Goal: Information Seeking & Learning: Learn about a topic

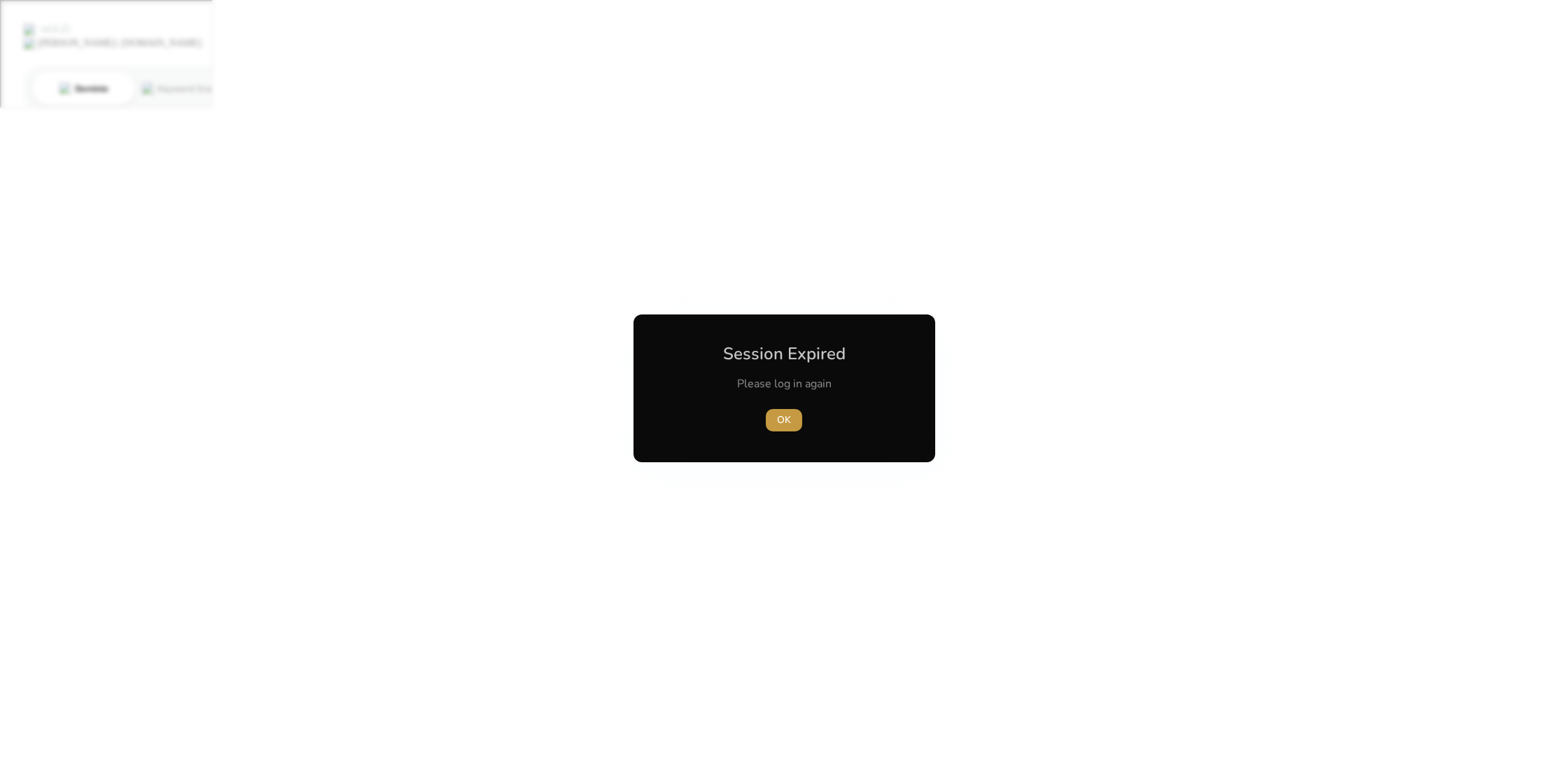
click at [788, 424] on span "OK" at bounding box center [784, 419] width 14 height 14
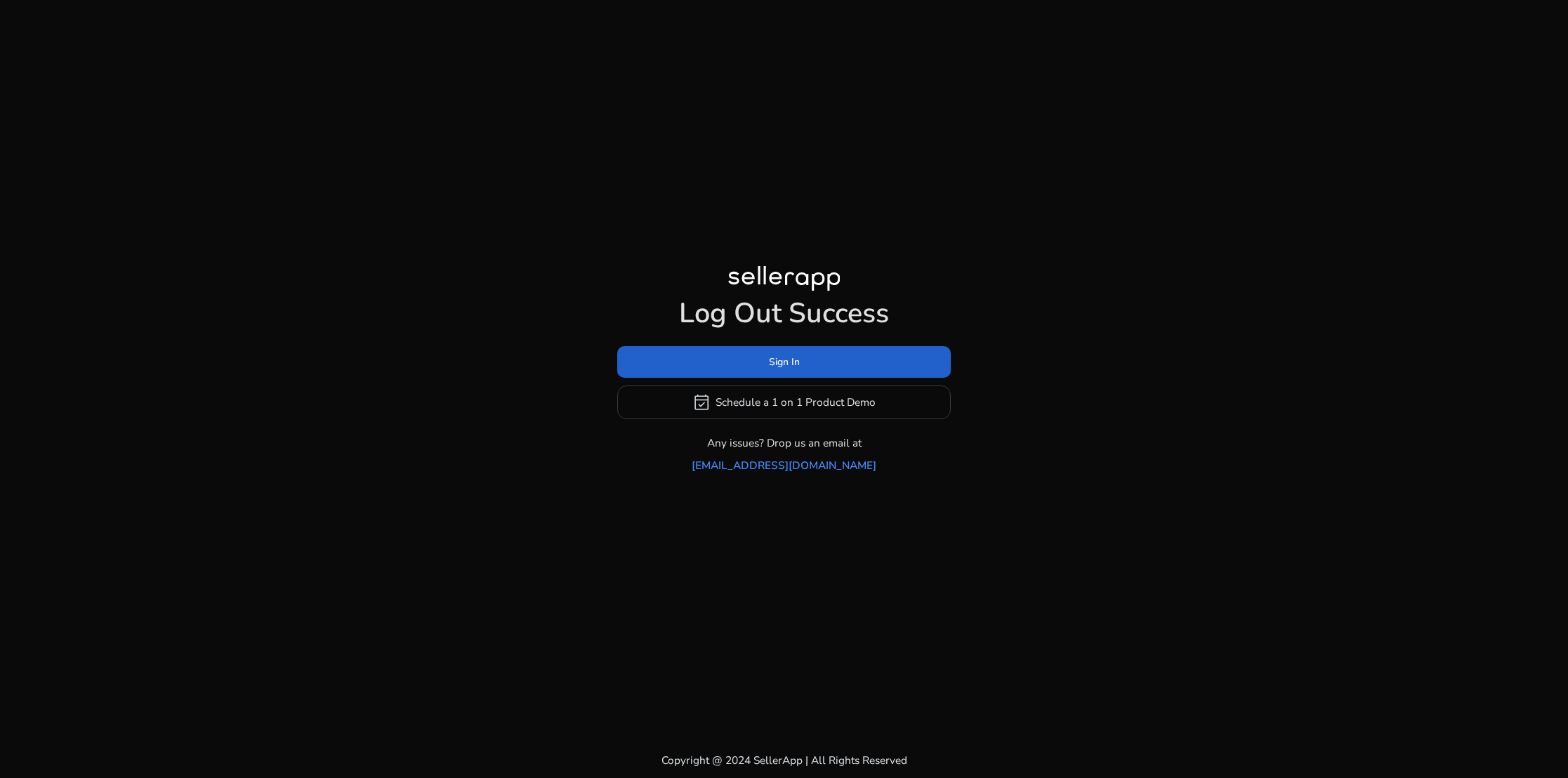
click at [794, 369] on span "Sign In" at bounding box center [784, 362] width 31 height 14
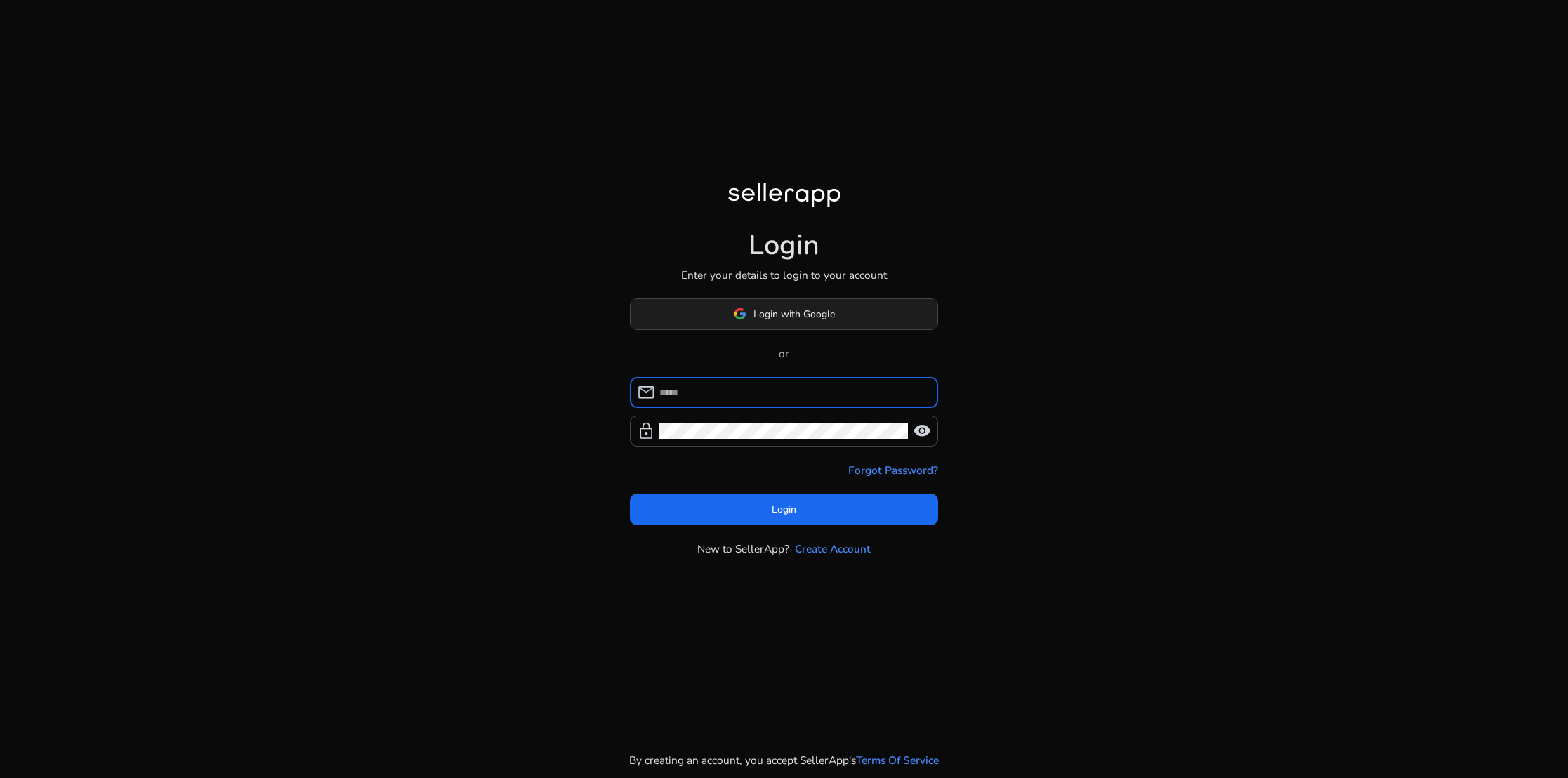
click at [793, 312] on span "Login with Google" at bounding box center [793, 314] width 81 height 14
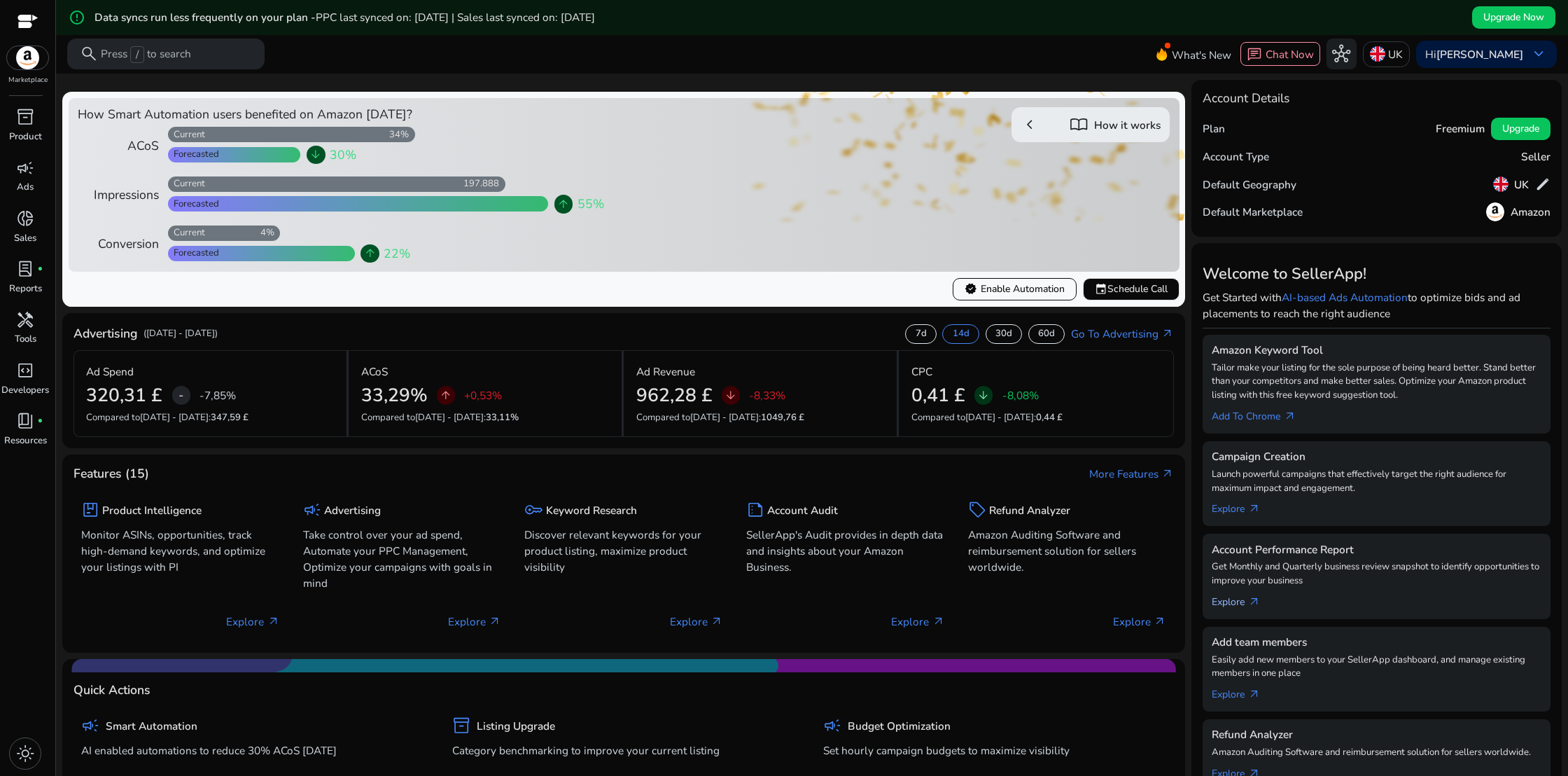
click at [1241, 597] on link "Explore arrow_outward" at bounding box center [1241, 599] width 61 height 22
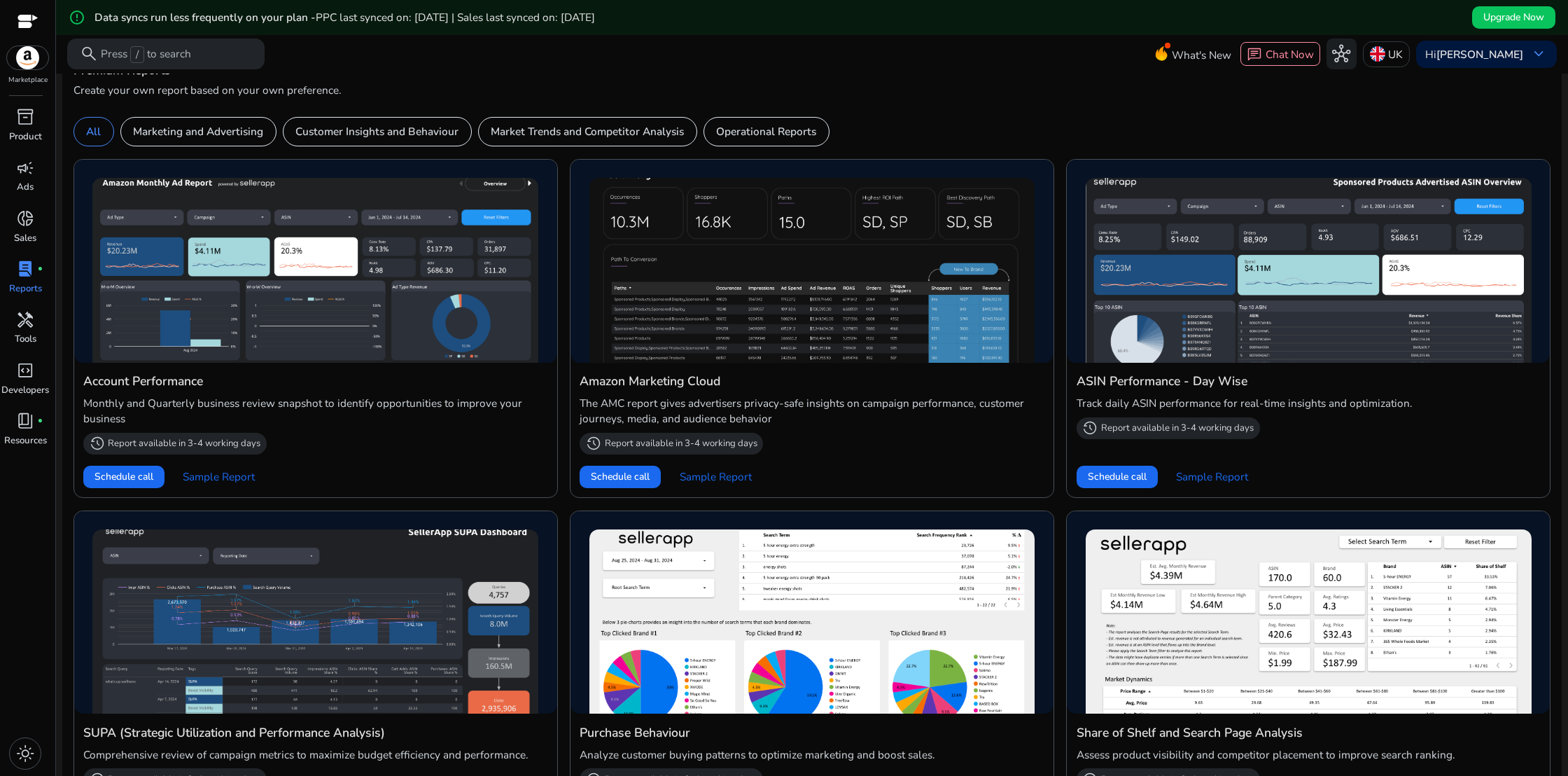
scroll to position [474, 0]
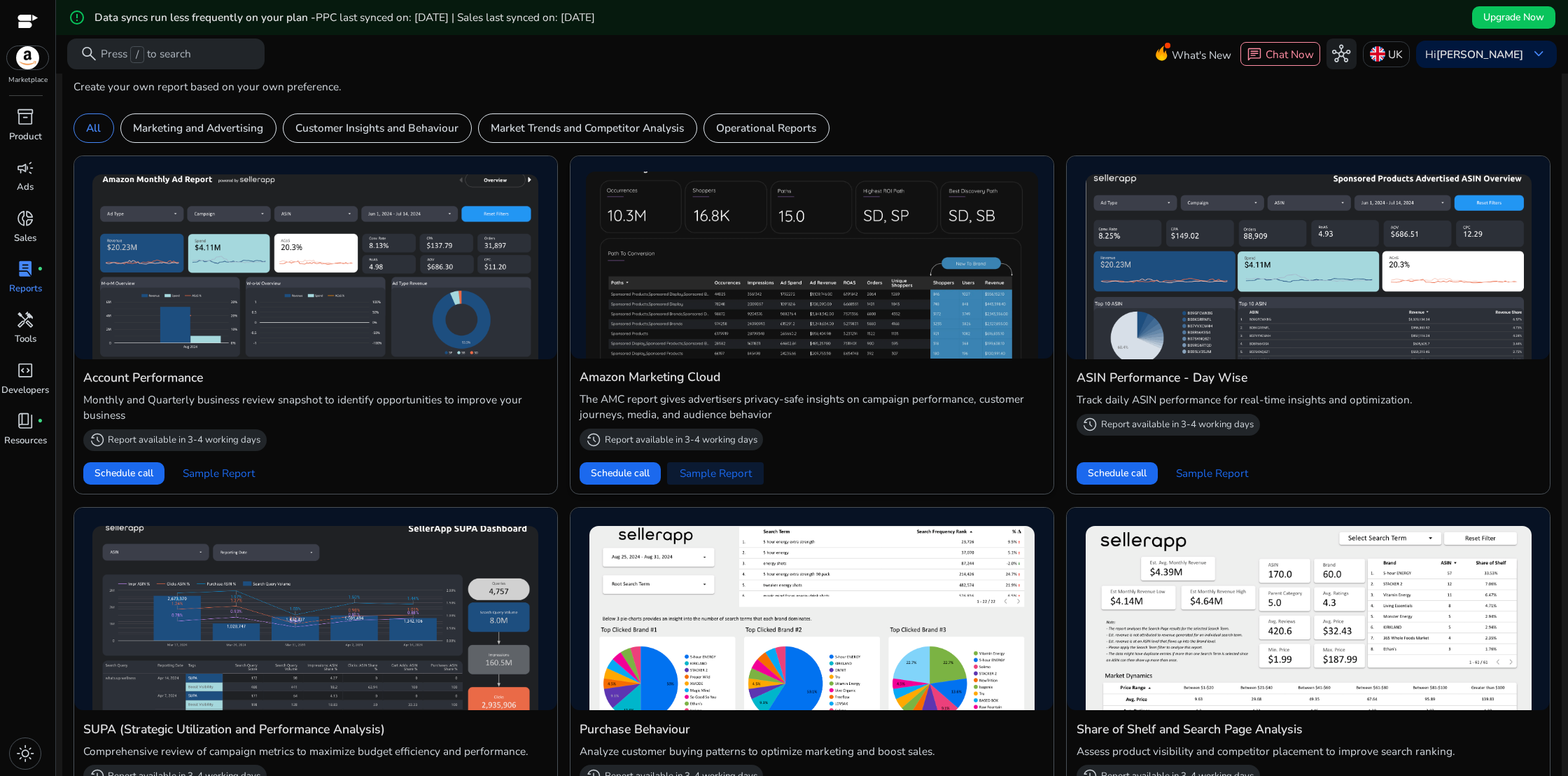
click at [715, 471] on span "Sample Report" at bounding box center [715, 473] width 72 height 15
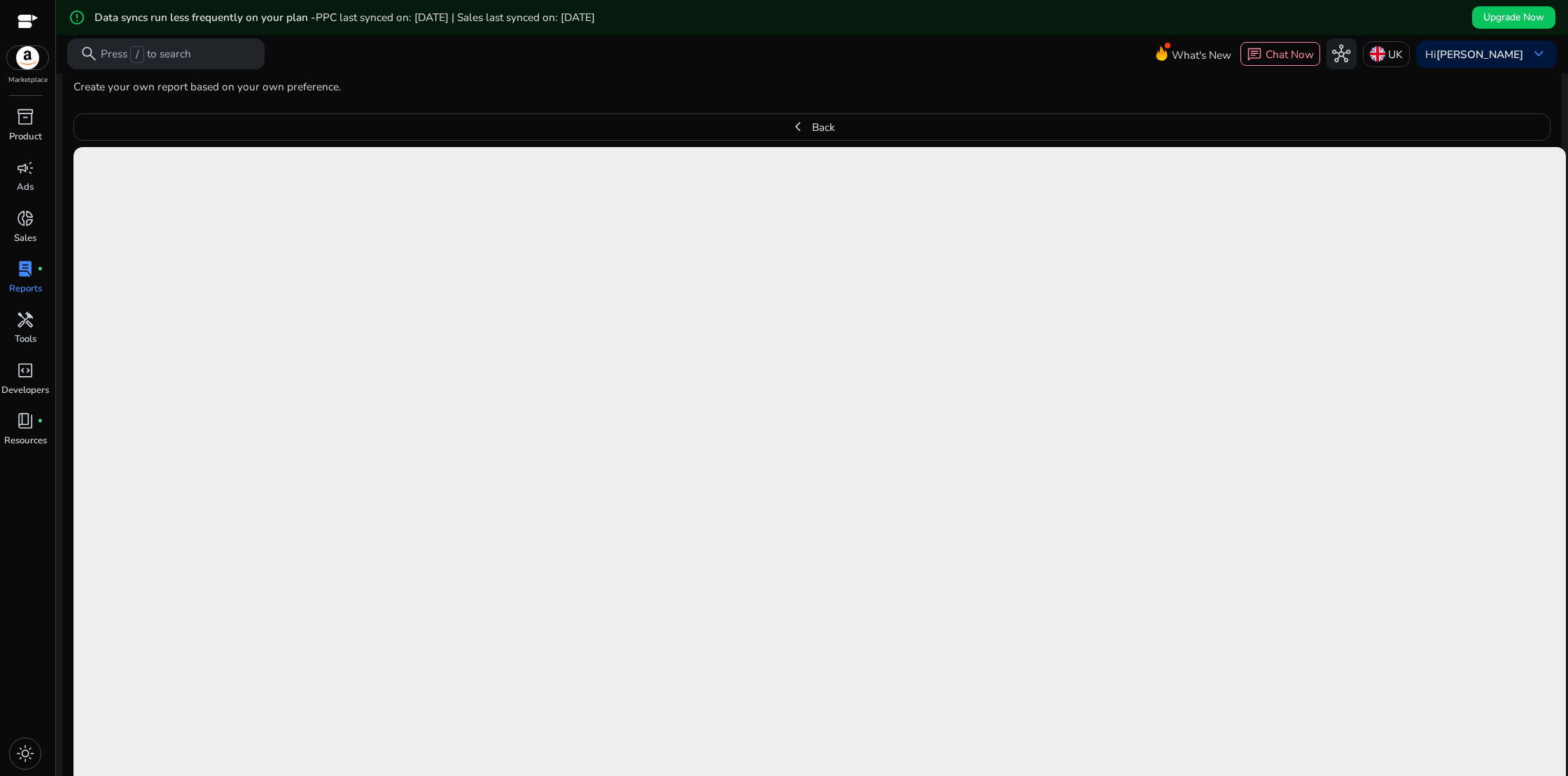
scroll to position [574, 0]
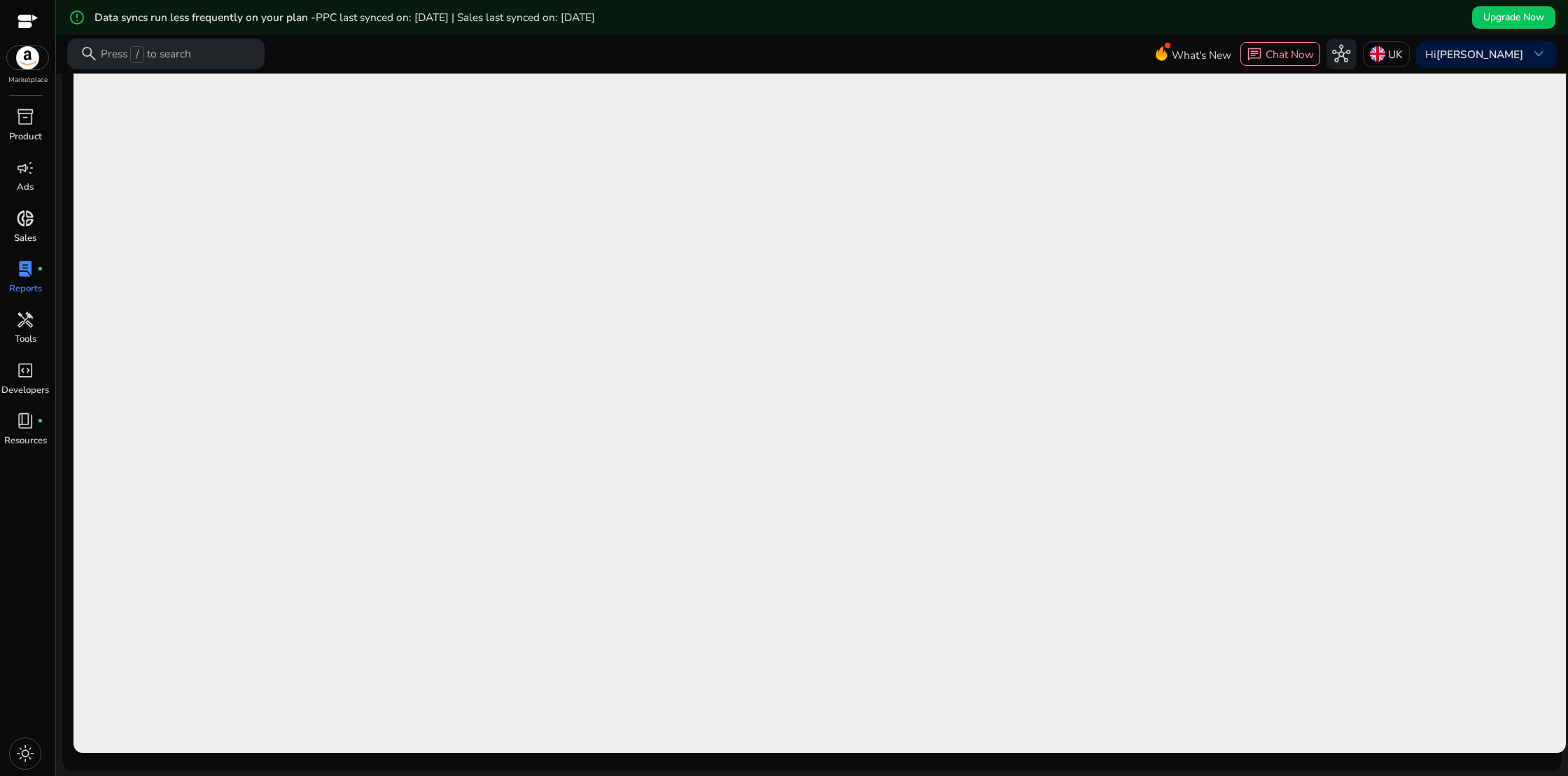
click at [34, 220] on span "donut_small" at bounding box center [24, 218] width 18 height 18
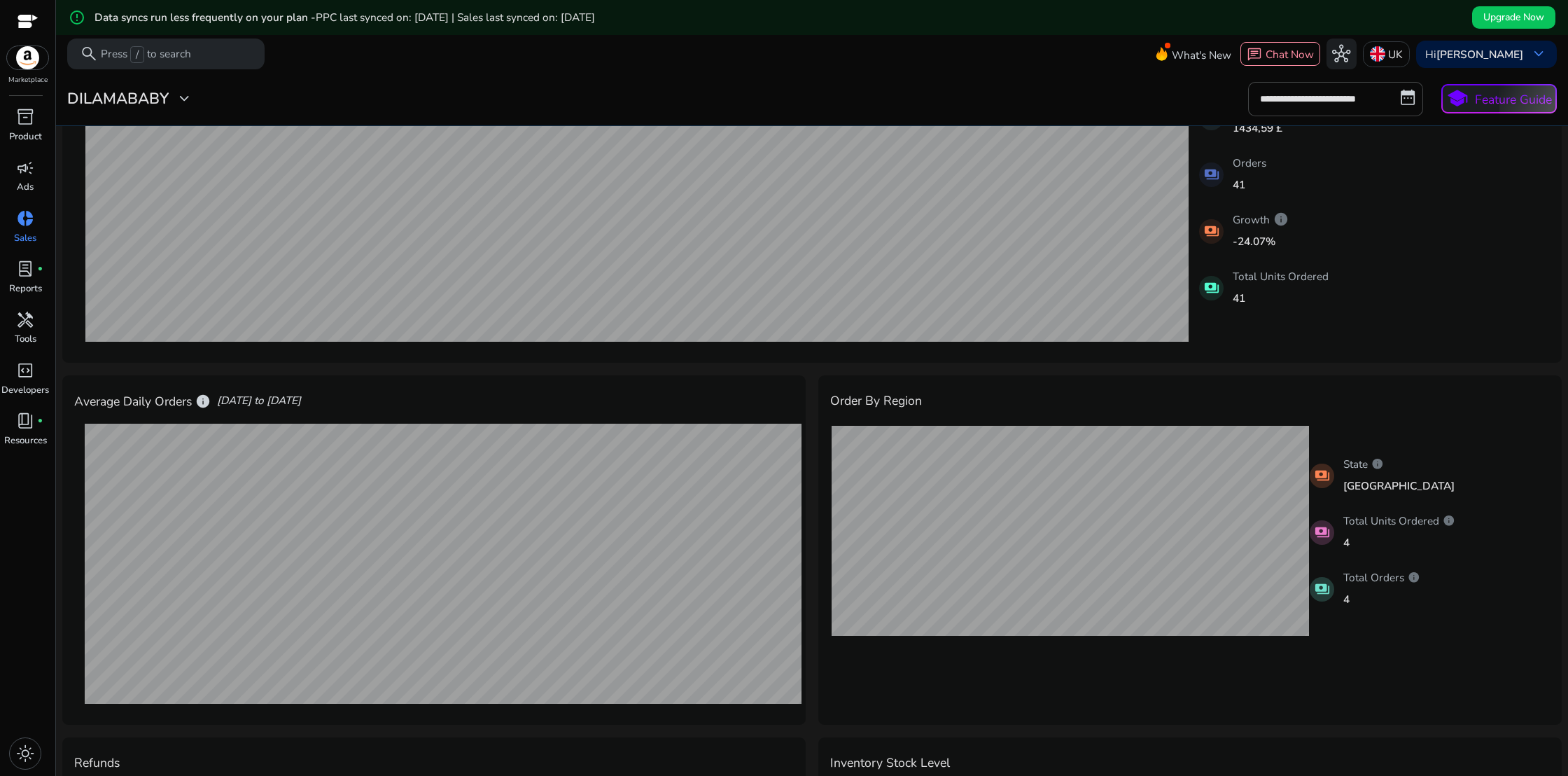
scroll to position [221, 0]
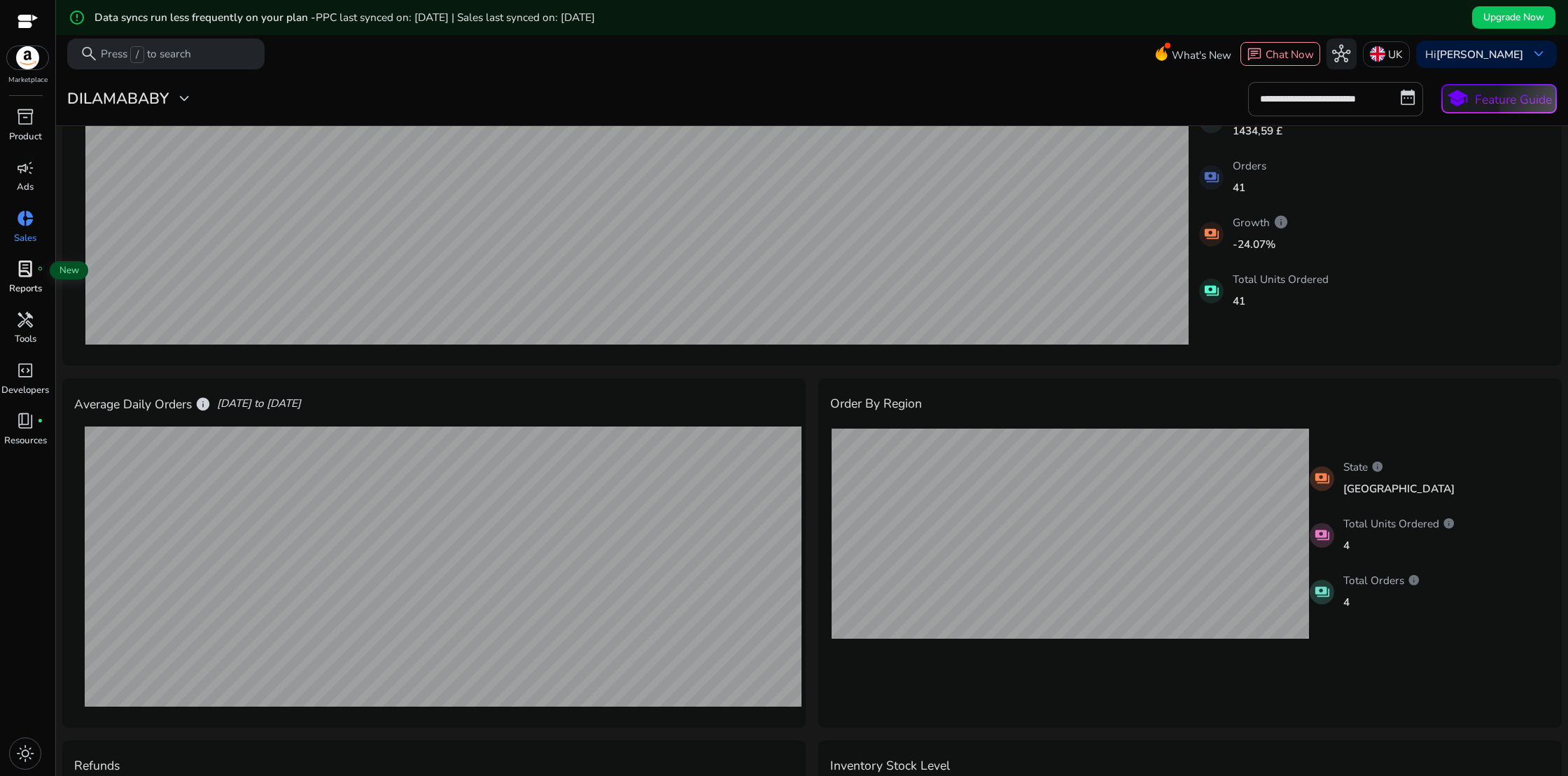
click at [24, 276] on span "lab_profile" at bounding box center [24, 268] width 18 height 18
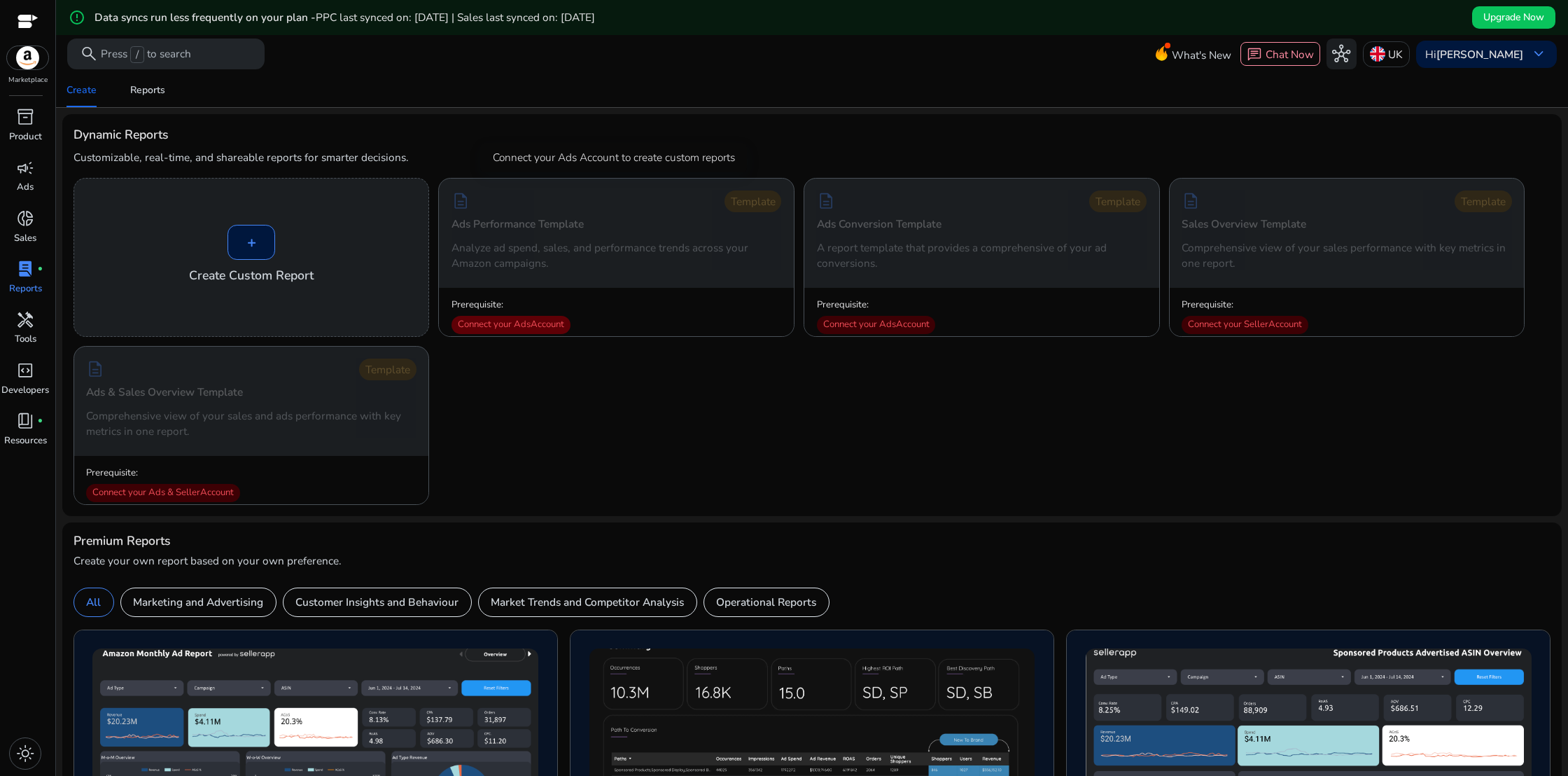
click at [511, 327] on div "Connect your Ads Account" at bounding box center [511, 324] width 119 height 18
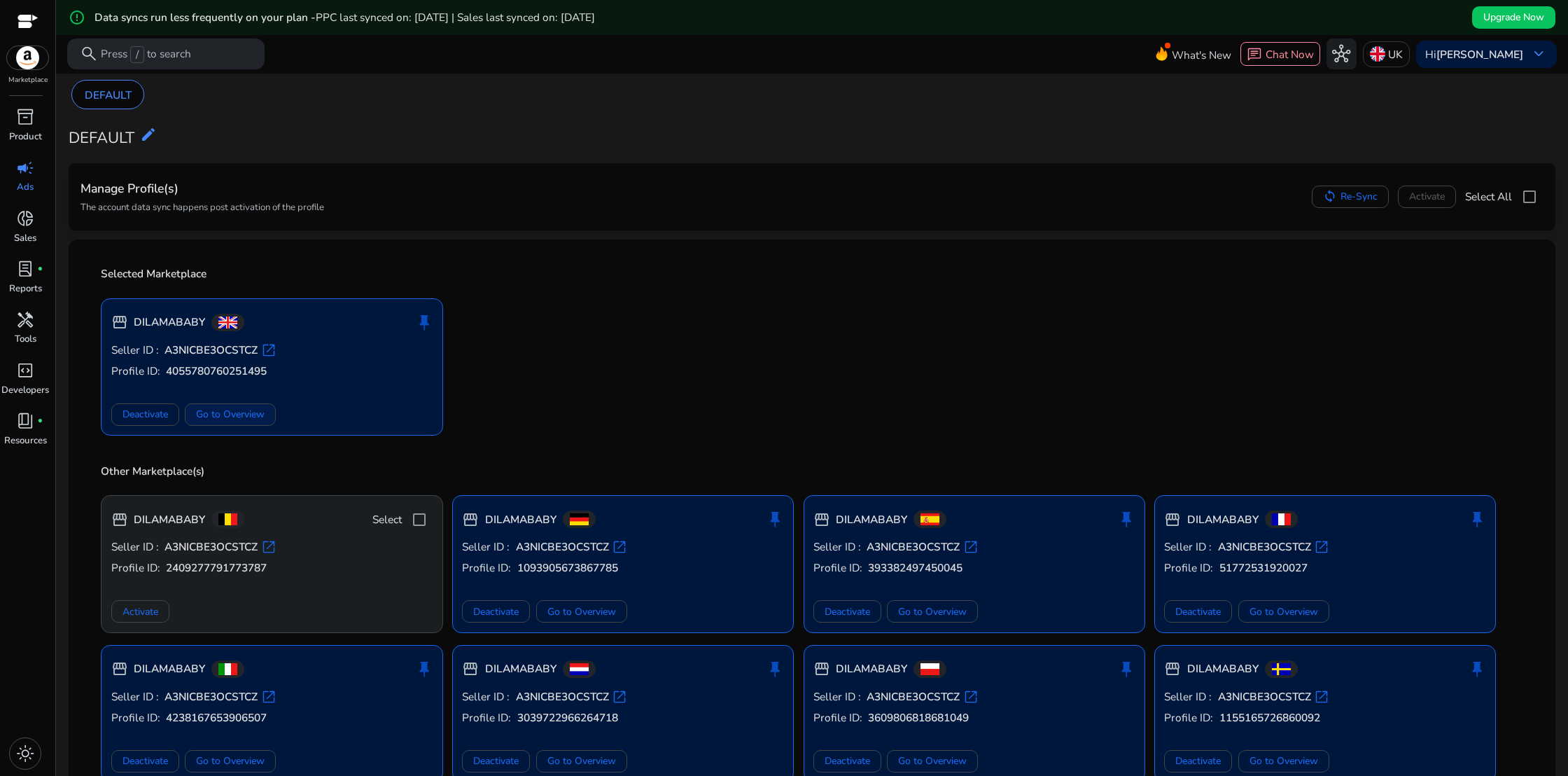
click at [221, 411] on span "Go to Overview" at bounding box center [230, 414] width 69 height 14
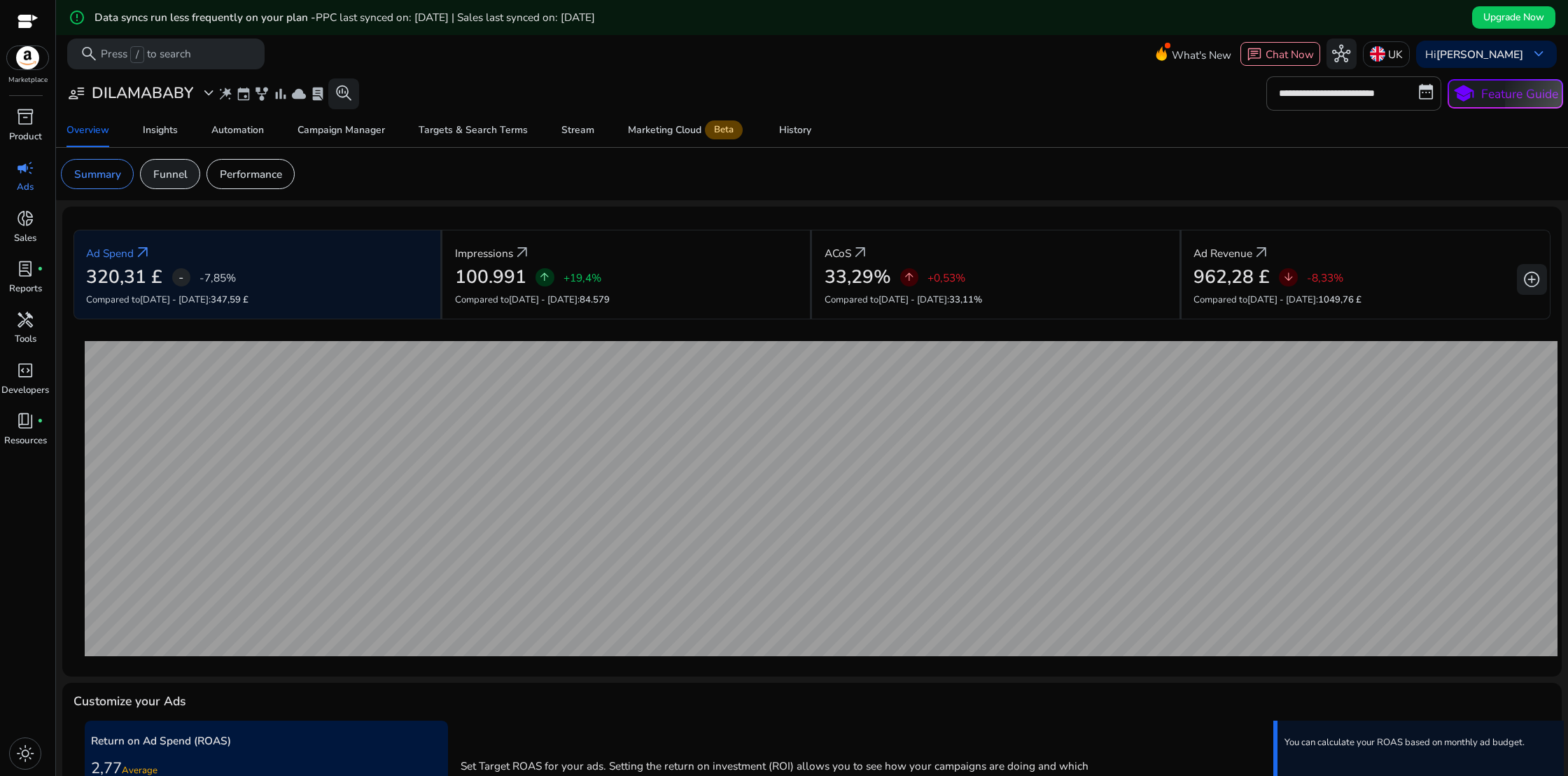
click at [177, 179] on p "Funnel" at bounding box center [171, 174] width 34 height 16
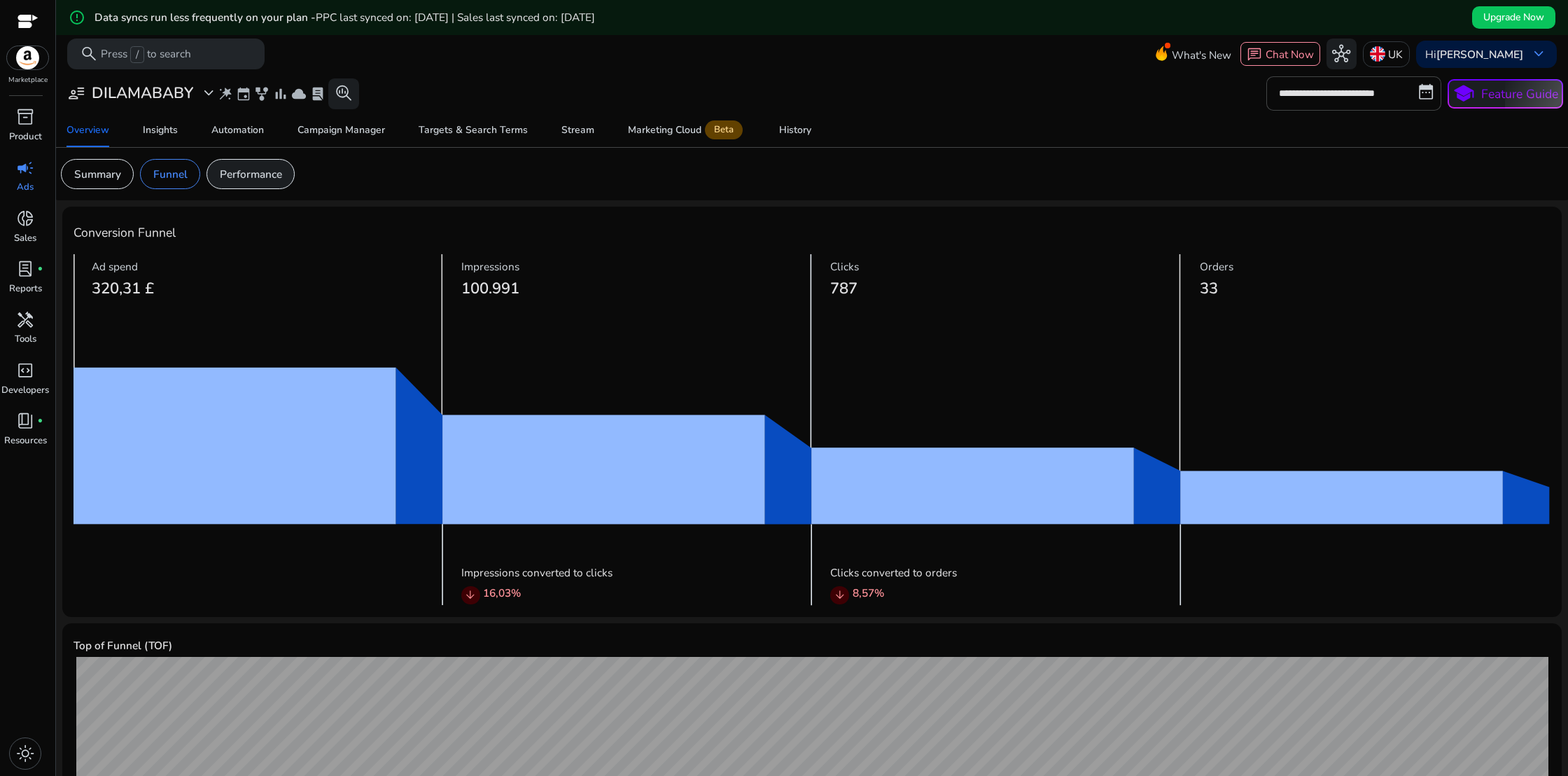
click at [266, 183] on div "Performance" at bounding box center [250, 174] width 88 height 30
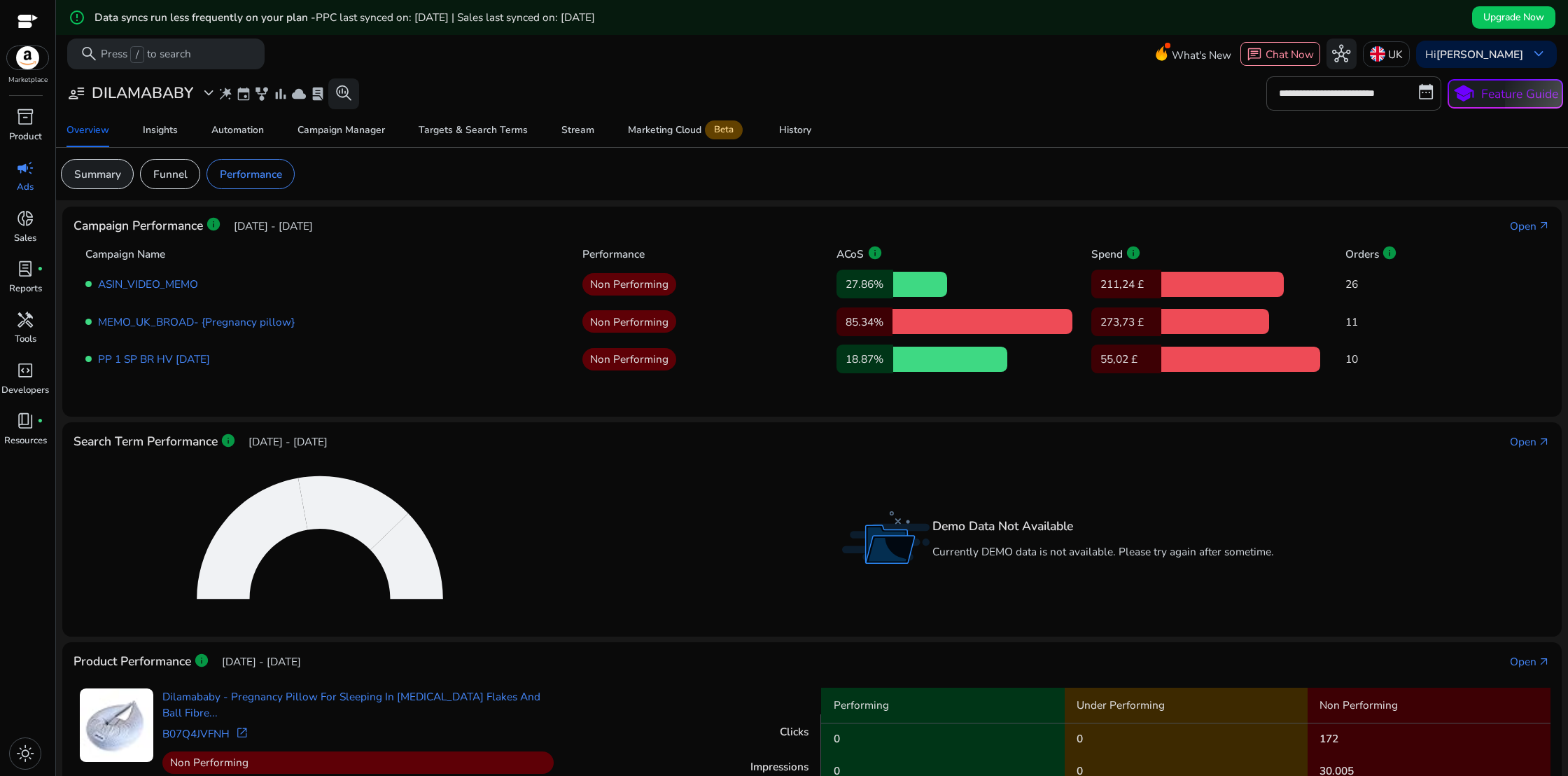
click at [97, 170] on p "Summary" at bounding box center [97, 174] width 47 height 16
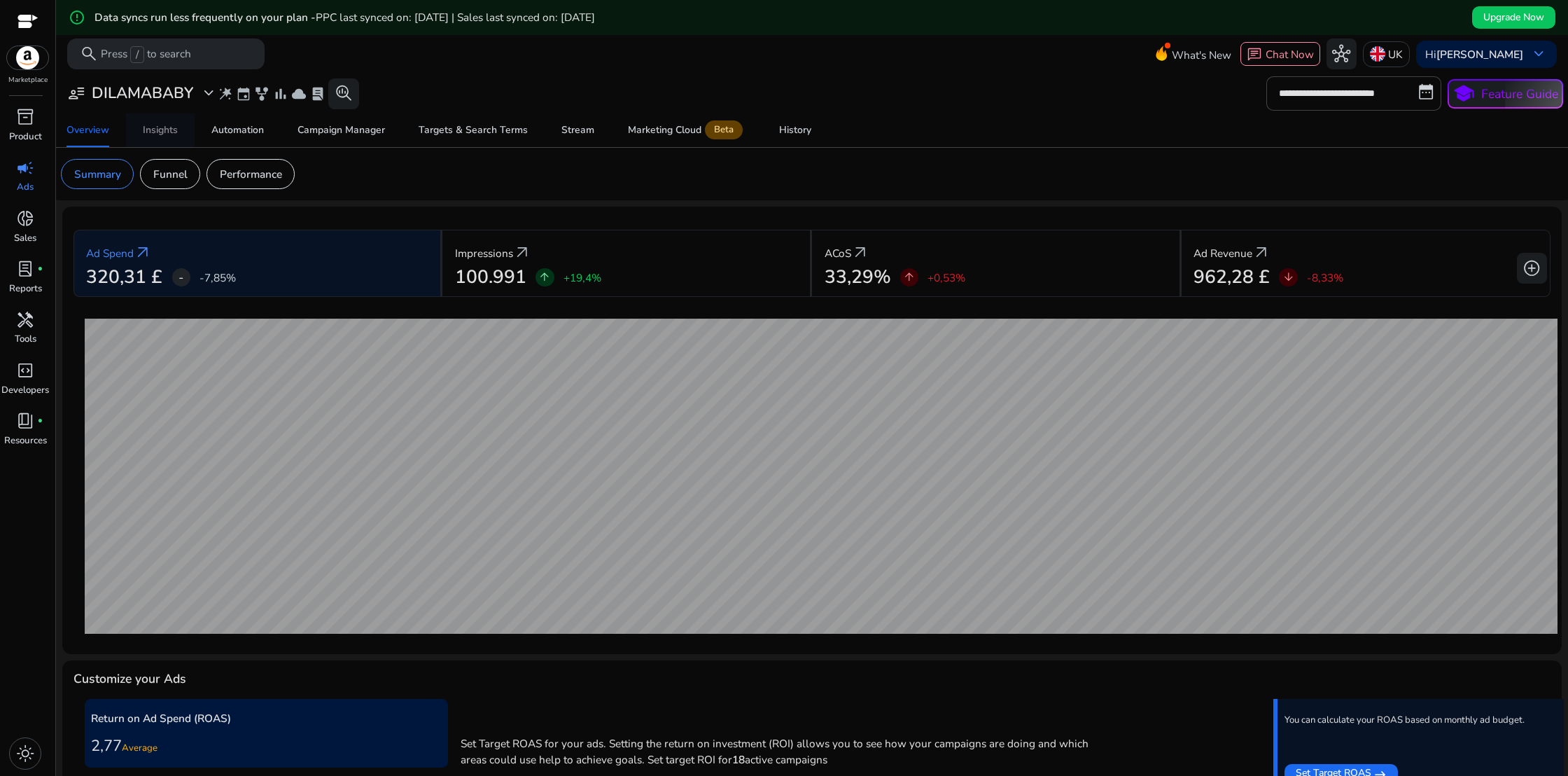
click at [153, 135] on div "Insights" at bounding box center [160, 131] width 35 height 10
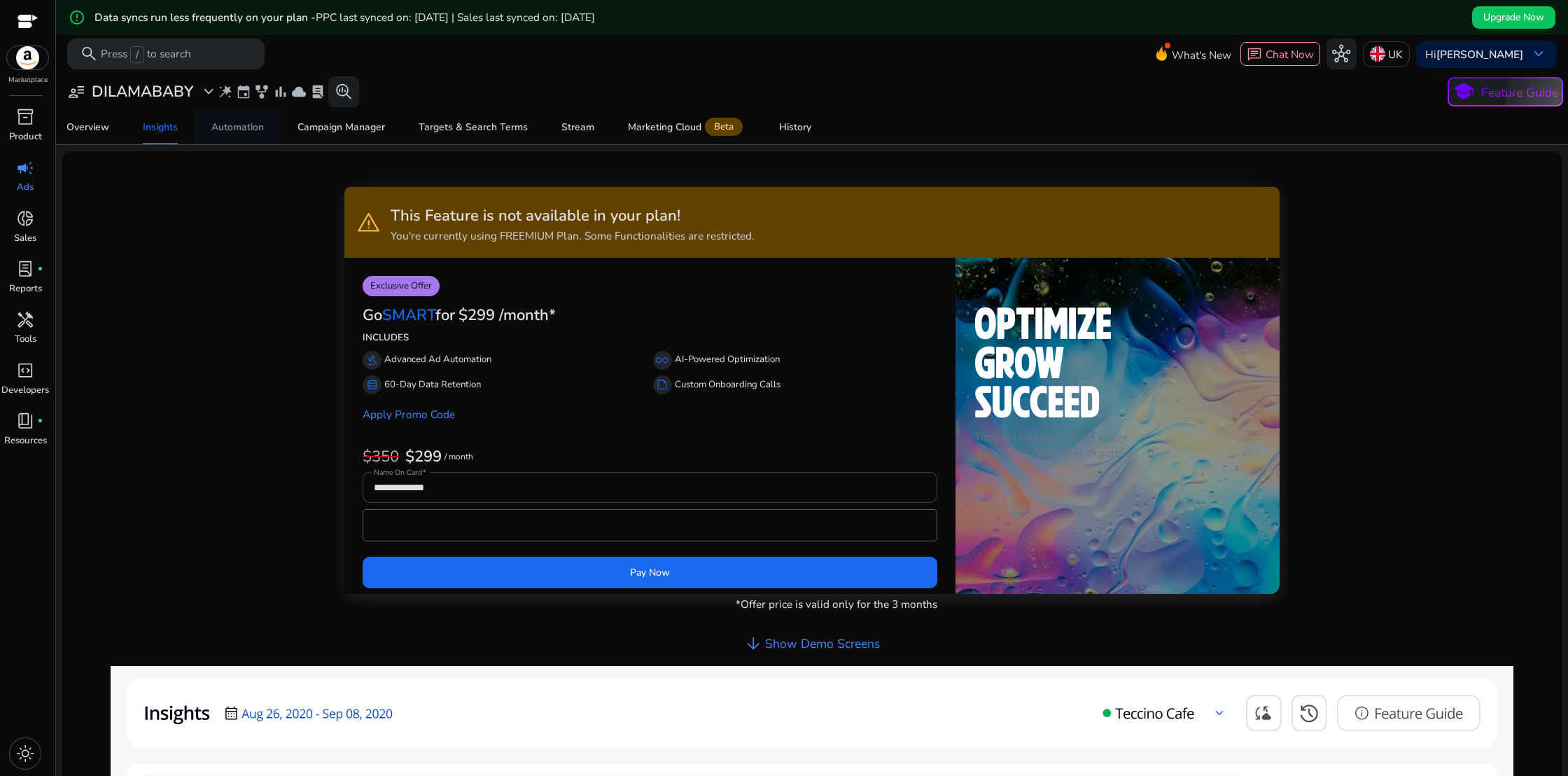
click at [244, 134] on span "Automation" at bounding box center [238, 127] width 52 height 34
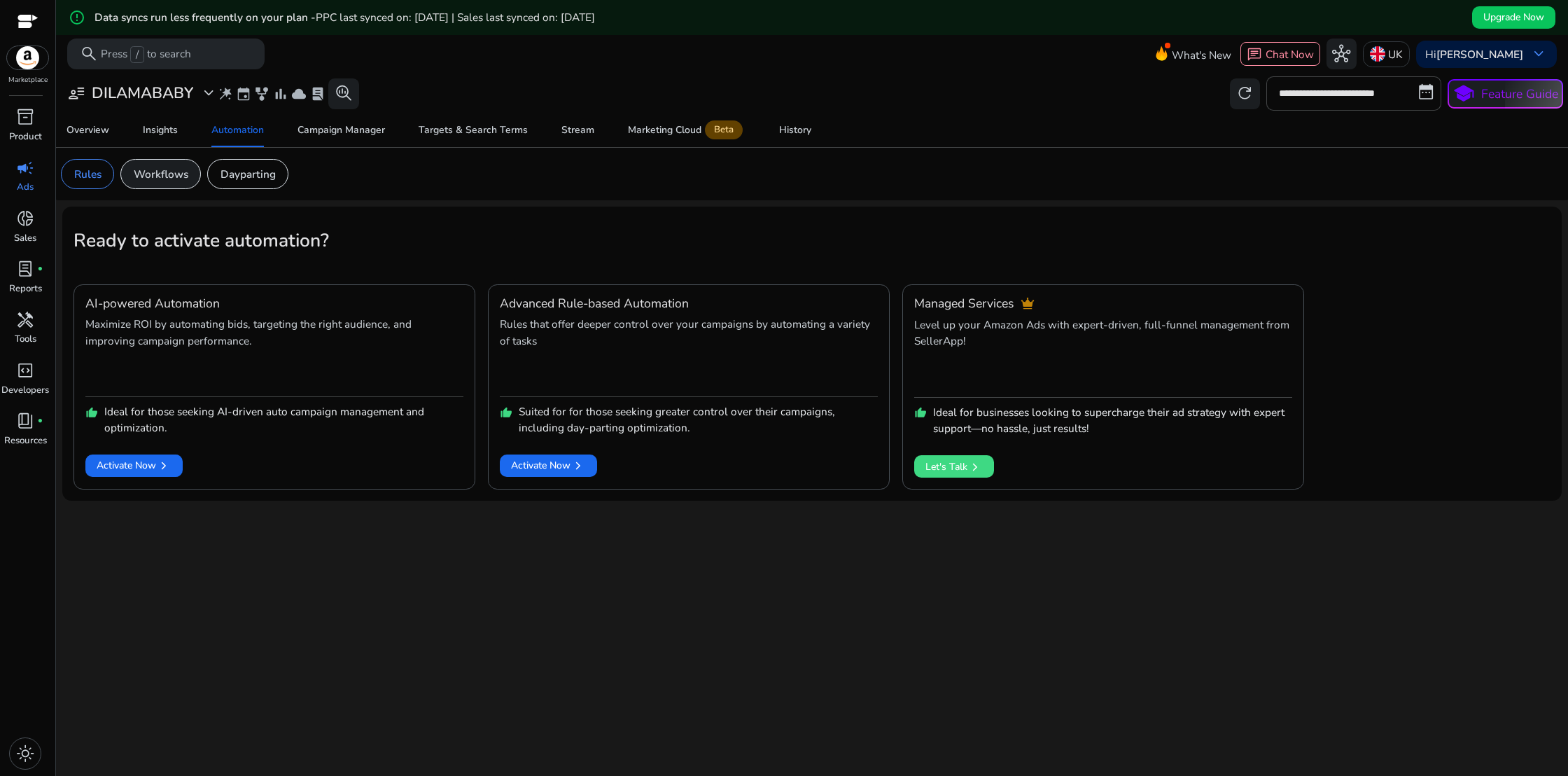
click at [177, 177] on p "Workflows" at bounding box center [161, 174] width 55 height 16
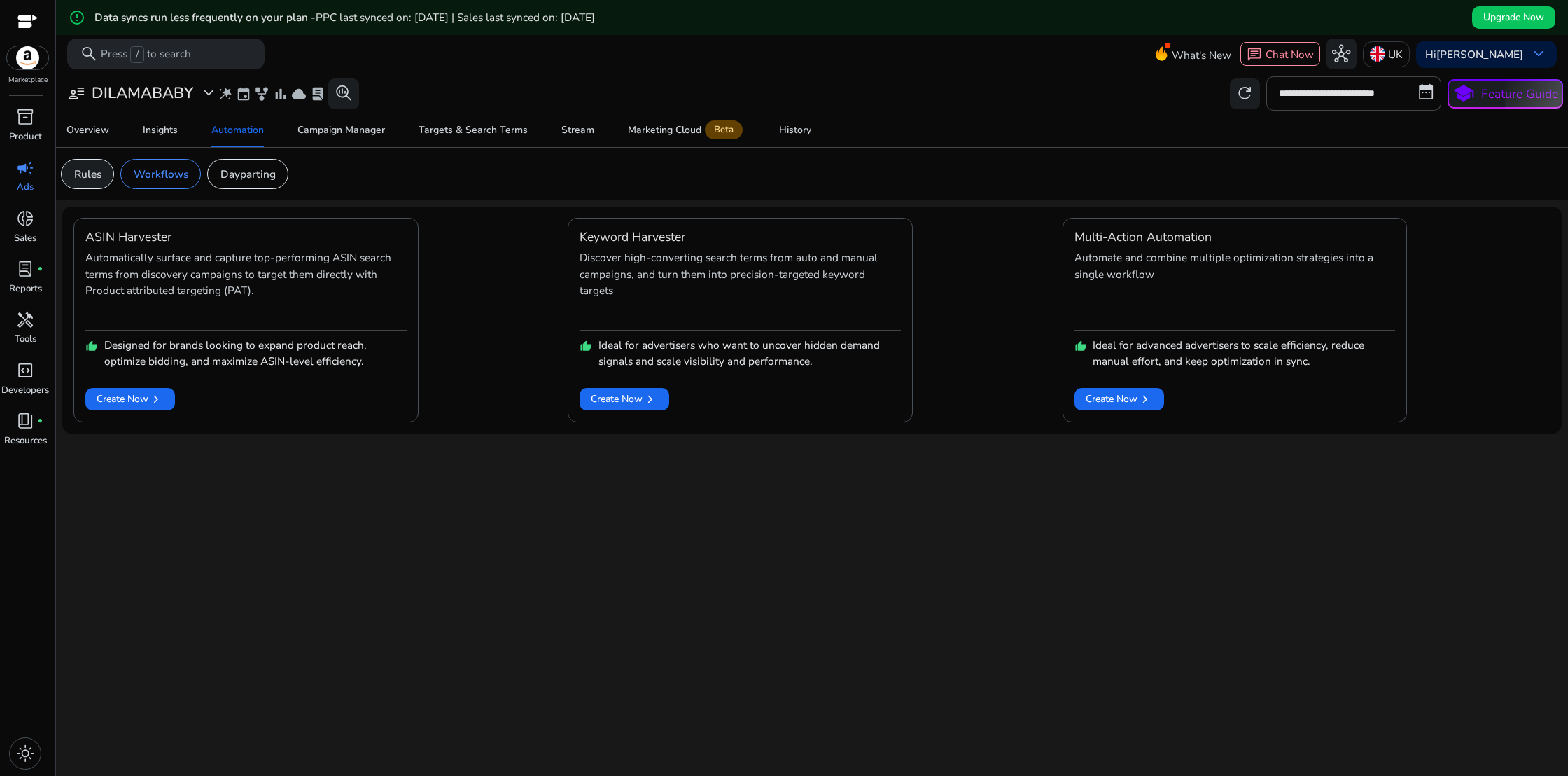
click at [96, 179] on p "Rules" at bounding box center [88, 174] width 27 height 16
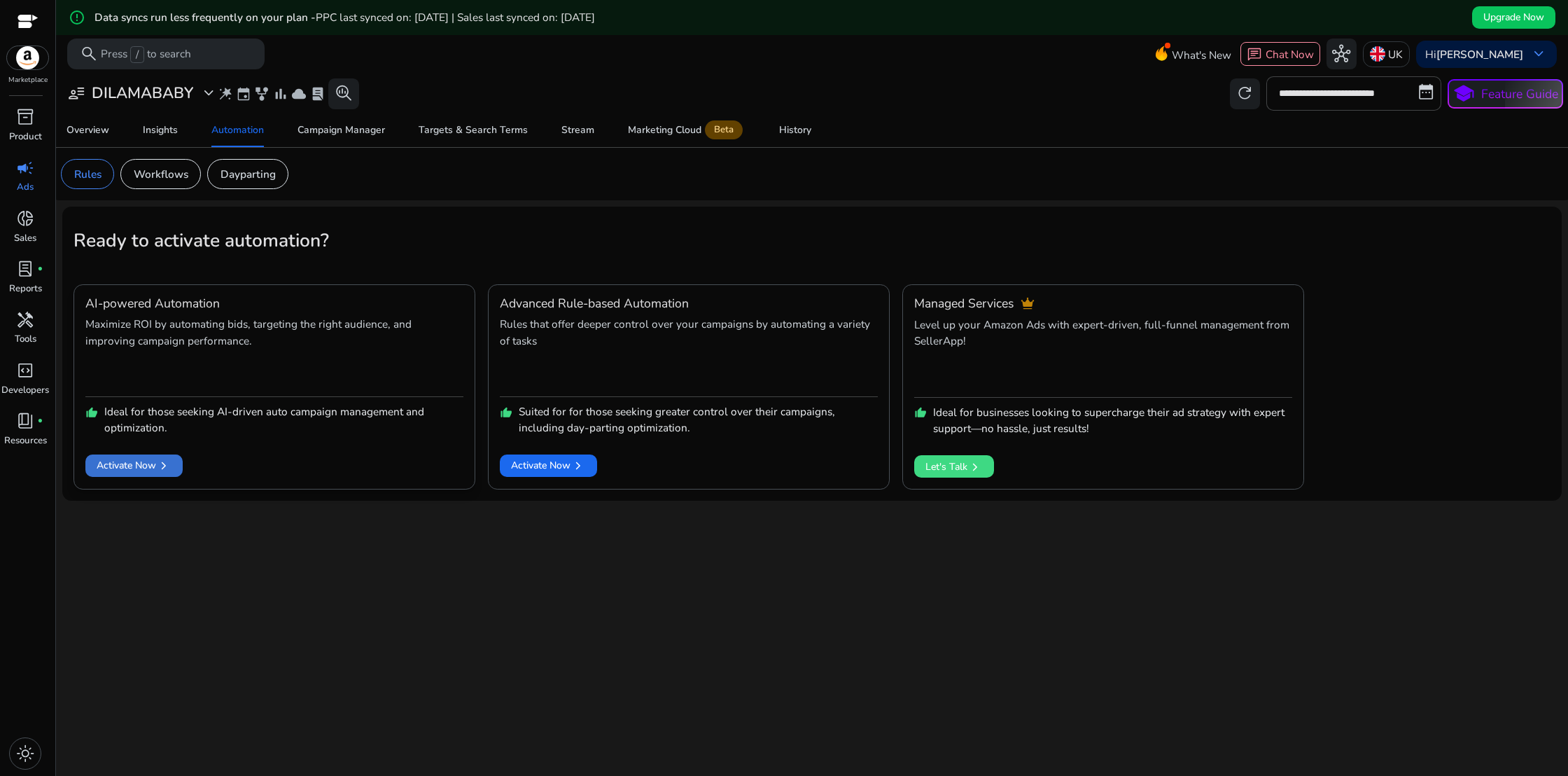
click at [141, 472] on span "Activate Now chevron_right" at bounding box center [134, 465] width 75 height 15
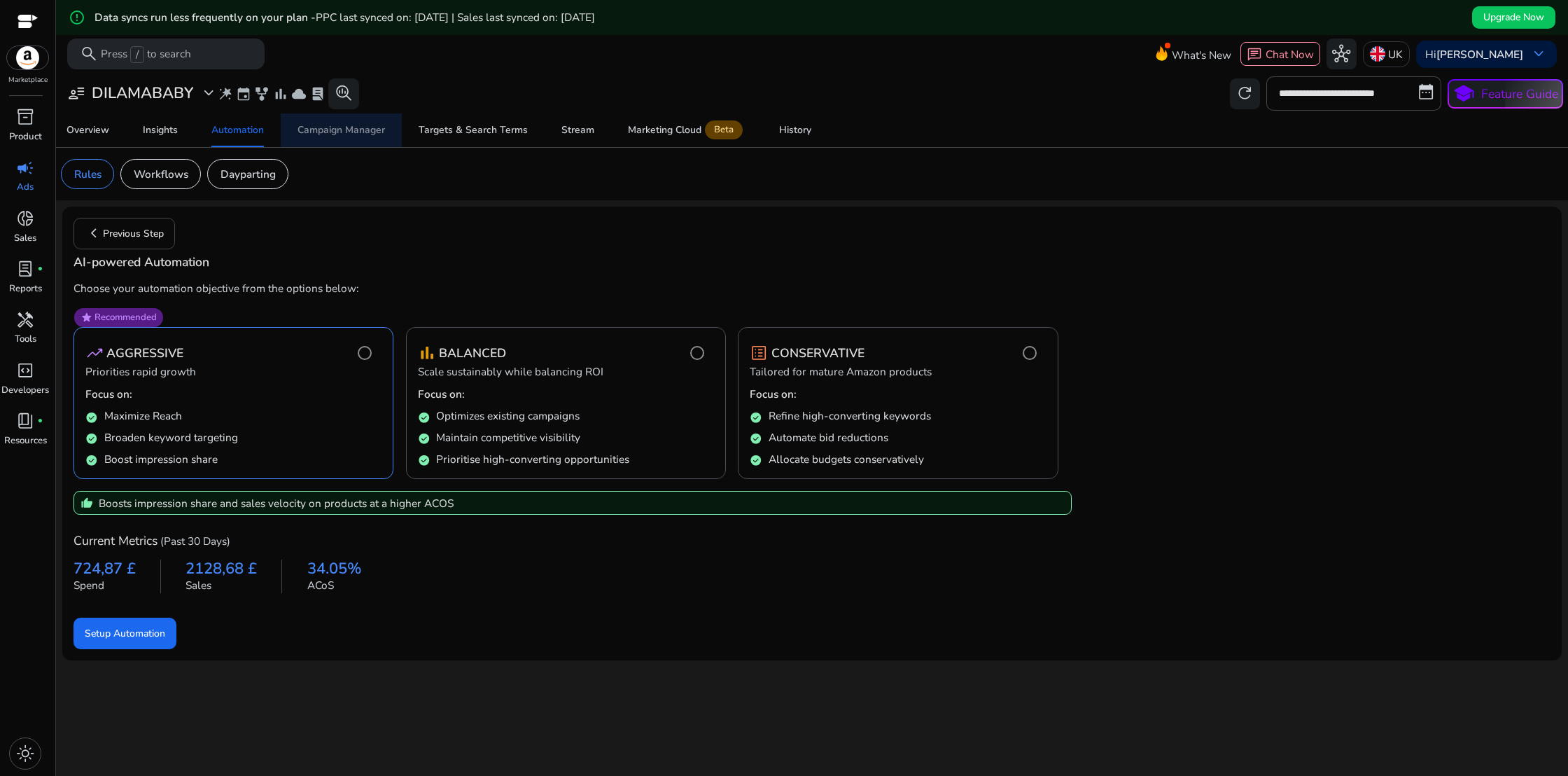
click at [353, 134] on div "Campaign Manager" at bounding box center [341, 131] width 88 height 10
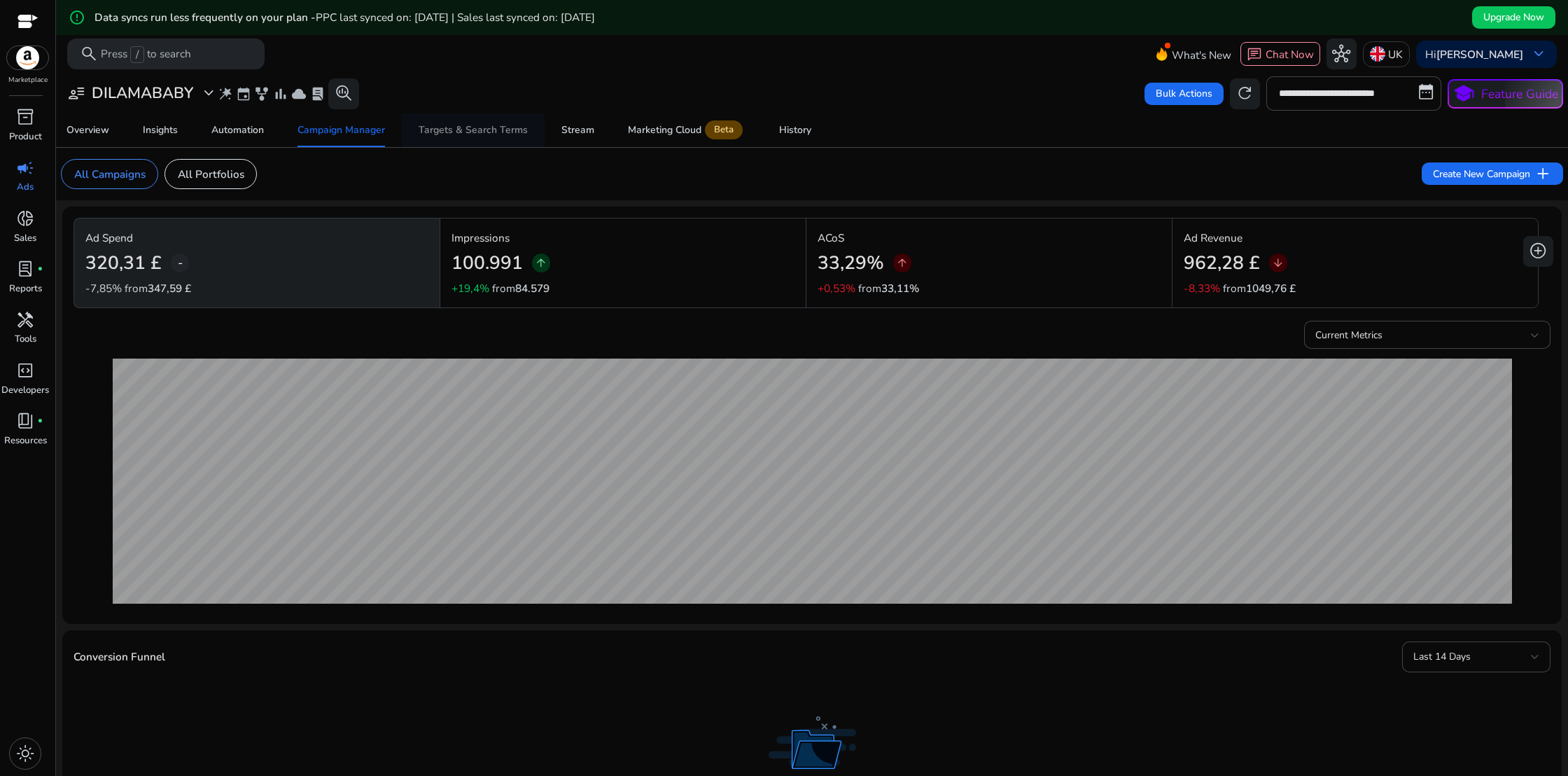
click at [461, 137] on span "Targets & Search Terms" at bounding box center [473, 130] width 109 height 34
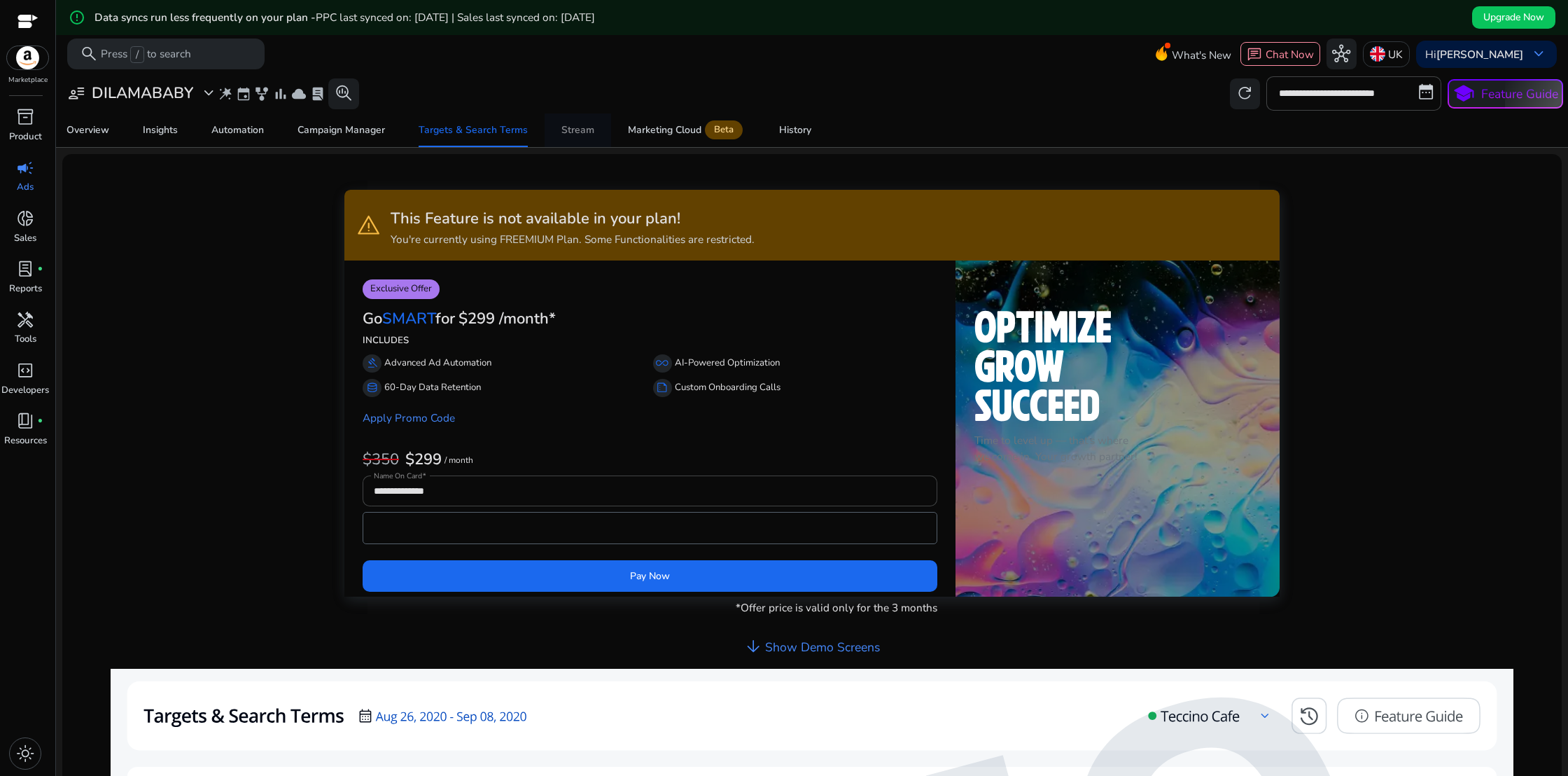
click at [578, 135] on div "Stream" at bounding box center [578, 131] width 33 height 10
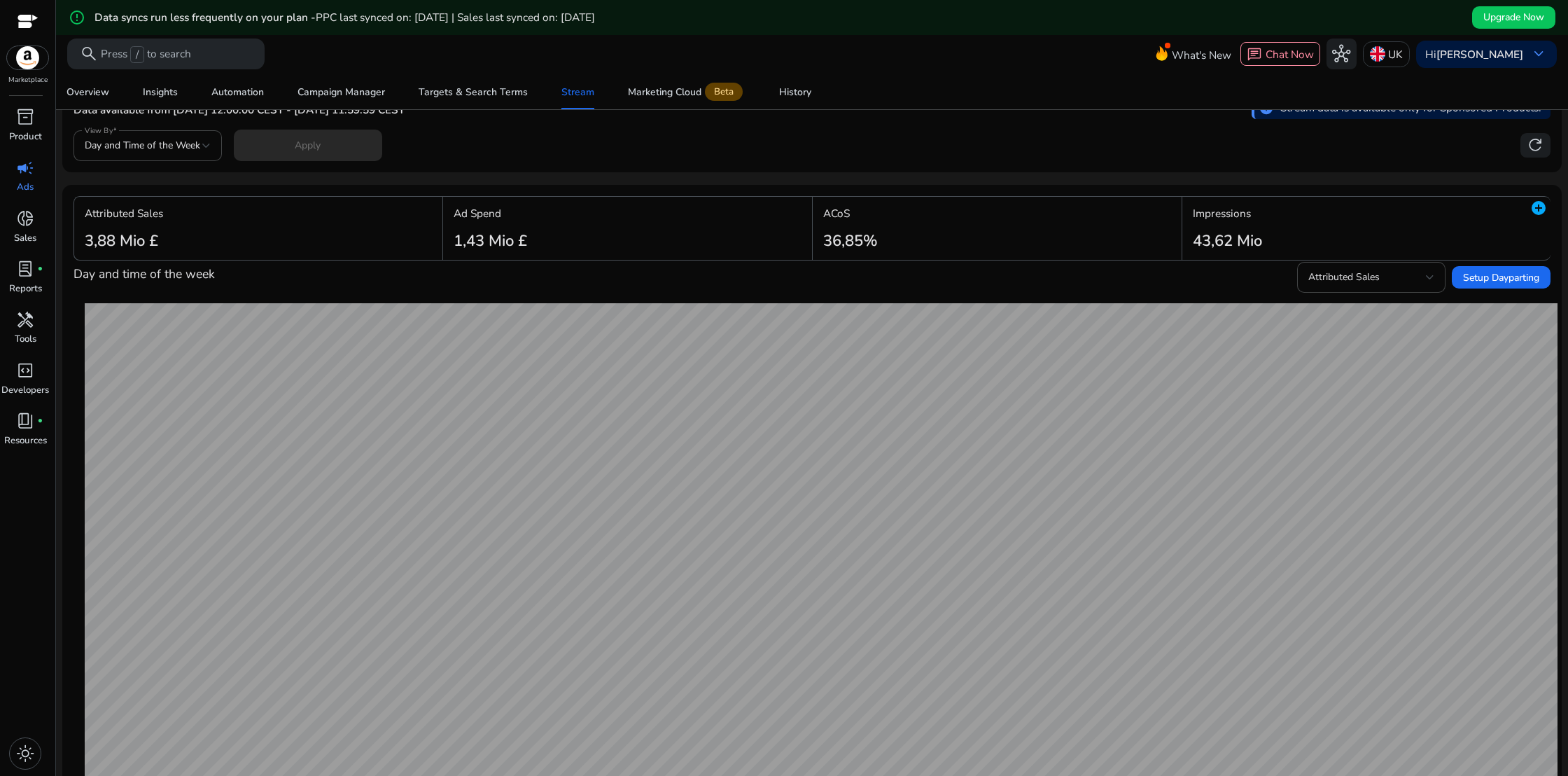
scroll to position [106, 0]
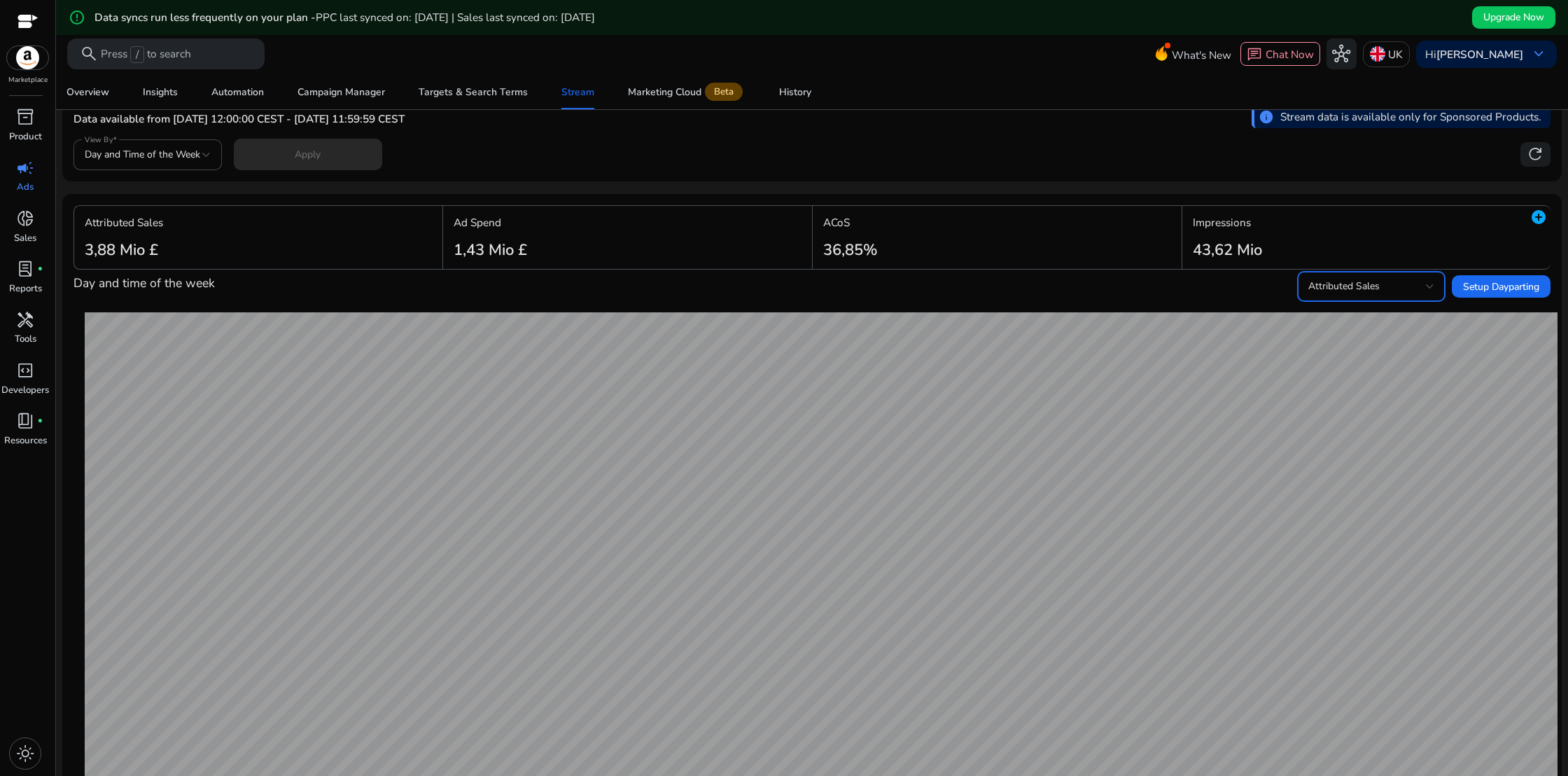
click at [1426, 289] on div at bounding box center [1430, 286] width 9 height 6
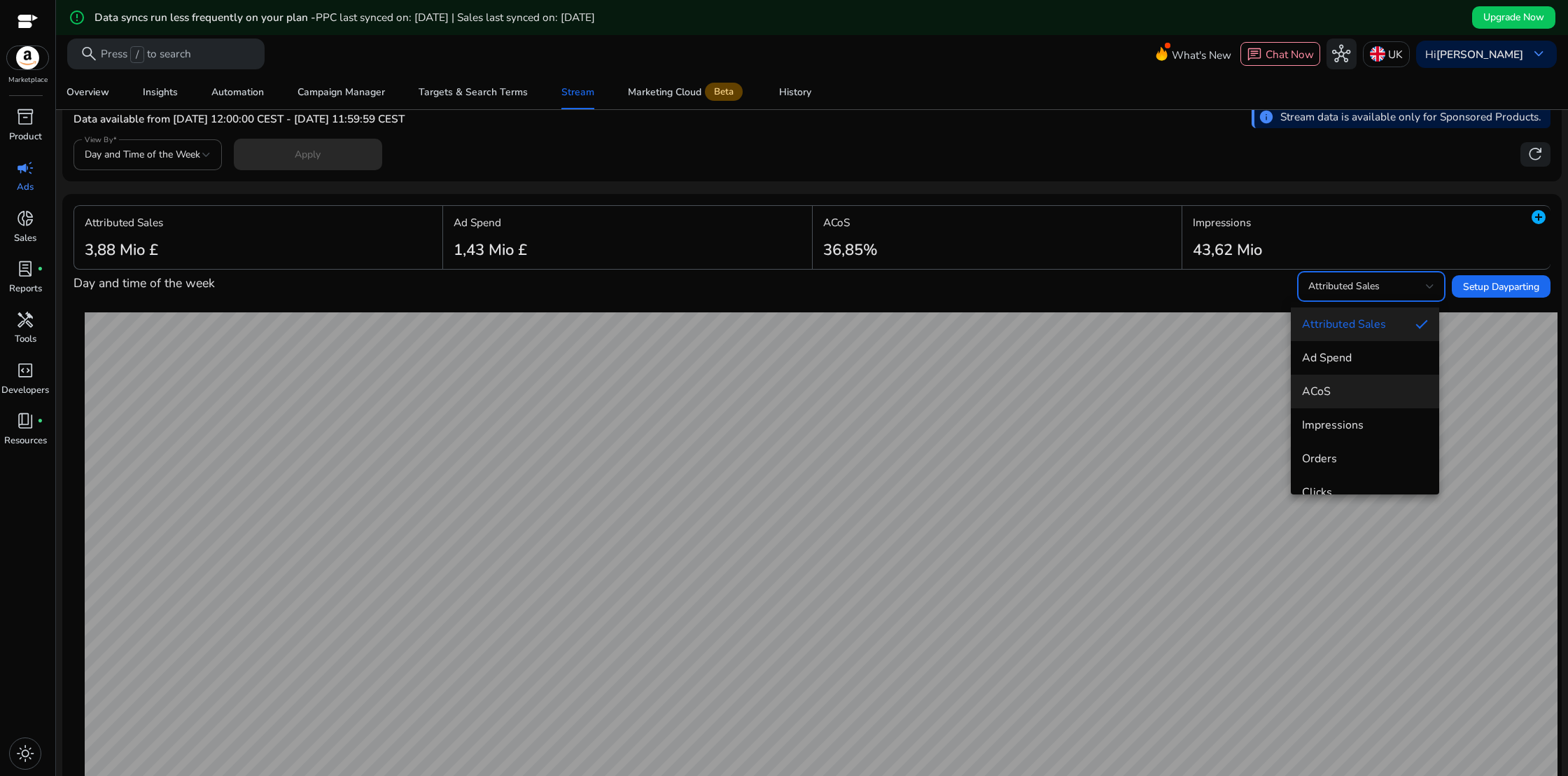
click at [1360, 391] on span "ACoS" at bounding box center [1365, 391] width 126 height 15
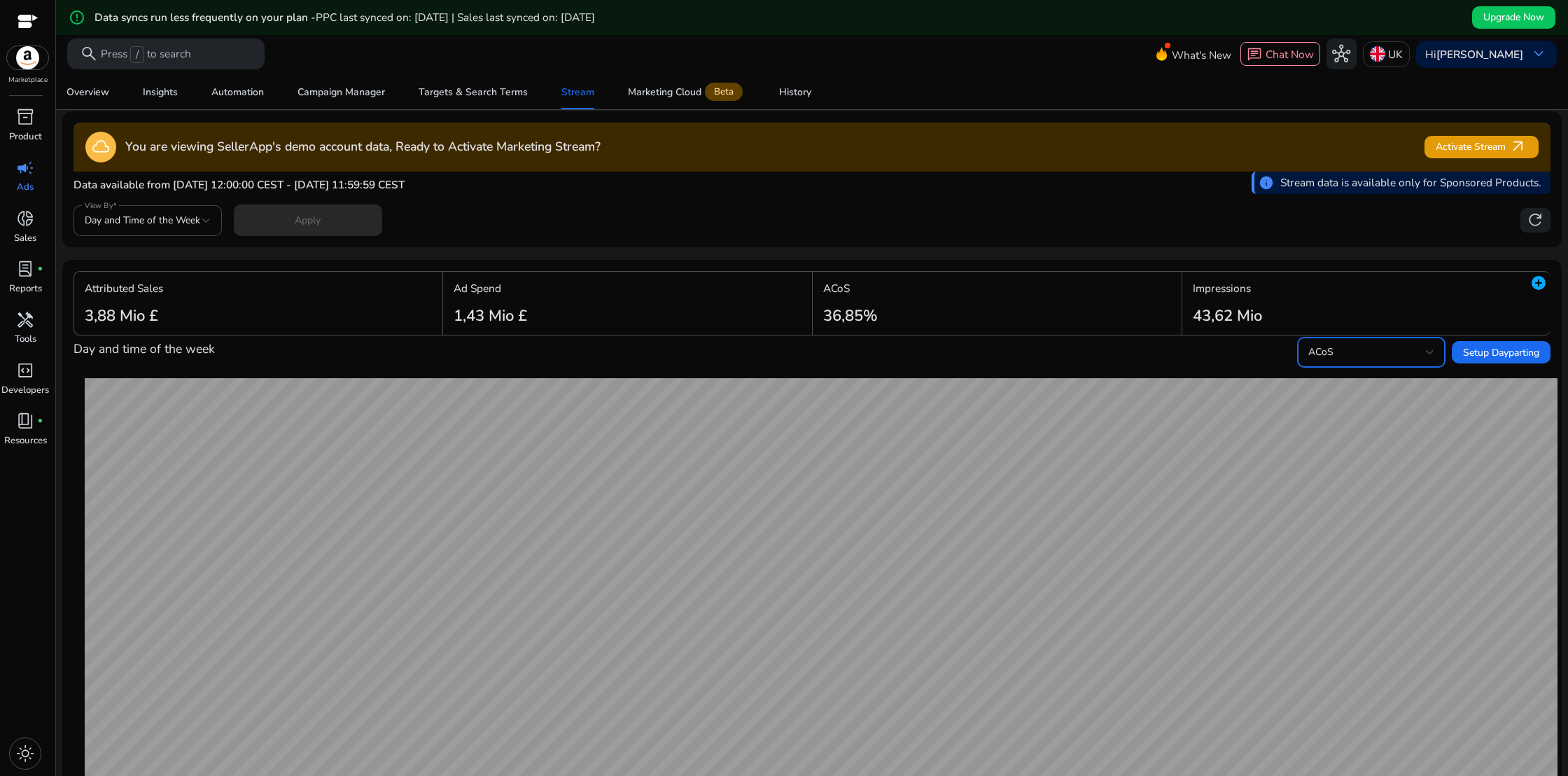
scroll to position [0, 0]
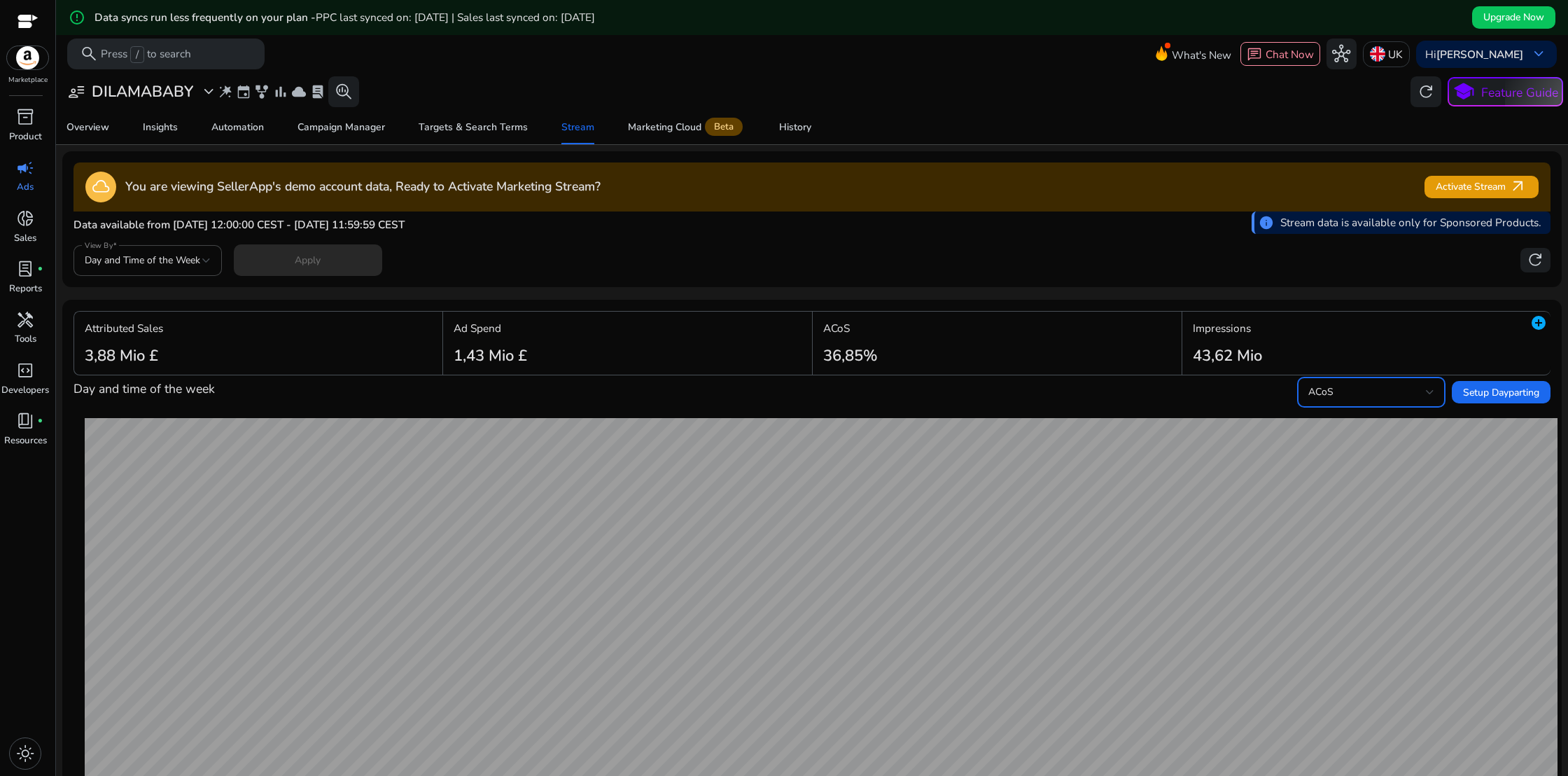
click at [1426, 396] on div at bounding box center [1430, 391] width 9 height 17
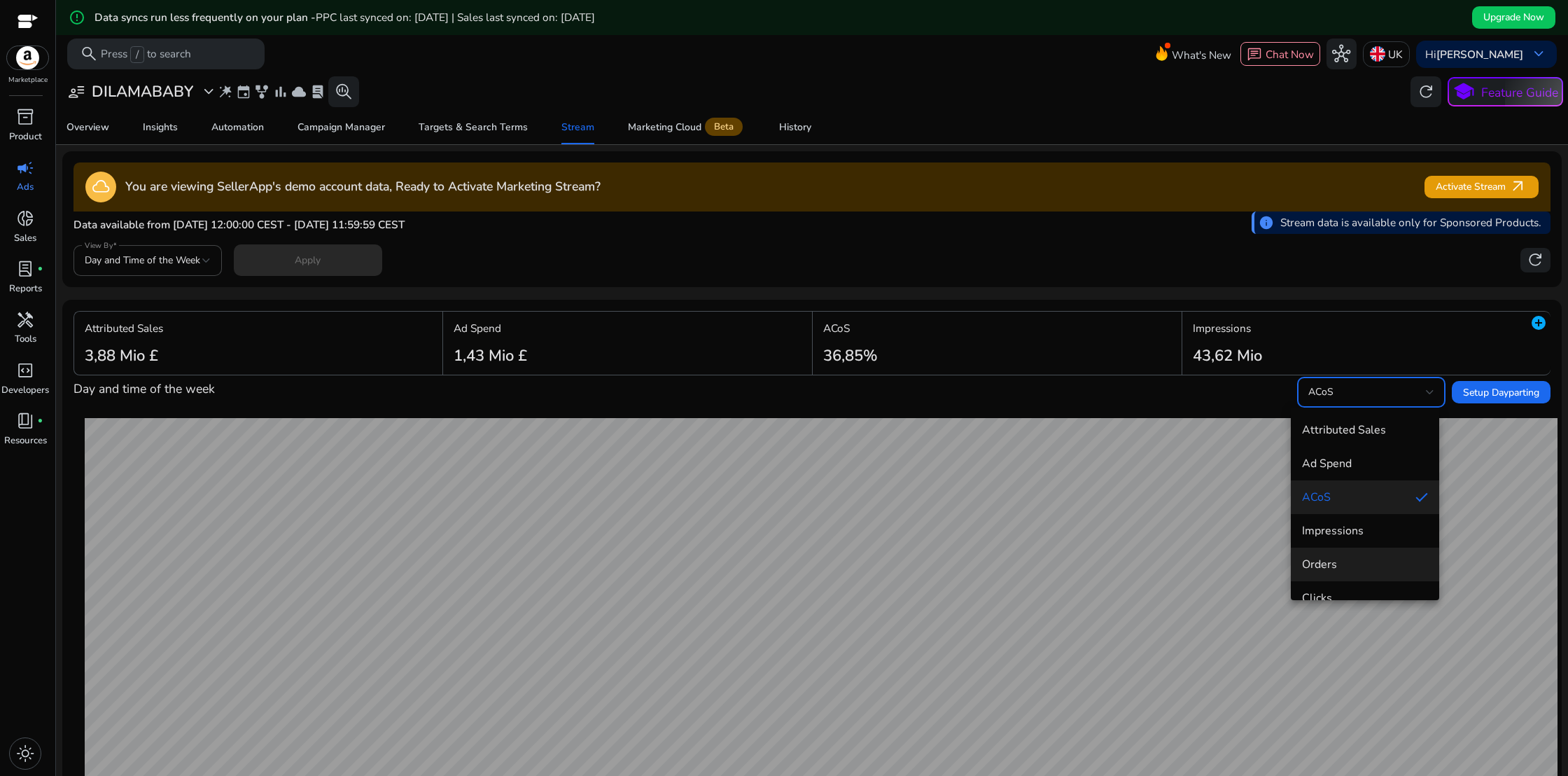
click at [1351, 560] on span "Orders" at bounding box center [1365, 564] width 126 height 15
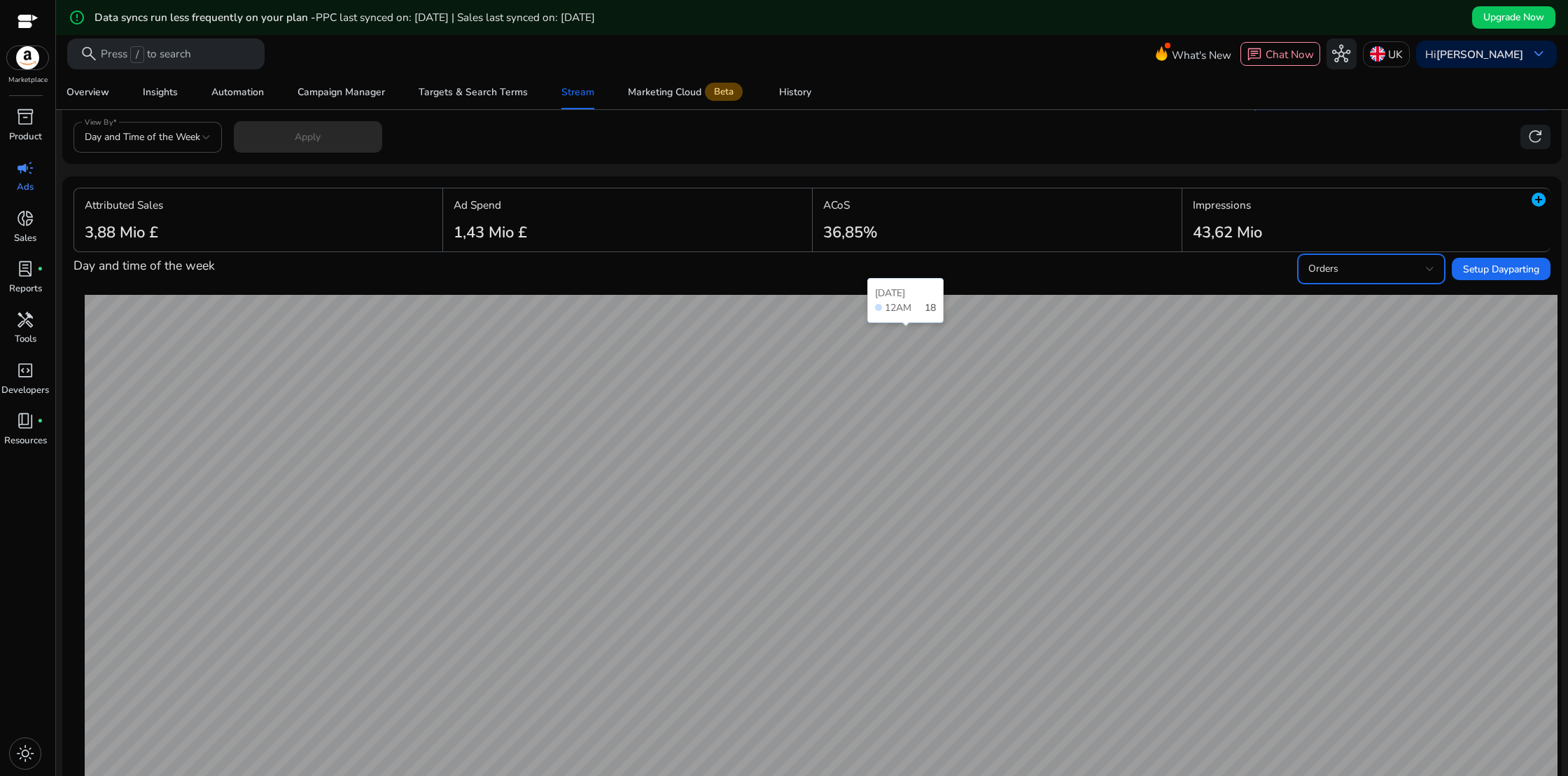
scroll to position [66, 0]
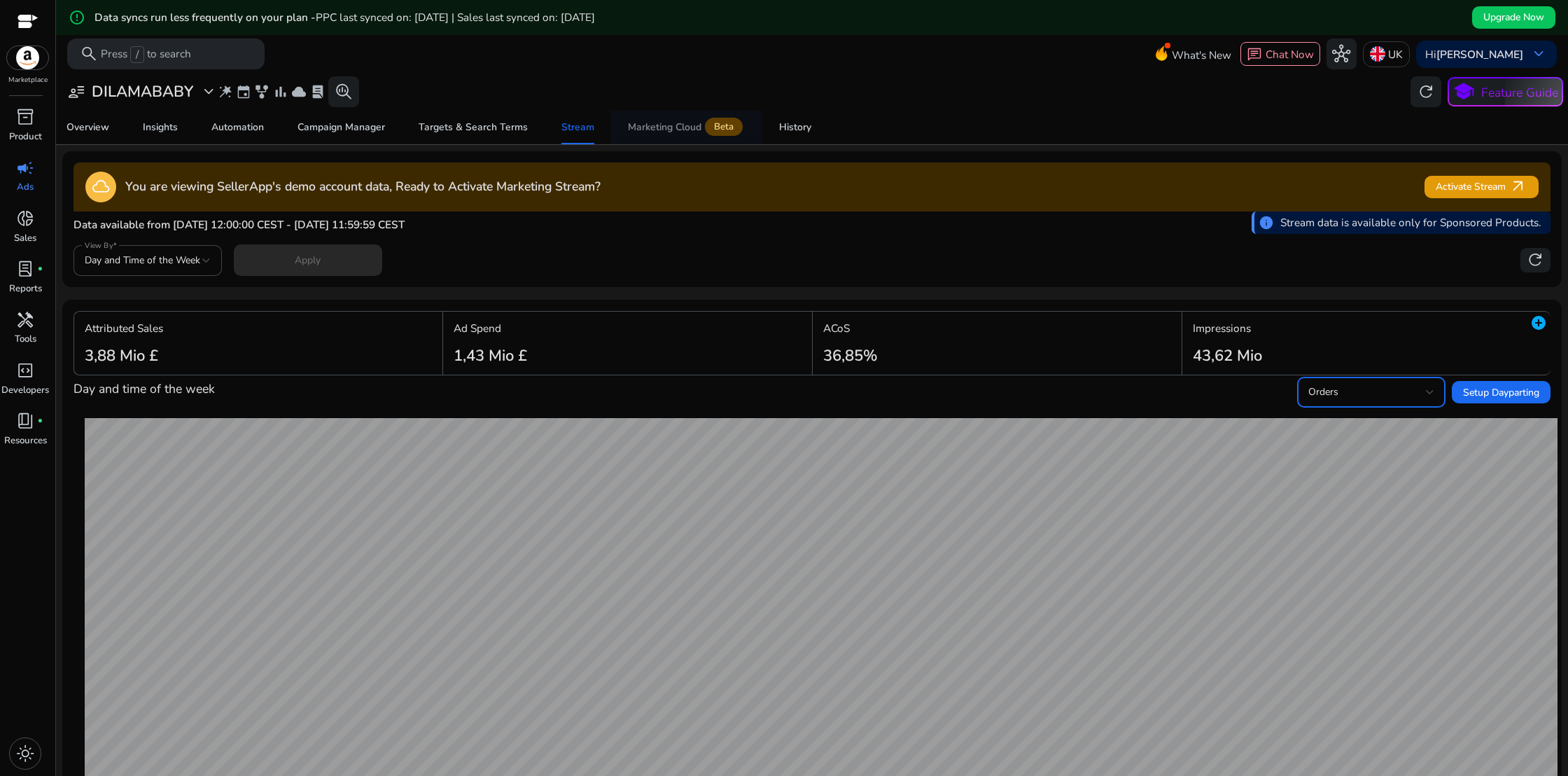
click at [655, 139] on span "Marketing Cloud Beta" at bounding box center [687, 127] width 118 height 34
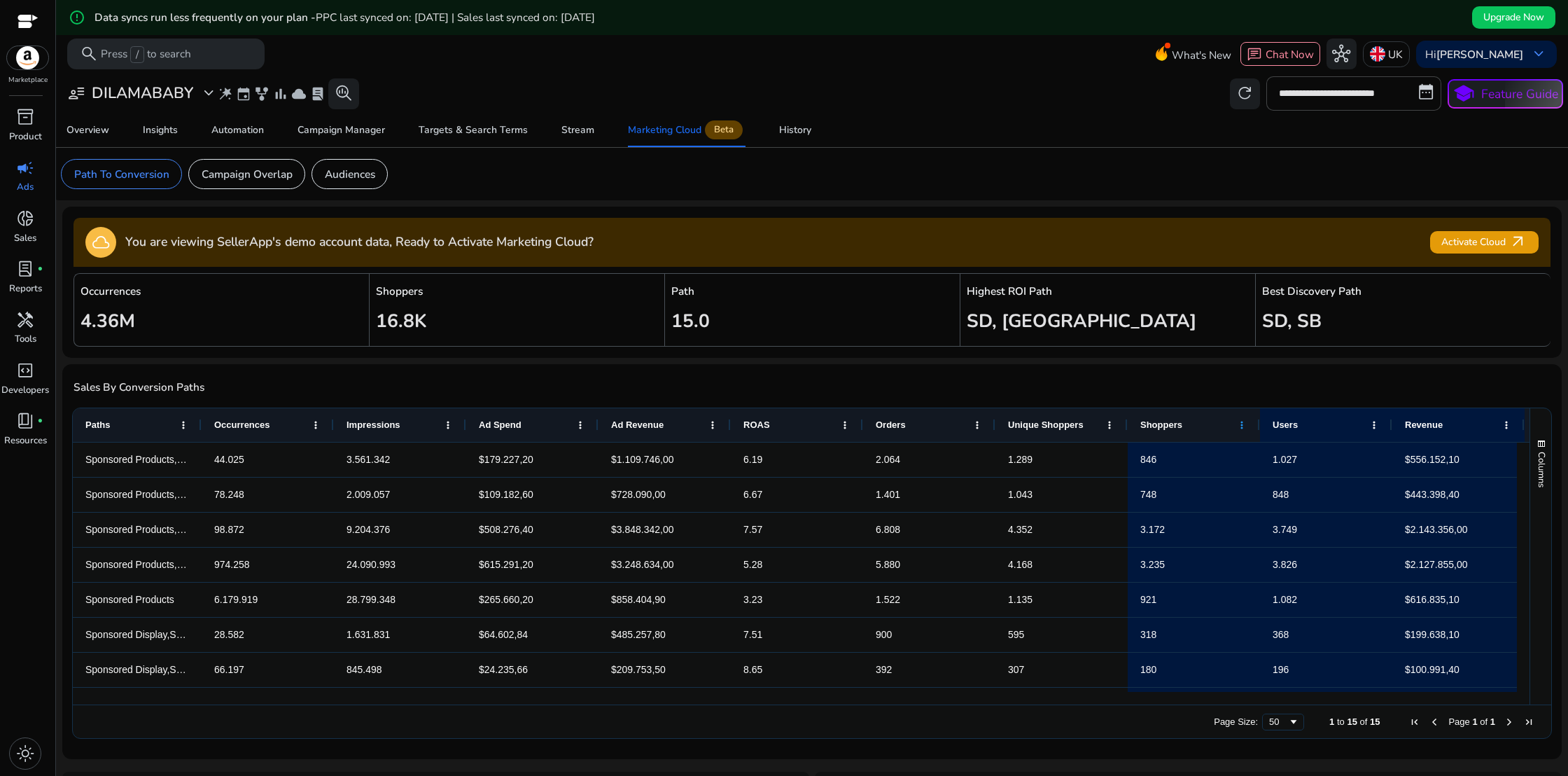
click at [1243, 426] on span at bounding box center [1241, 425] width 11 height 11
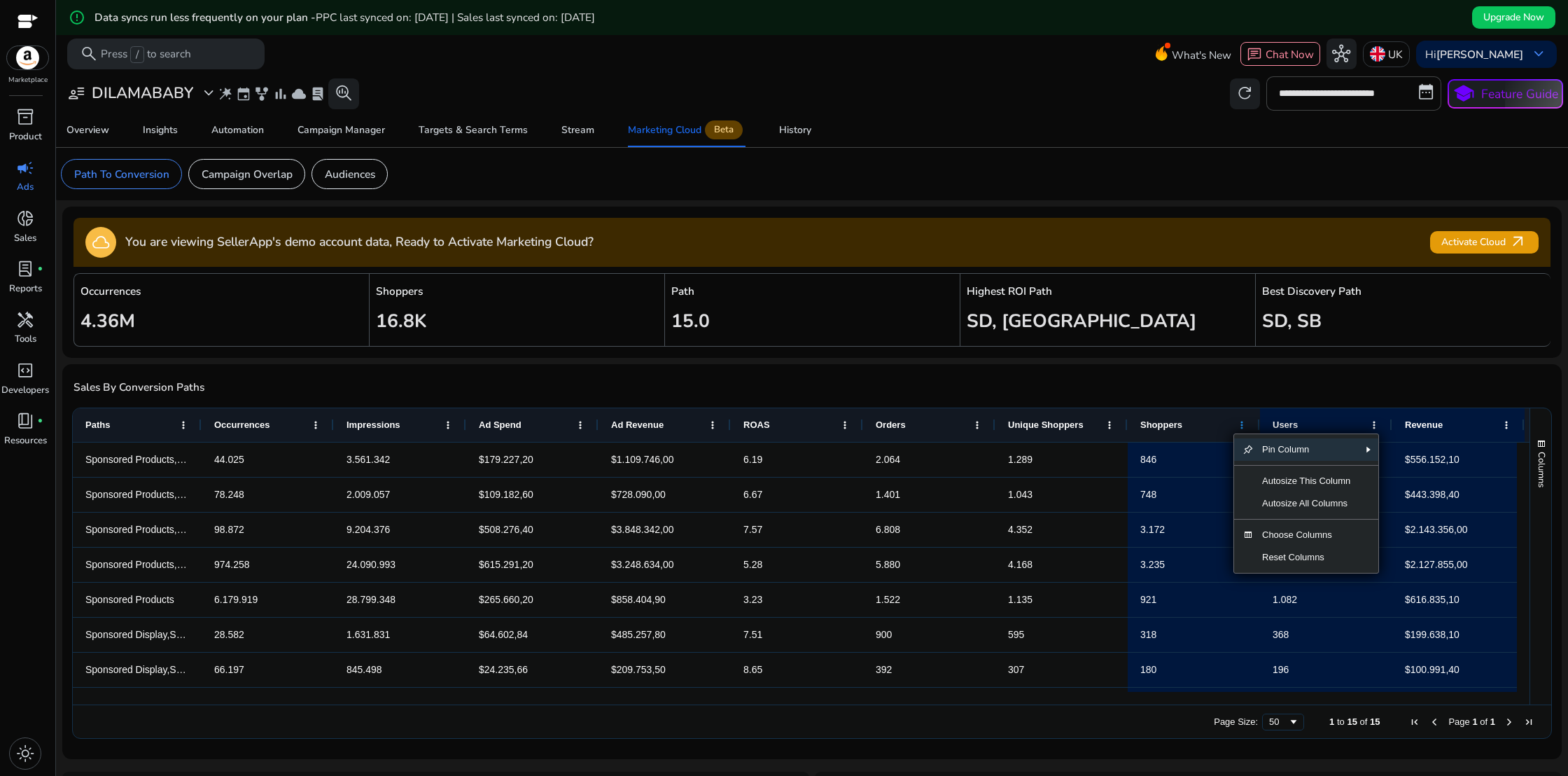
click at [1242, 426] on span at bounding box center [1241, 425] width 11 height 11
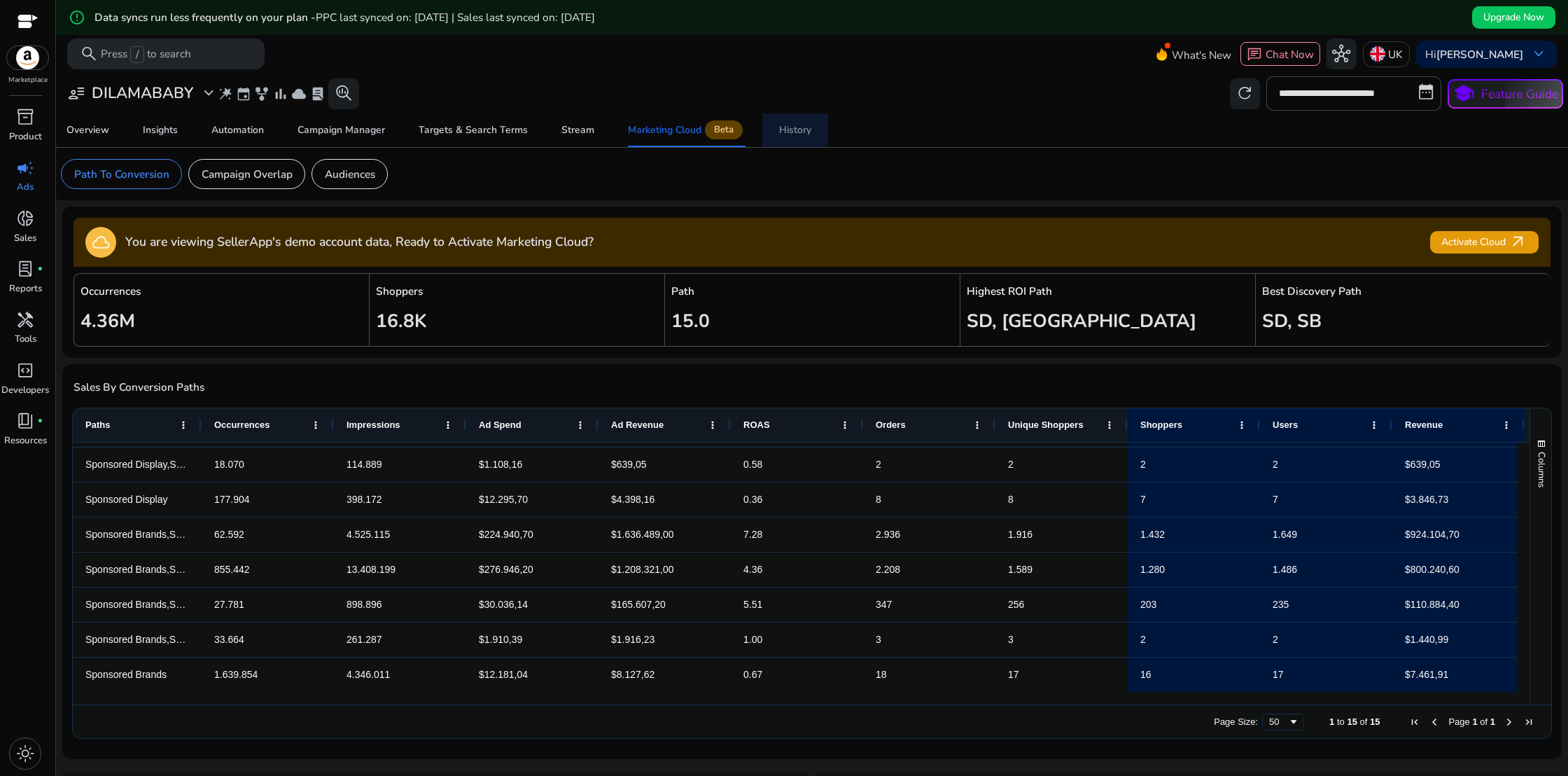
click at [801, 133] on div "History" at bounding box center [794, 131] width 32 height 10
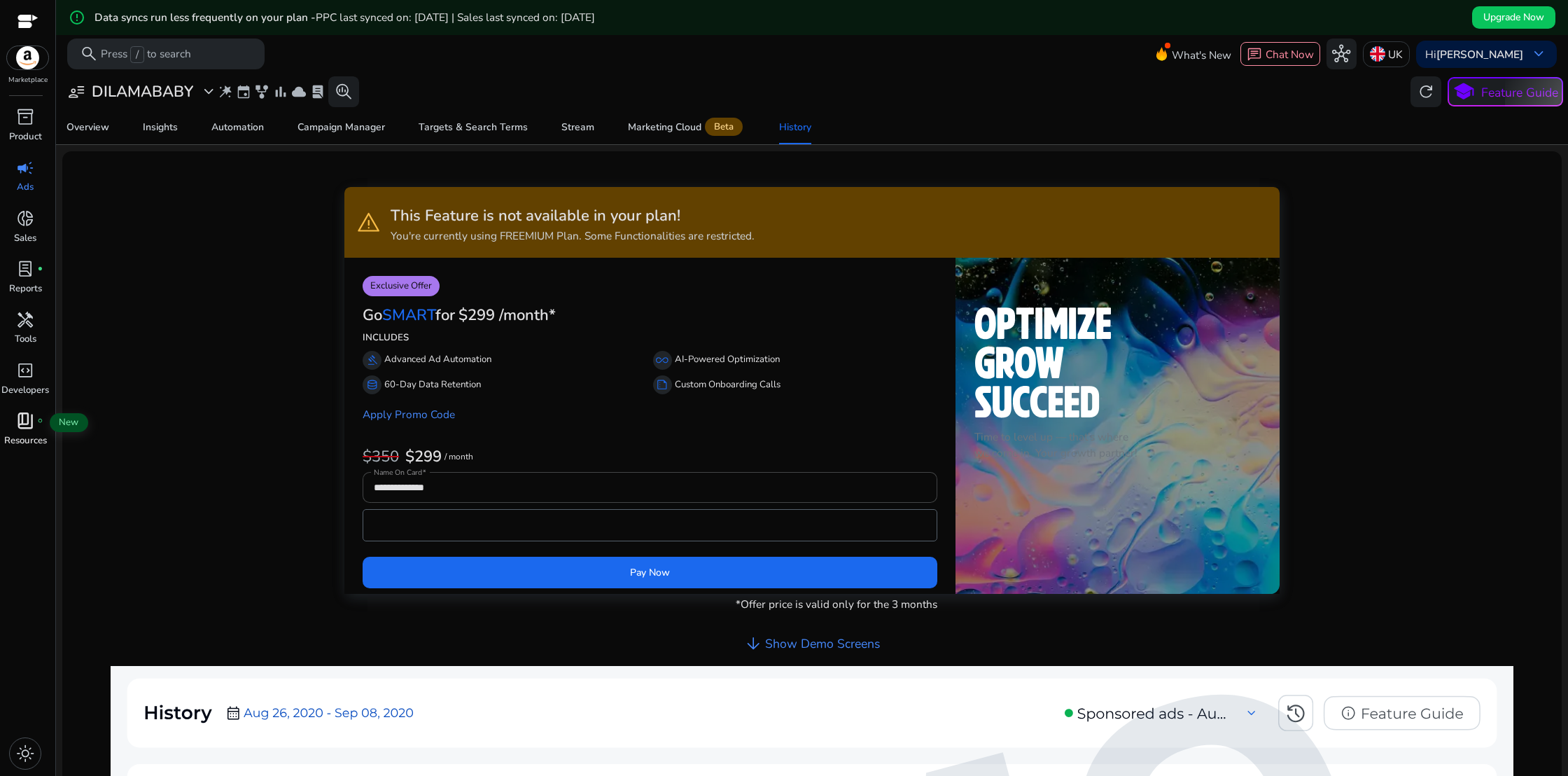
click at [26, 421] on span "book_4" at bounding box center [24, 420] width 18 height 18
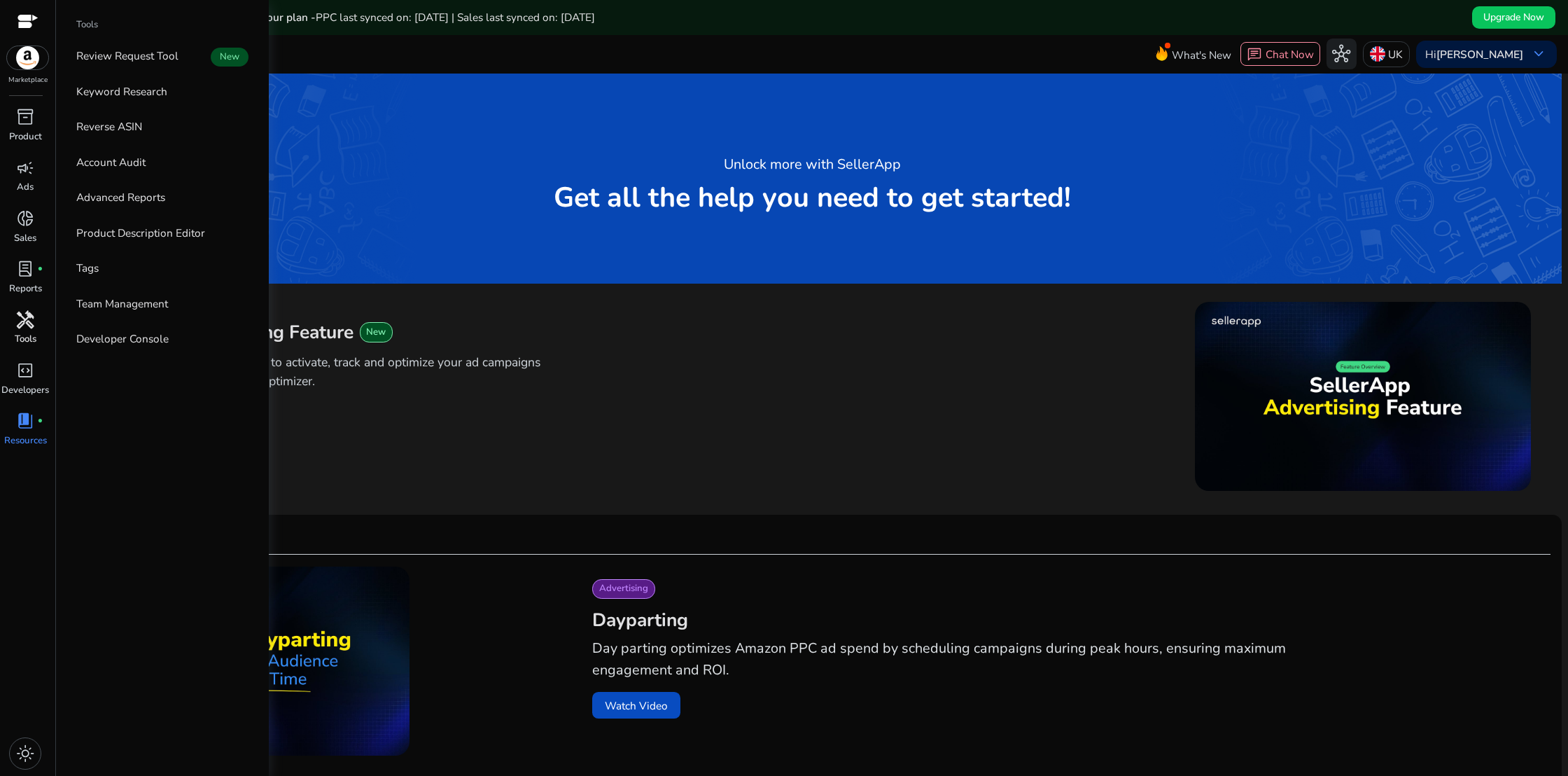
click at [25, 327] on span "handyman" at bounding box center [24, 319] width 18 height 18
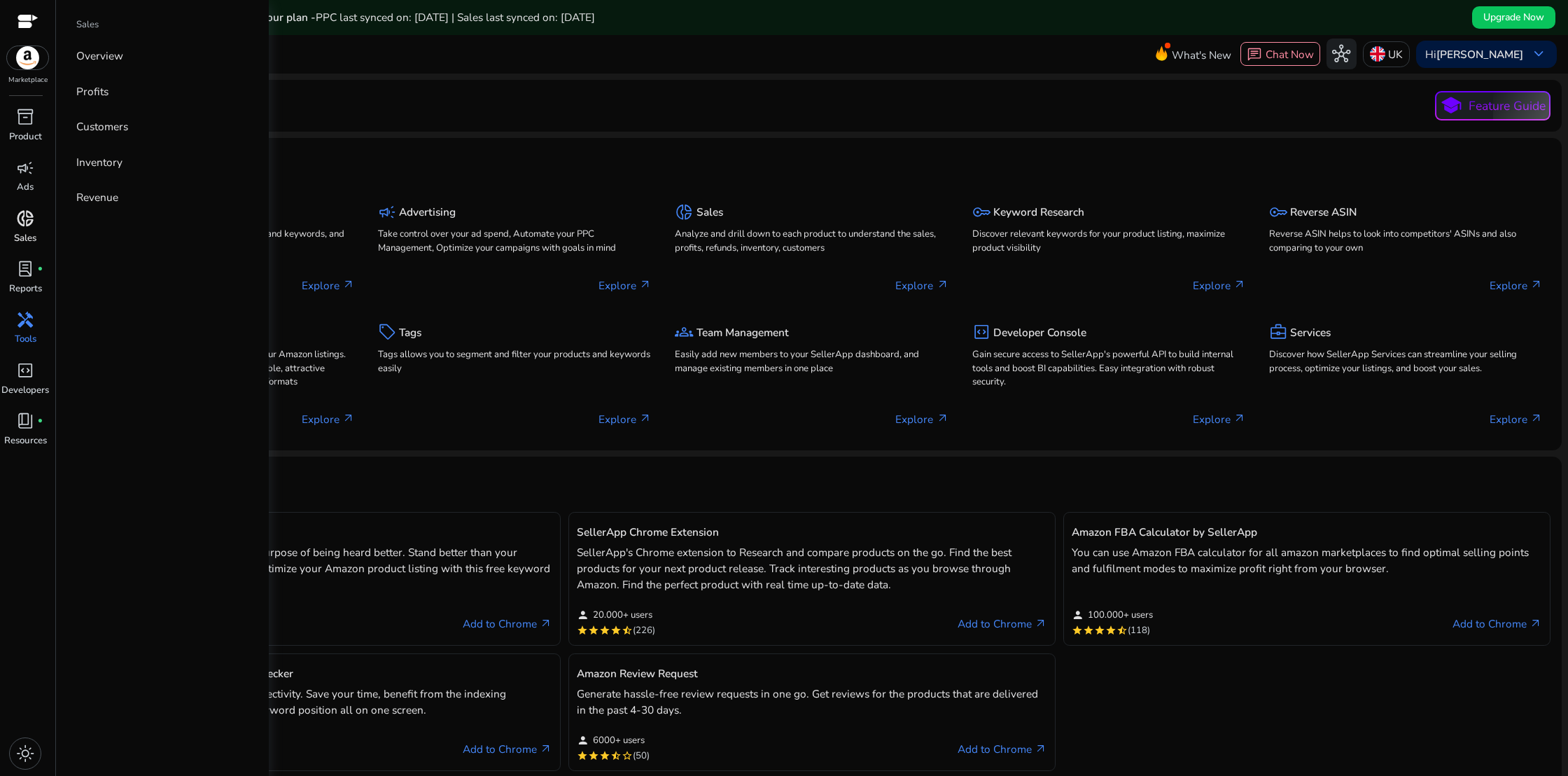
click at [27, 224] on span "donut_small" at bounding box center [24, 218] width 18 height 18
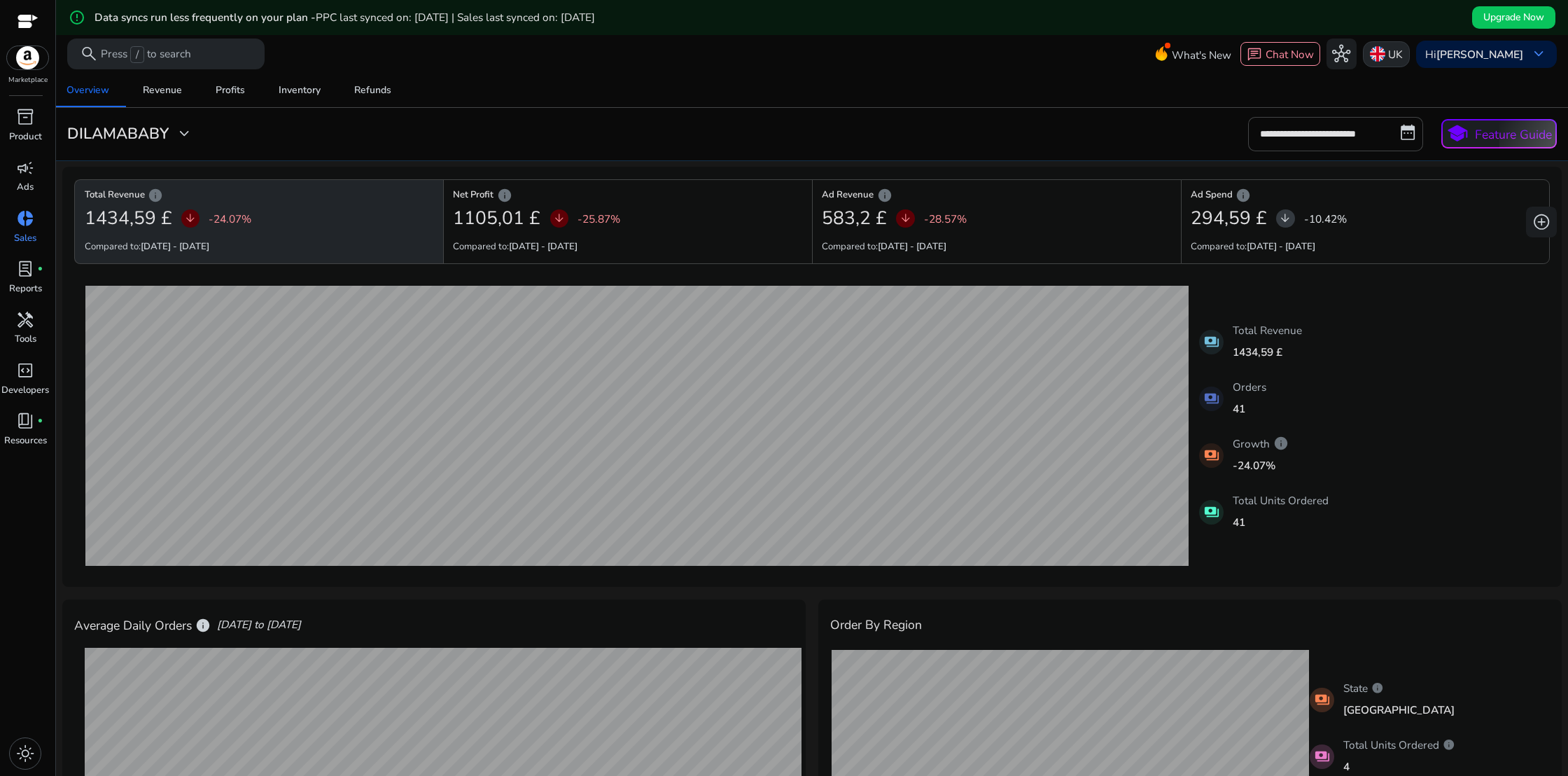
click at [1394, 52] on p "UK" at bounding box center [1395, 55] width 14 height 24
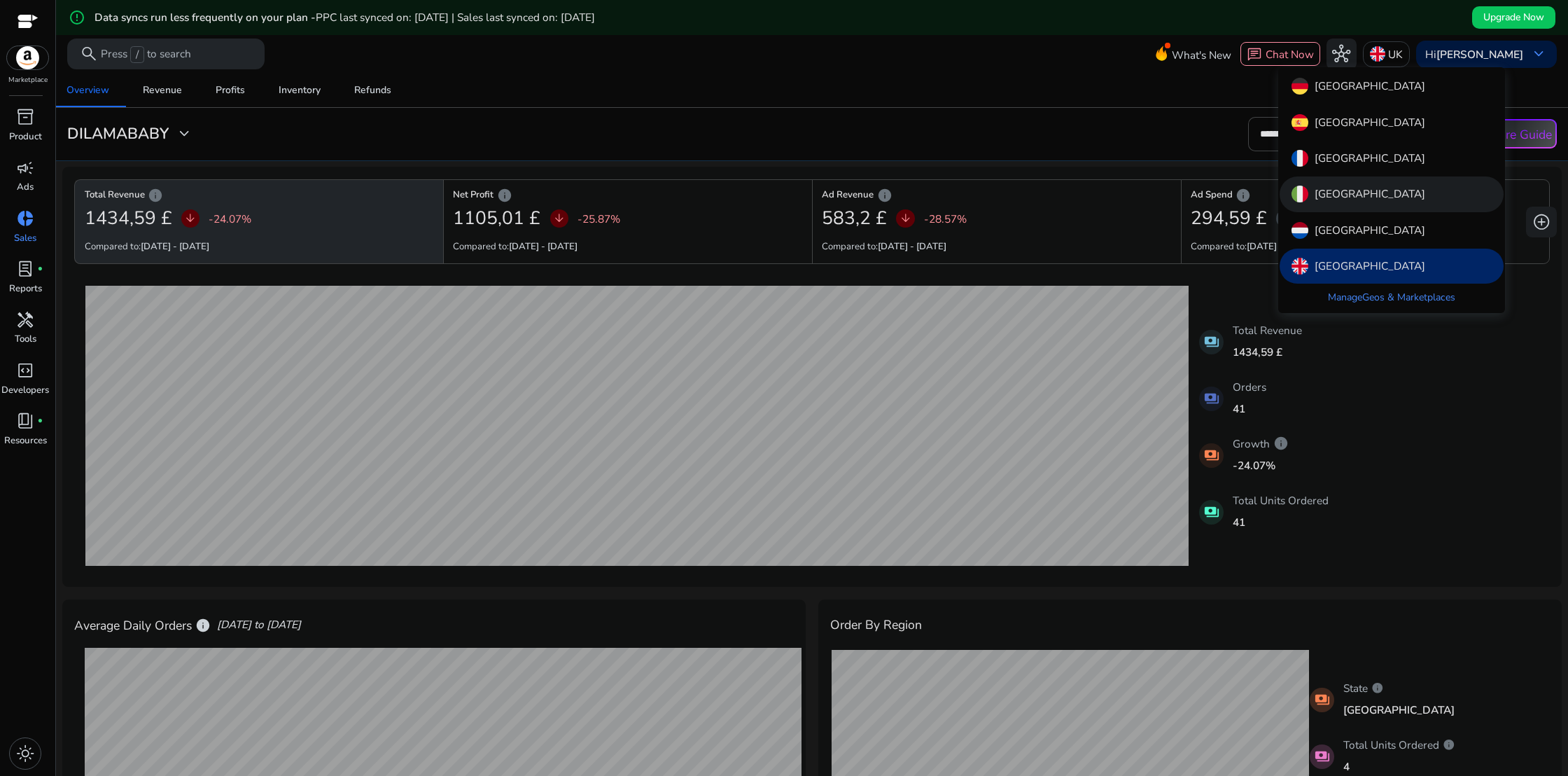
click at [1335, 188] on p "Italy" at bounding box center [1370, 193] width 111 height 17
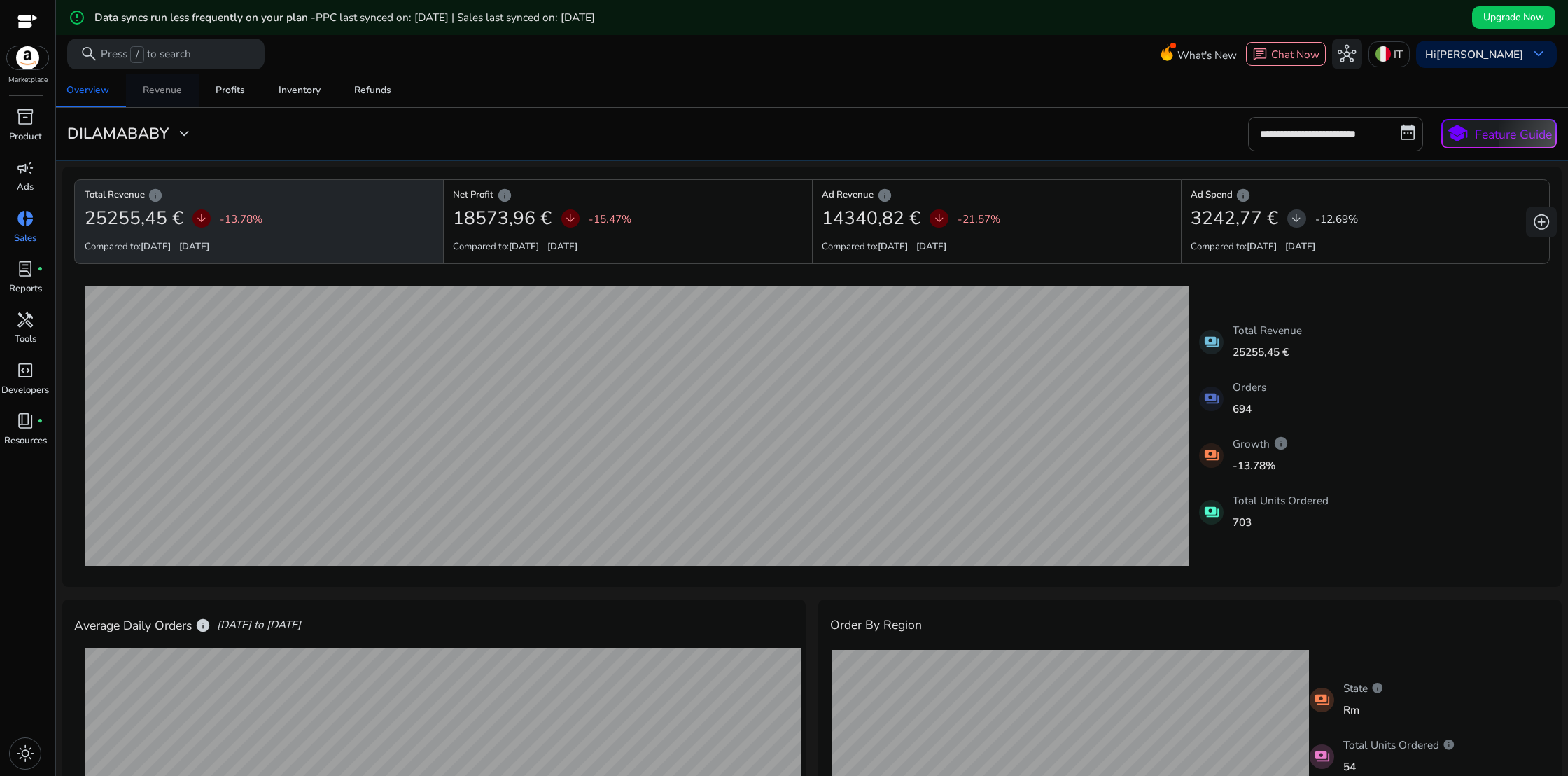
click at [163, 93] on div "Revenue" at bounding box center [162, 90] width 39 height 10
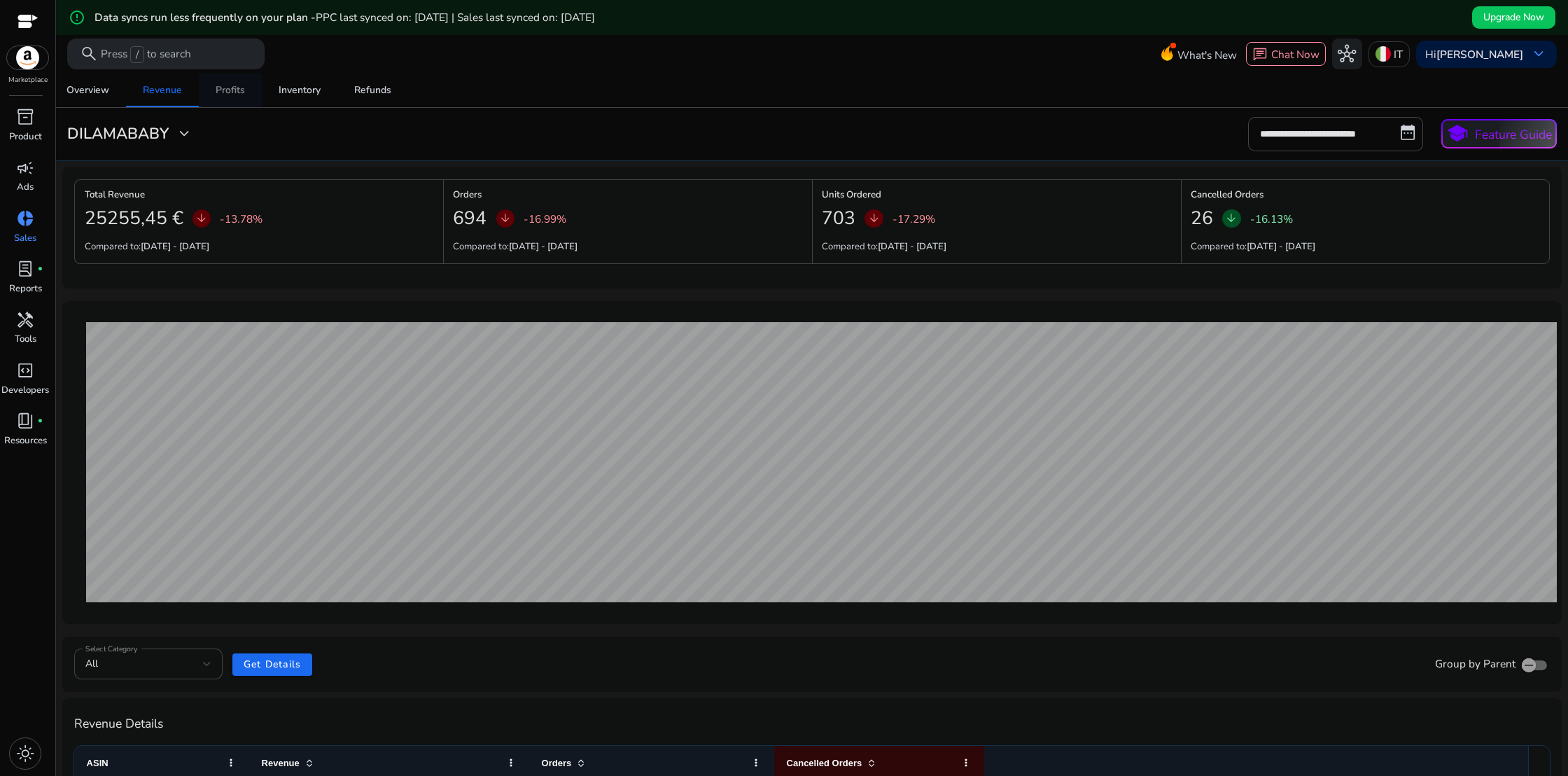
click at [237, 92] on div "Profits" at bounding box center [230, 90] width 29 height 10
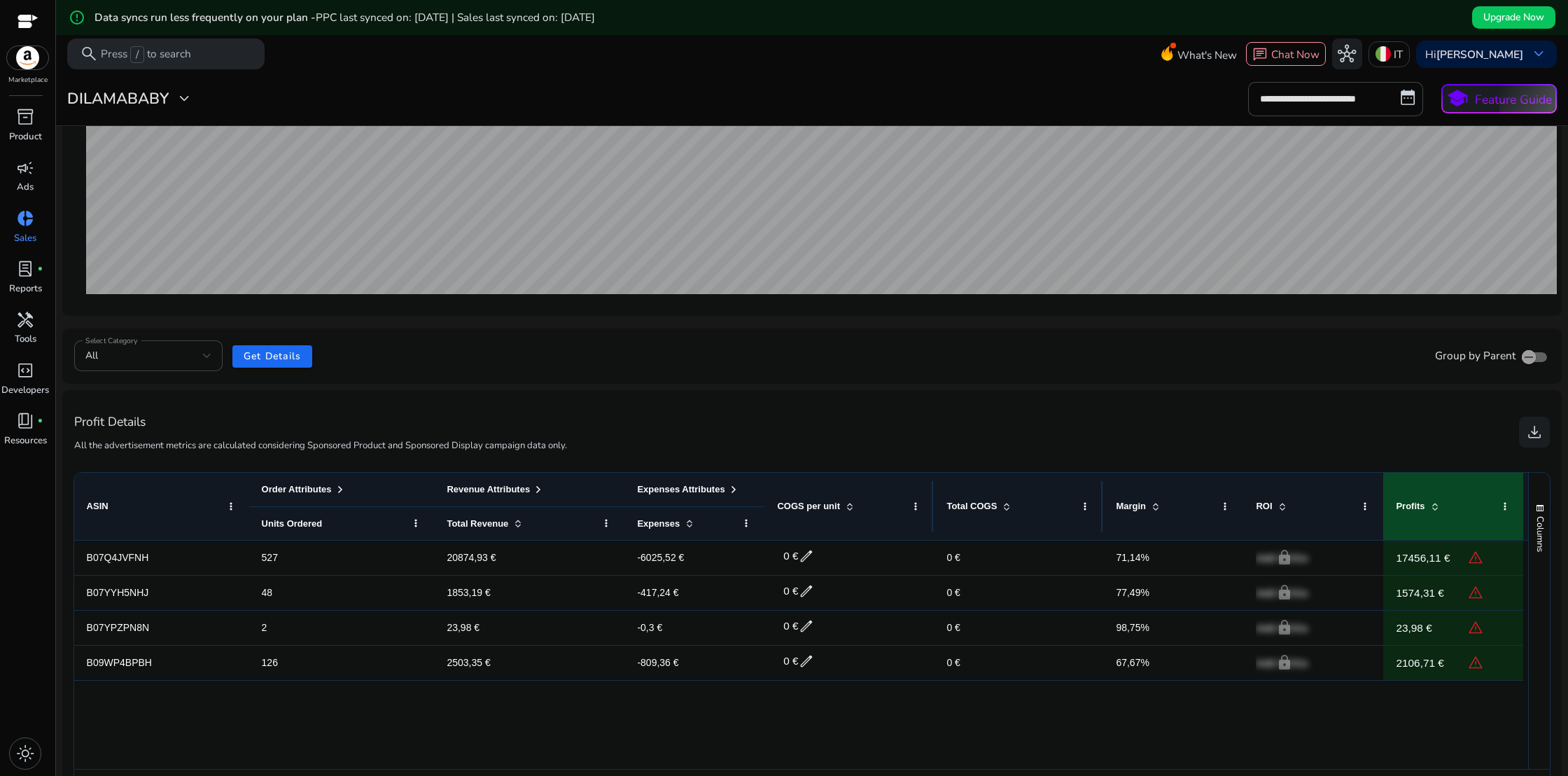
scroll to position [356, 0]
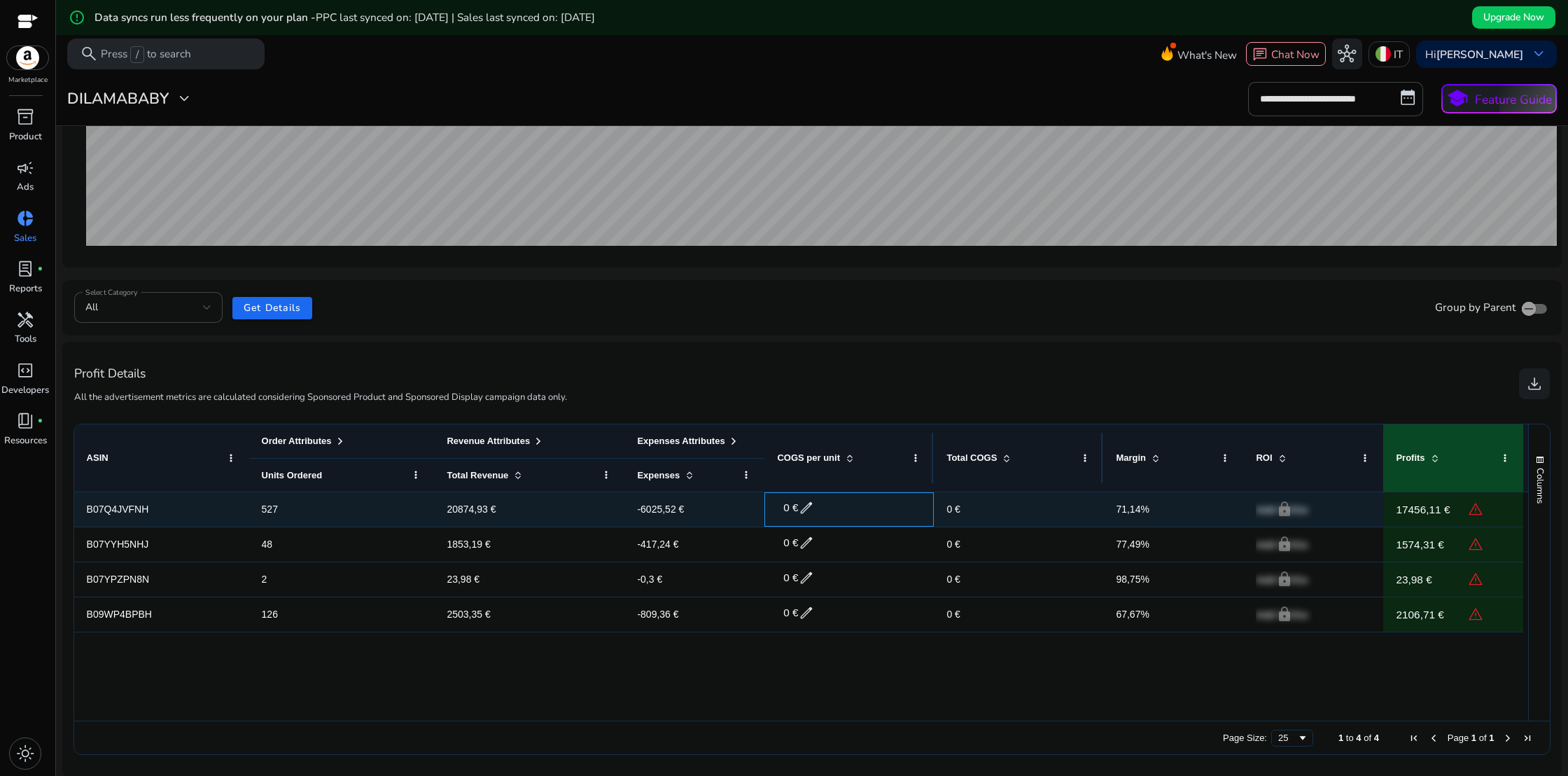
click at [807, 508] on span "edit" at bounding box center [806, 507] width 15 height 15
click at [807, 508] on input "*" at bounding box center [830, 507] width 76 height 22
type input "*"
click at [872, 505] on span "check" at bounding box center [876, 507] width 17 height 17
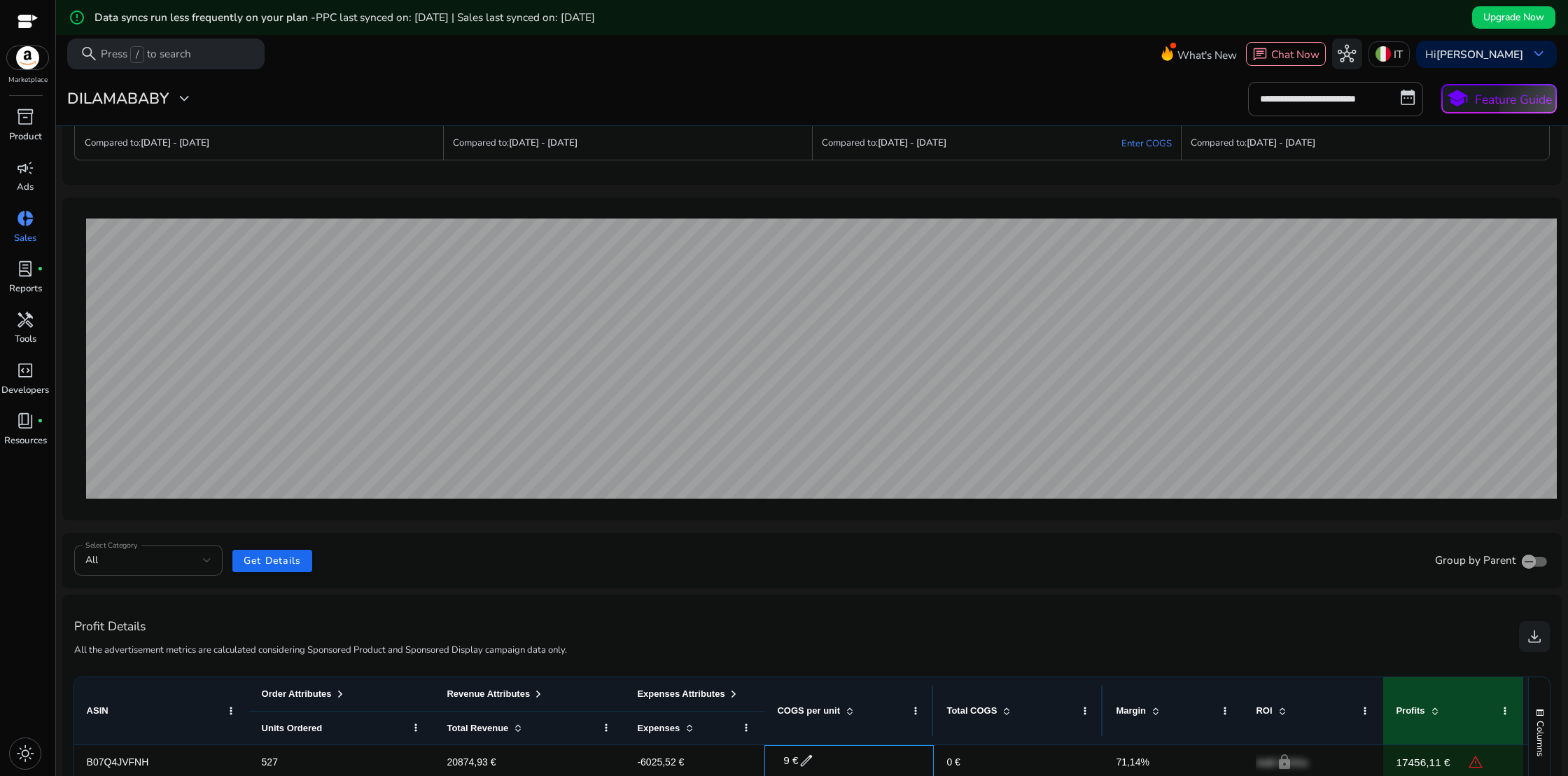
scroll to position [0, 0]
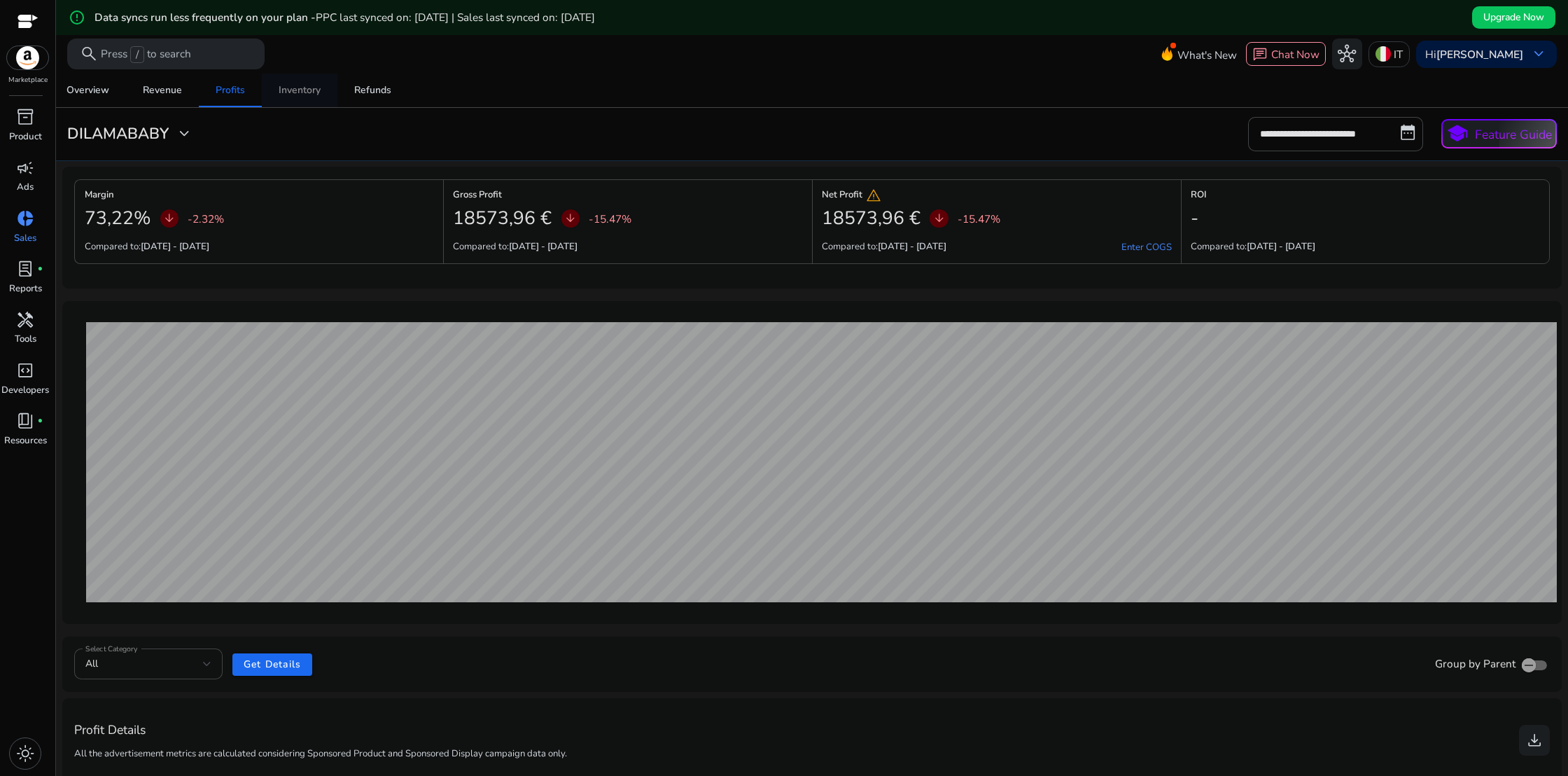
click at [297, 95] on div "Inventory" at bounding box center [299, 90] width 42 height 10
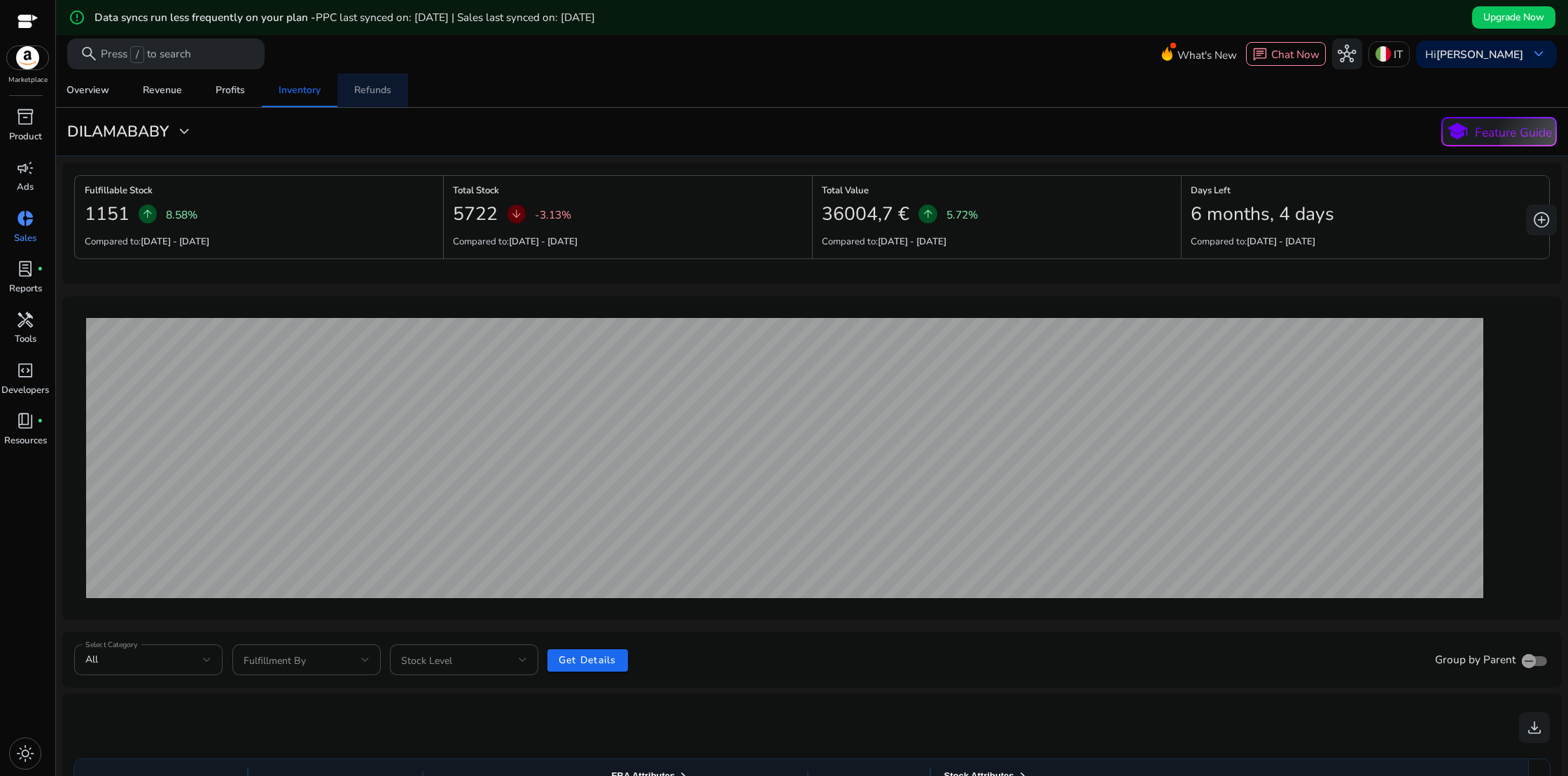
click at [385, 87] on div "Refunds" at bounding box center [372, 90] width 37 height 10
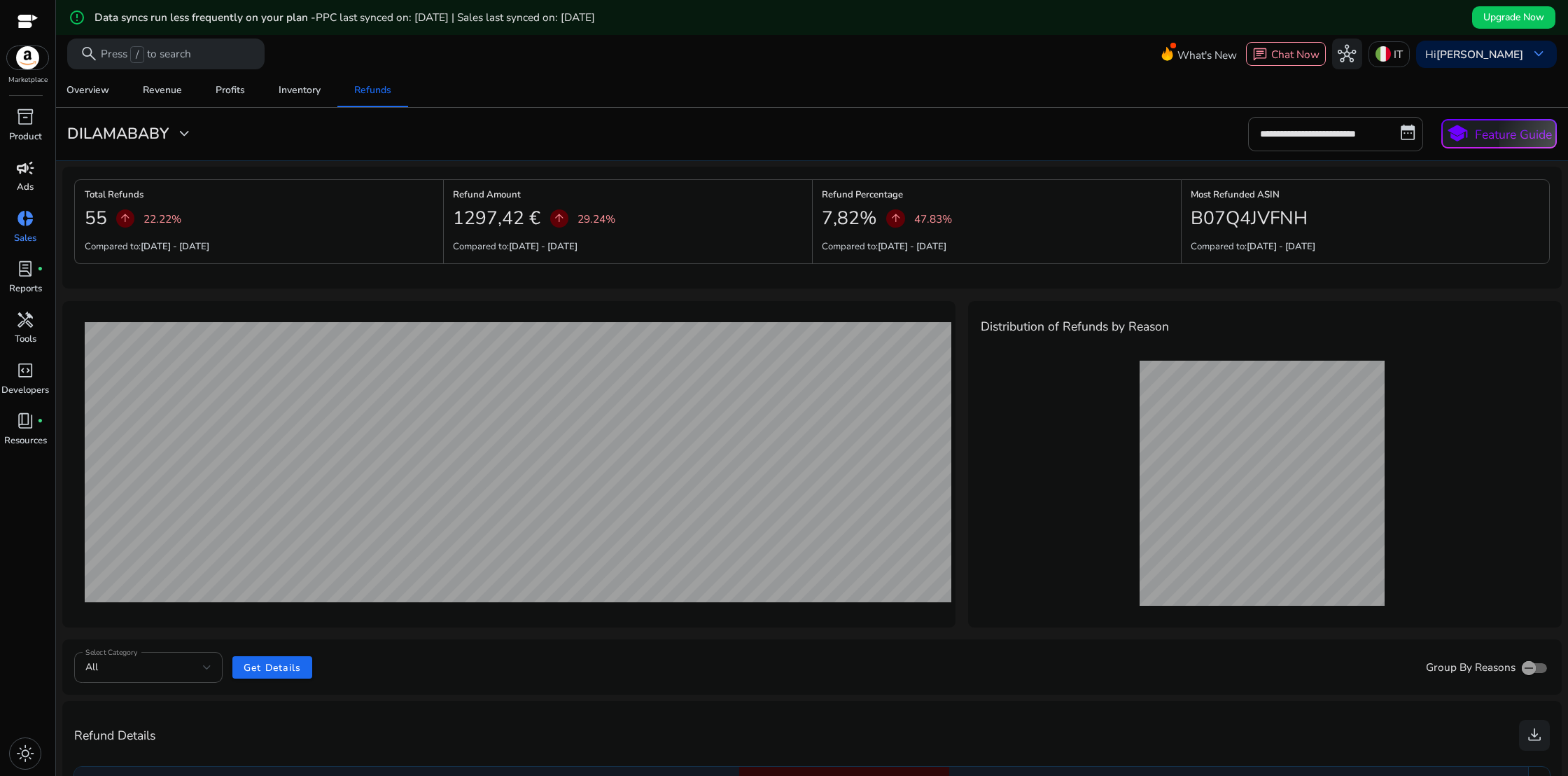
click at [21, 173] on span "campaign" at bounding box center [24, 167] width 18 height 18
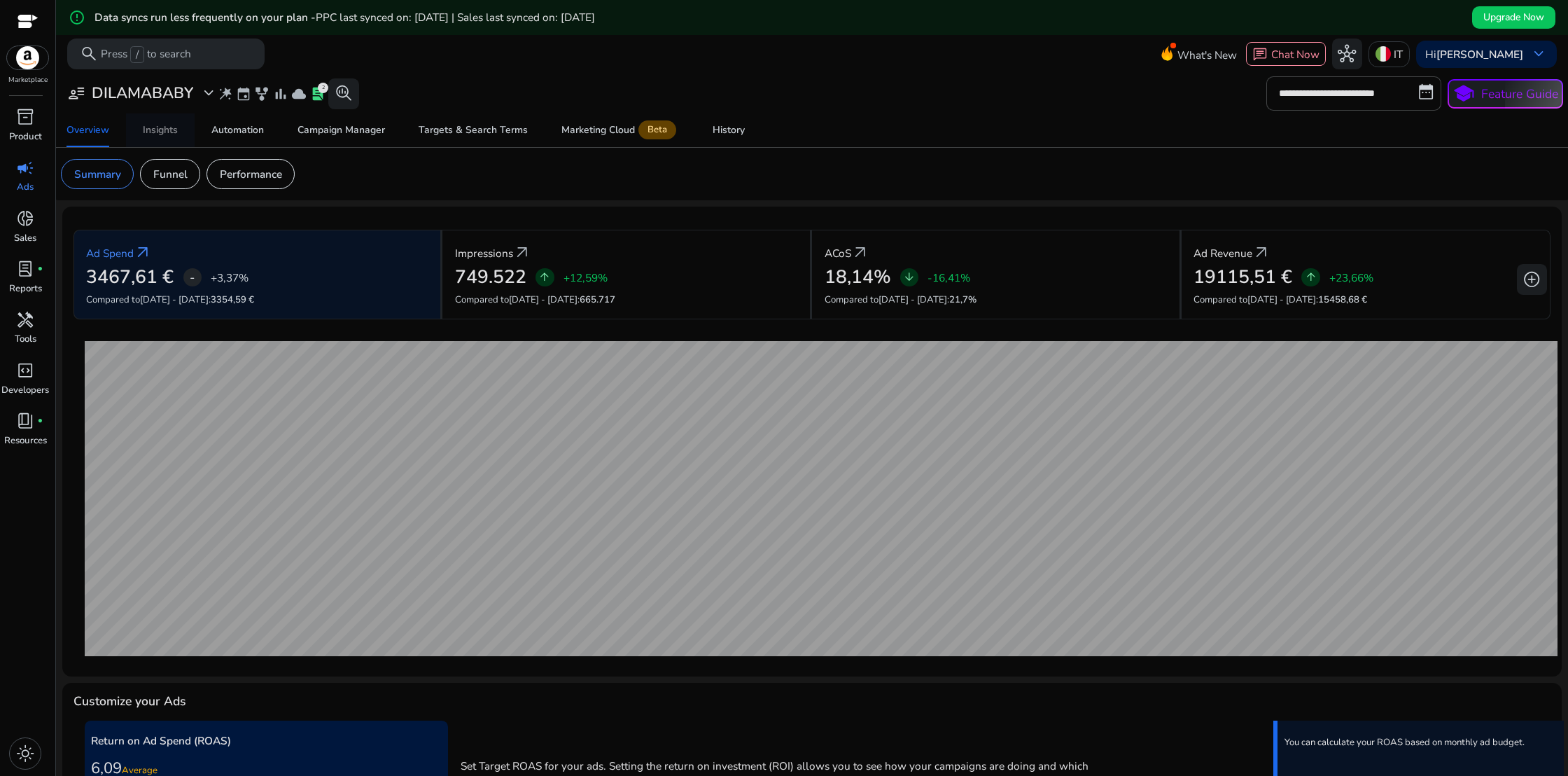
click at [177, 131] on div "Insights" at bounding box center [160, 131] width 35 height 10
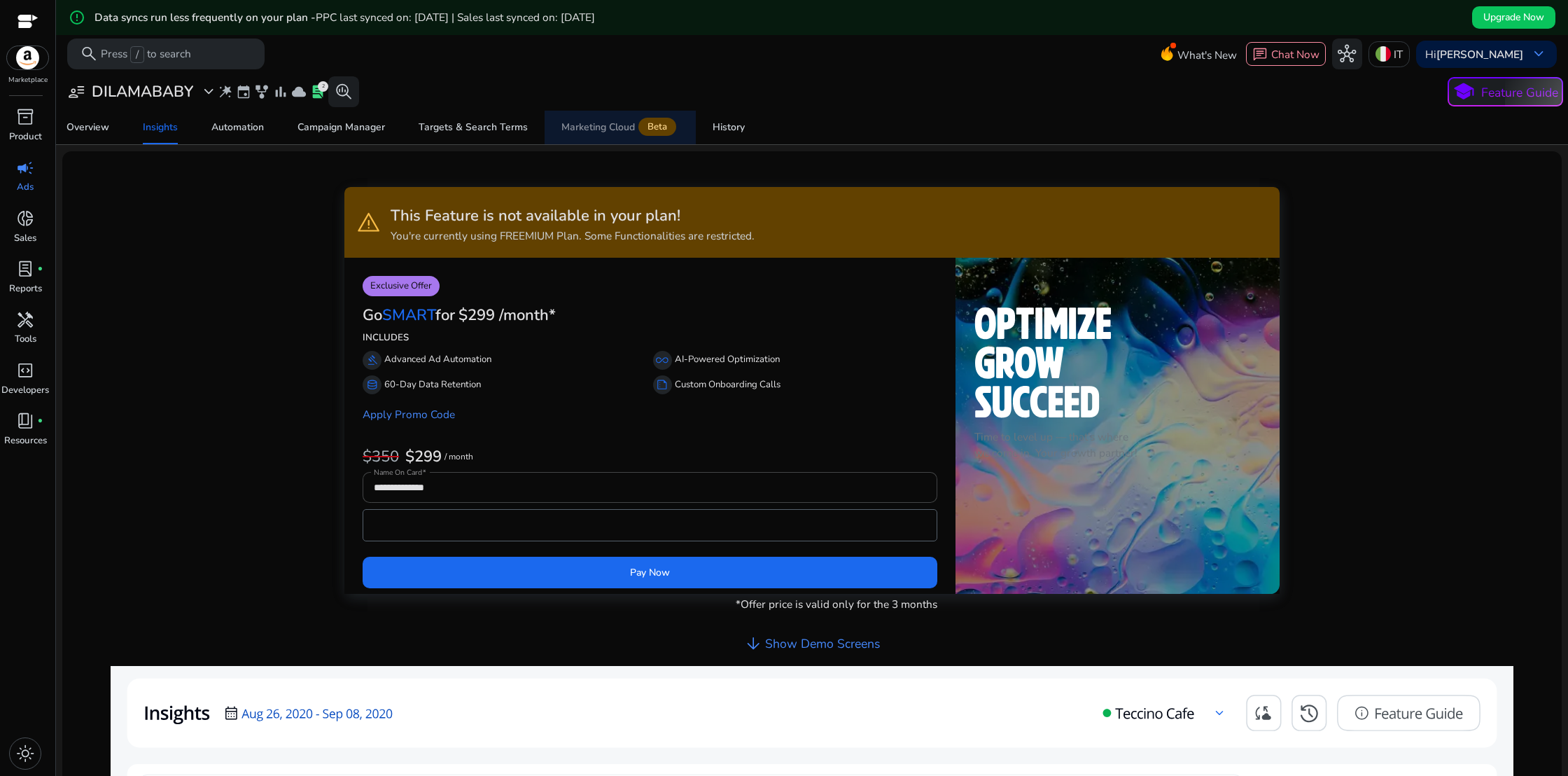
click at [604, 138] on span "Marketing Cloud Beta" at bounding box center [620, 127] width 118 height 34
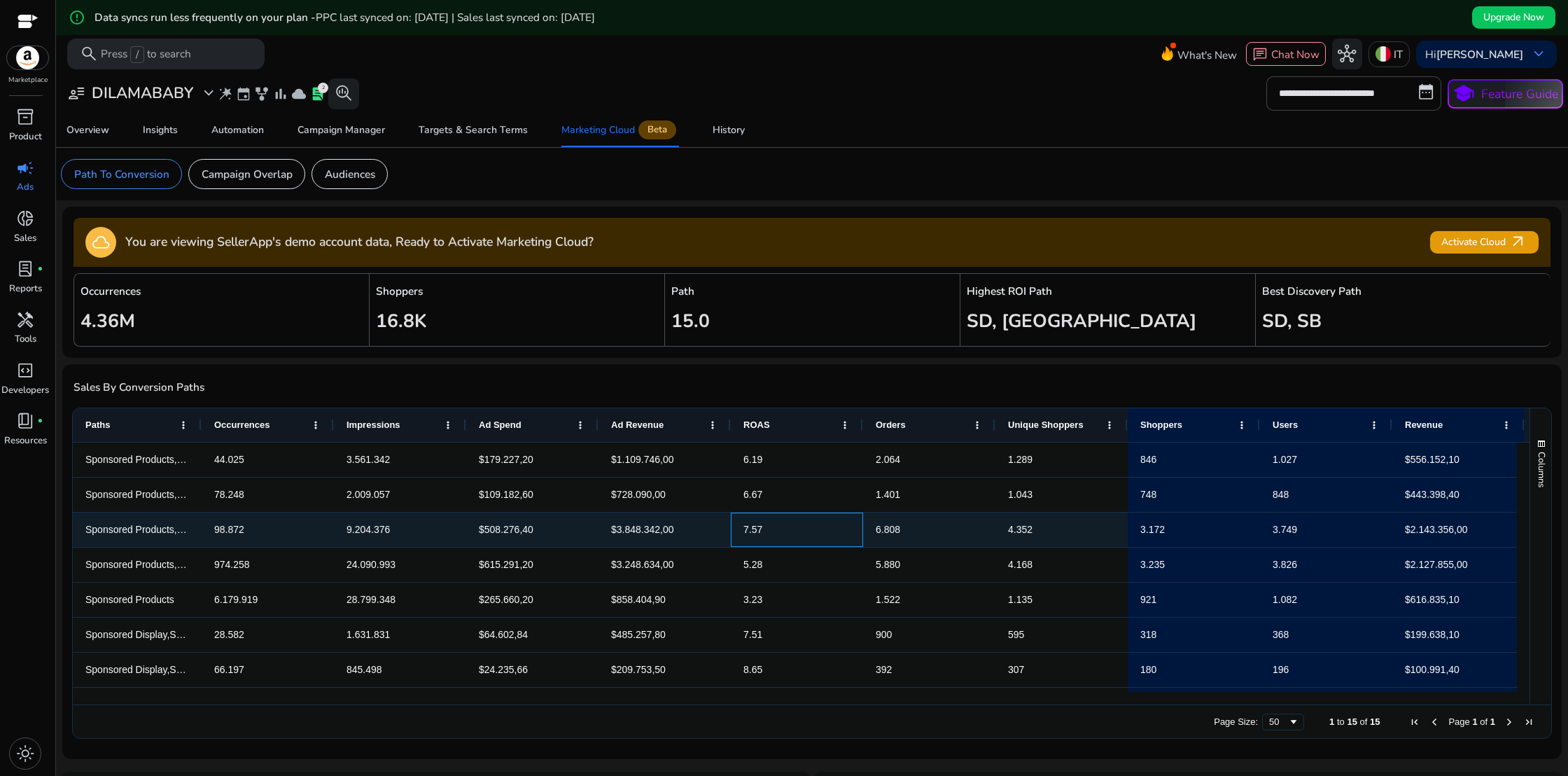
click at [754, 538] on span "7.57" at bounding box center [797, 530] width 107 height 29
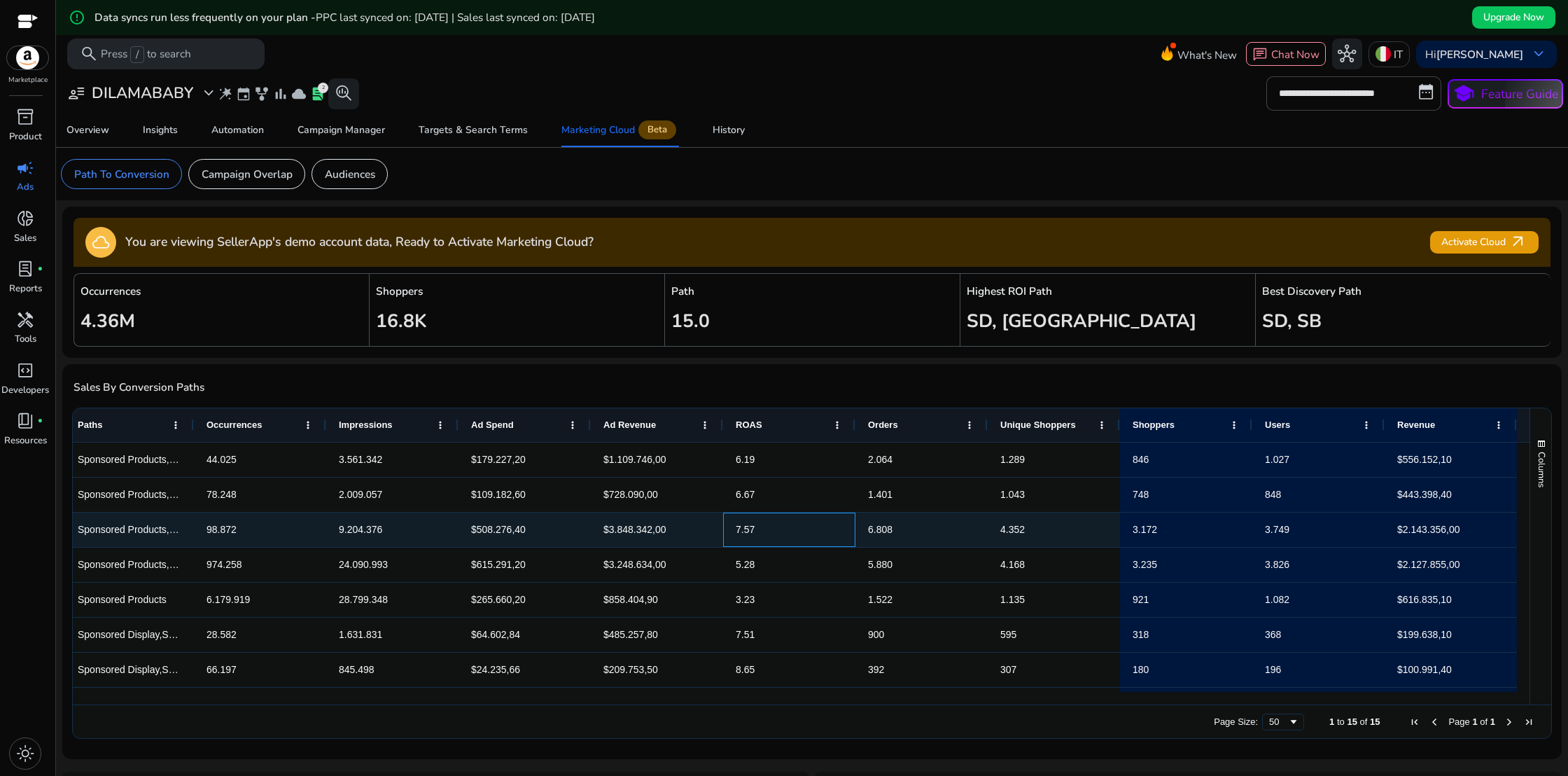
scroll to position [0, 1]
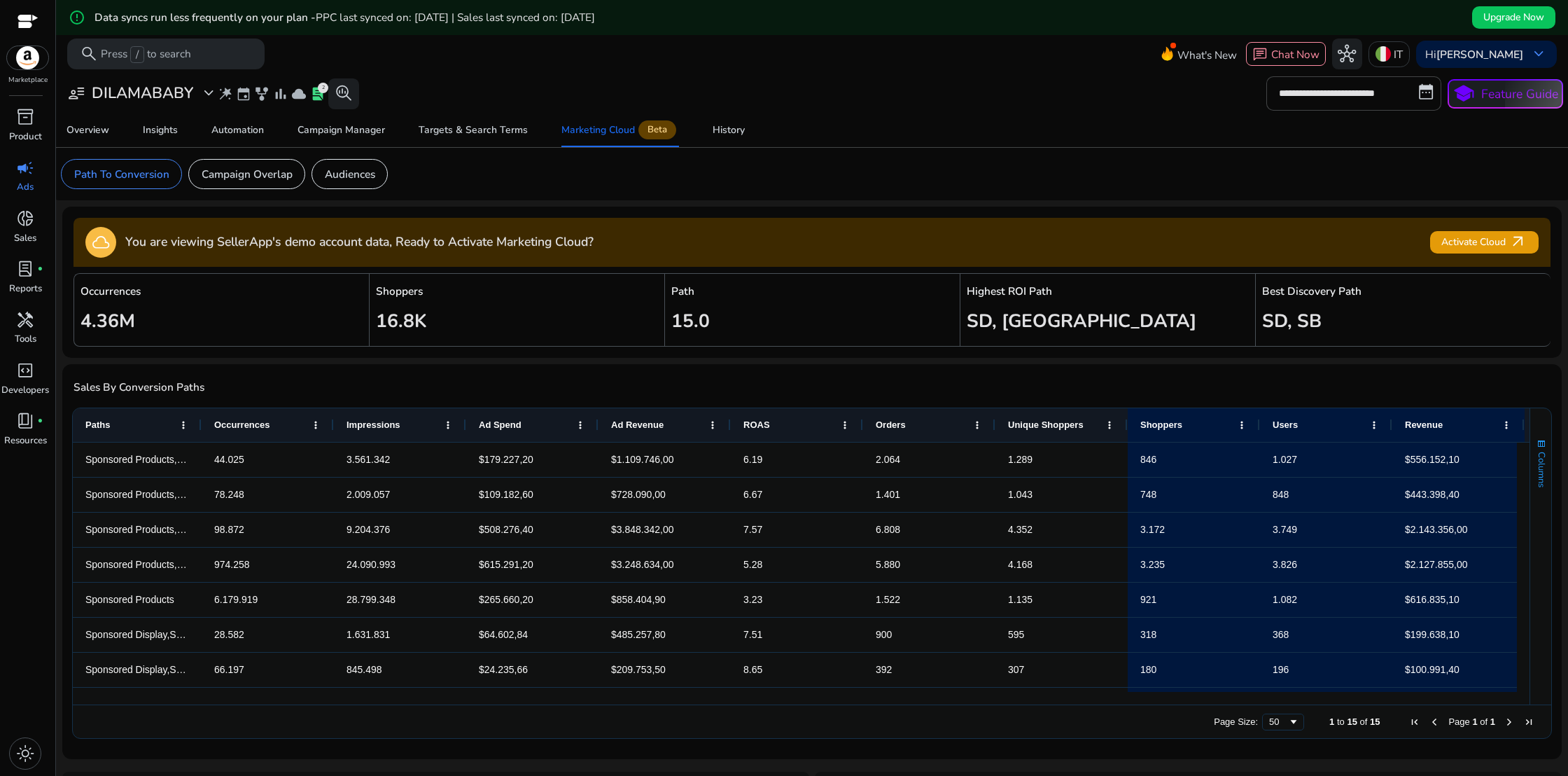
click at [1541, 456] on span "Columns" at bounding box center [1541, 469] width 13 height 36
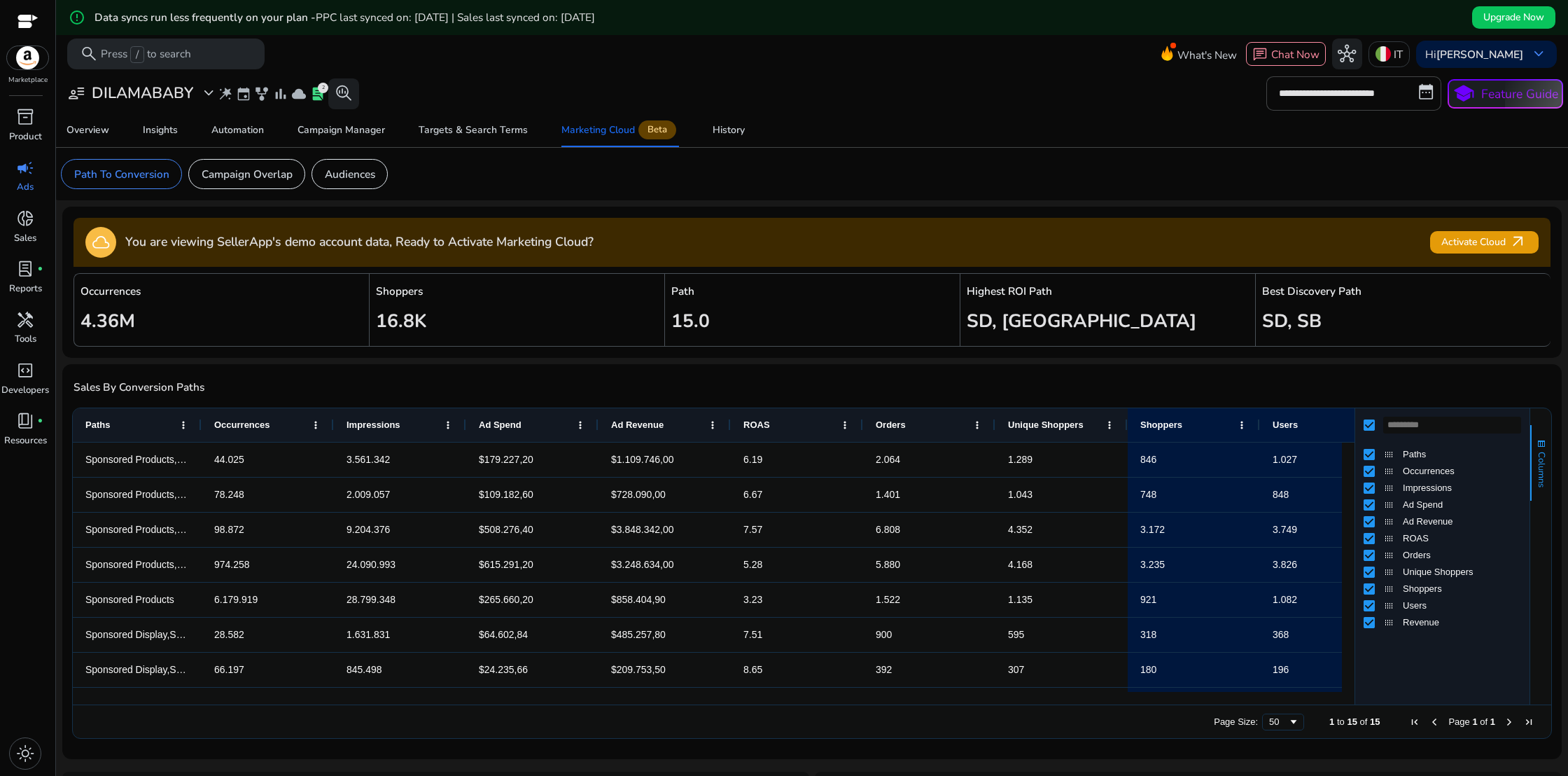
click at [1541, 455] on span "Columns" at bounding box center [1541, 469] width 13 height 36
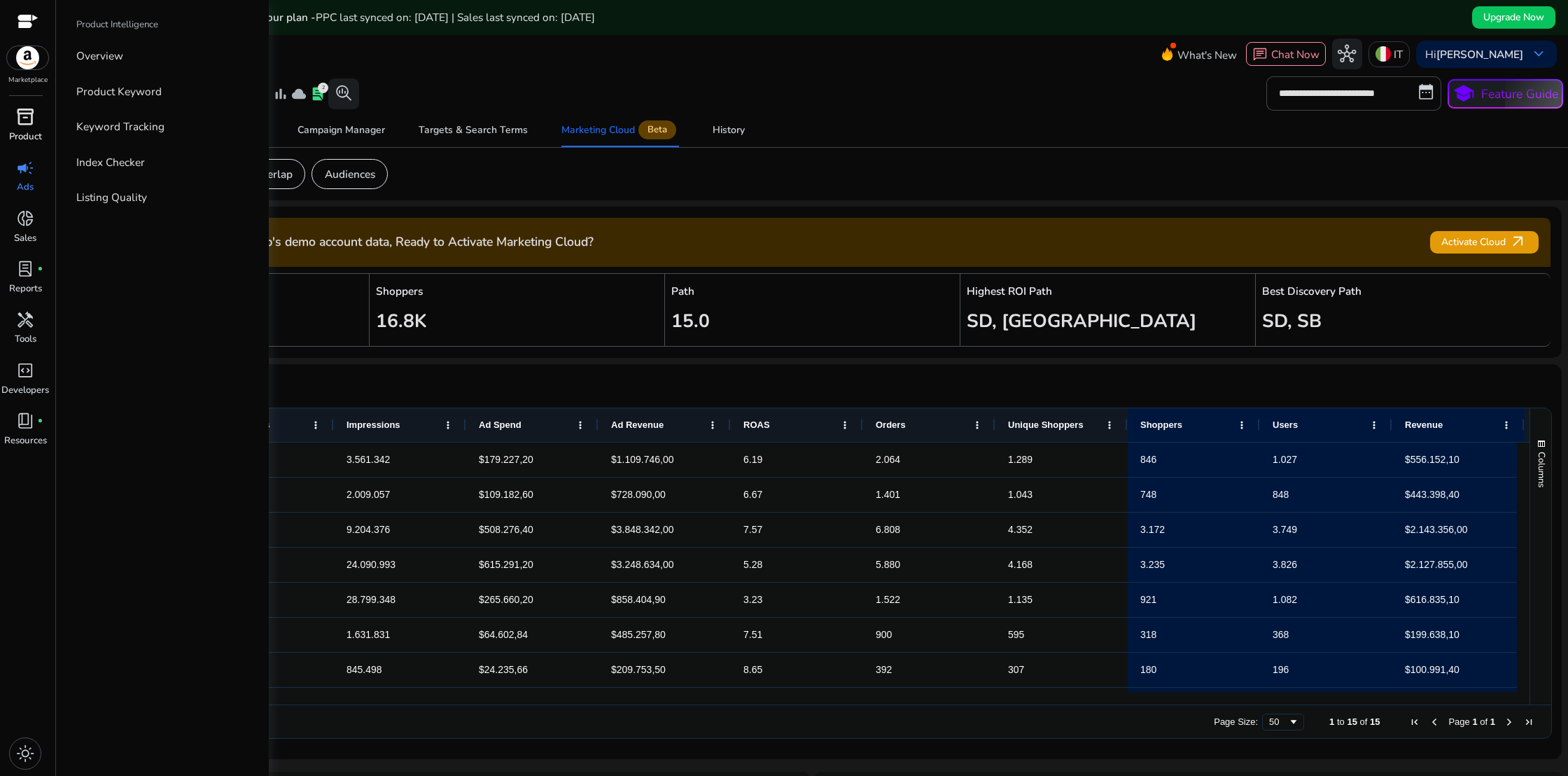
click at [31, 126] on span "inventory_2" at bounding box center [24, 116] width 18 height 18
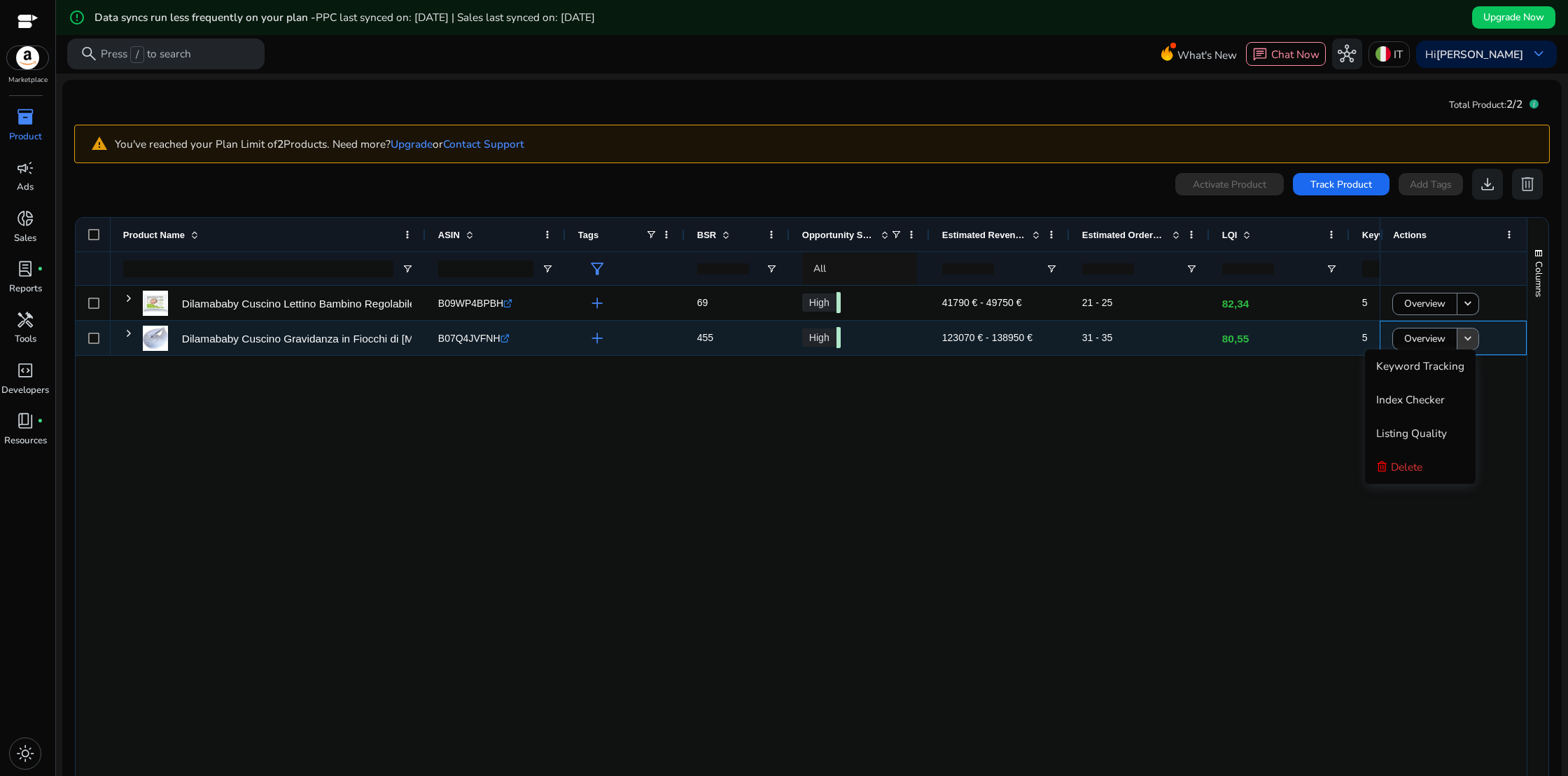
click at [1463, 339] on mat-icon "keyboard_arrow_down" at bounding box center [1468, 339] width 14 height 14
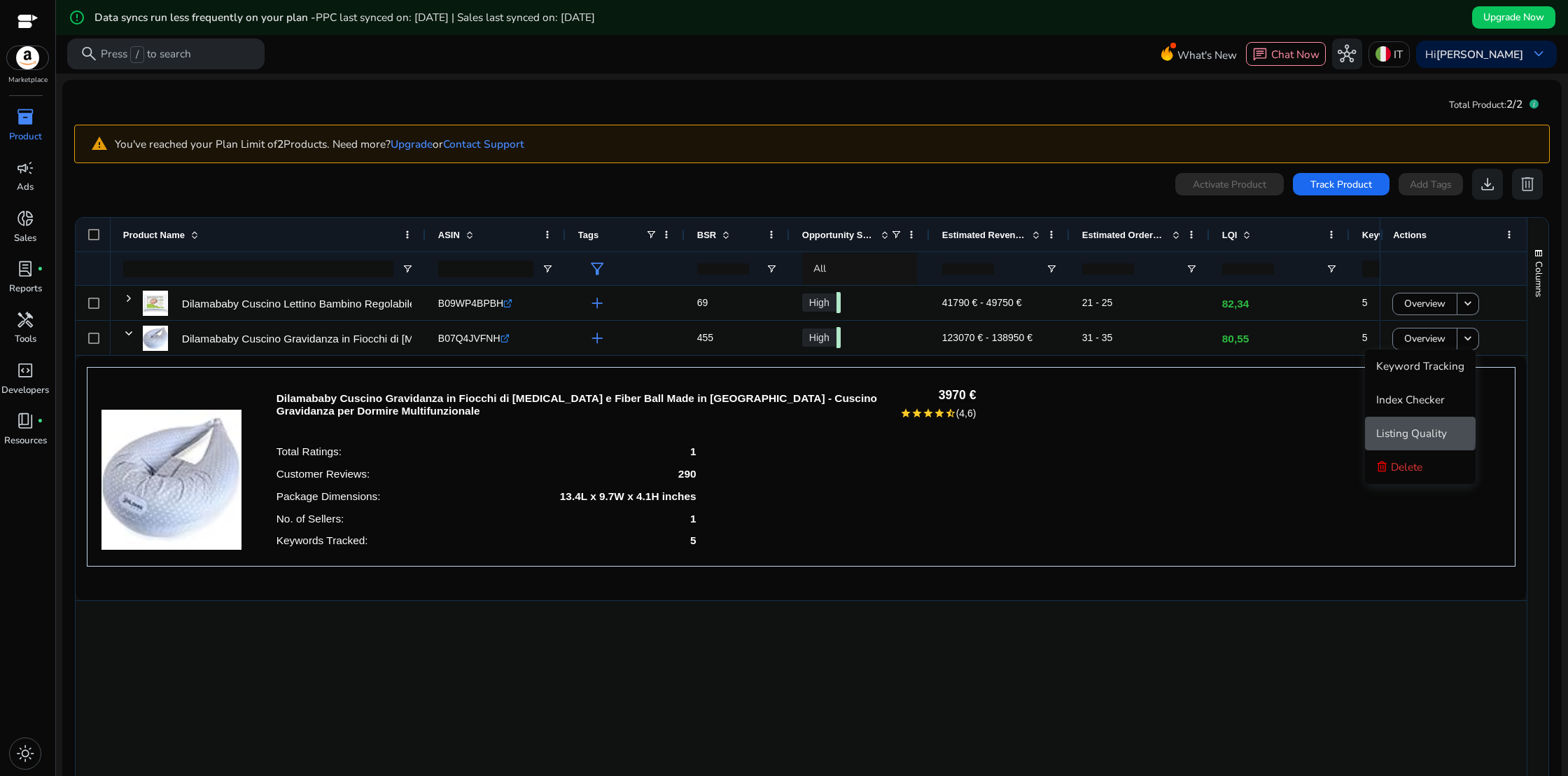
click at [1409, 431] on span "Listing Quality" at bounding box center [1411, 433] width 71 height 14
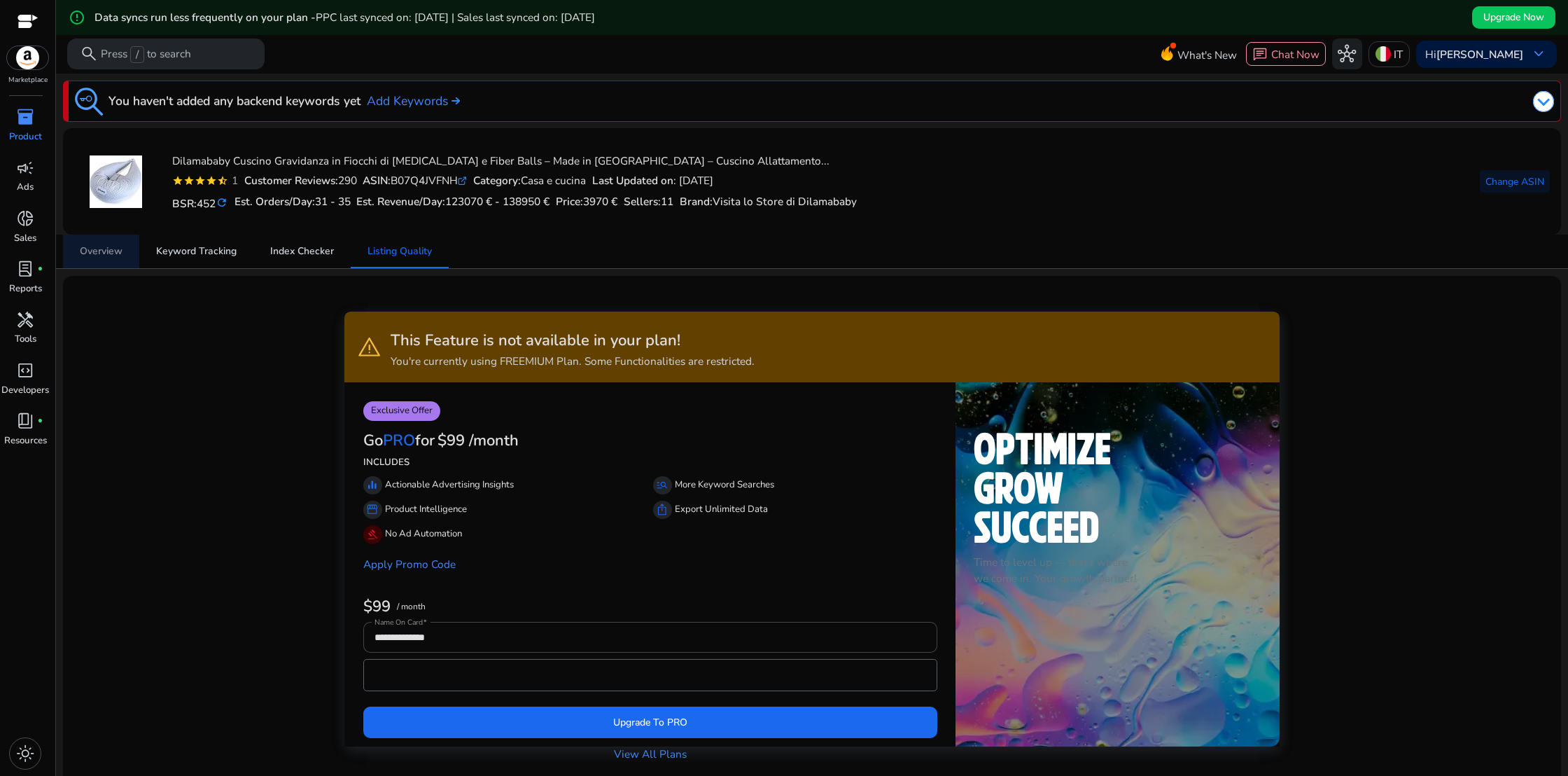
click at [111, 254] on span "Overview" at bounding box center [100, 251] width 42 height 10
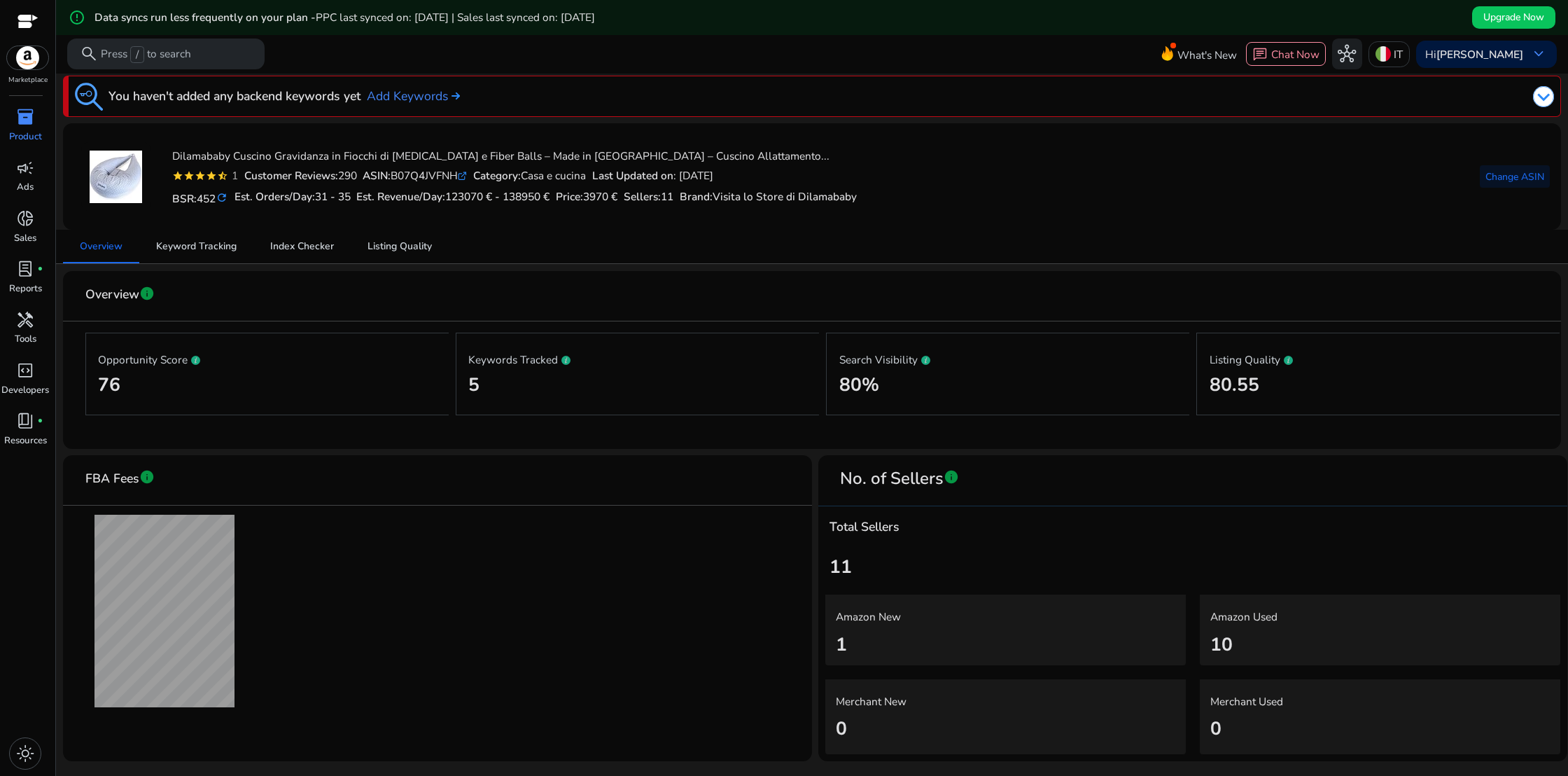
scroll to position [1, 0]
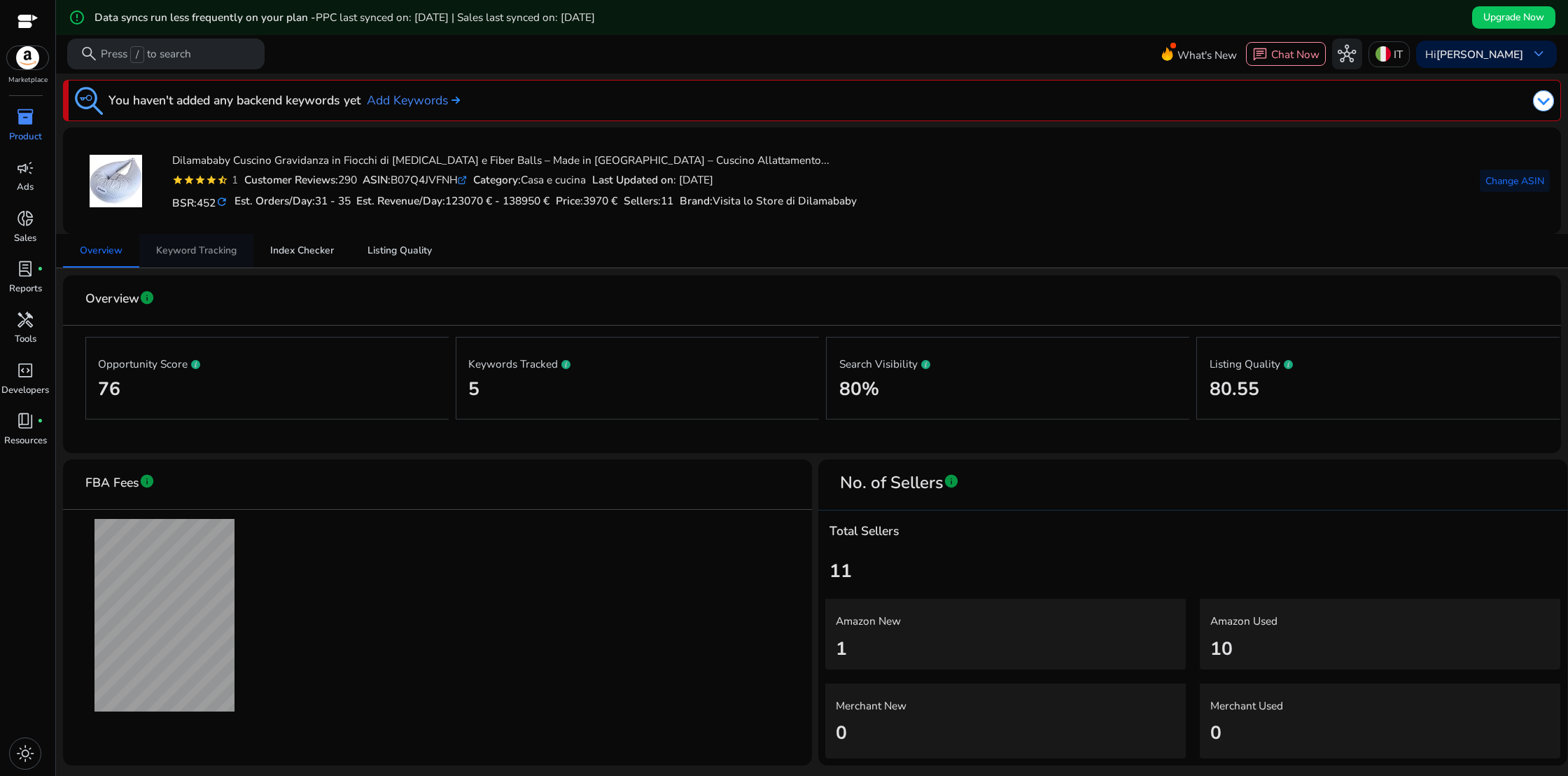
click at [221, 253] on span "Keyword Tracking" at bounding box center [196, 251] width 80 height 10
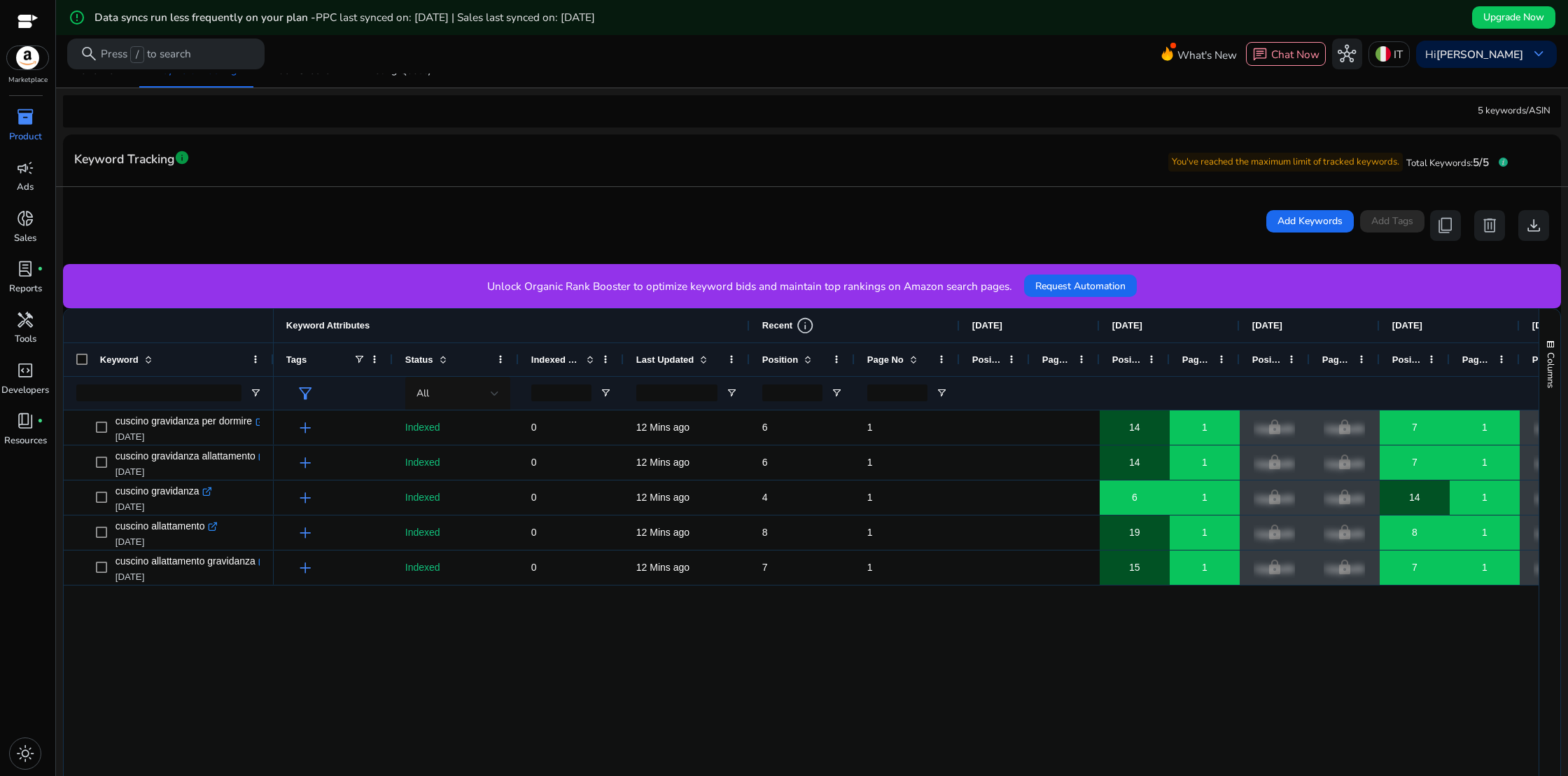
scroll to position [180, 0]
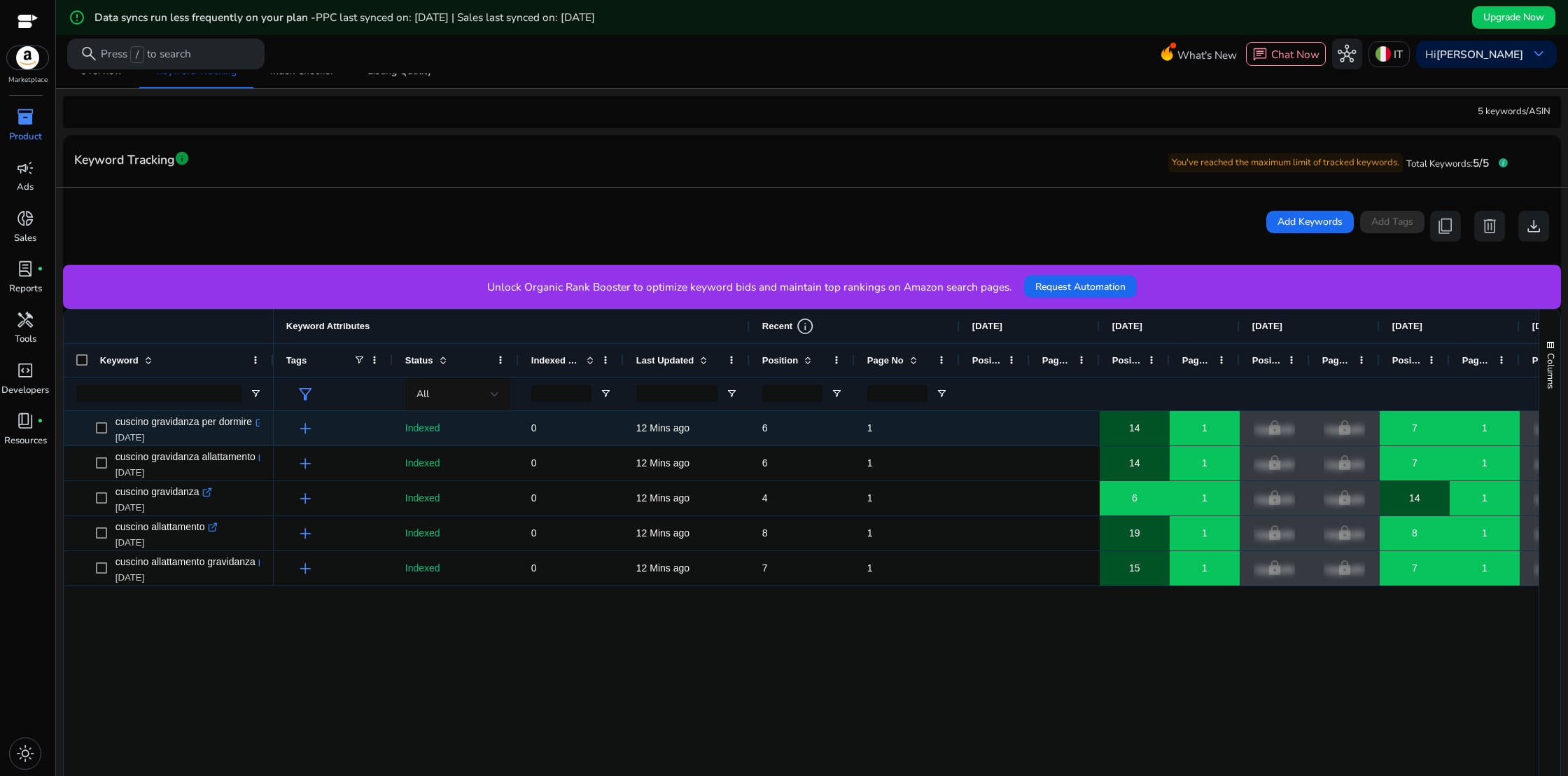
click at [306, 430] on span "add" at bounding box center [305, 428] width 18 height 18
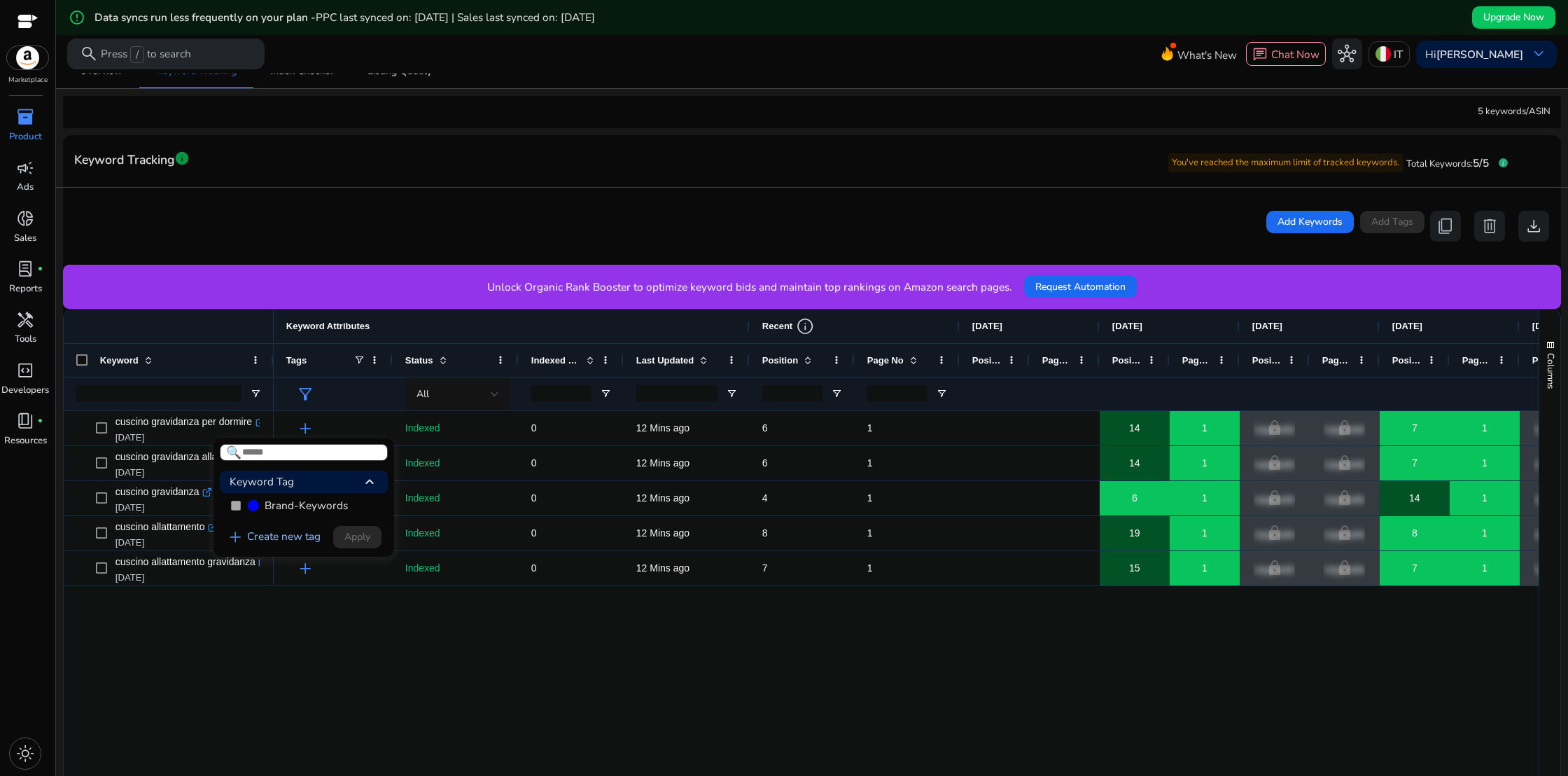
click at [233, 541] on span "add" at bounding box center [235, 536] width 18 height 18
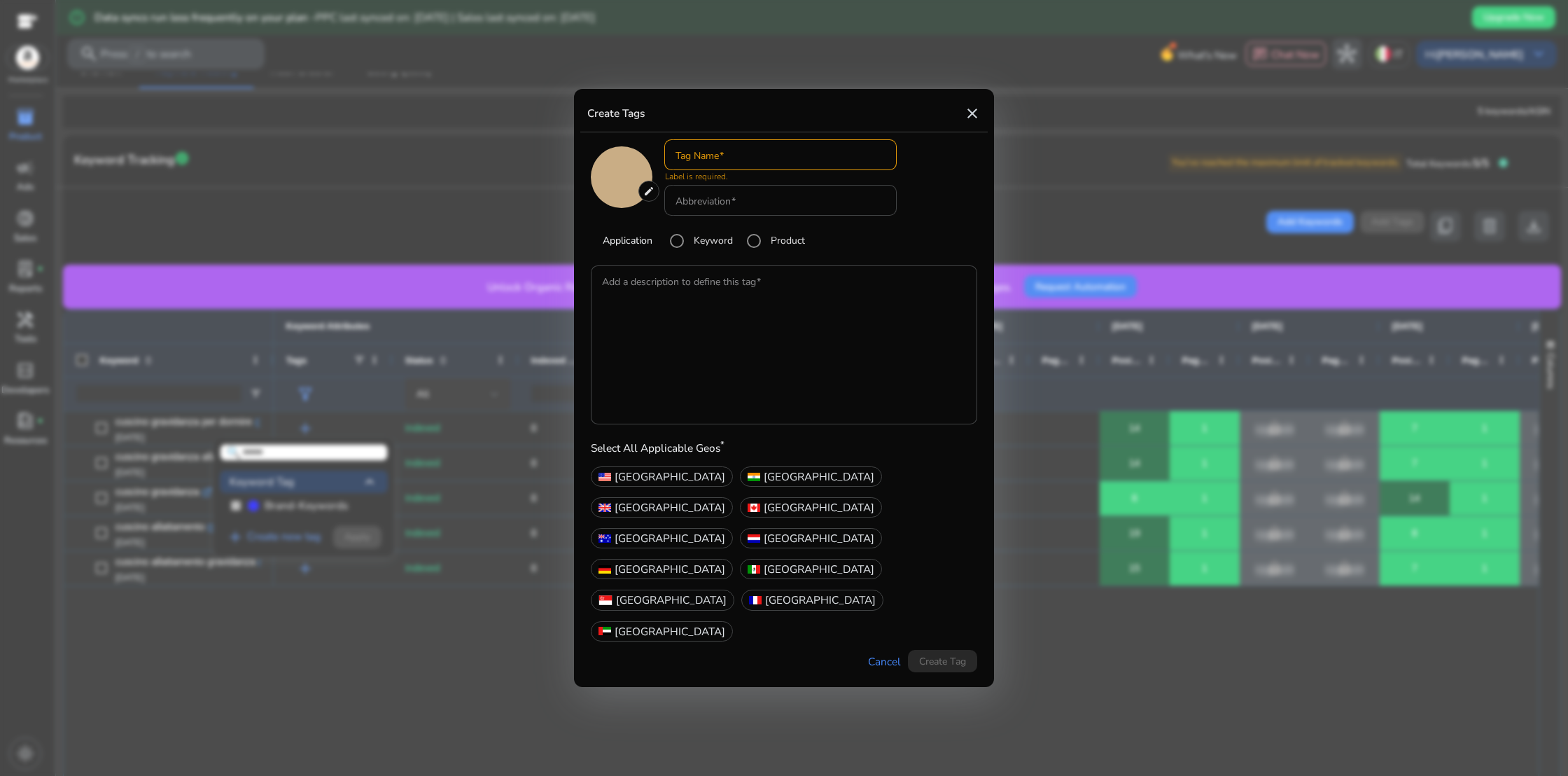
click at [972, 122] on mat-icon "close" at bounding box center [972, 113] width 17 height 17
type input "*******"
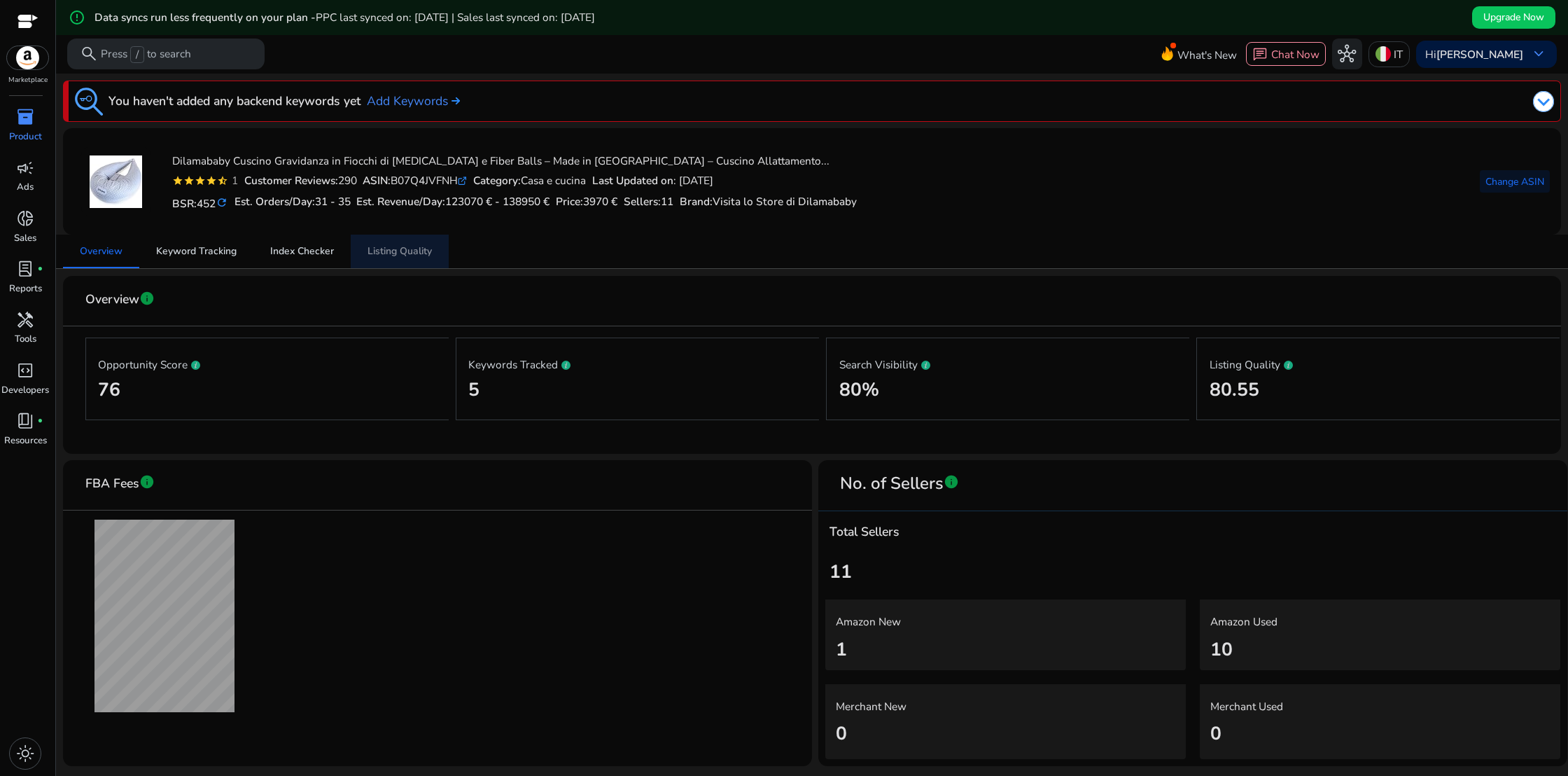
click at [397, 250] on span "Listing Quality" at bounding box center [400, 251] width 65 height 10
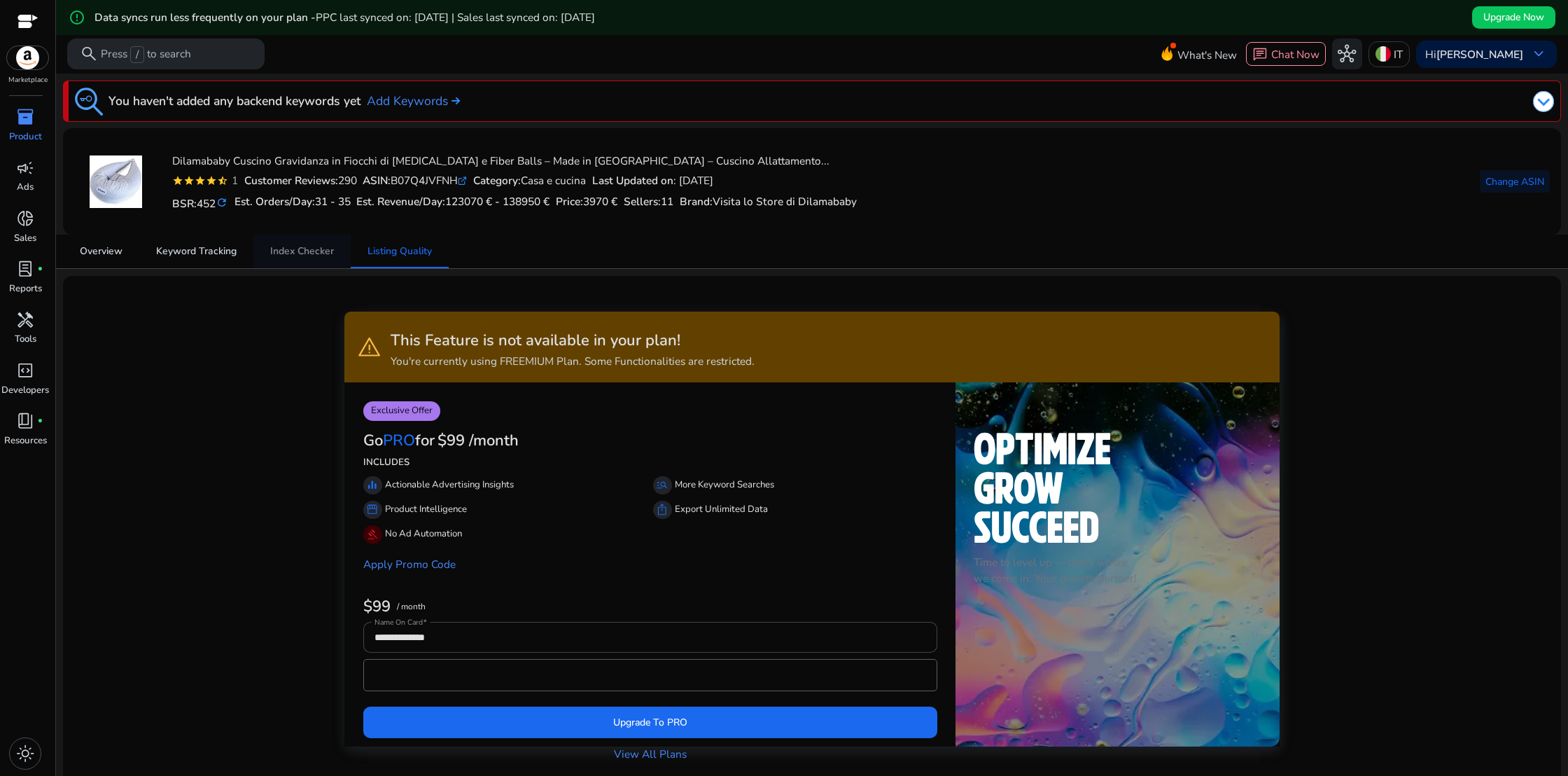
click at [306, 252] on span "Index Checker" at bounding box center [301, 251] width 64 height 10
click at [403, 253] on span "Listing Quality" at bounding box center [400, 251] width 65 height 10
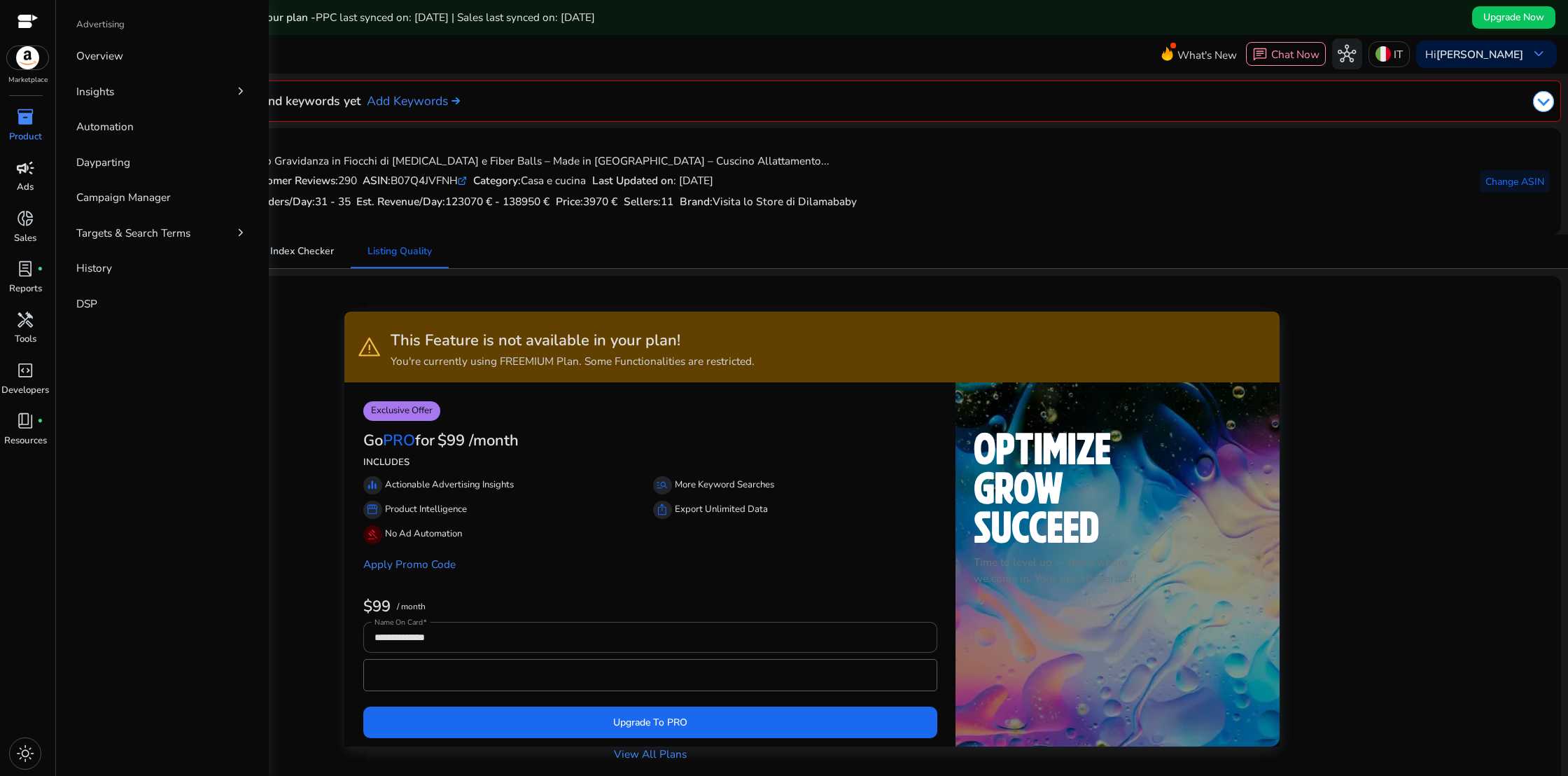
click at [28, 177] on span "campaign" at bounding box center [24, 167] width 18 height 18
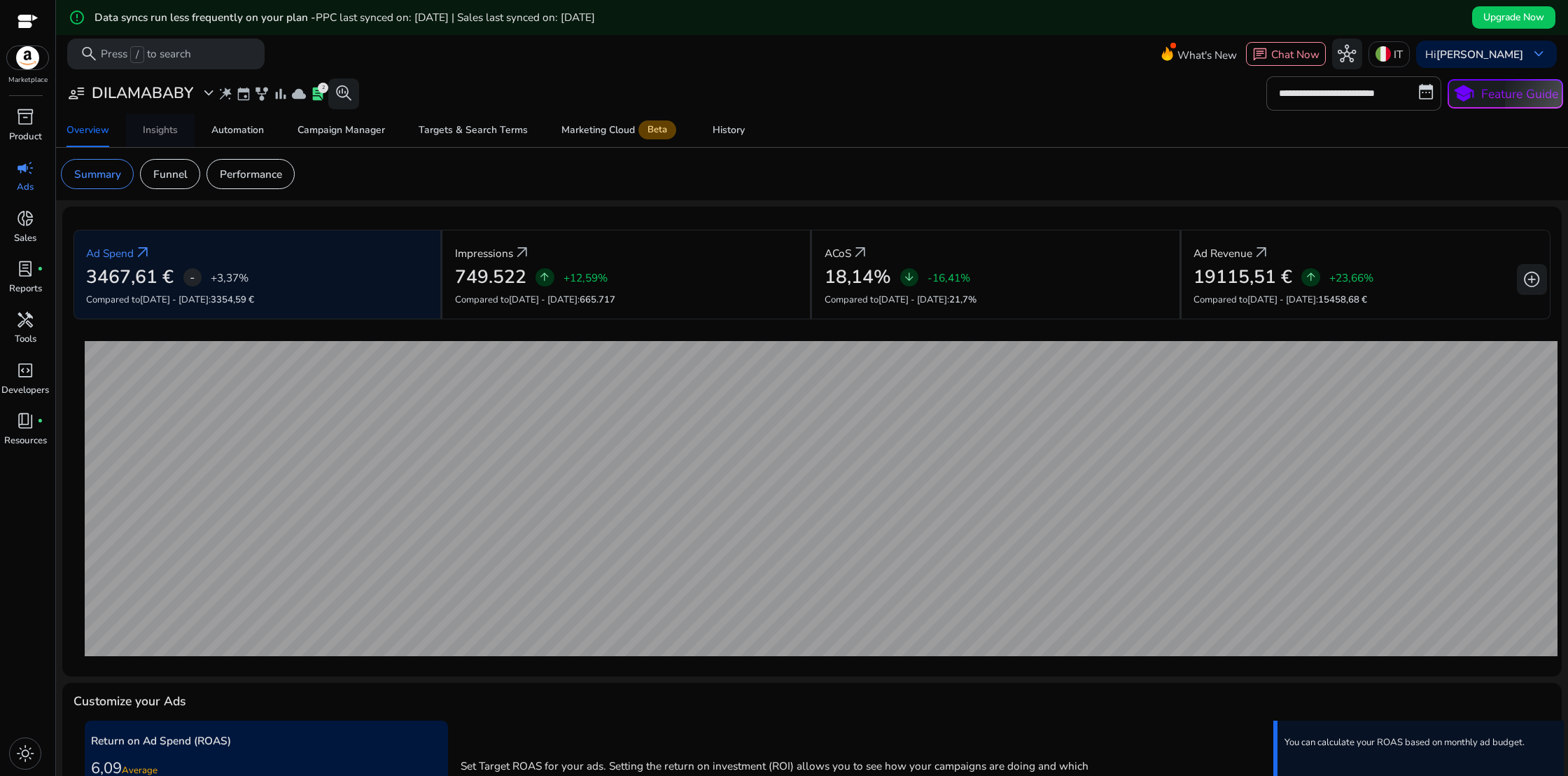
click at [159, 132] on div "Insights" at bounding box center [160, 131] width 35 height 10
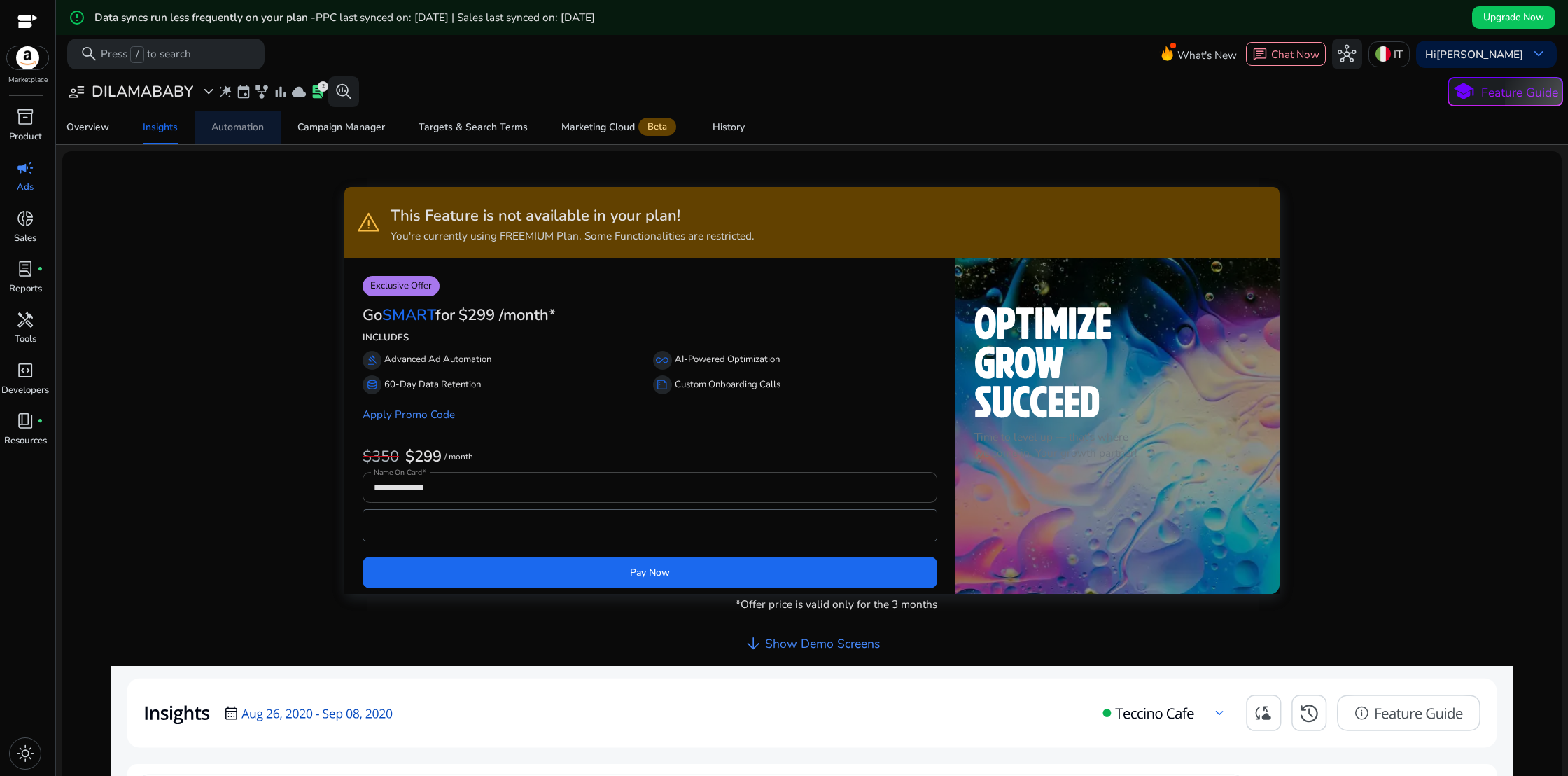
click at [235, 132] on div "Automation" at bounding box center [238, 128] width 52 height 10
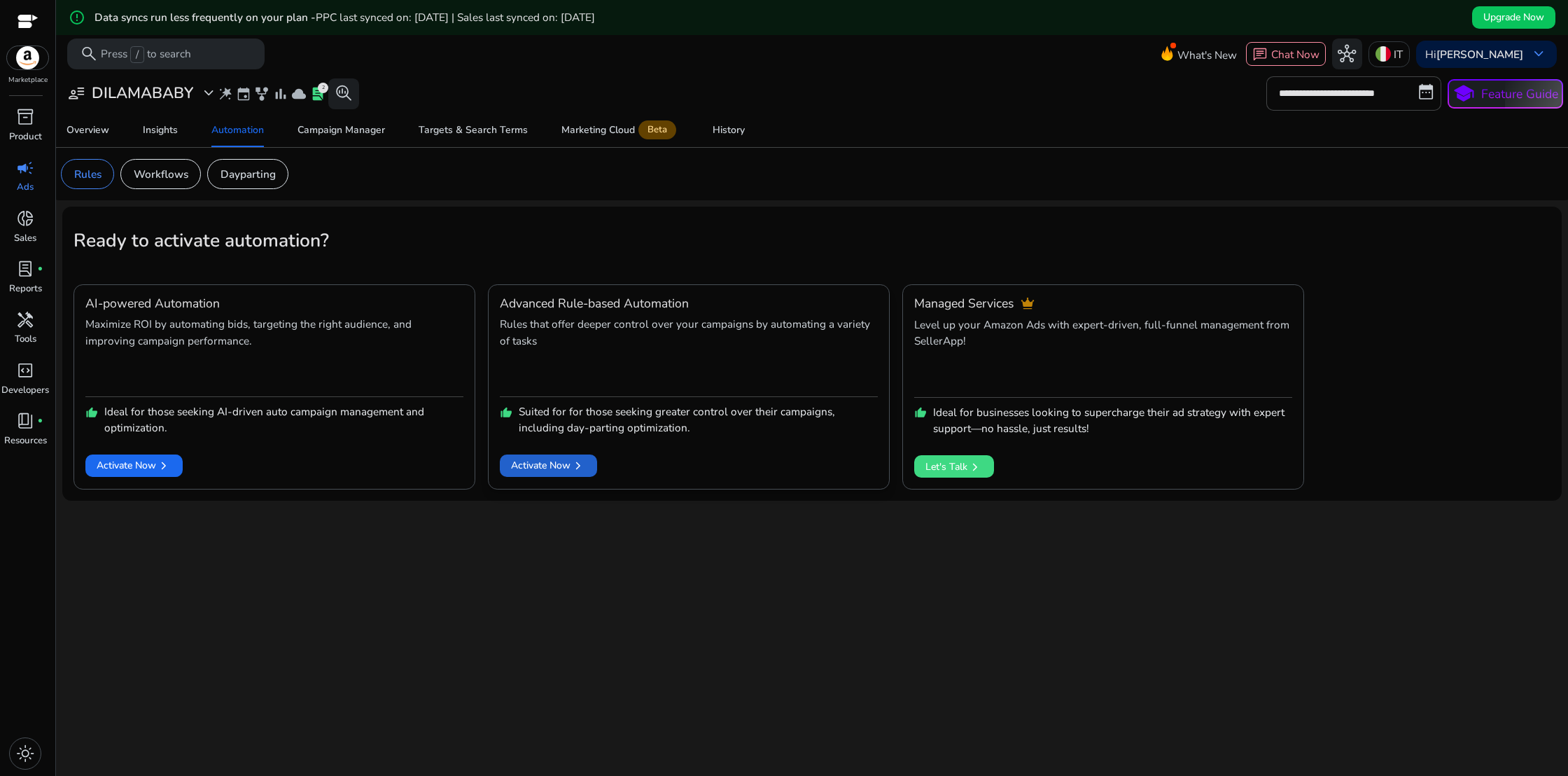
click at [557, 472] on span "Activate Now chevron_right" at bounding box center [548, 465] width 75 height 15
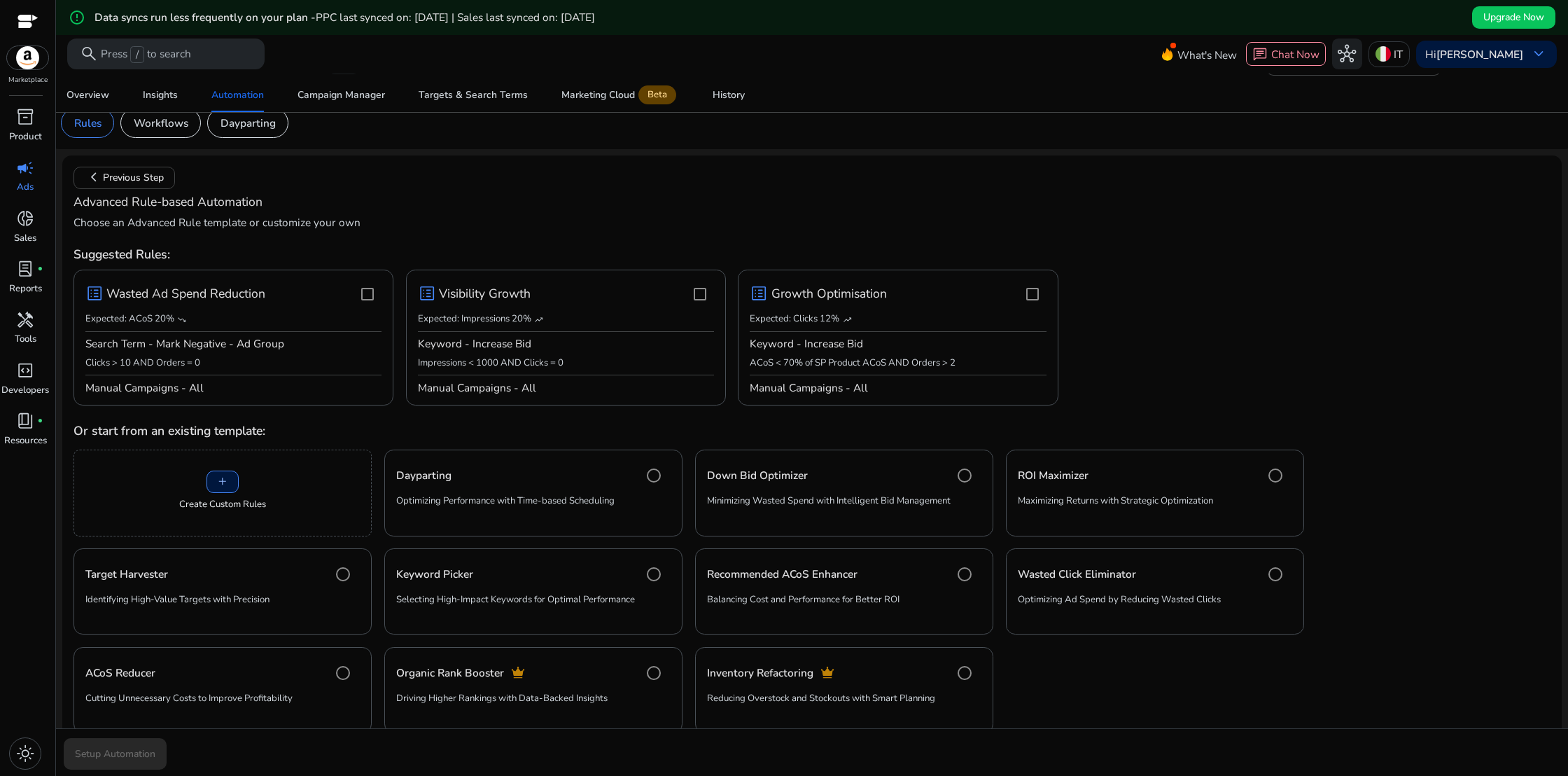
scroll to position [86, 0]
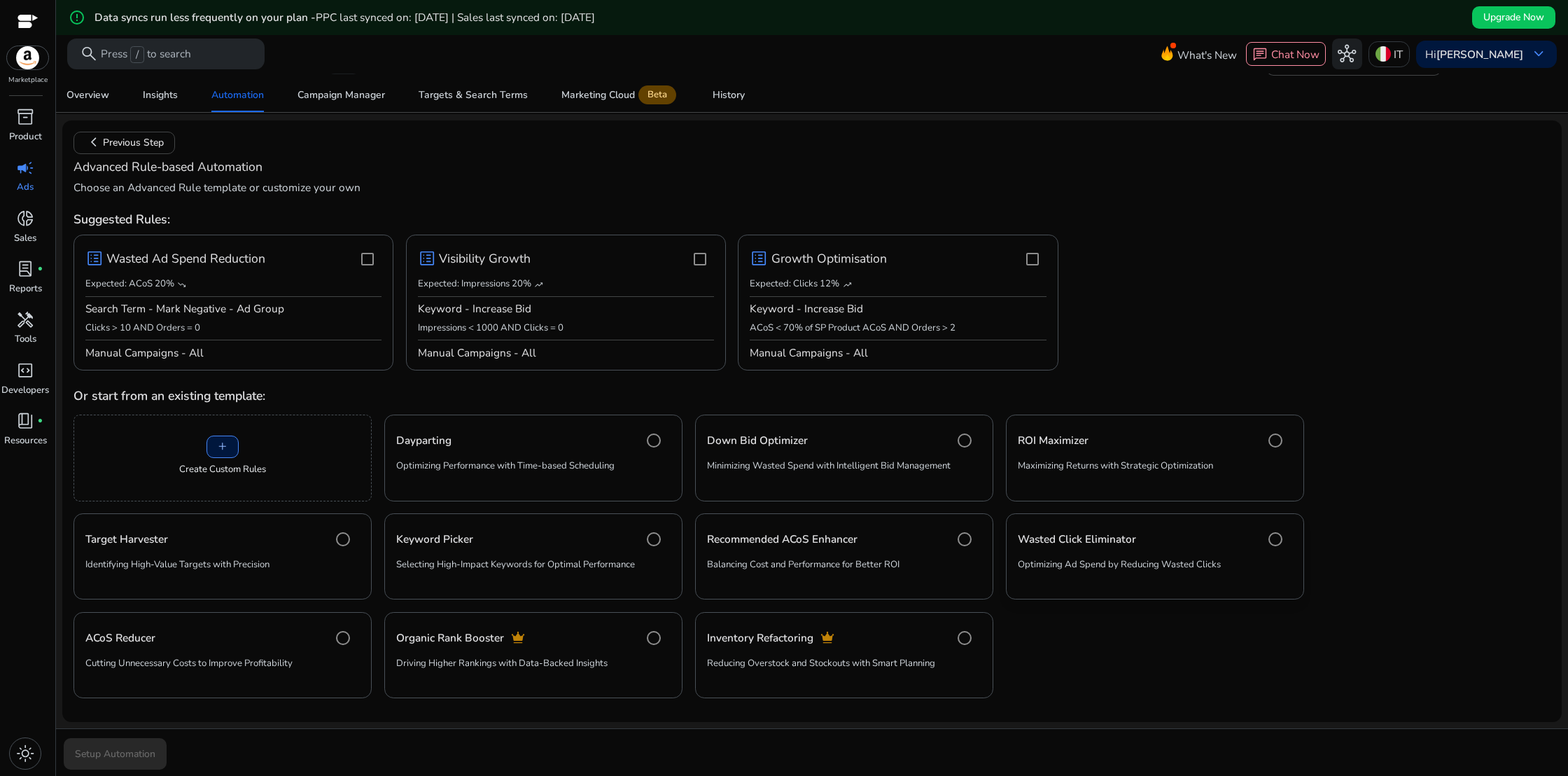
click at [1176, 530] on div "Wasted Click Eliminator" at bounding box center [1155, 538] width 274 height 28
click at [146, 756] on span "Setup Automation" at bounding box center [115, 754] width 80 height 14
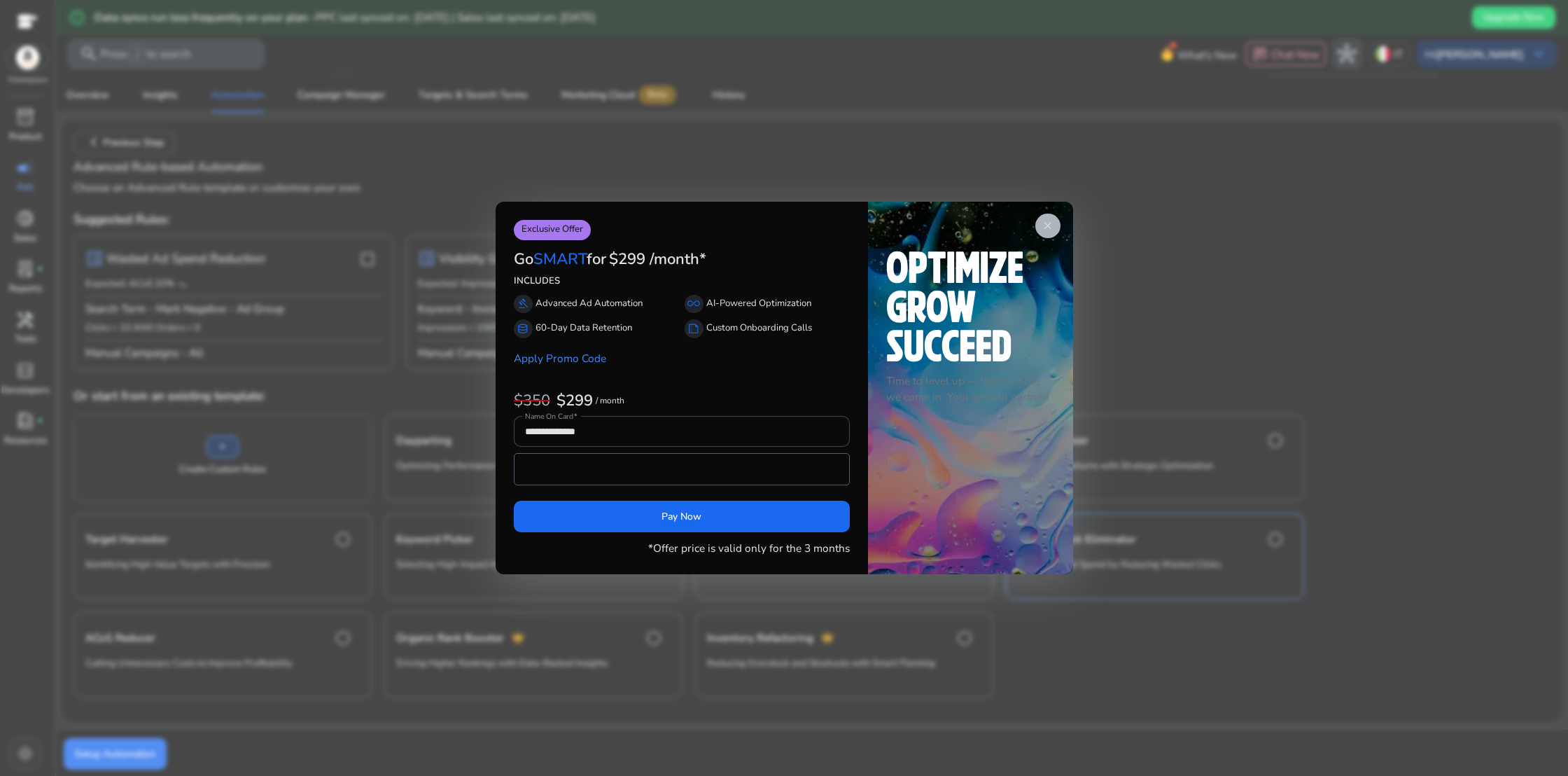
click at [1050, 225] on span "close" at bounding box center [1048, 226] width 13 height 13
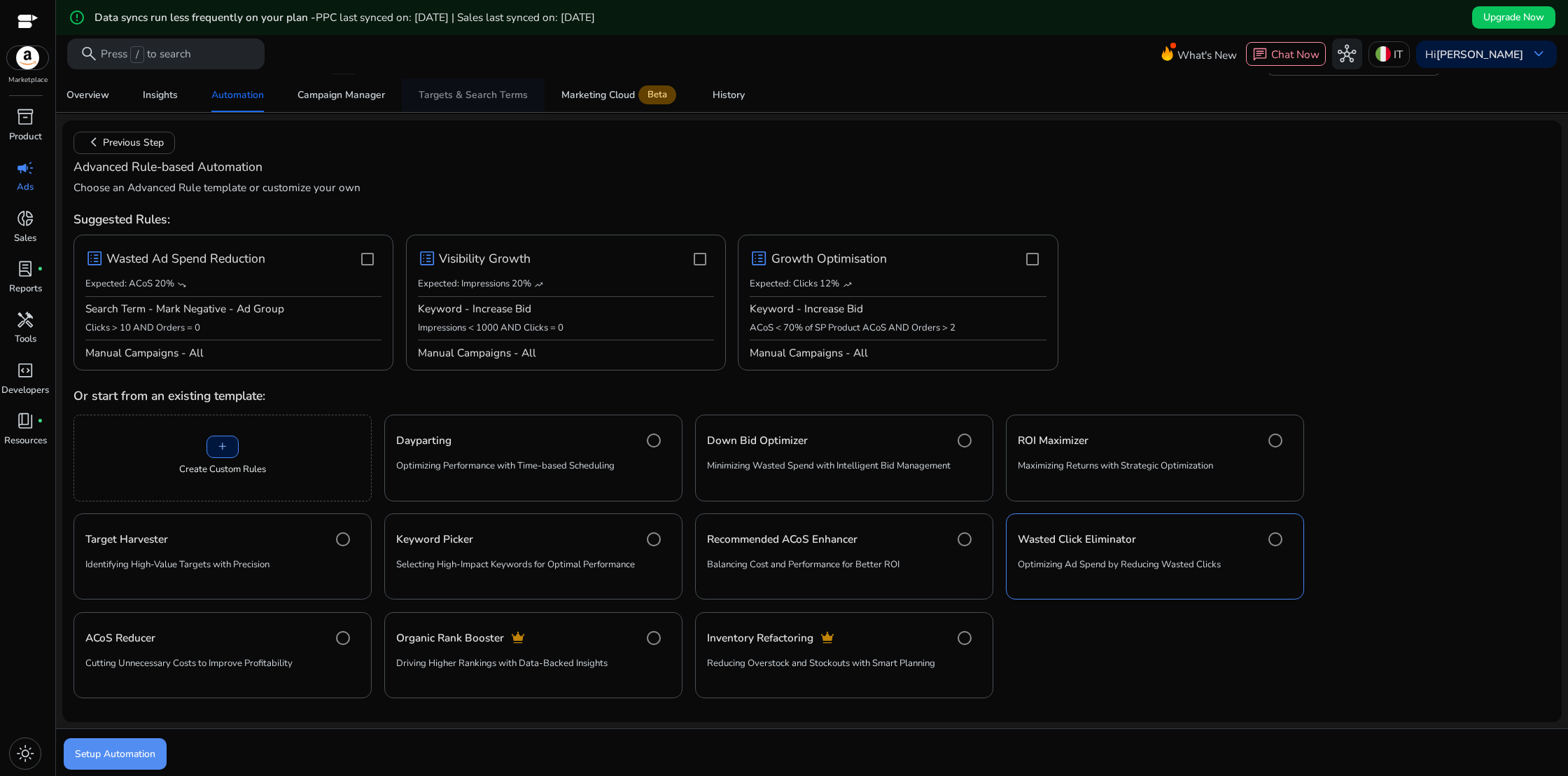
click at [446, 97] on div "Targets & Search Terms" at bounding box center [473, 95] width 109 height 10
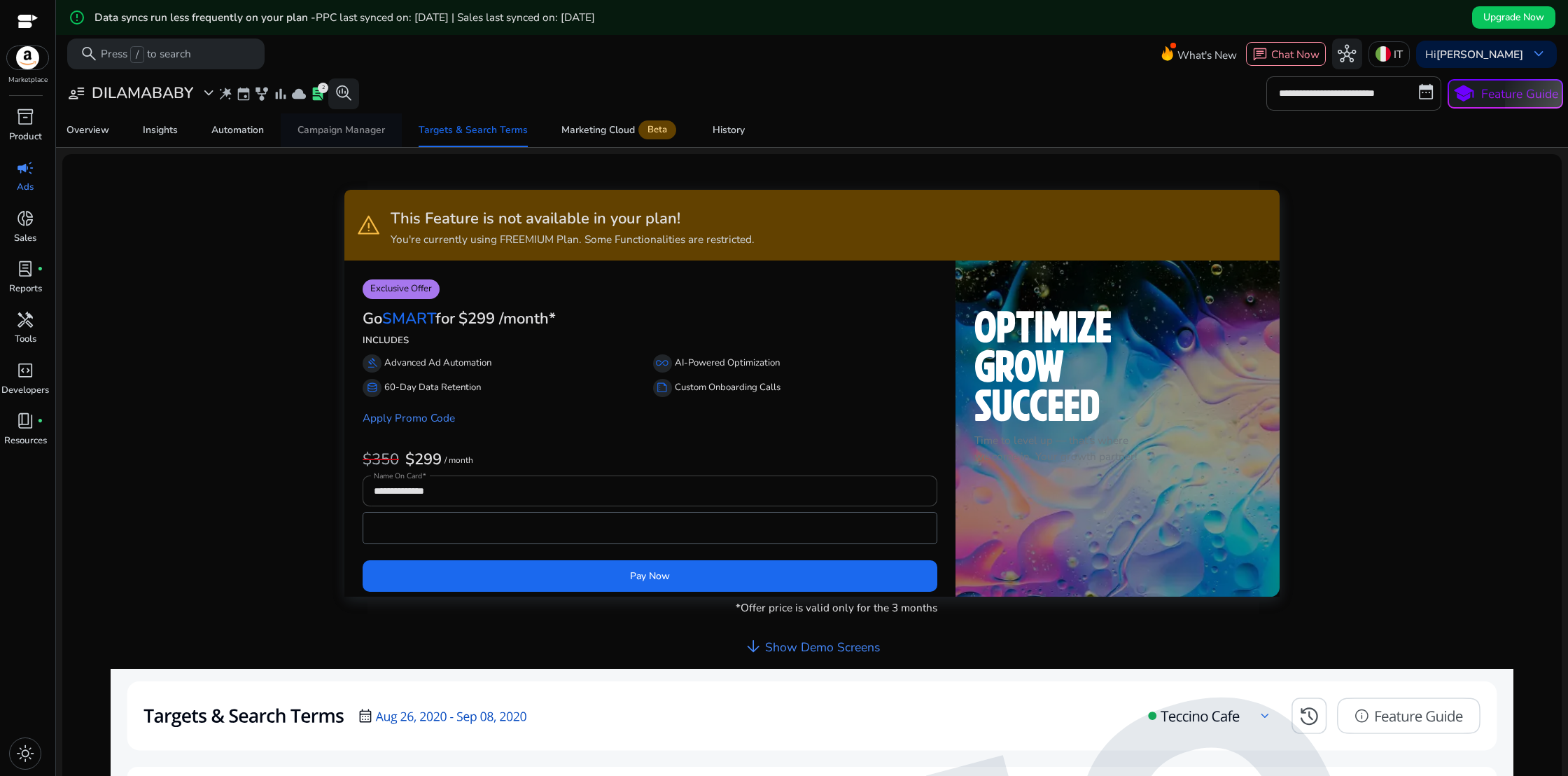
click at [352, 136] on span "Campaign Manager" at bounding box center [341, 130] width 88 height 34
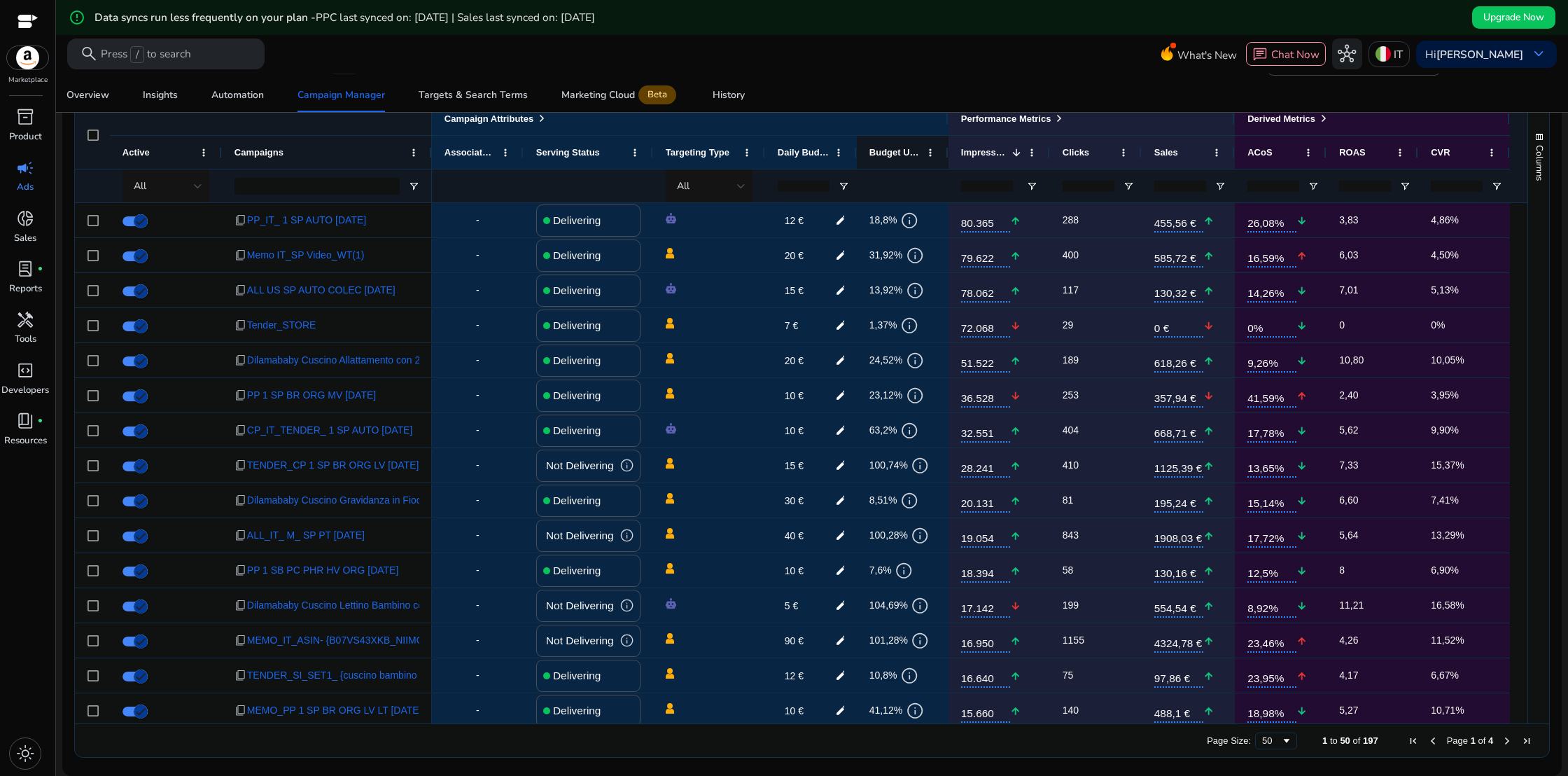
click at [903, 154] on span "Budget Used" at bounding box center [894, 152] width 51 height 11
click at [929, 153] on span at bounding box center [930, 153] width 11 height 11
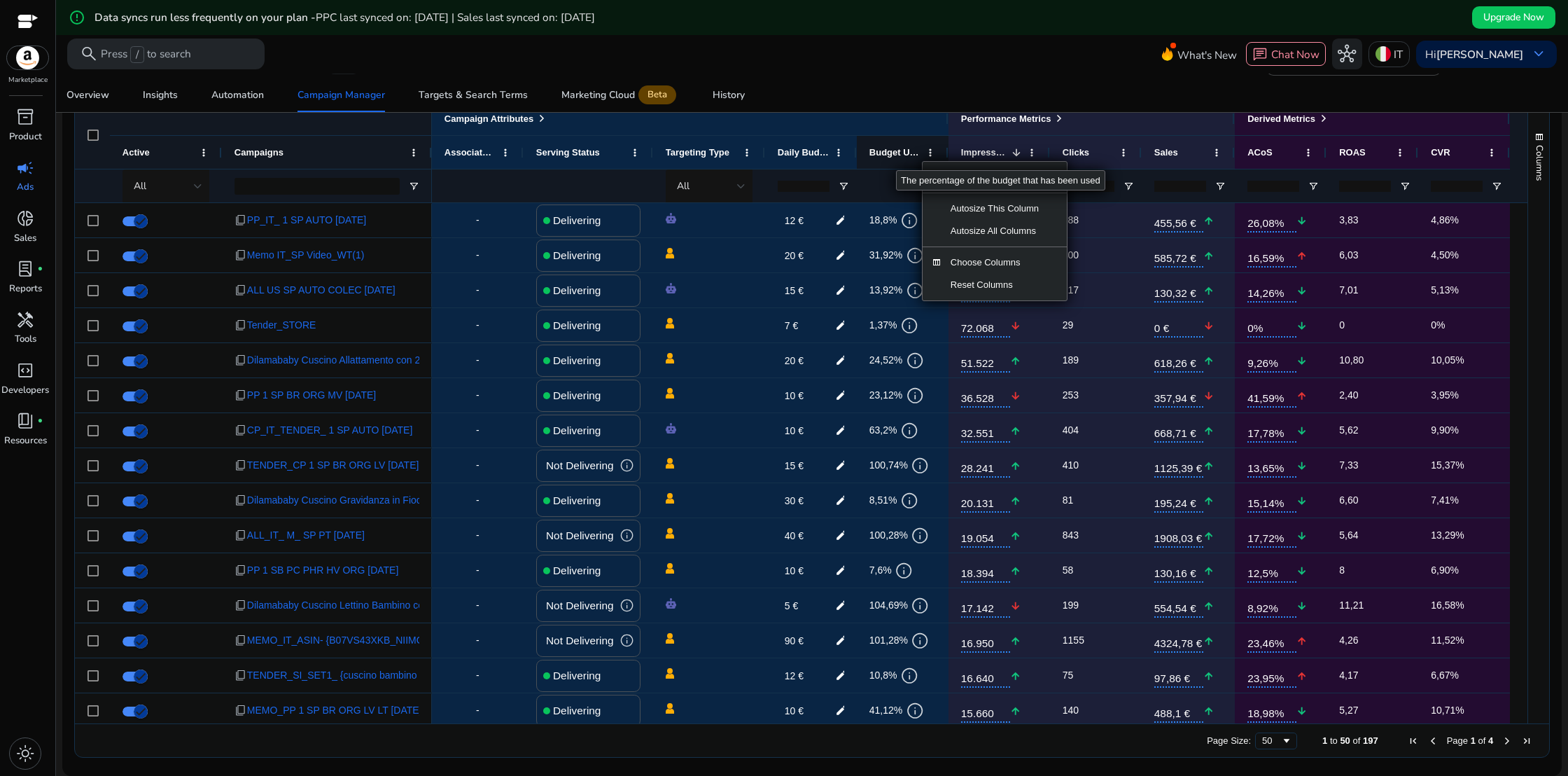
click at [896, 156] on span "Budget Used" at bounding box center [894, 152] width 51 height 11
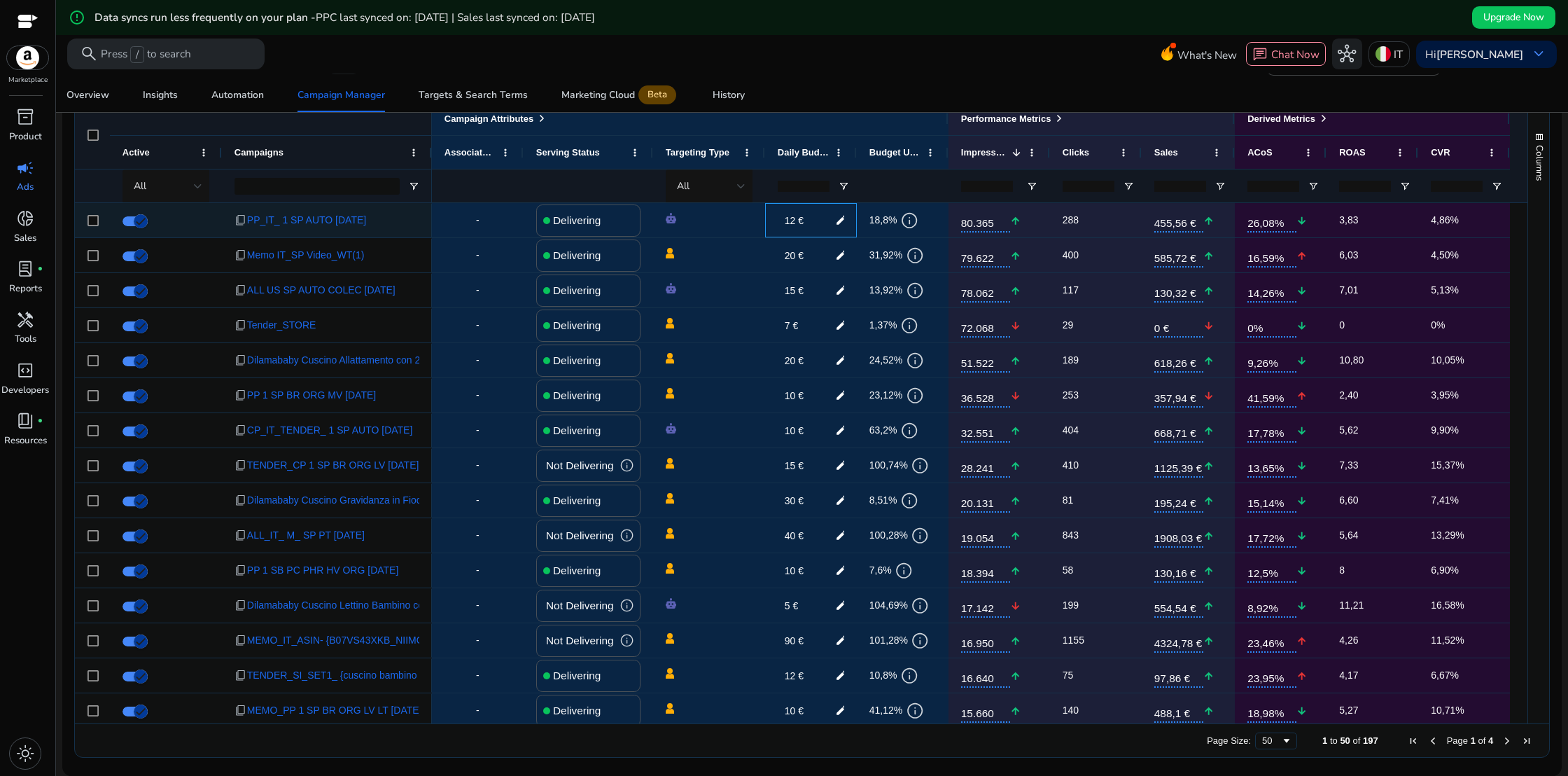
click at [836, 219] on mat-icon "edit" at bounding box center [841, 220] width 19 height 21
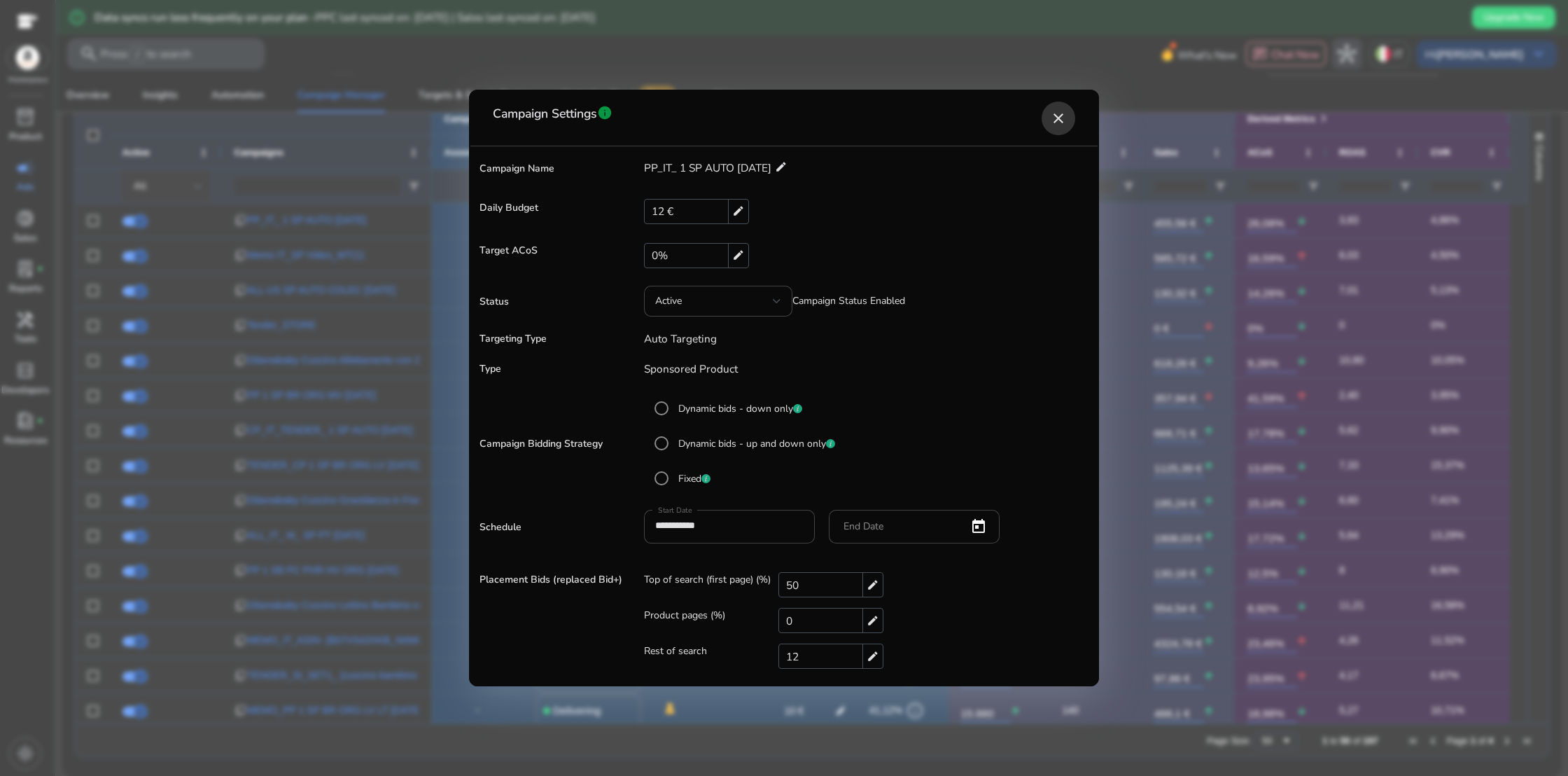
click at [1058, 123] on mat-icon "close" at bounding box center [1058, 118] width 17 height 17
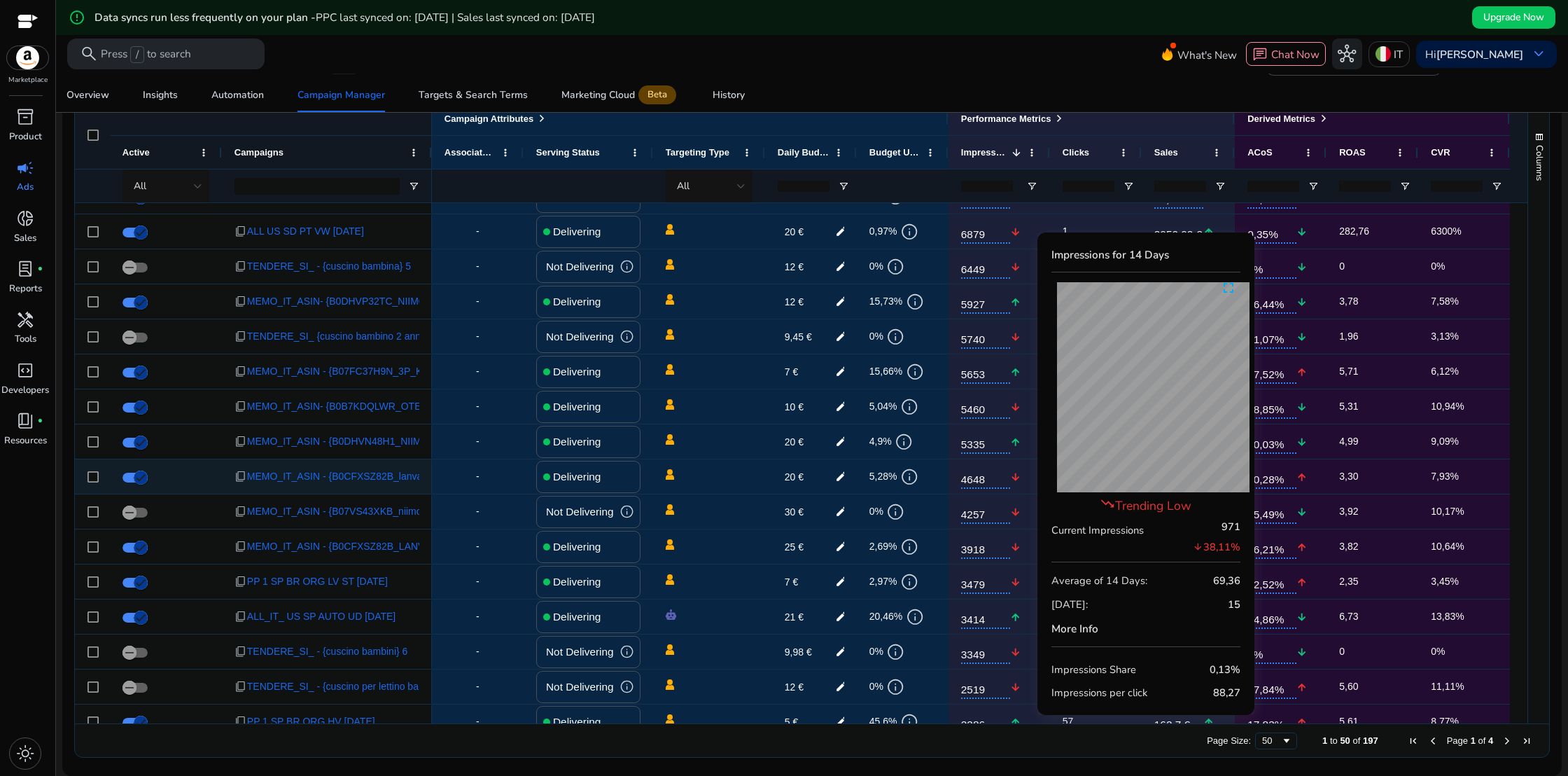
scroll to position [767, 0]
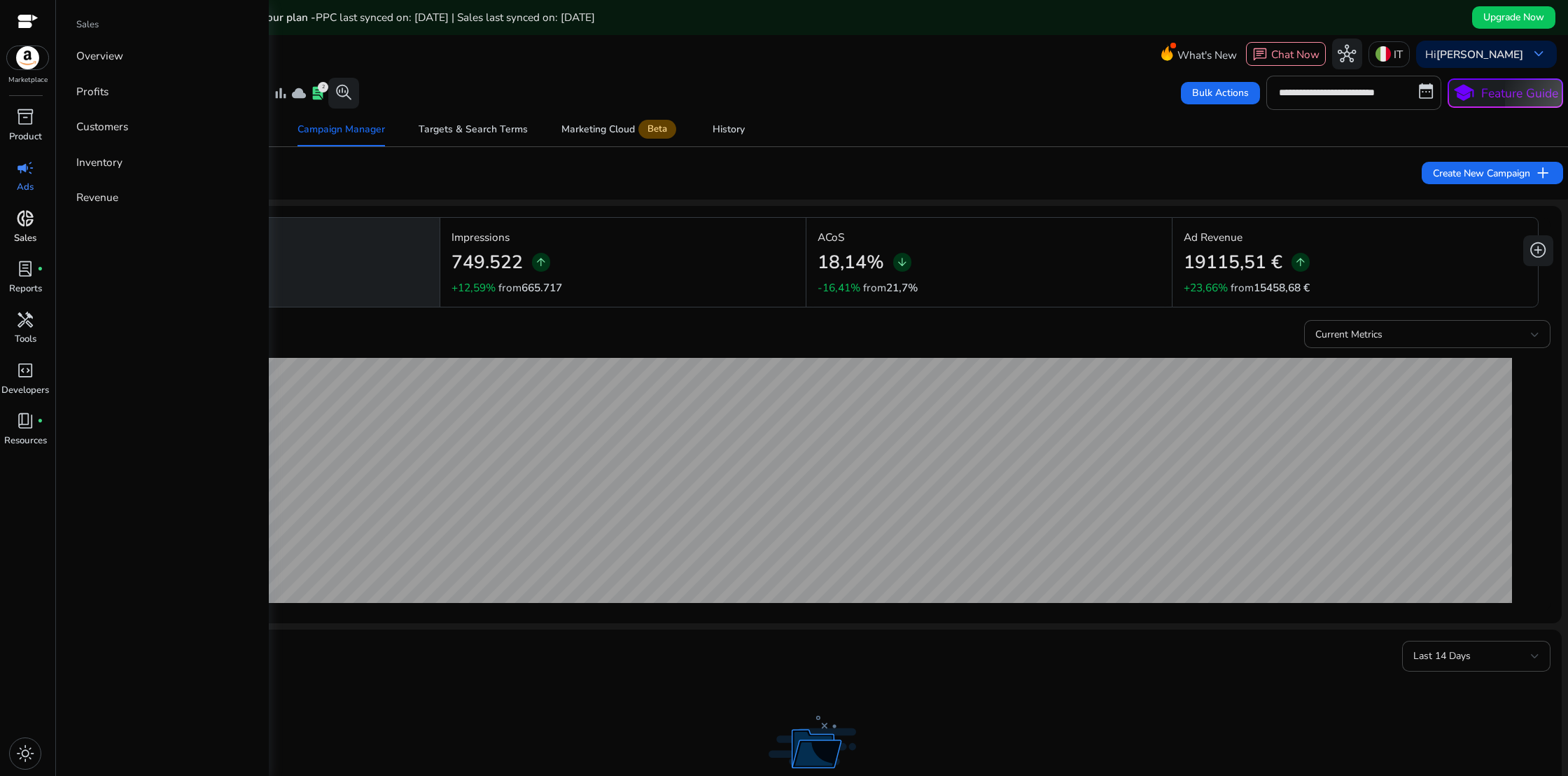
click at [20, 224] on span "donut_small" at bounding box center [24, 218] width 18 height 18
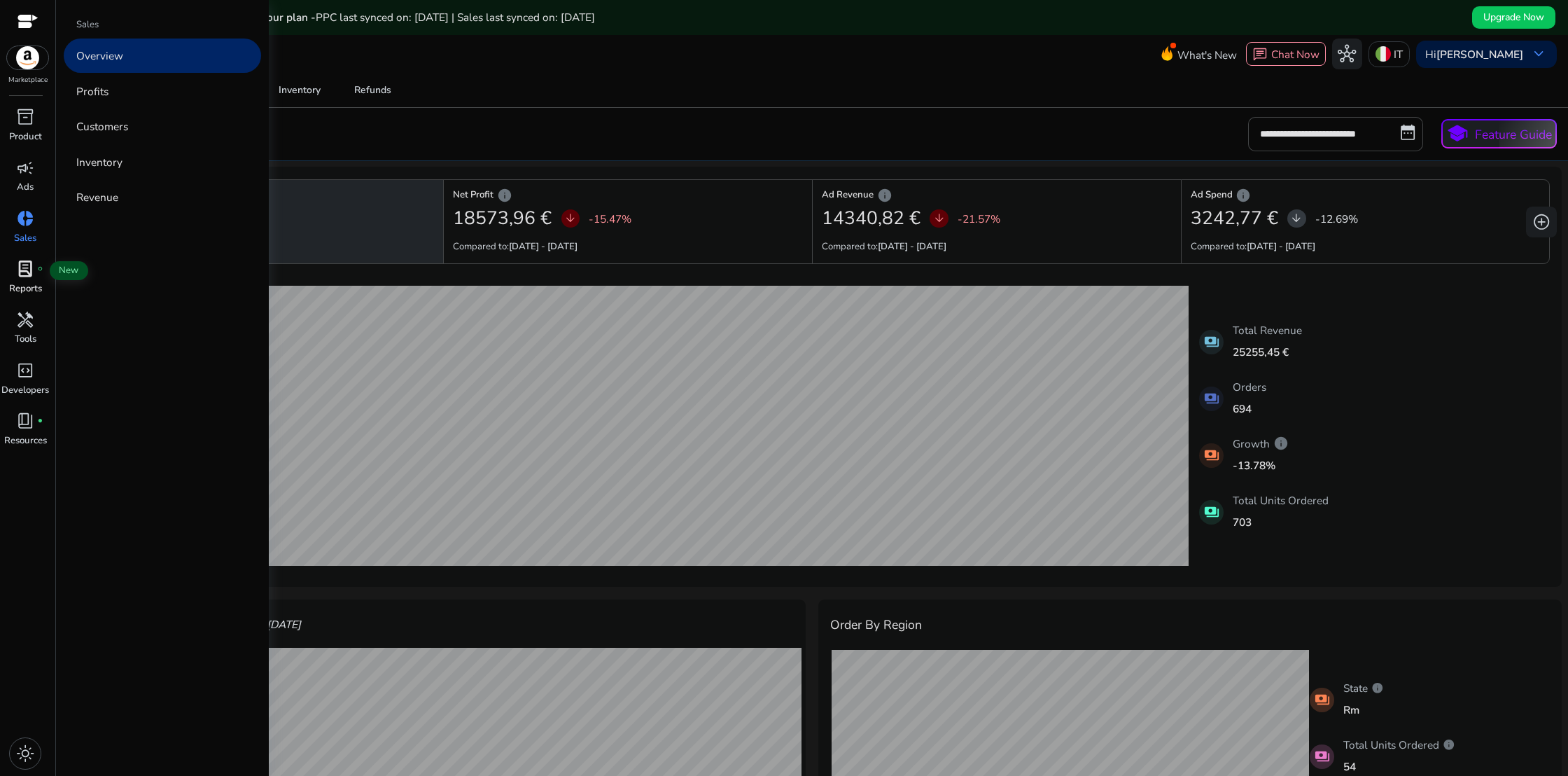
click at [21, 278] on span "lab_profile" at bounding box center [24, 268] width 18 height 18
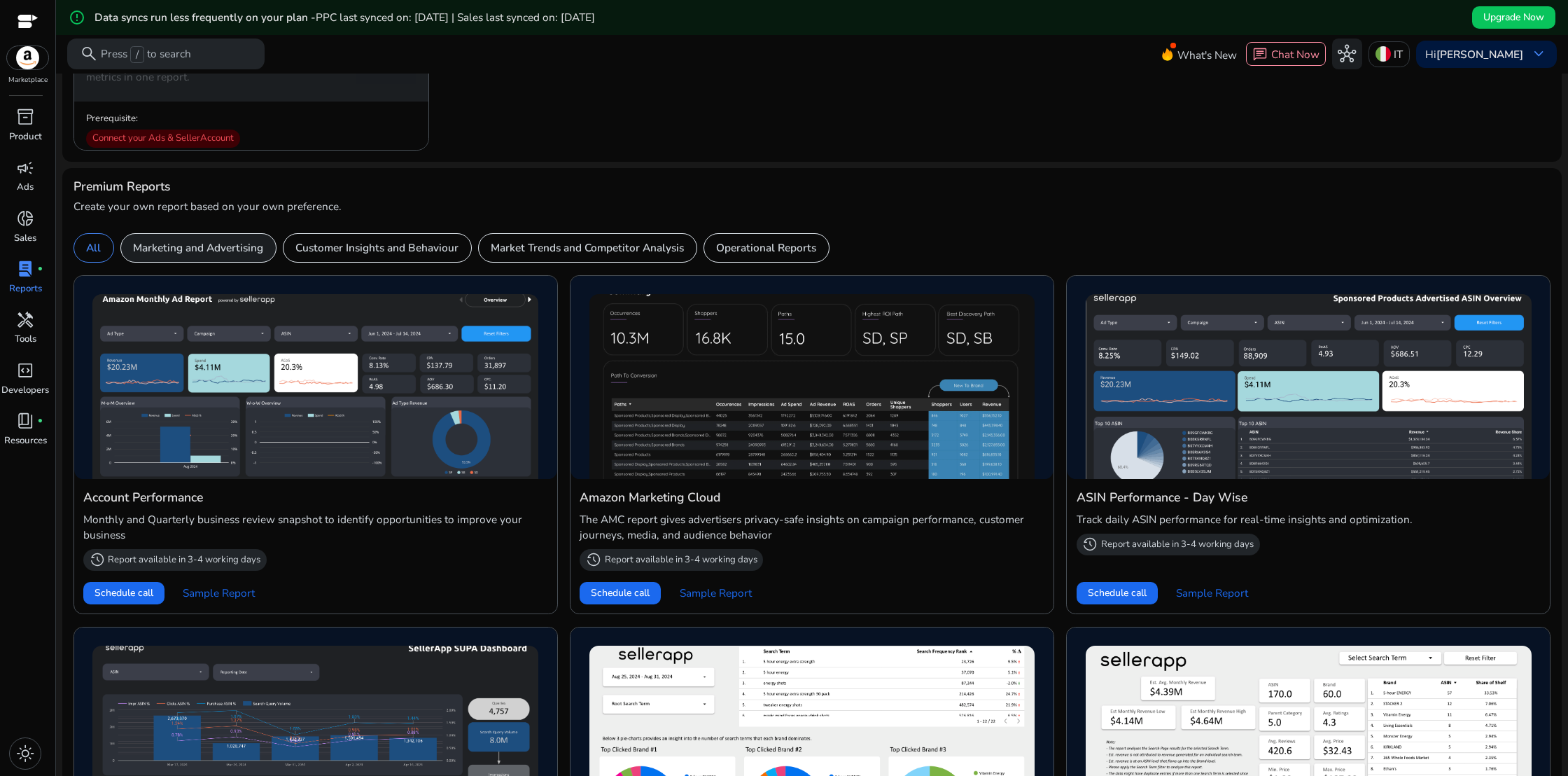
click at [232, 254] on p "Marketing and Advertising" at bounding box center [197, 248] width 130 height 16
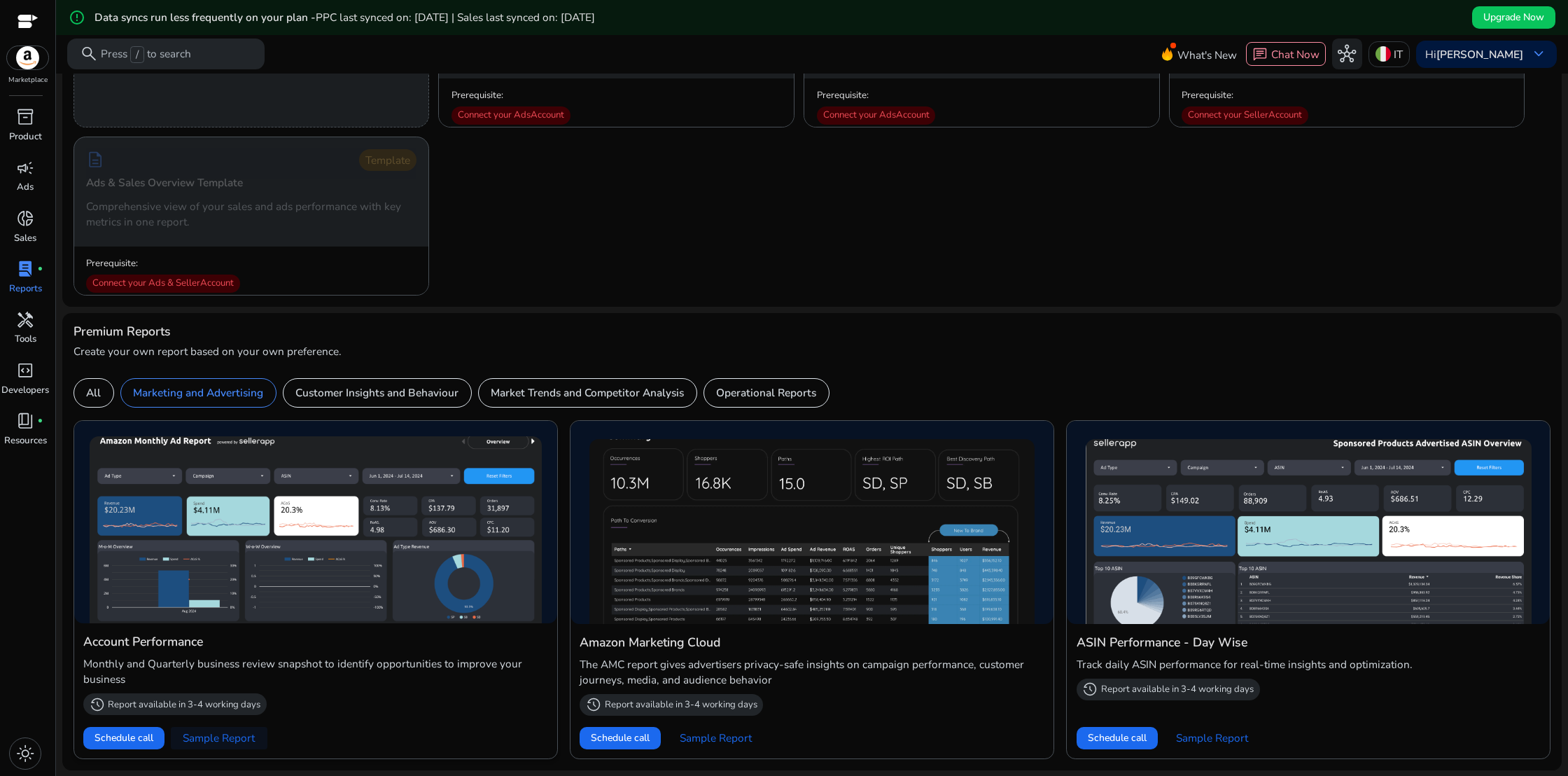
click at [216, 739] on span "Sample Report" at bounding box center [219, 737] width 72 height 15
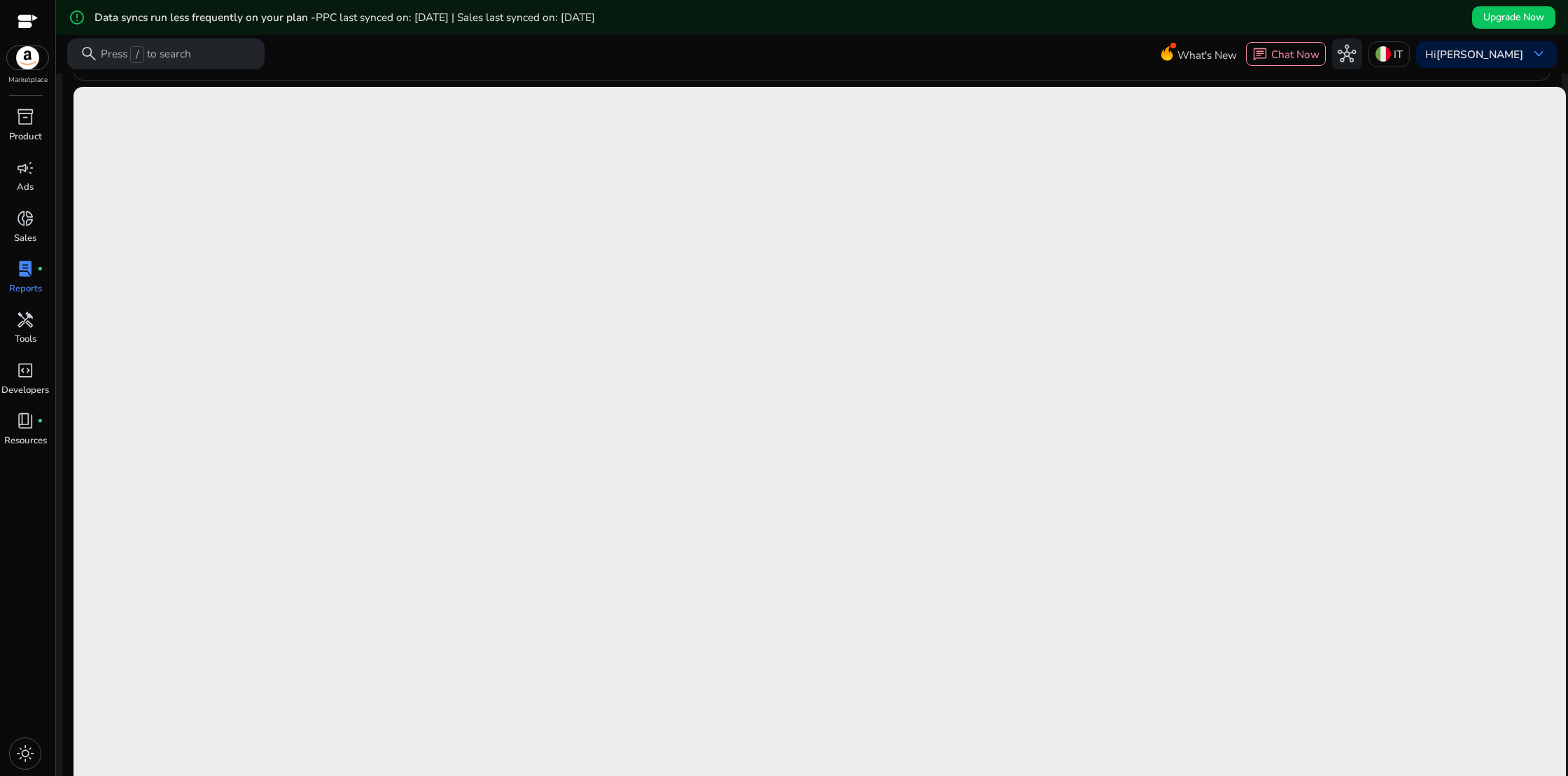
scroll to position [574, 0]
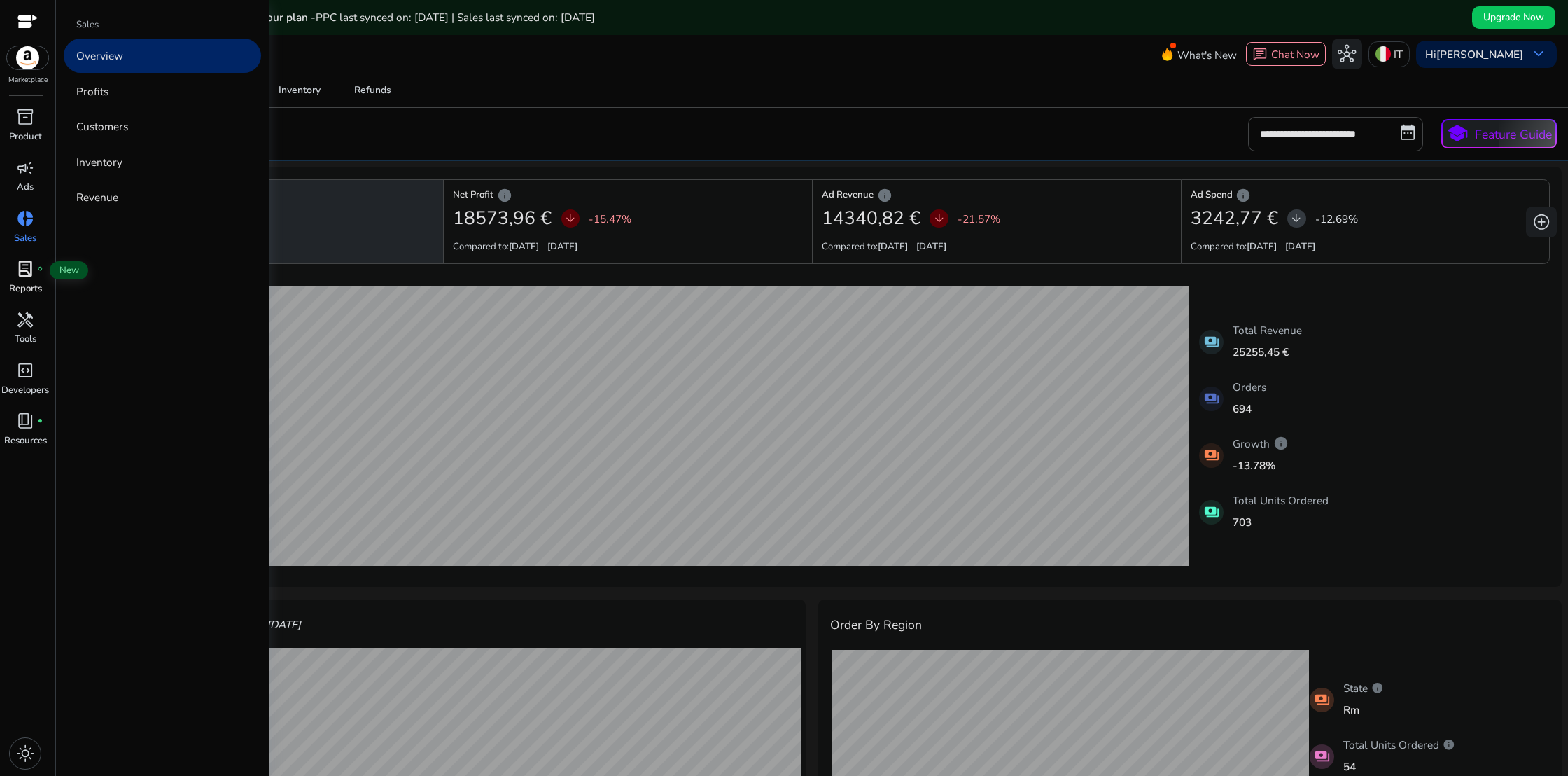
click at [17, 268] on span "lab_profile" at bounding box center [24, 268] width 18 height 18
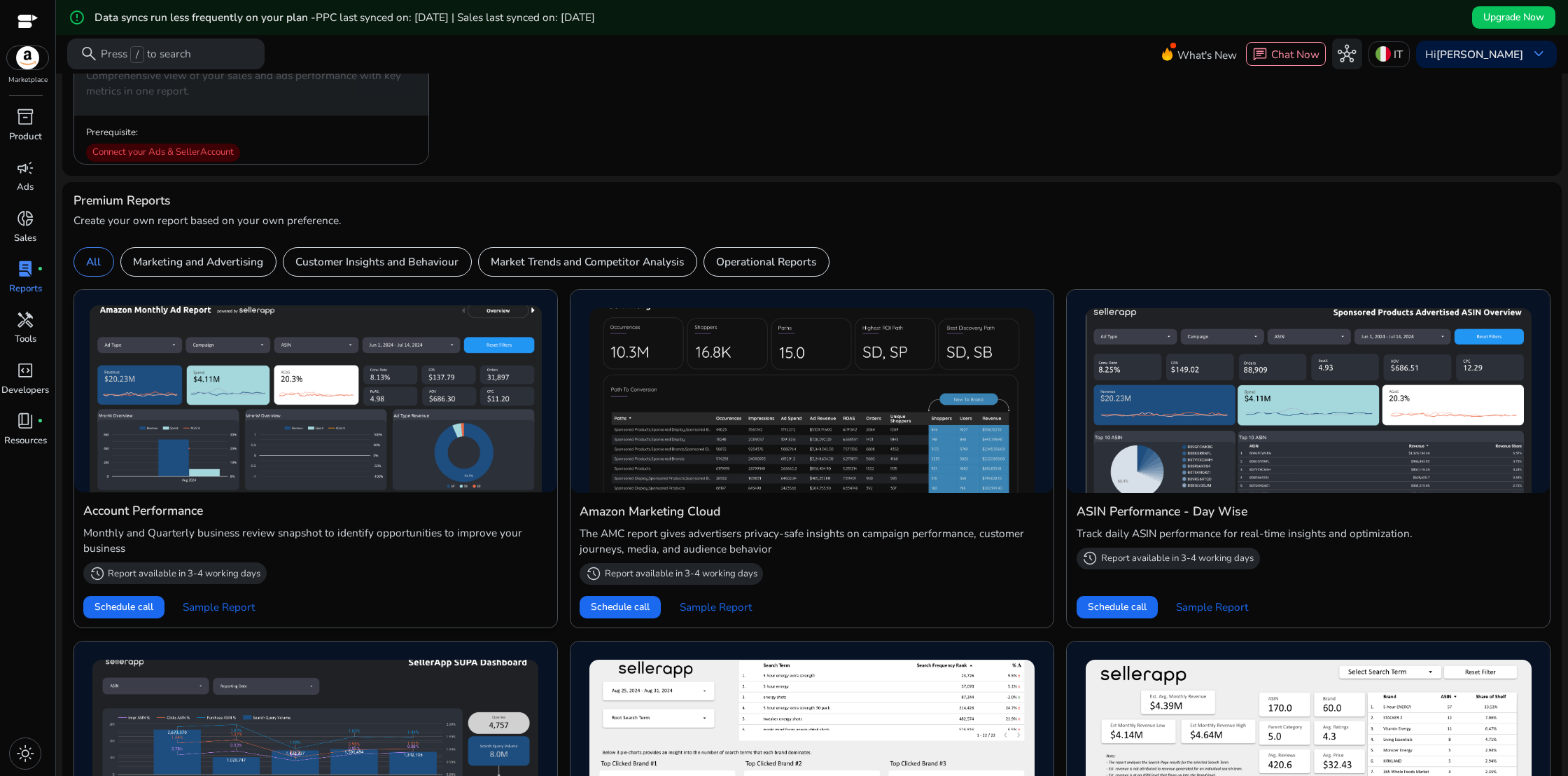
scroll to position [341, 0]
click at [570, 257] on p "Market Trends and Competitor Analysis" at bounding box center [587, 261] width 193 height 16
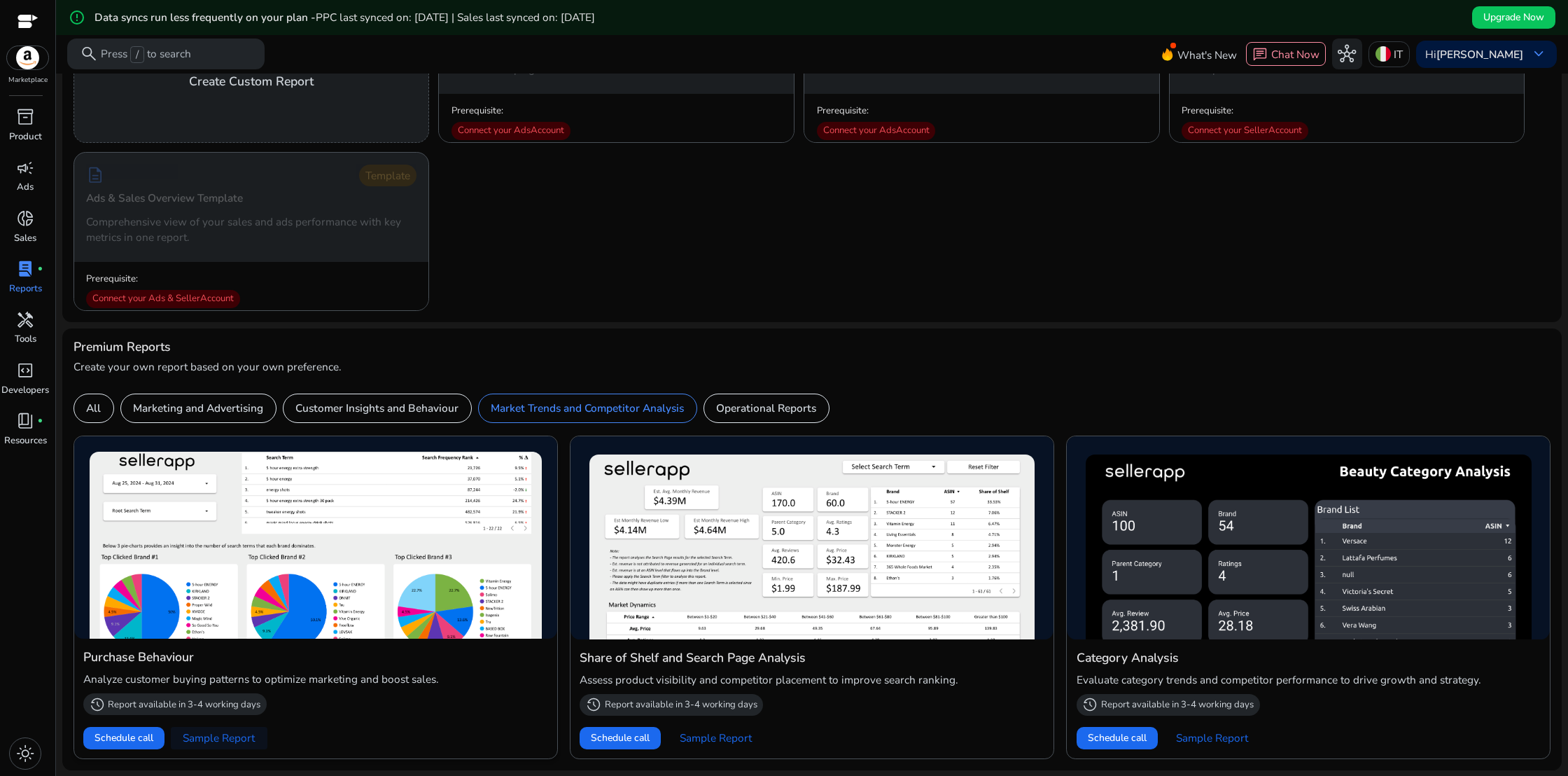
click at [212, 739] on span "Sample Report" at bounding box center [219, 737] width 72 height 15
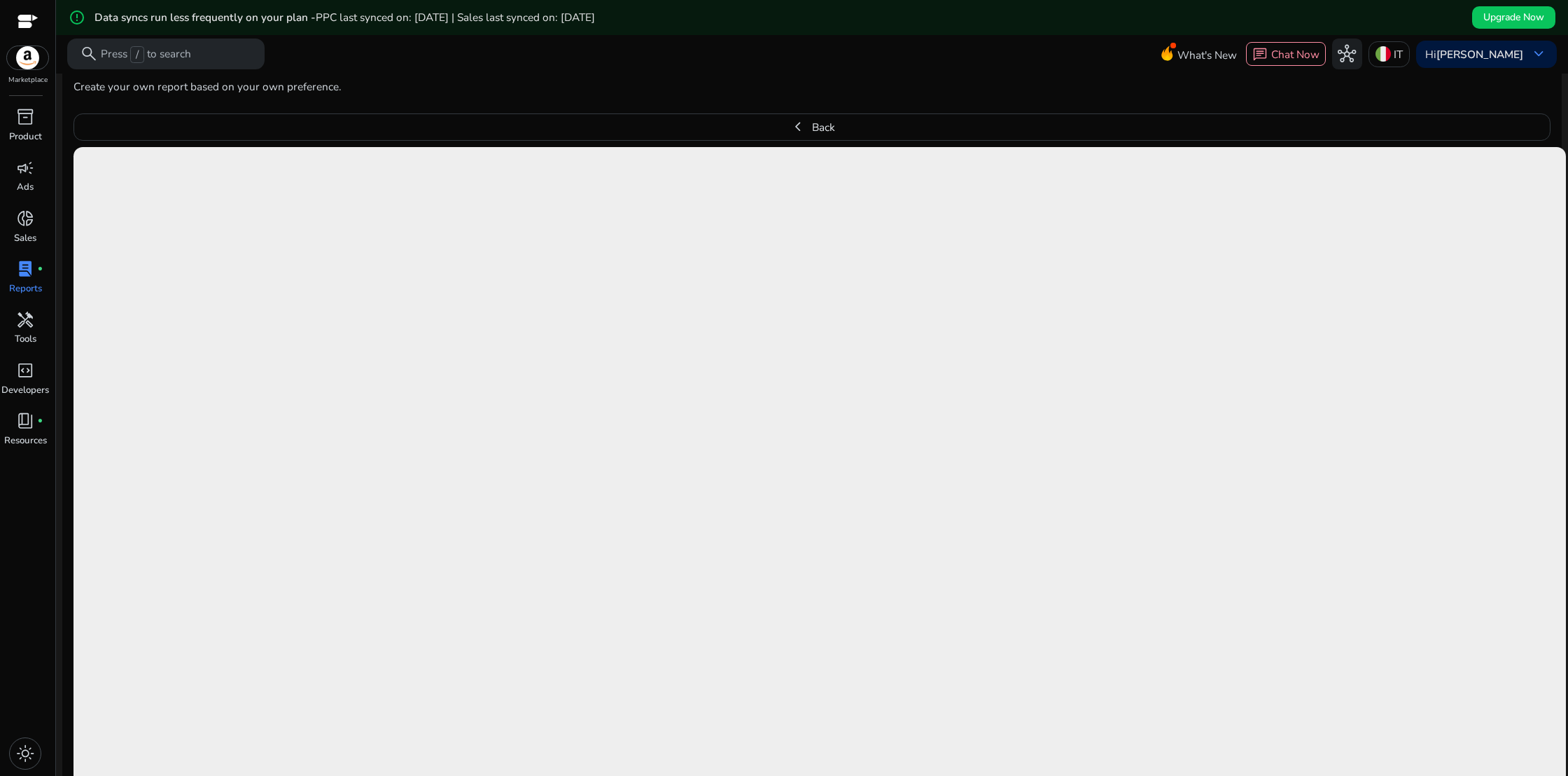
scroll to position [475, 0]
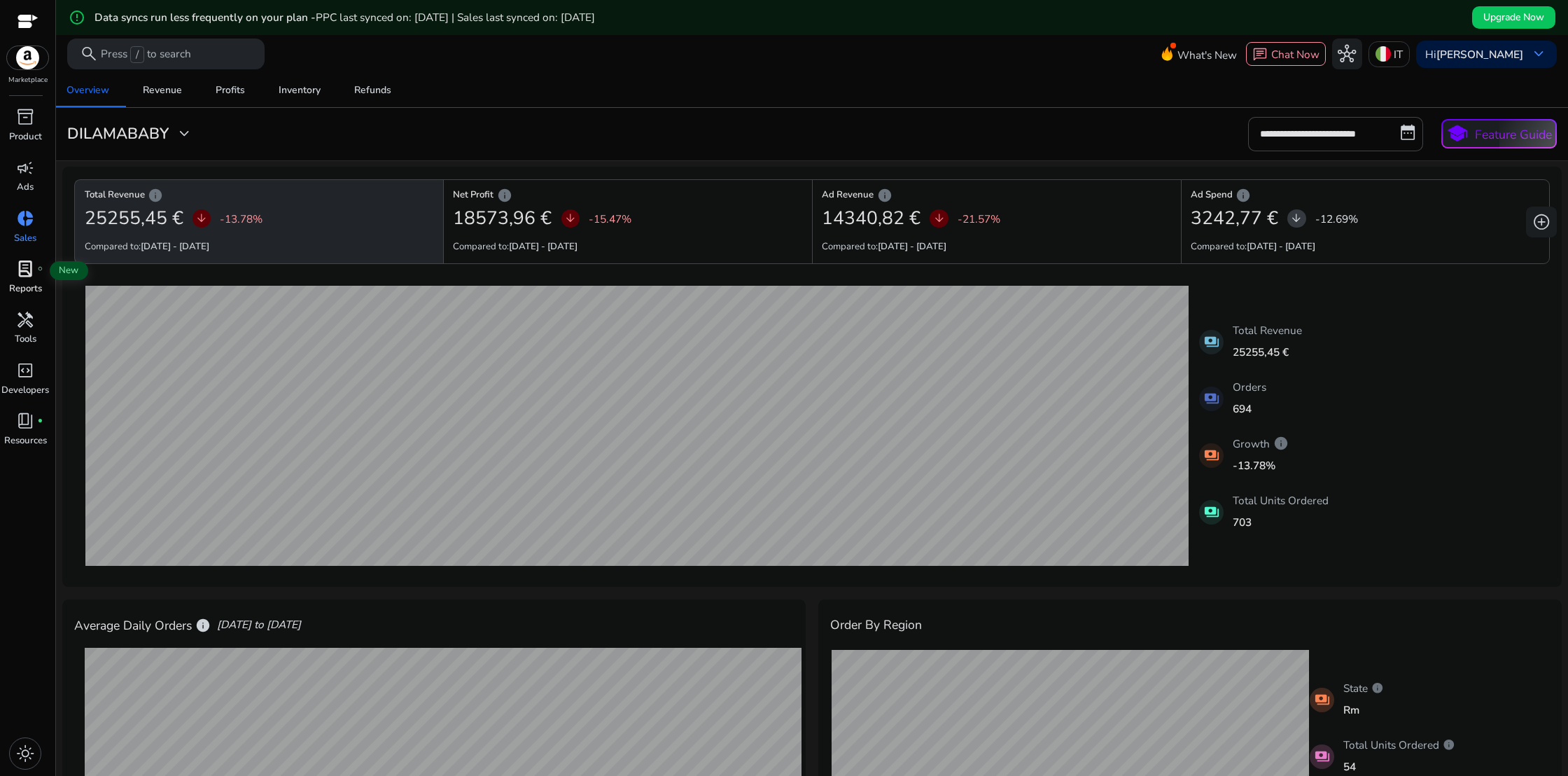
click at [32, 276] on span "lab_profile" at bounding box center [24, 268] width 18 height 18
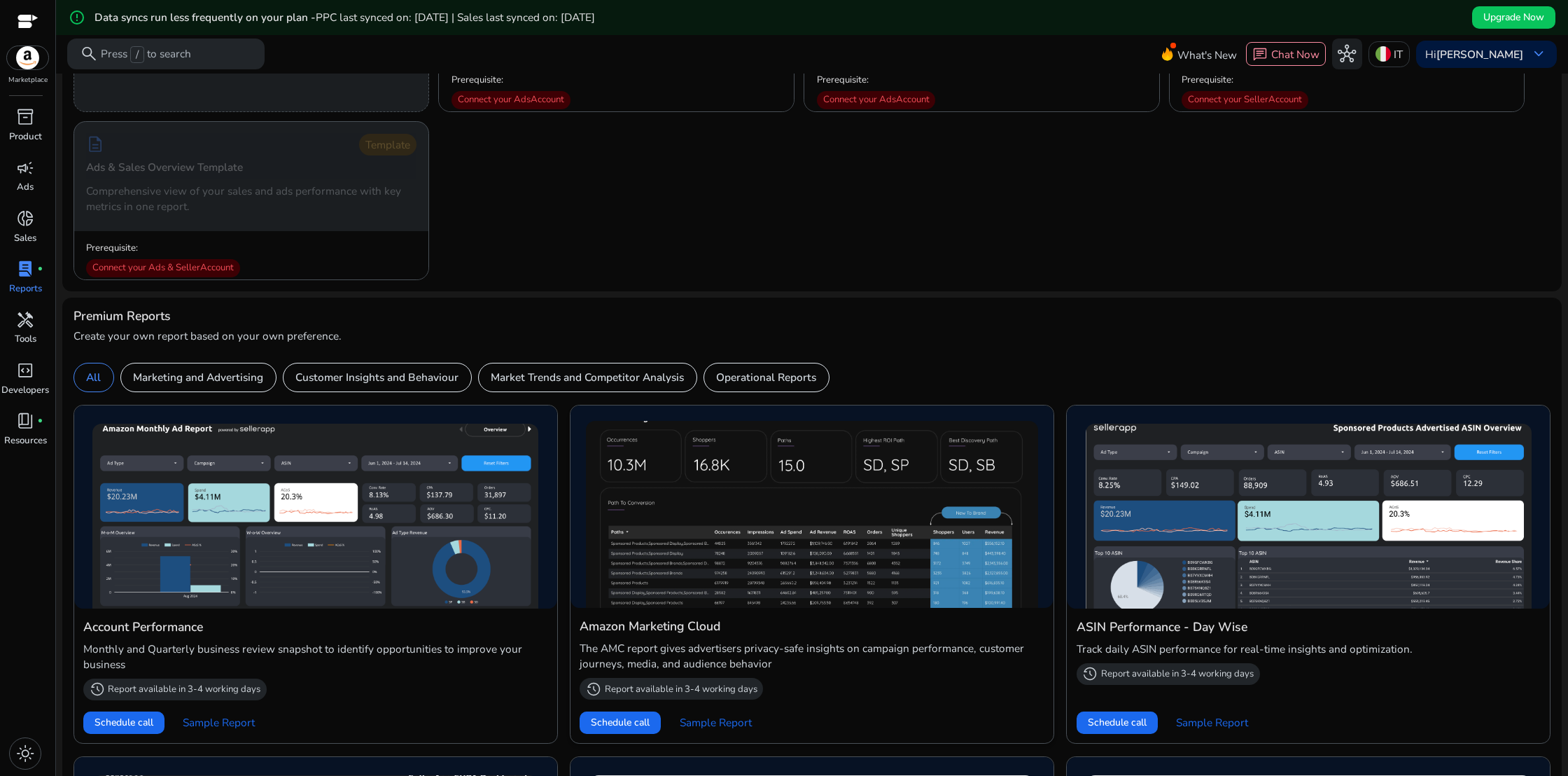
scroll to position [226, 0]
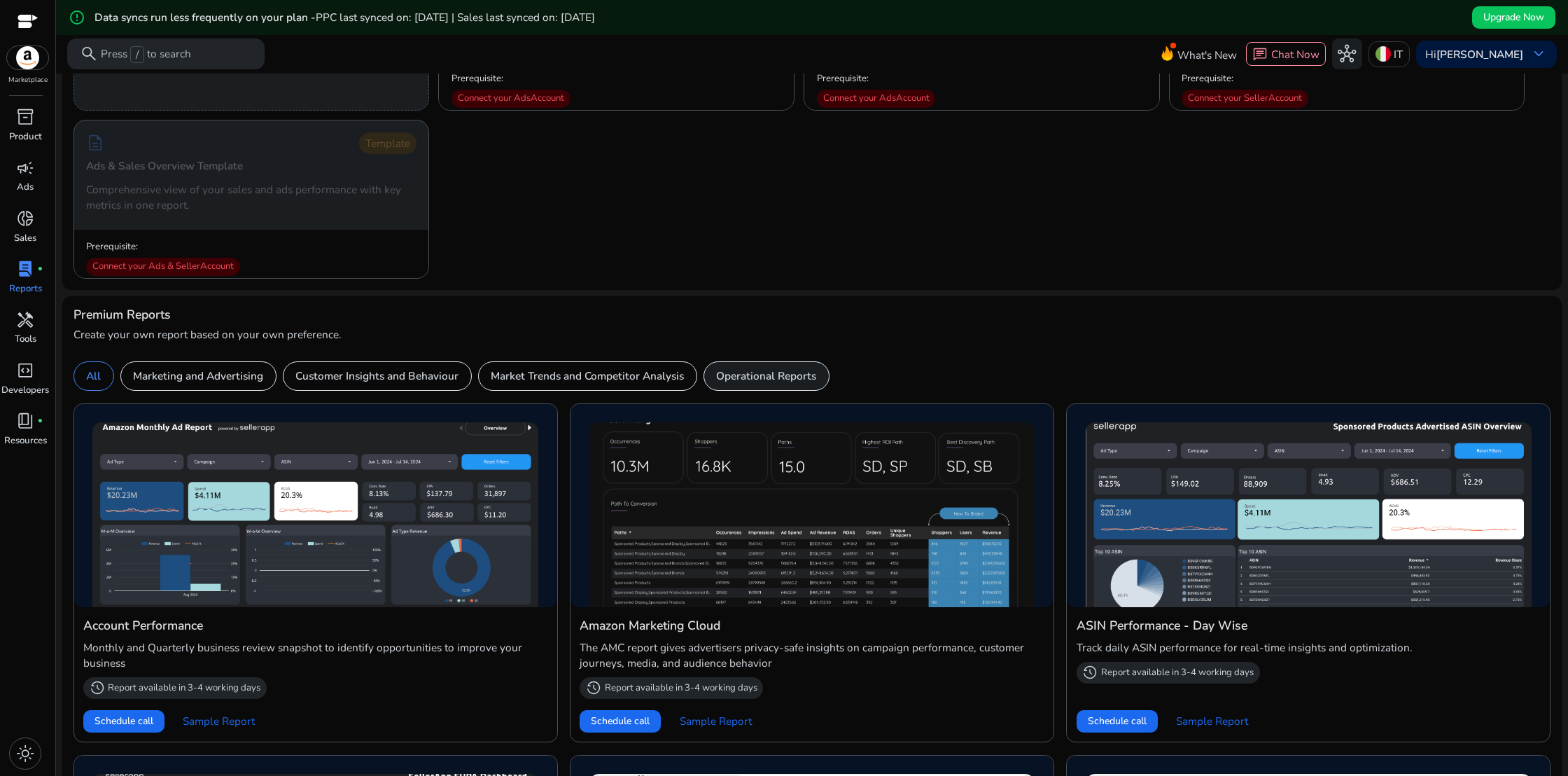
click at [786, 385] on div "Operational Reports" at bounding box center [766, 376] width 126 height 30
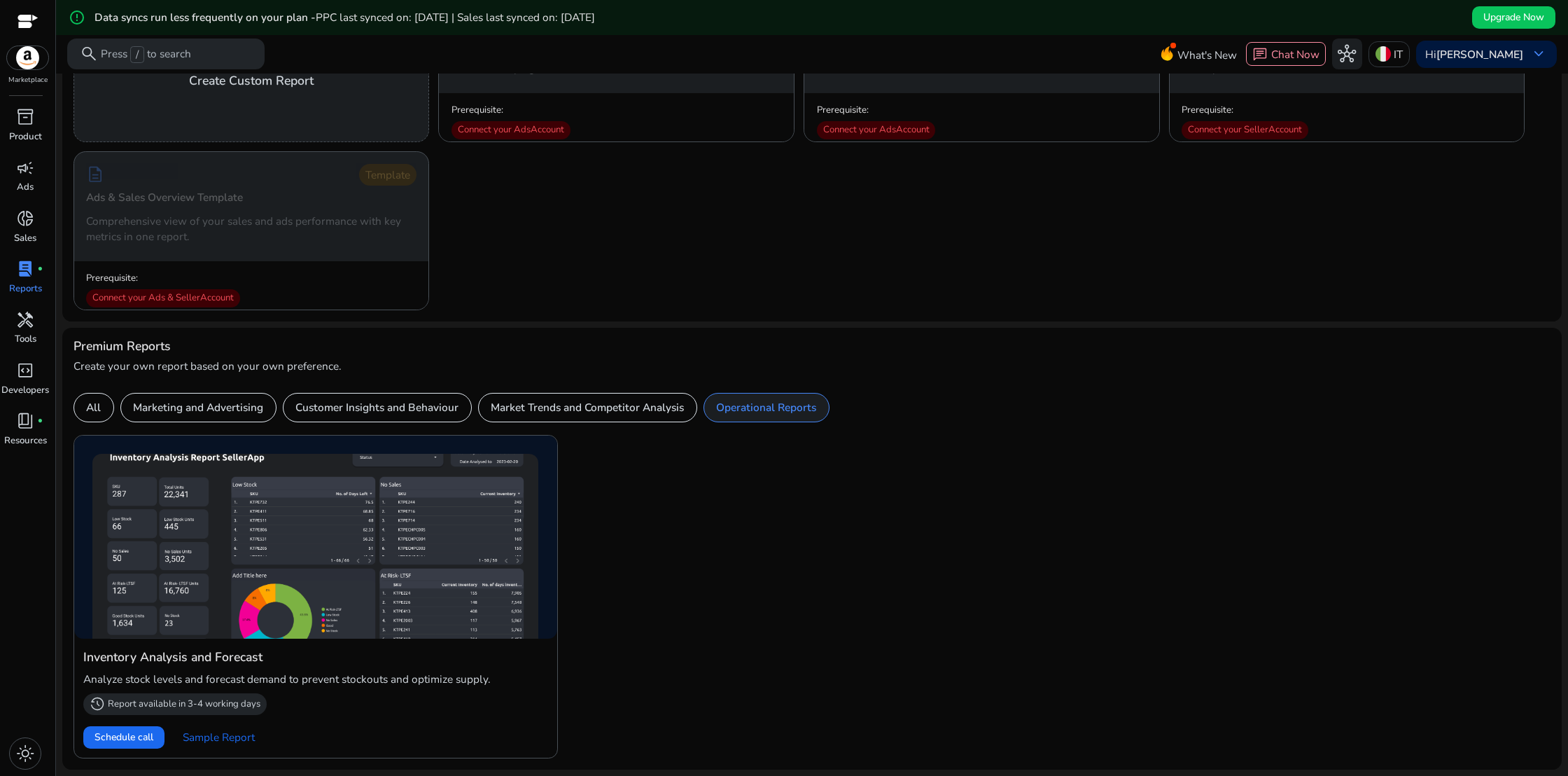
scroll to position [194, 0]
click at [217, 403] on p "Marketing and Advertising" at bounding box center [197, 408] width 130 height 16
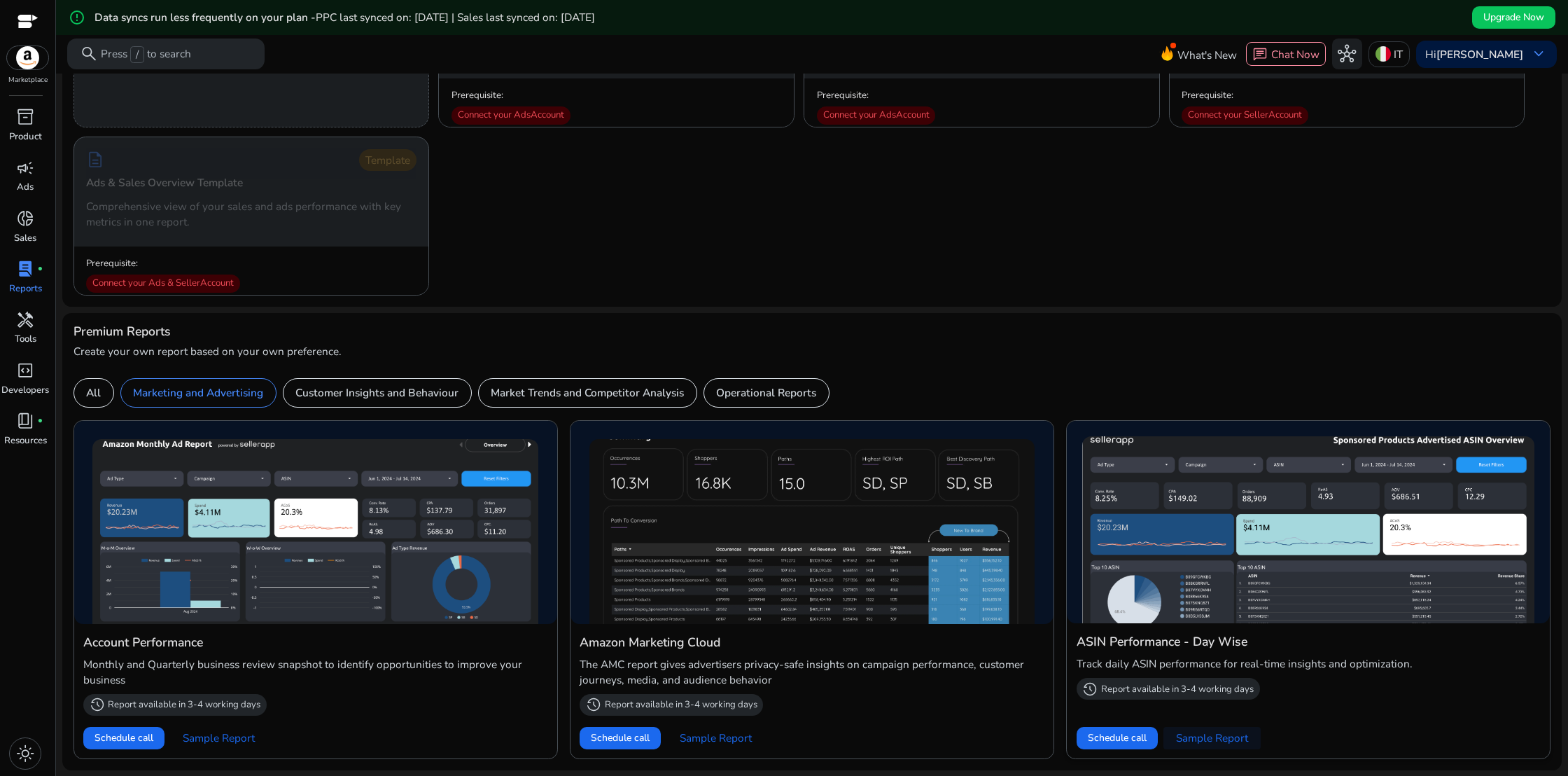
click at [1206, 740] on span "Sample Report" at bounding box center [1211, 737] width 72 height 15
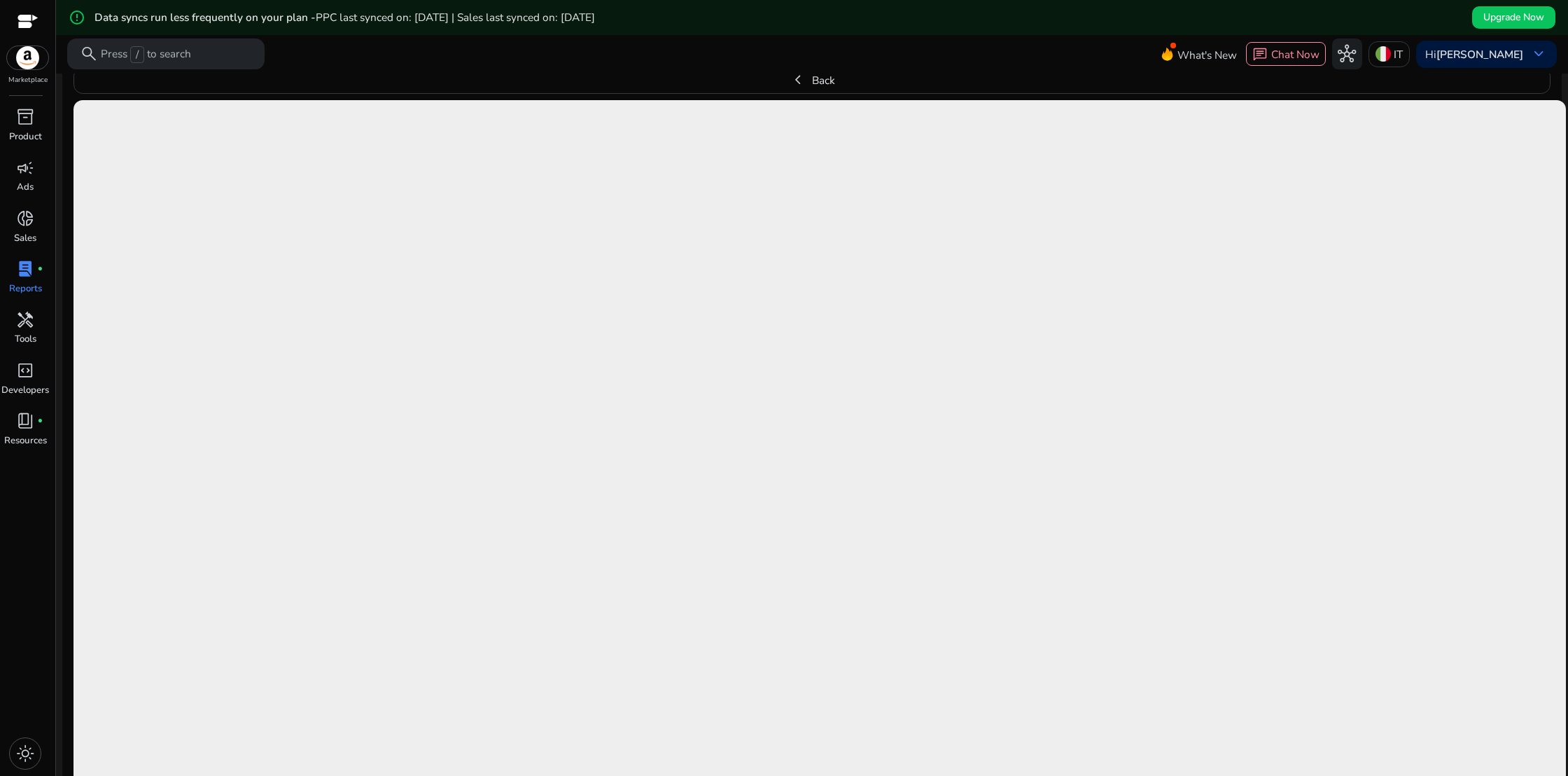
scroll to position [574, 0]
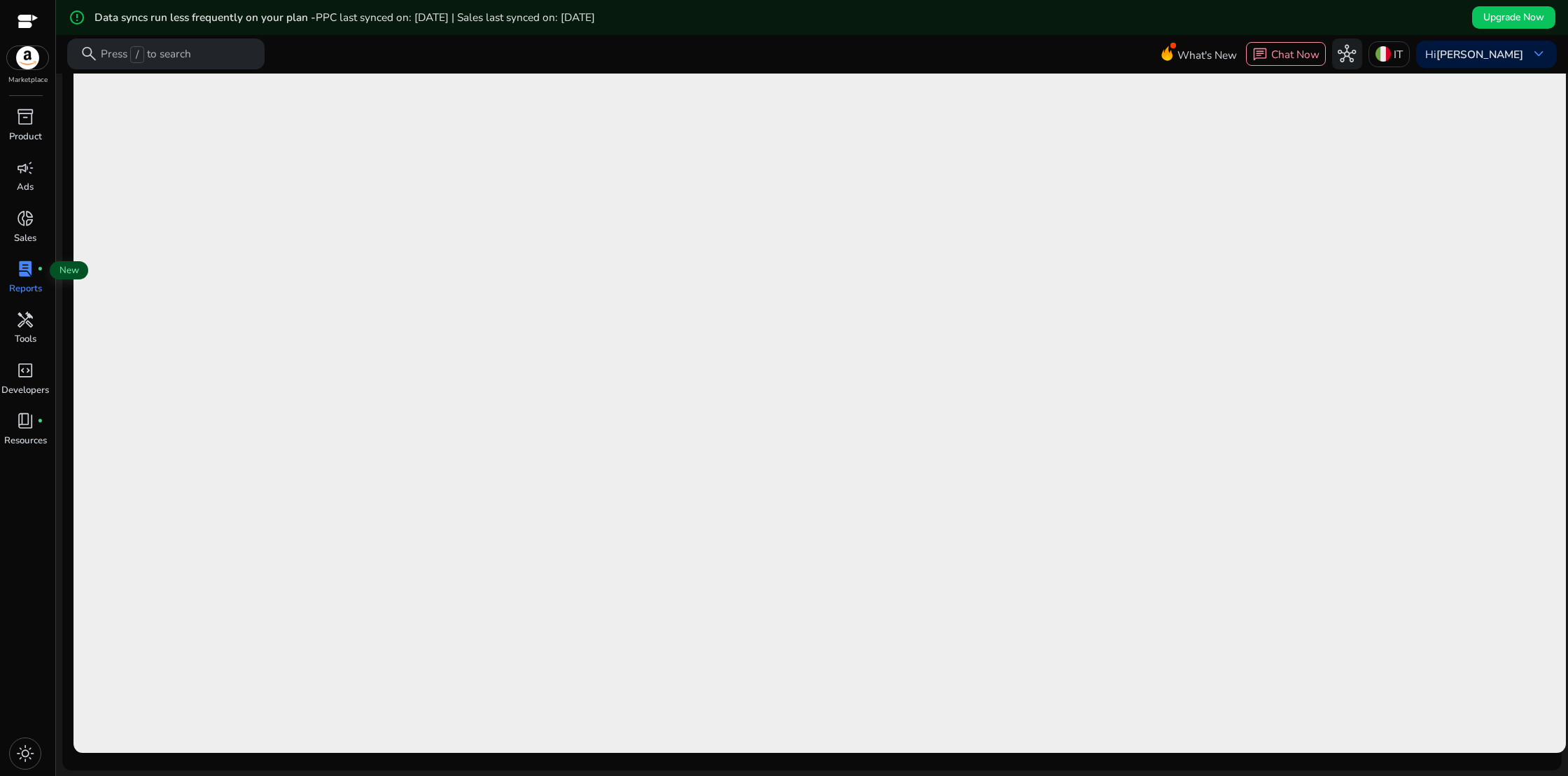
click at [32, 277] on span "lab_profile" at bounding box center [24, 268] width 18 height 18
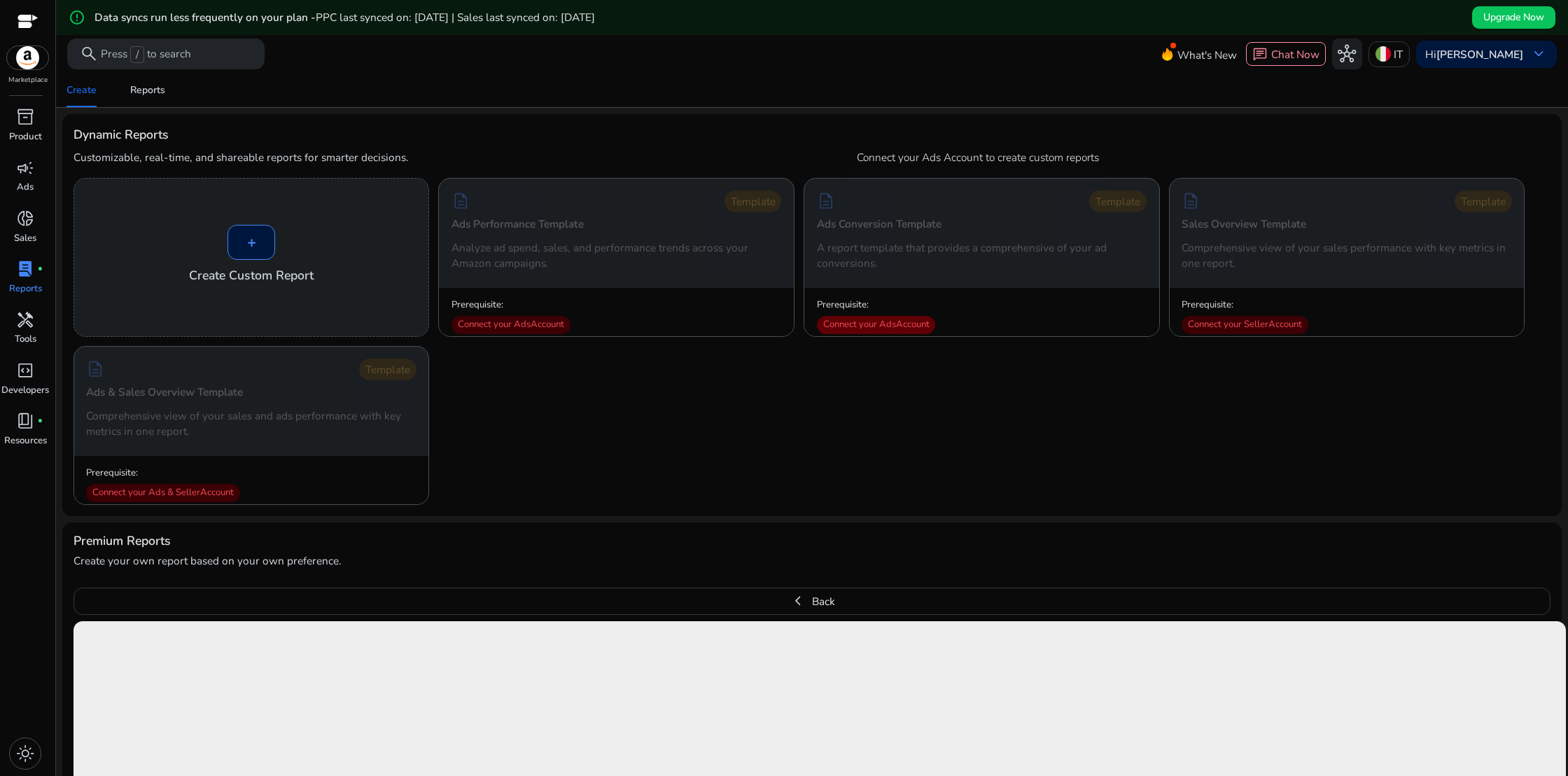
click at [877, 325] on div "Connect your Ads Account" at bounding box center [876, 324] width 119 height 18
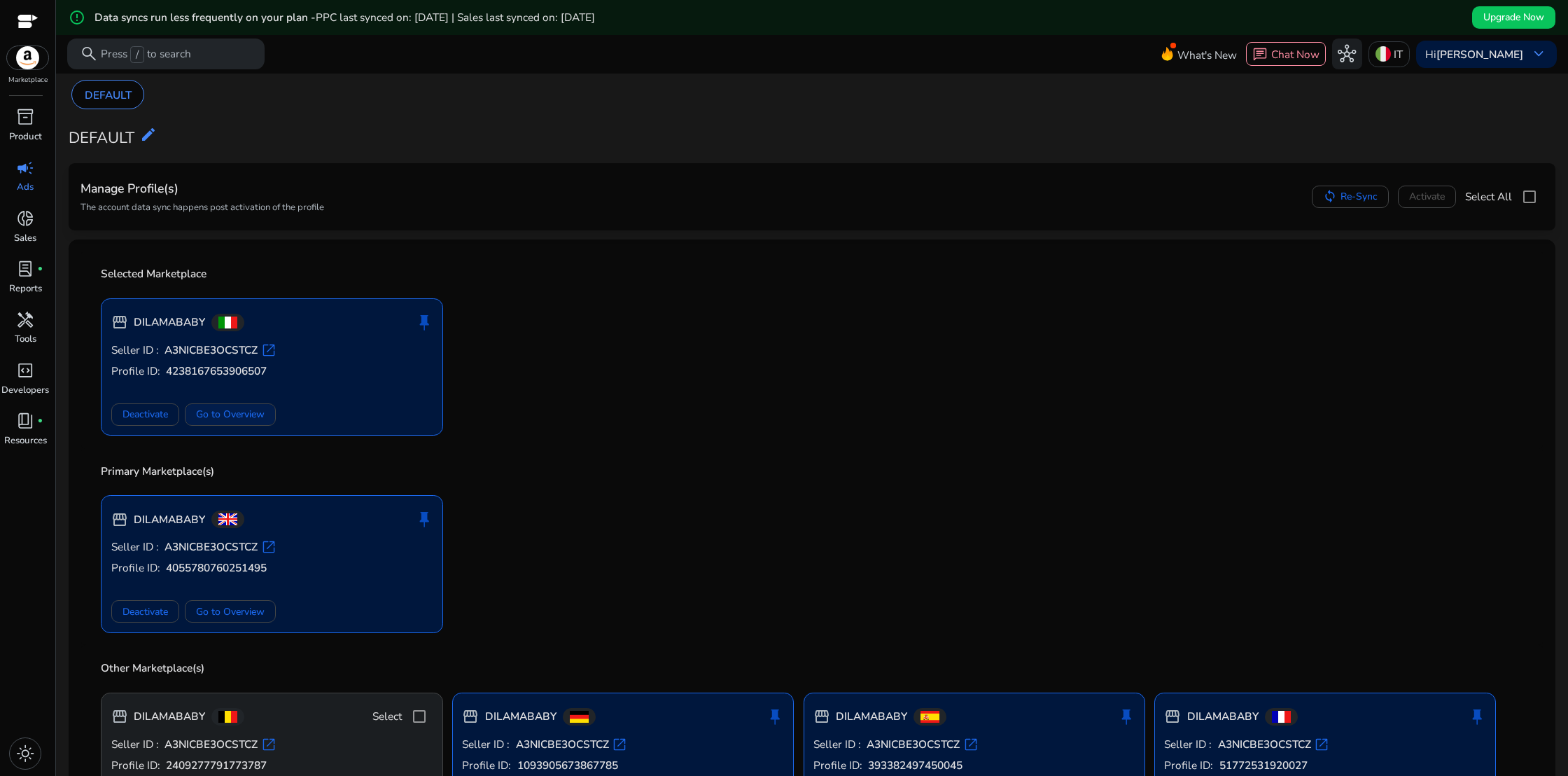
click at [249, 419] on span "Go to Overview" at bounding box center [230, 414] width 69 height 14
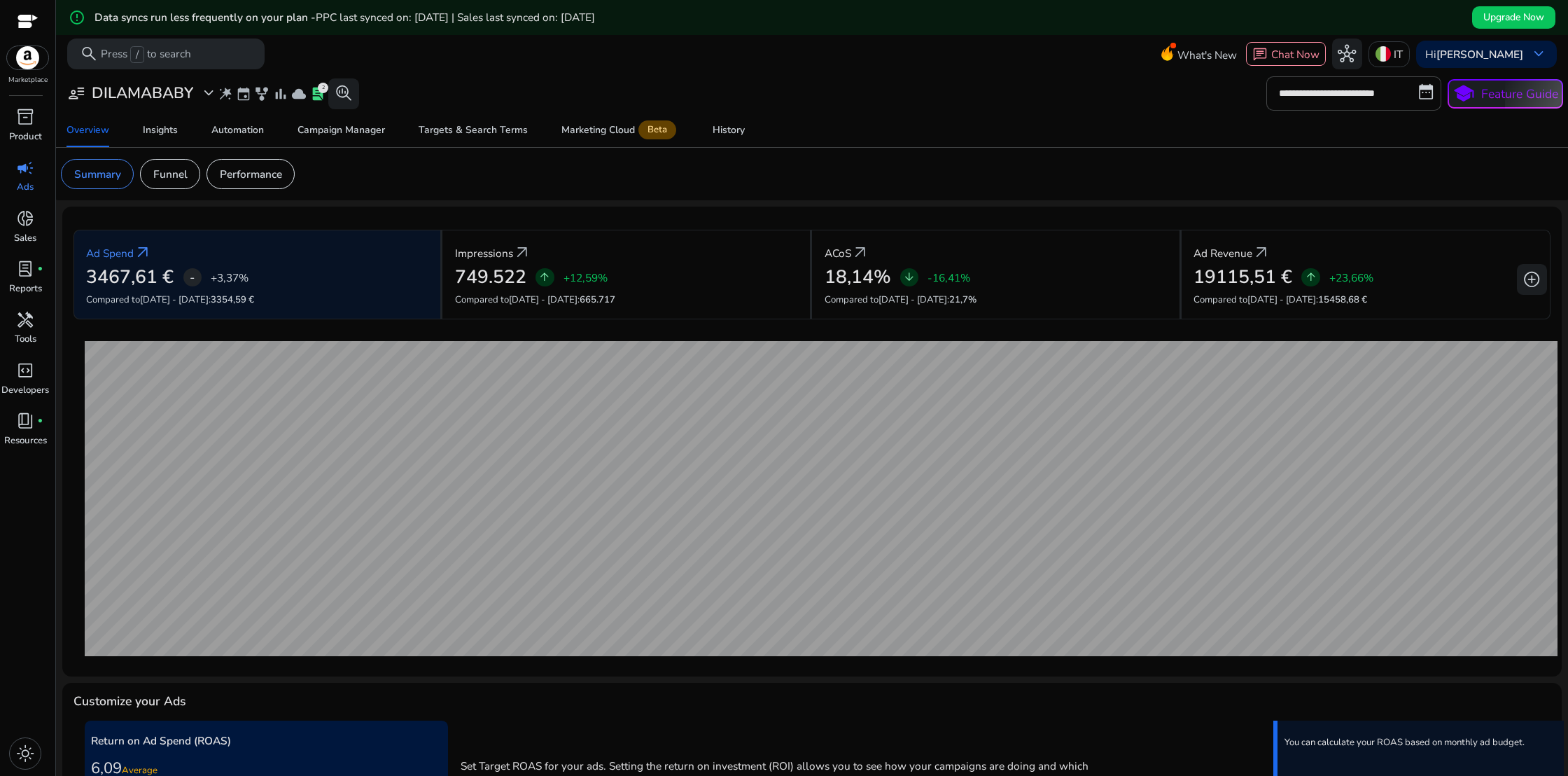
scroll to position [266, 0]
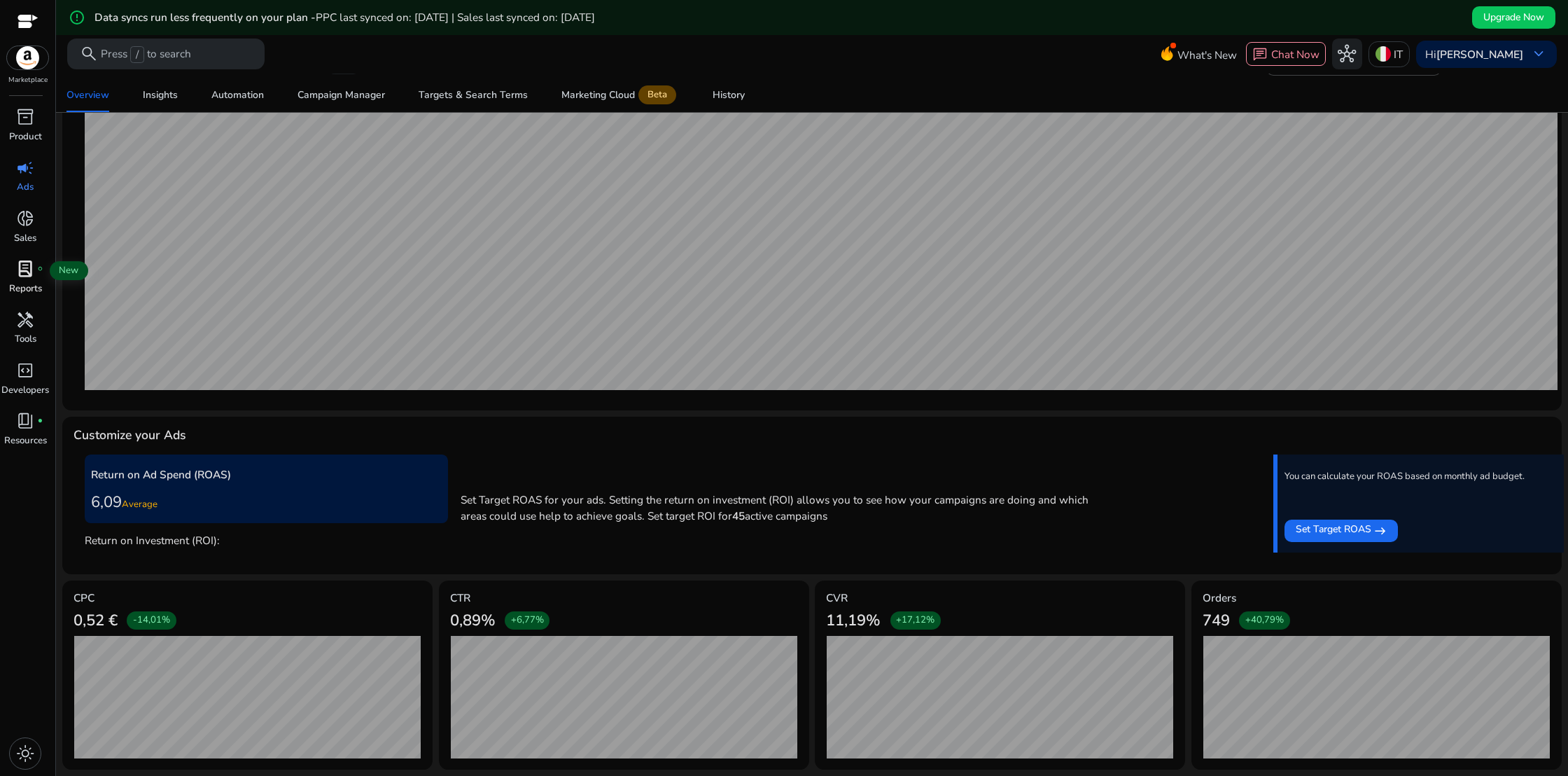
click at [22, 271] on span "lab_profile" at bounding box center [24, 268] width 18 height 18
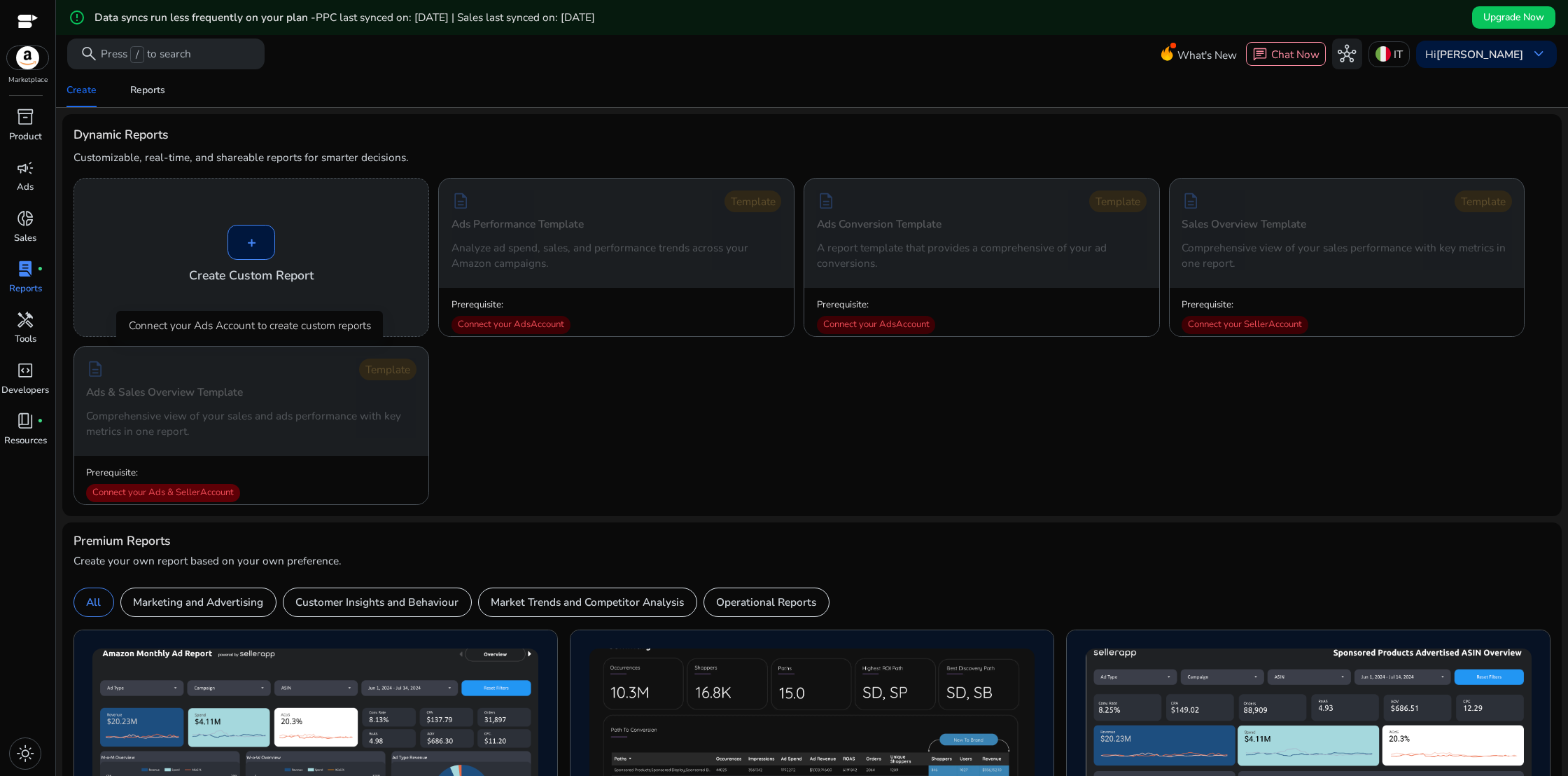
click at [189, 492] on div "Connect your Ads & Seller Account" at bounding box center [163, 492] width 154 height 18
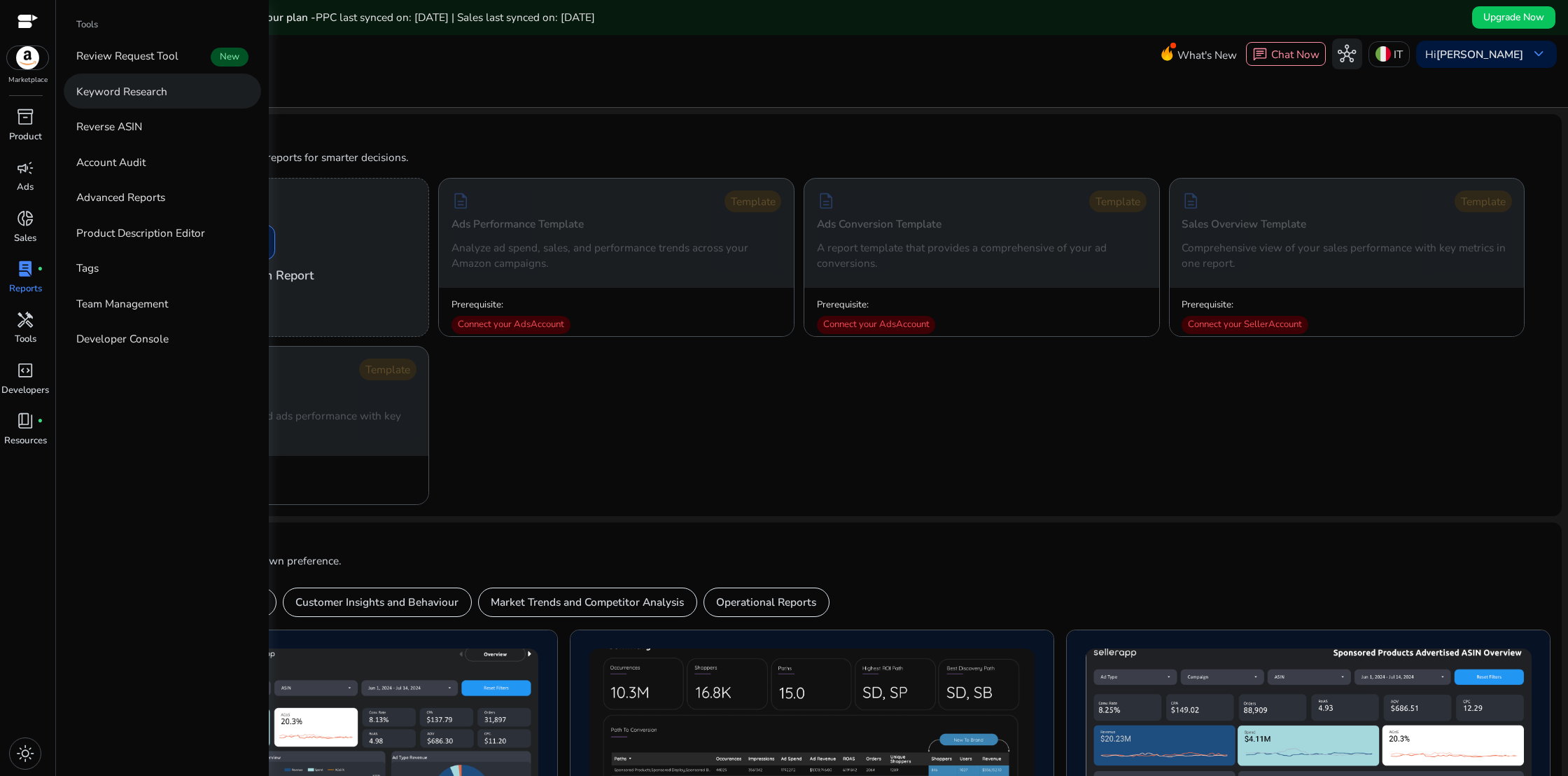
click at [147, 90] on p "Keyword Research" at bounding box center [121, 91] width 91 height 16
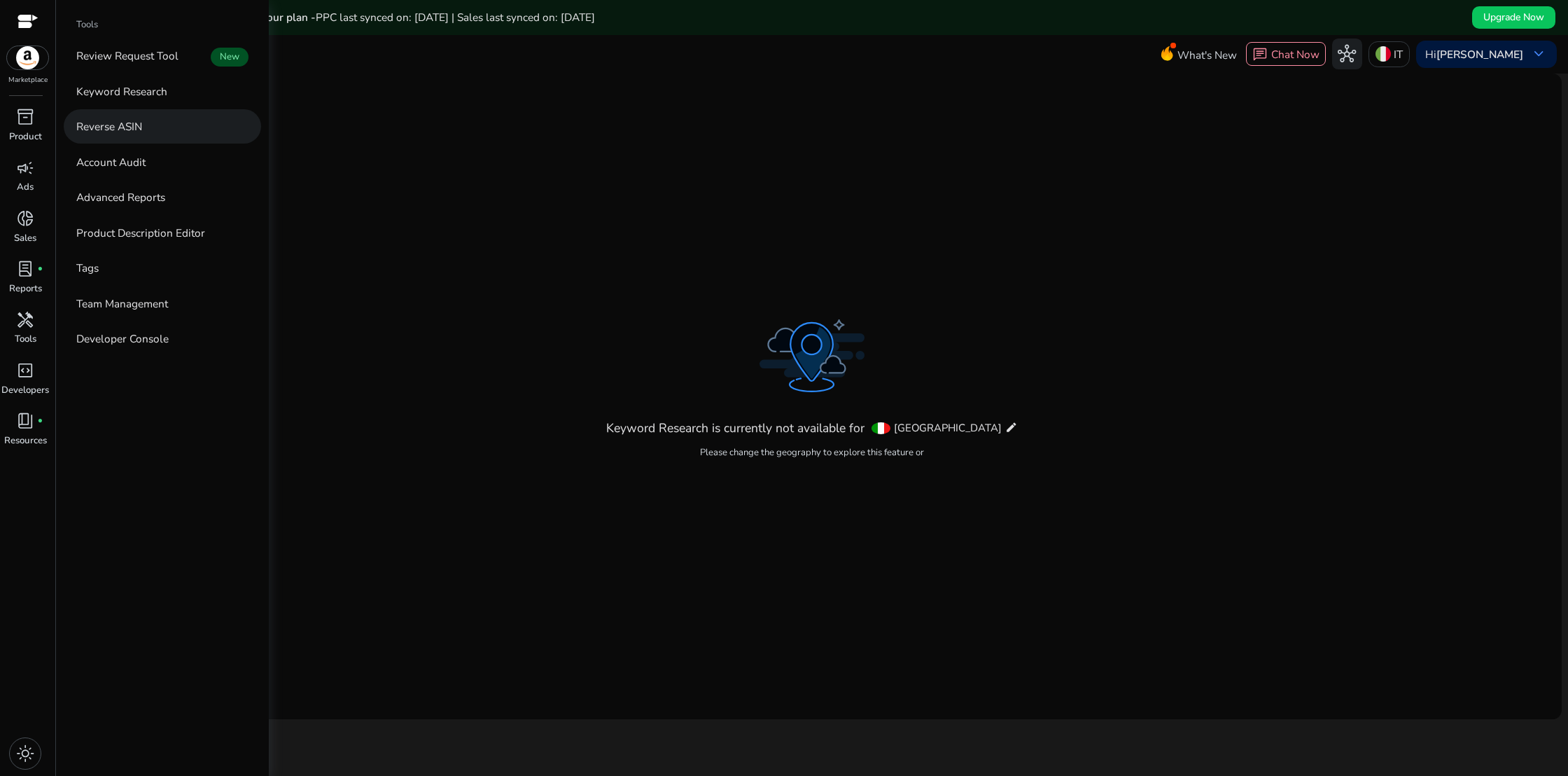
click at [119, 130] on p "Reverse ASIN" at bounding box center [109, 126] width 66 height 16
click at [107, 162] on p "Account Audit" at bounding box center [111, 162] width 70 height 16
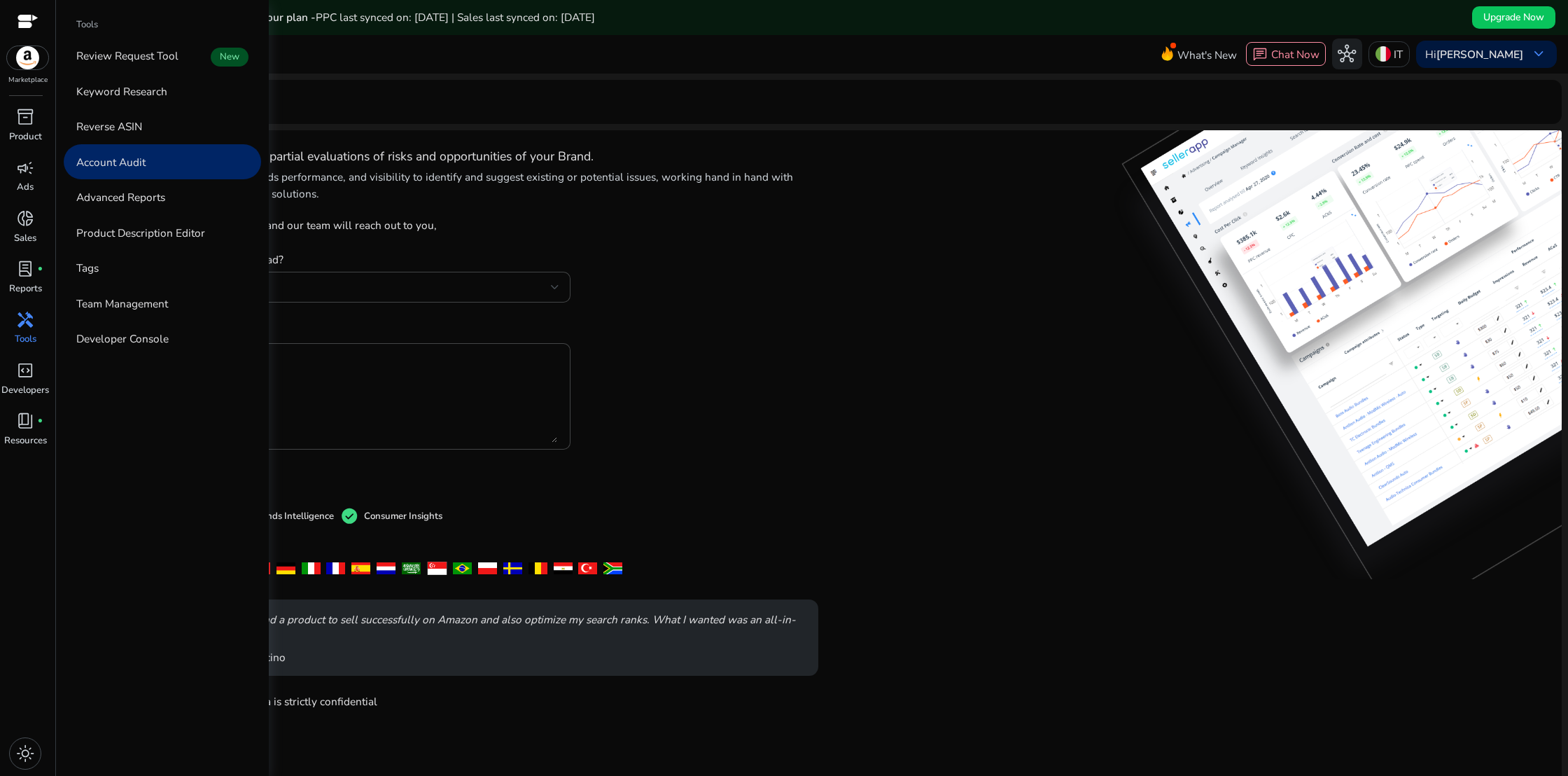
click at [24, 329] on span "handyman" at bounding box center [24, 319] width 18 height 18
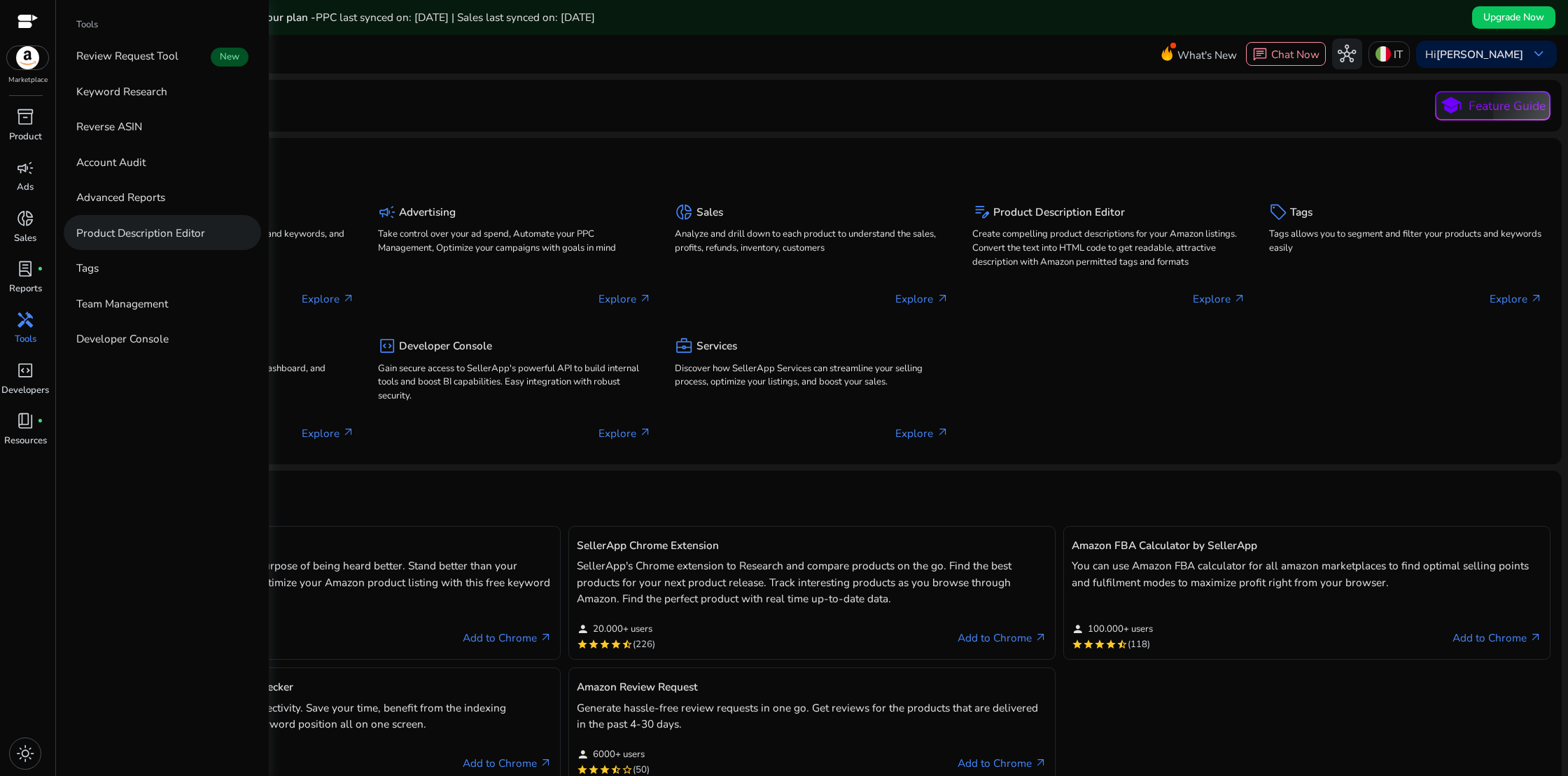
click at [134, 233] on p "Product Description Editor" at bounding box center [140, 233] width 128 height 16
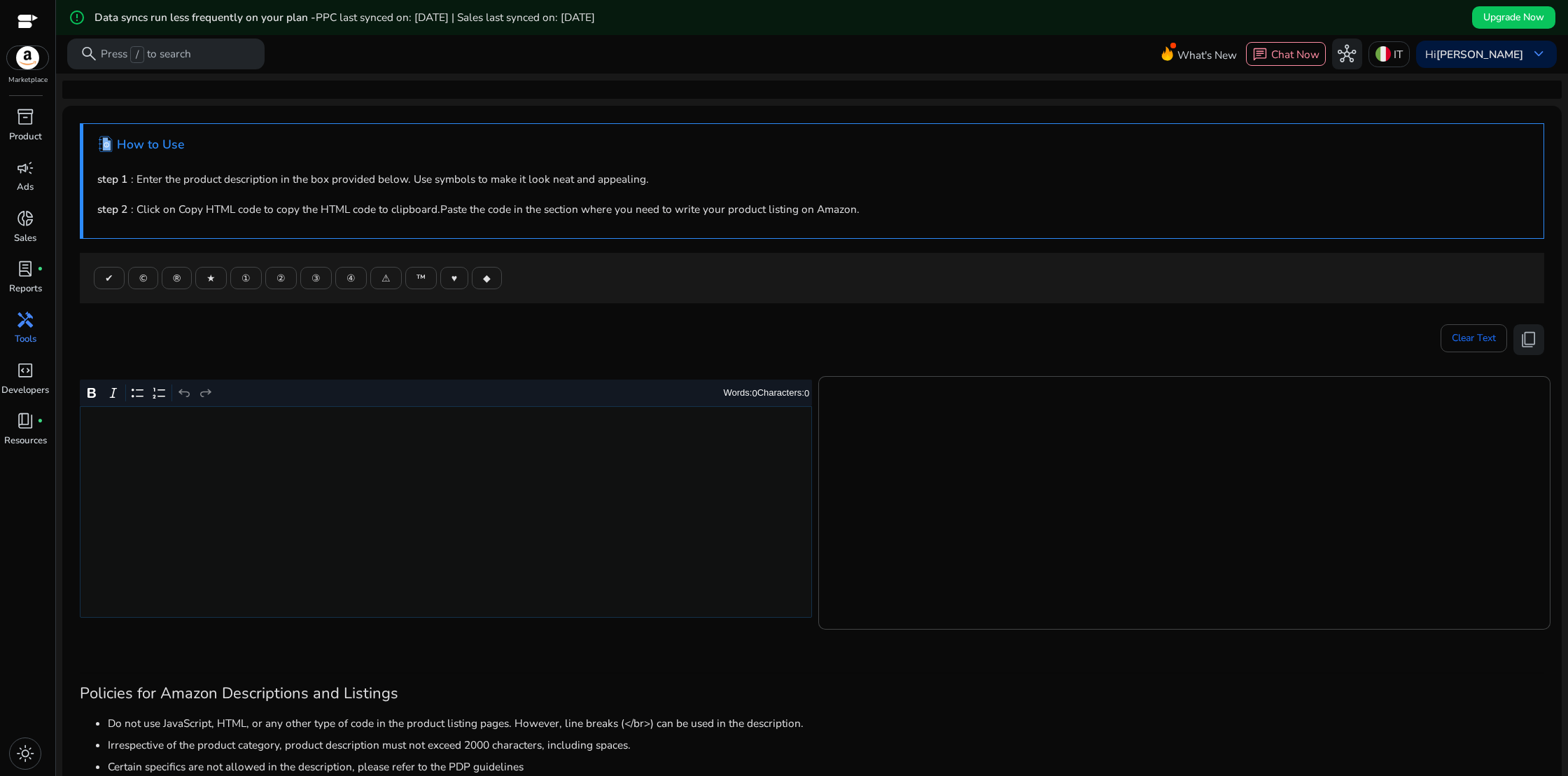
scroll to position [50, 0]
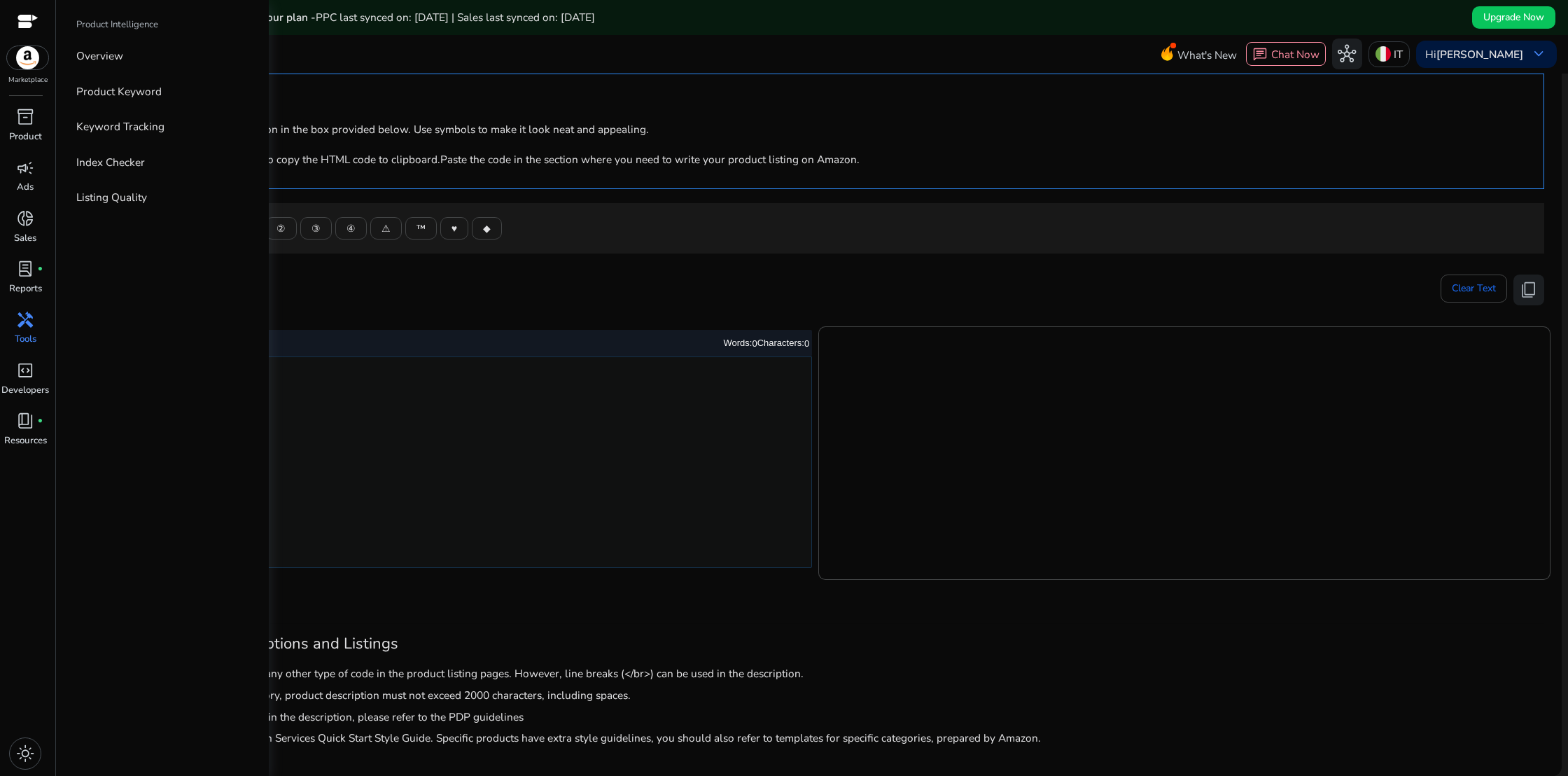
click at [27, 16] on div at bounding box center [27, 22] width 21 height 16
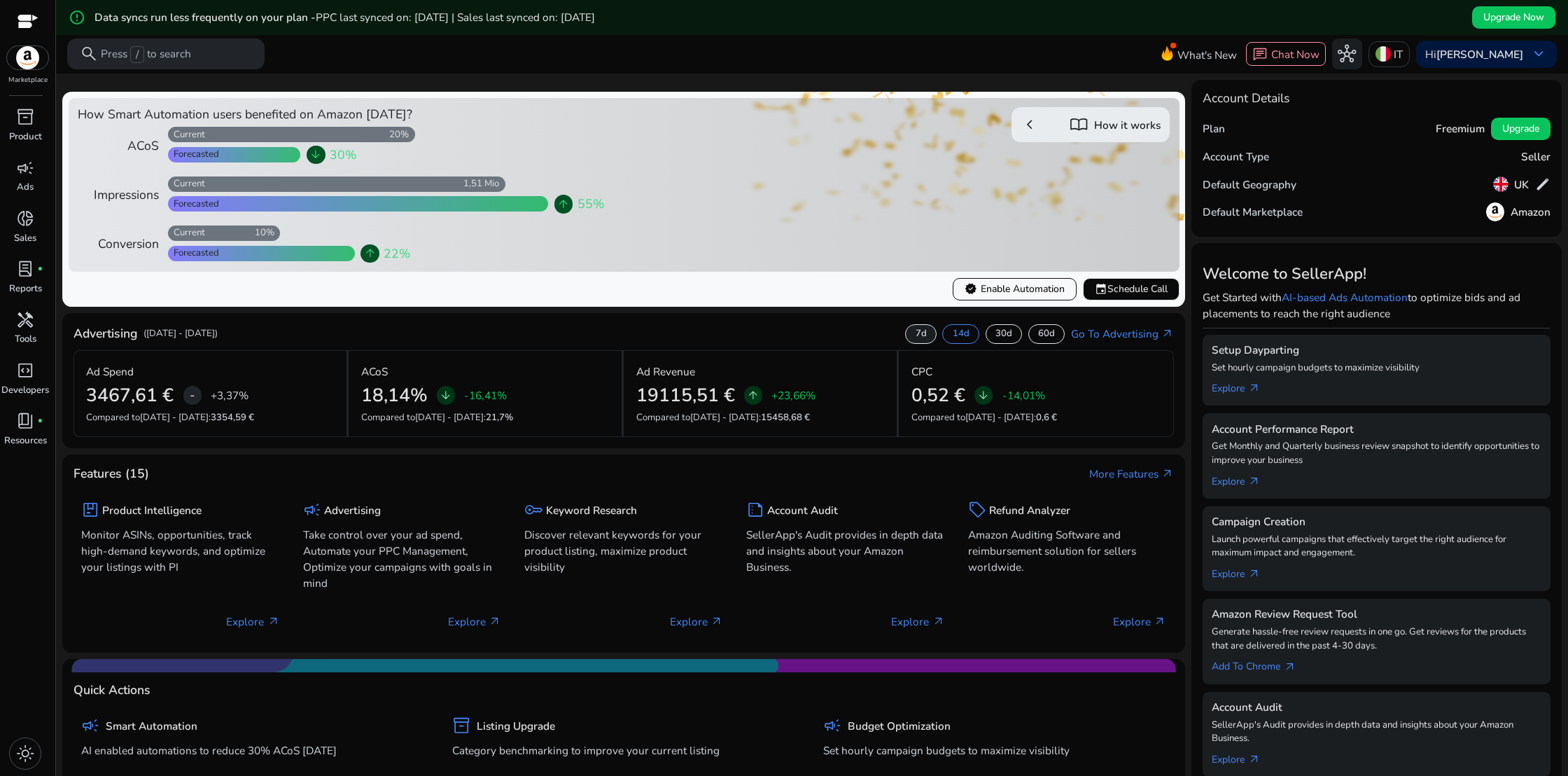
click at [921, 337] on p "7d" at bounding box center [921, 334] width 11 height 13
click at [952, 332] on p "14d" at bounding box center [960, 334] width 17 height 13
click at [995, 333] on p "30d" at bounding box center [1003, 334] width 17 height 13
click at [1041, 338] on p "60d" at bounding box center [1046, 334] width 17 height 13
click at [999, 338] on p "30d" at bounding box center [1003, 334] width 17 height 13
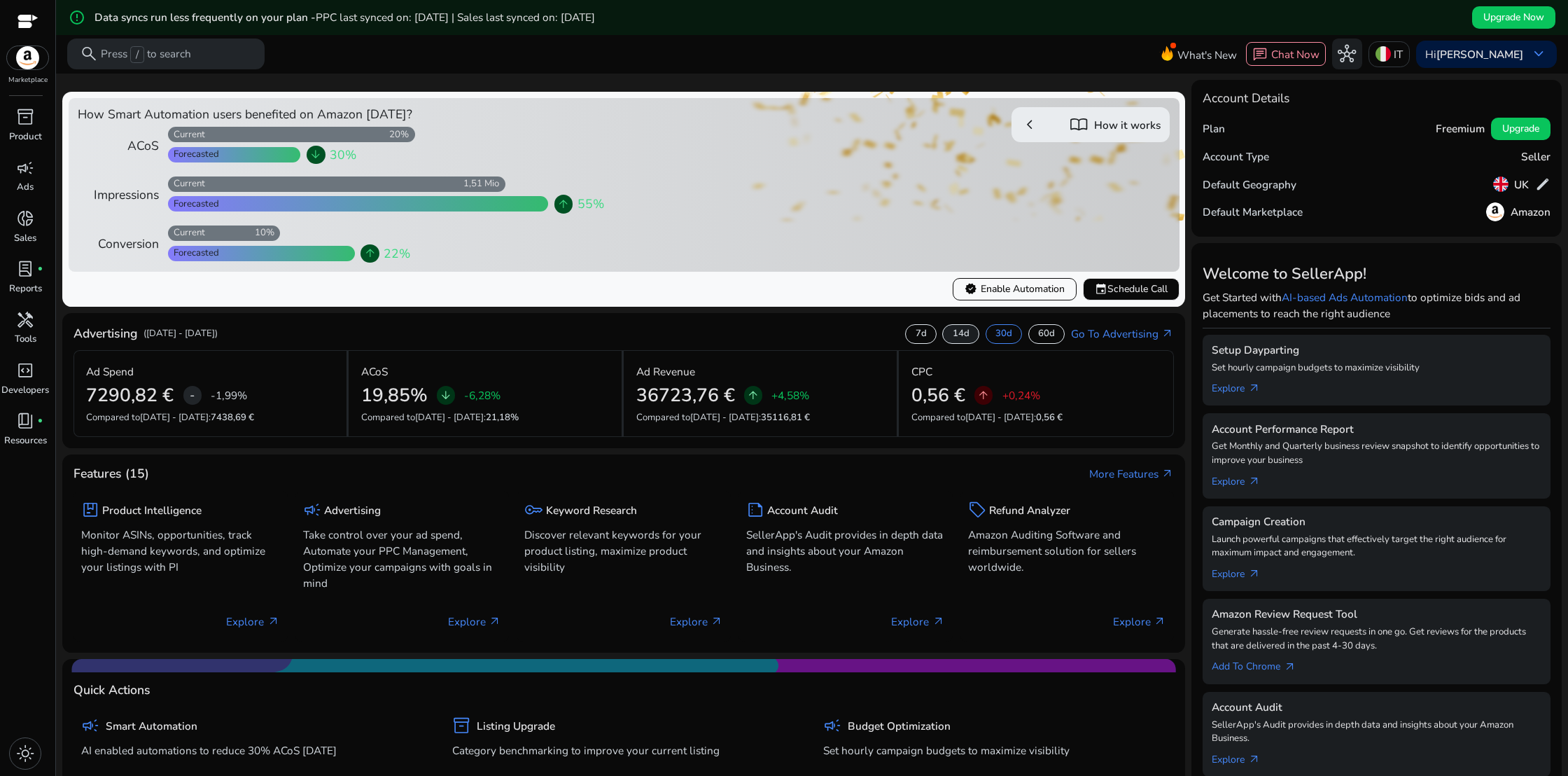
click at [953, 337] on p "14d" at bounding box center [960, 334] width 17 height 13
click at [918, 336] on p "7d" at bounding box center [921, 334] width 11 height 13
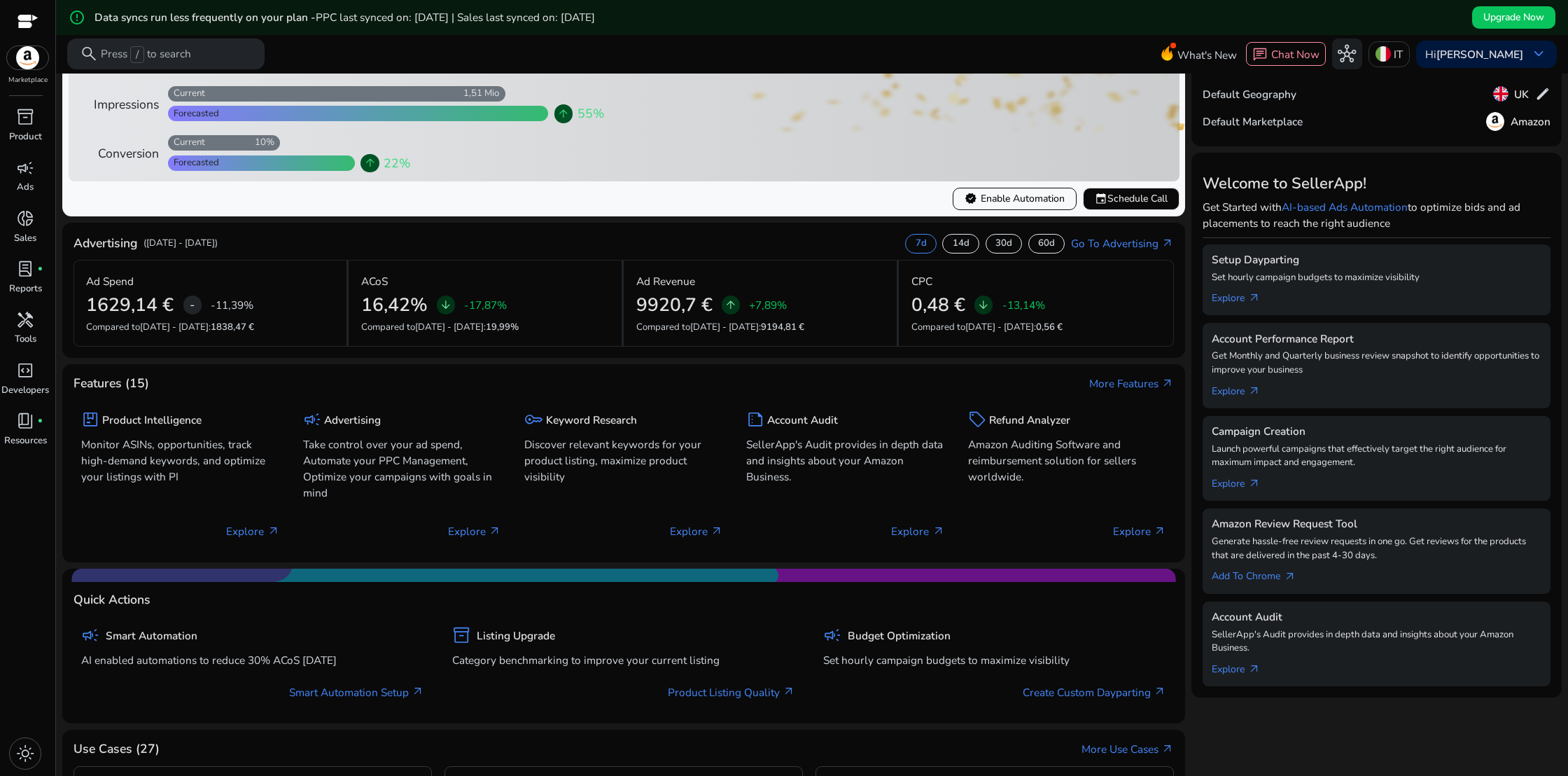
scroll to position [93, 0]
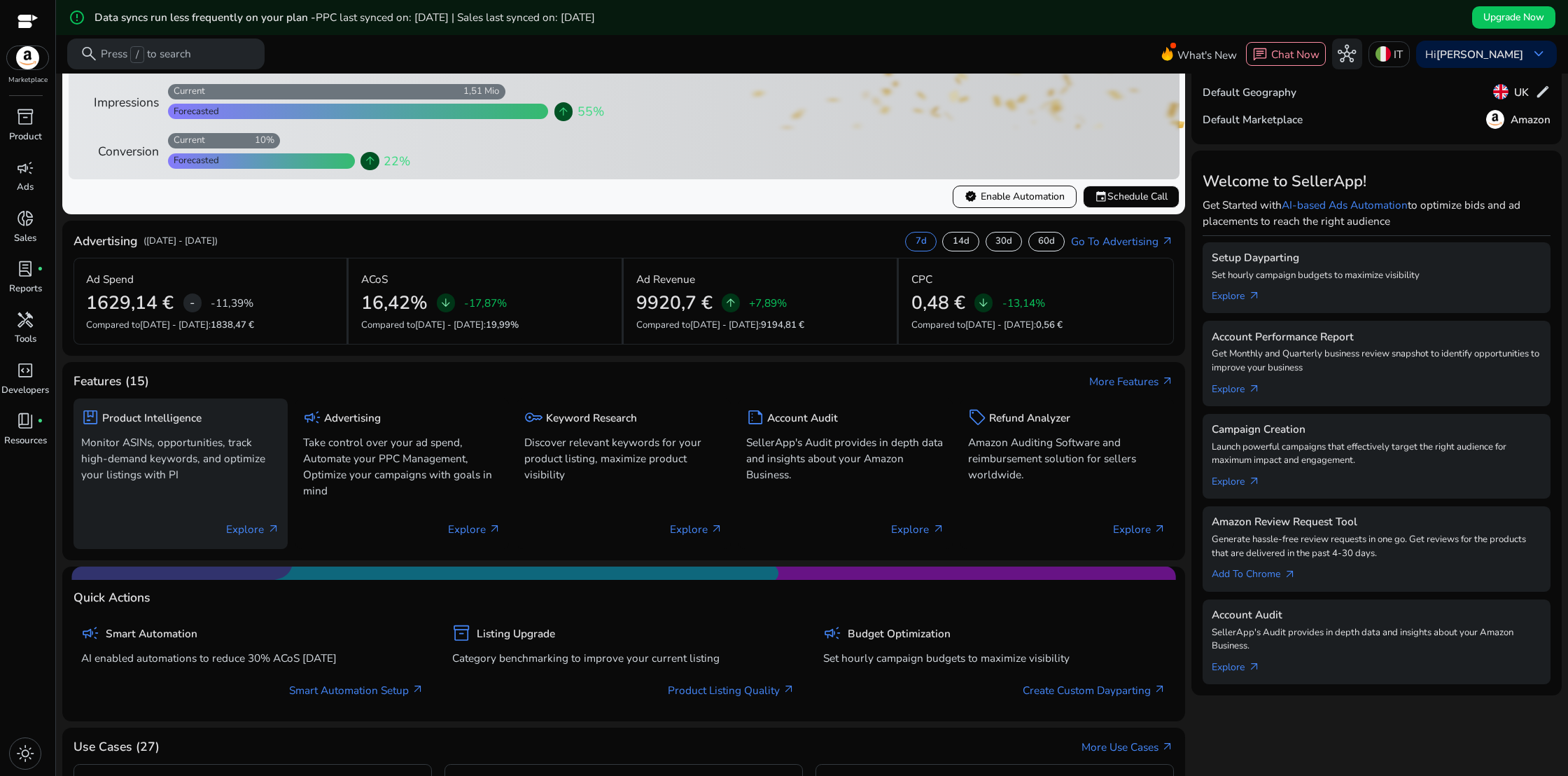
click at [257, 528] on p "Explore arrow_outward" at bounding box center [253, 529] width 53 height 16
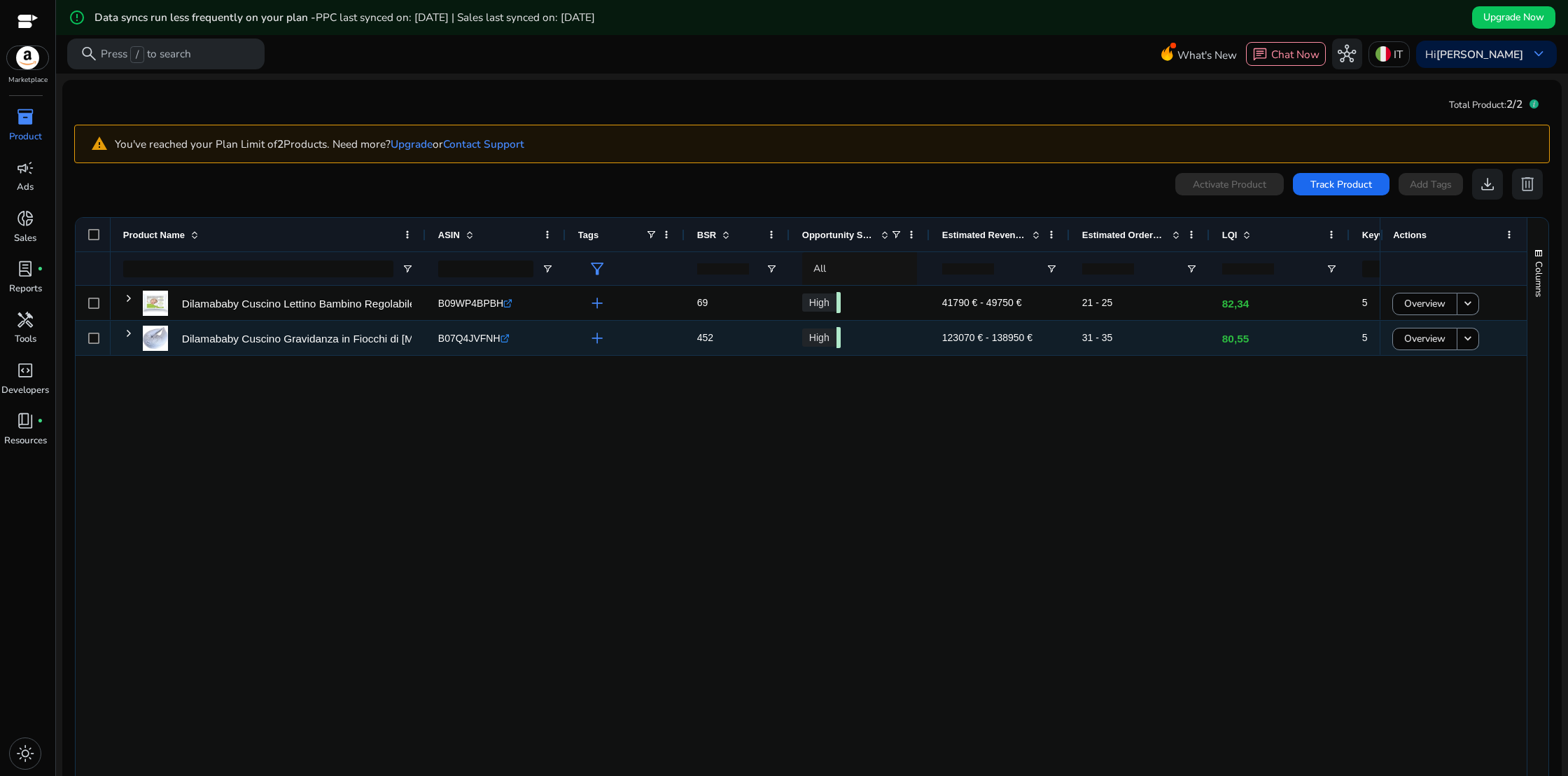
click at [126, 328] on span at bounding box center [129, 333] width 11 height 11
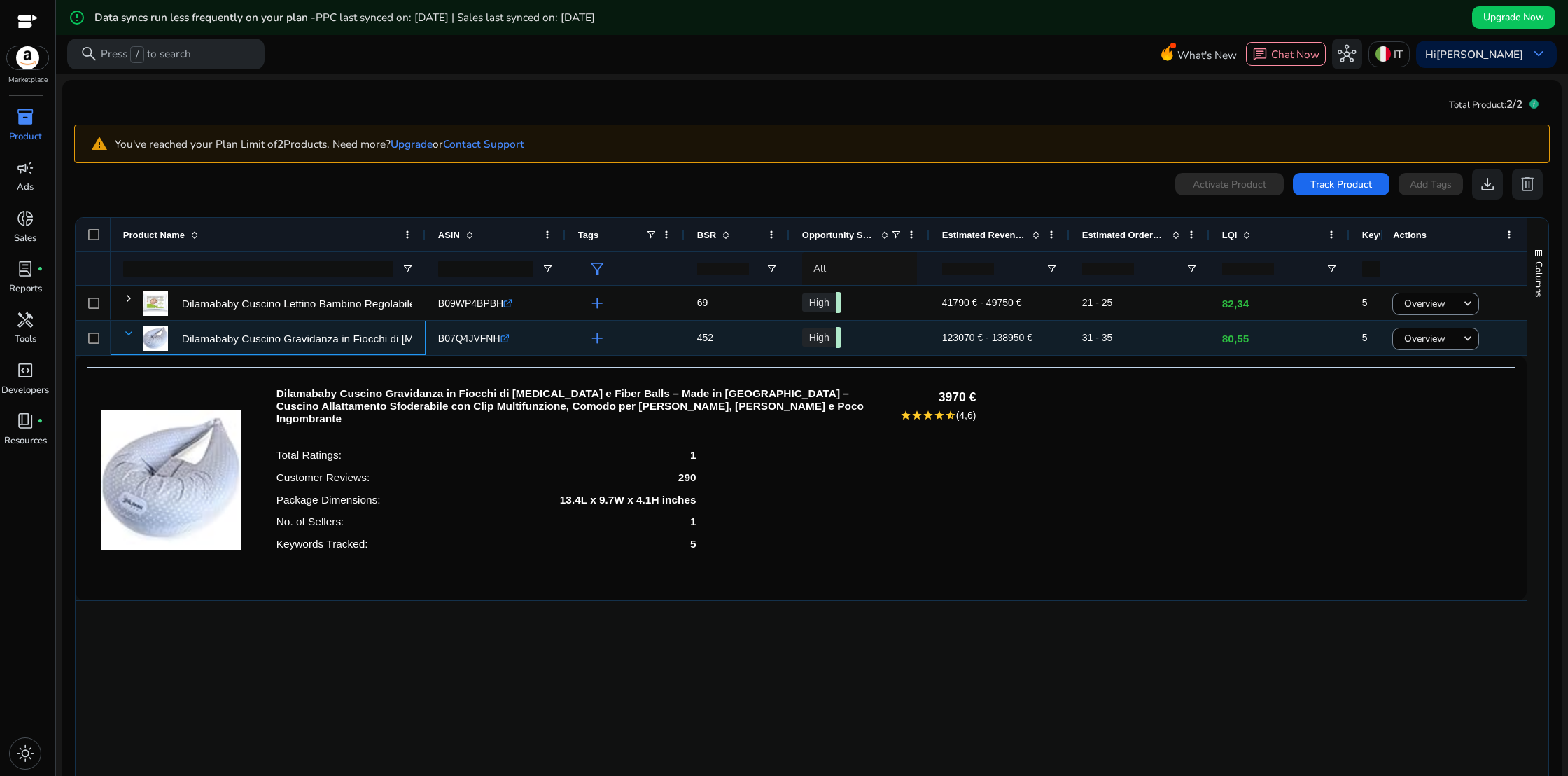
click at [126, 328] on span at bounding box center [129, 333] width 11 height 11
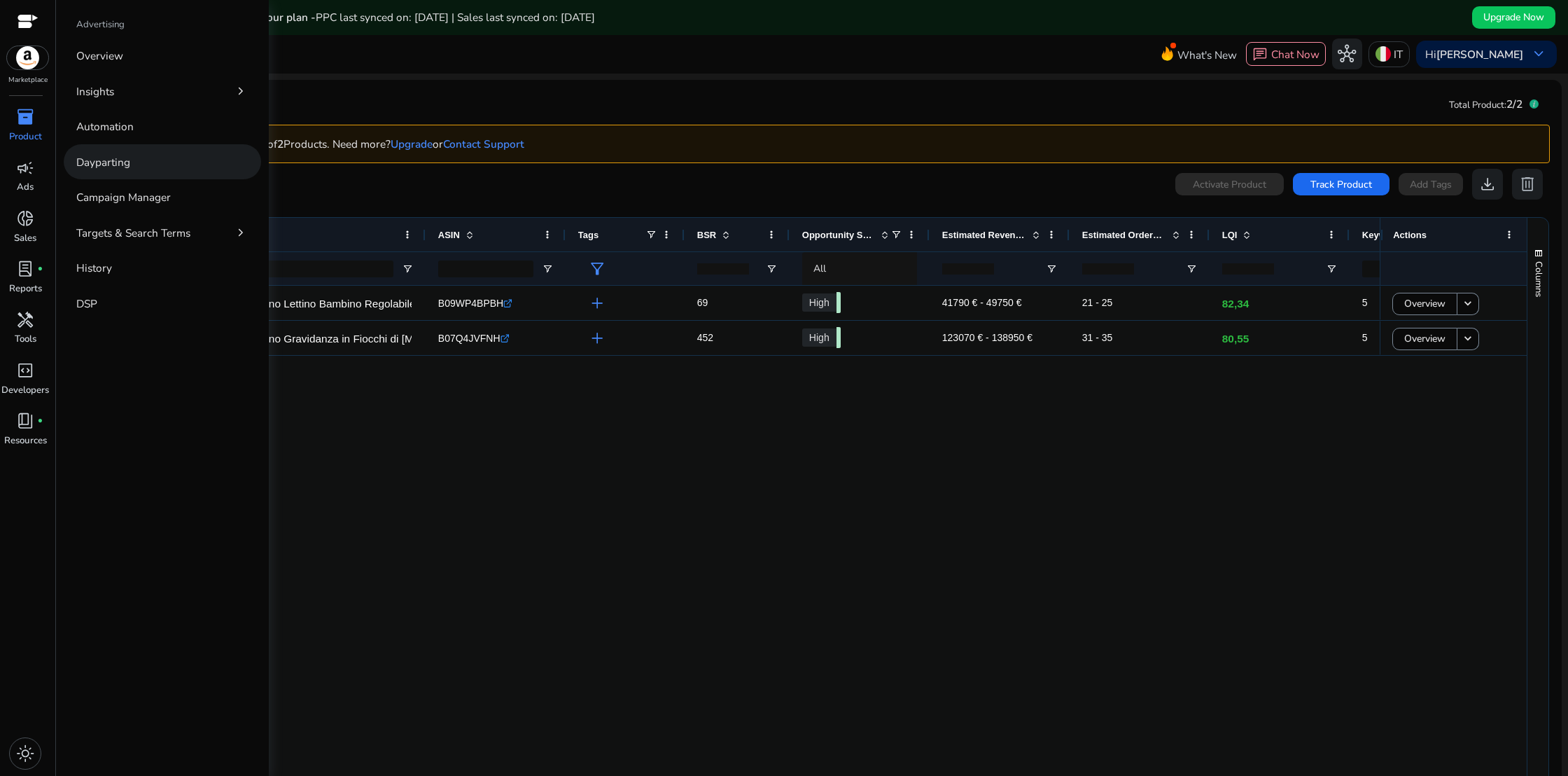
click at [98, 159] on p "Dayparting" at bounding box center [103, 162] width 54 height 16
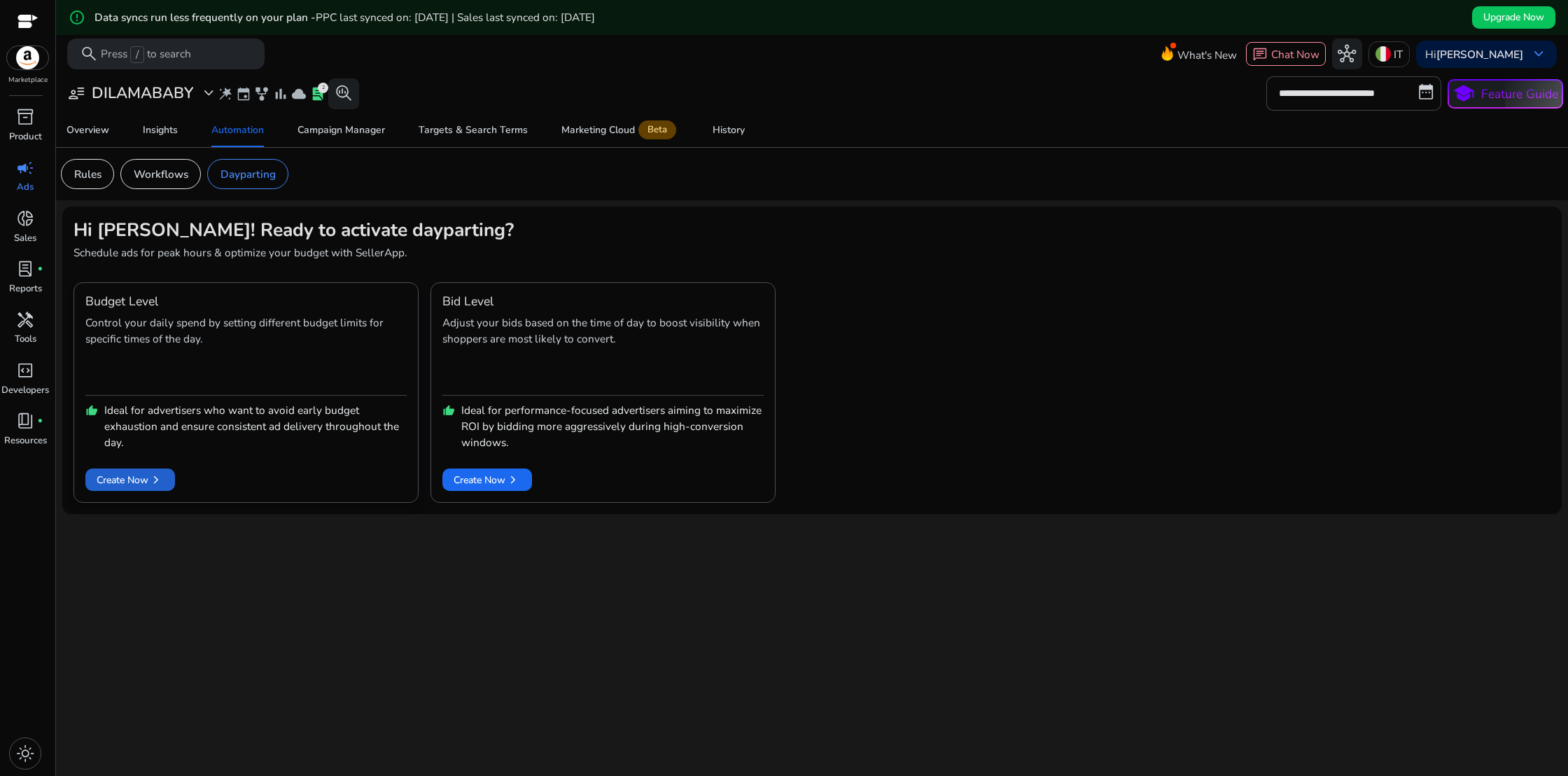
click at [154, 477] on span "chevron_right" at bounding box center [156, 479] width 15 height 15
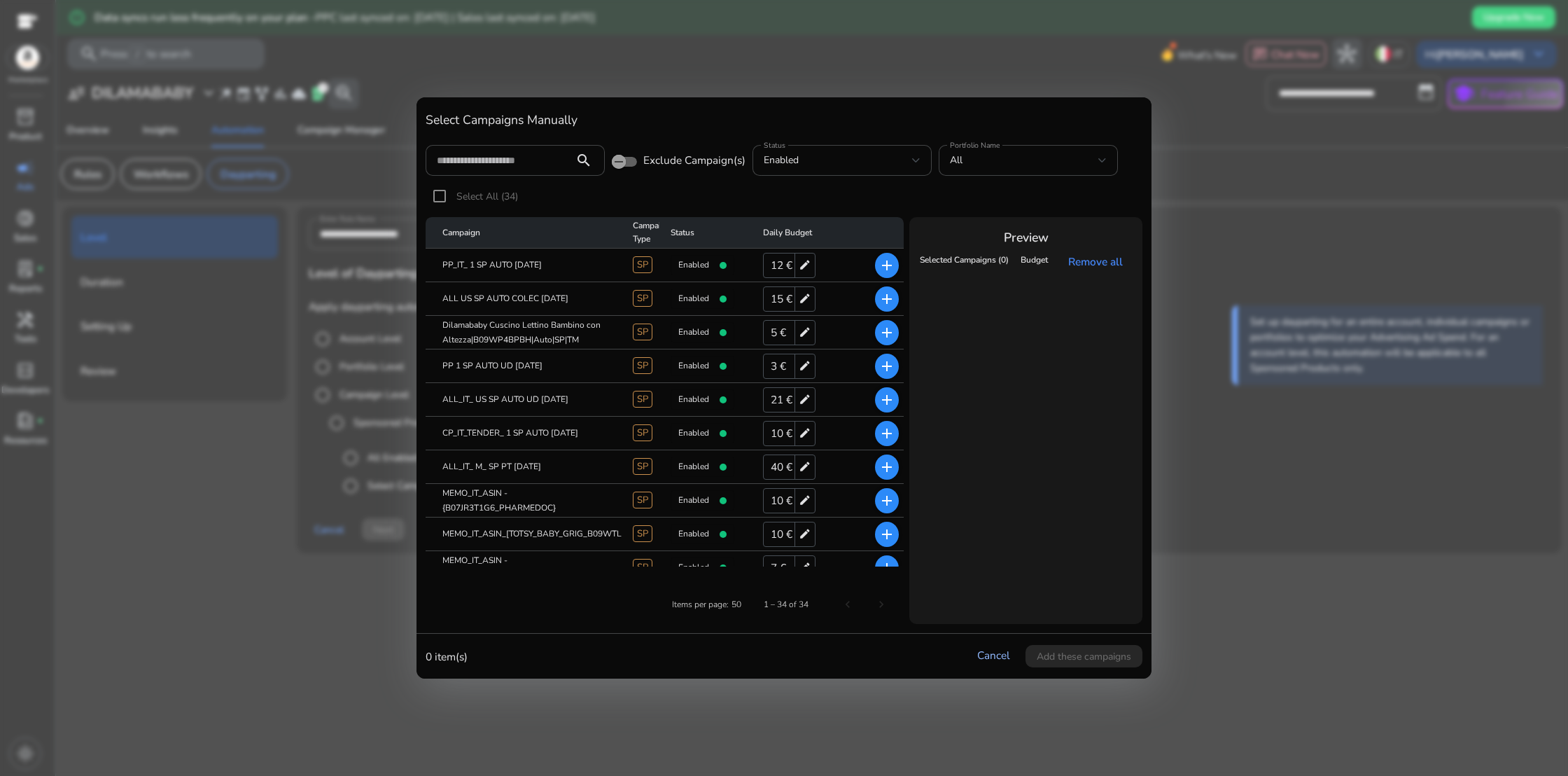
click at [982, 657] on link "Cancel" at bounding box center [993, 655] width 33 height 14
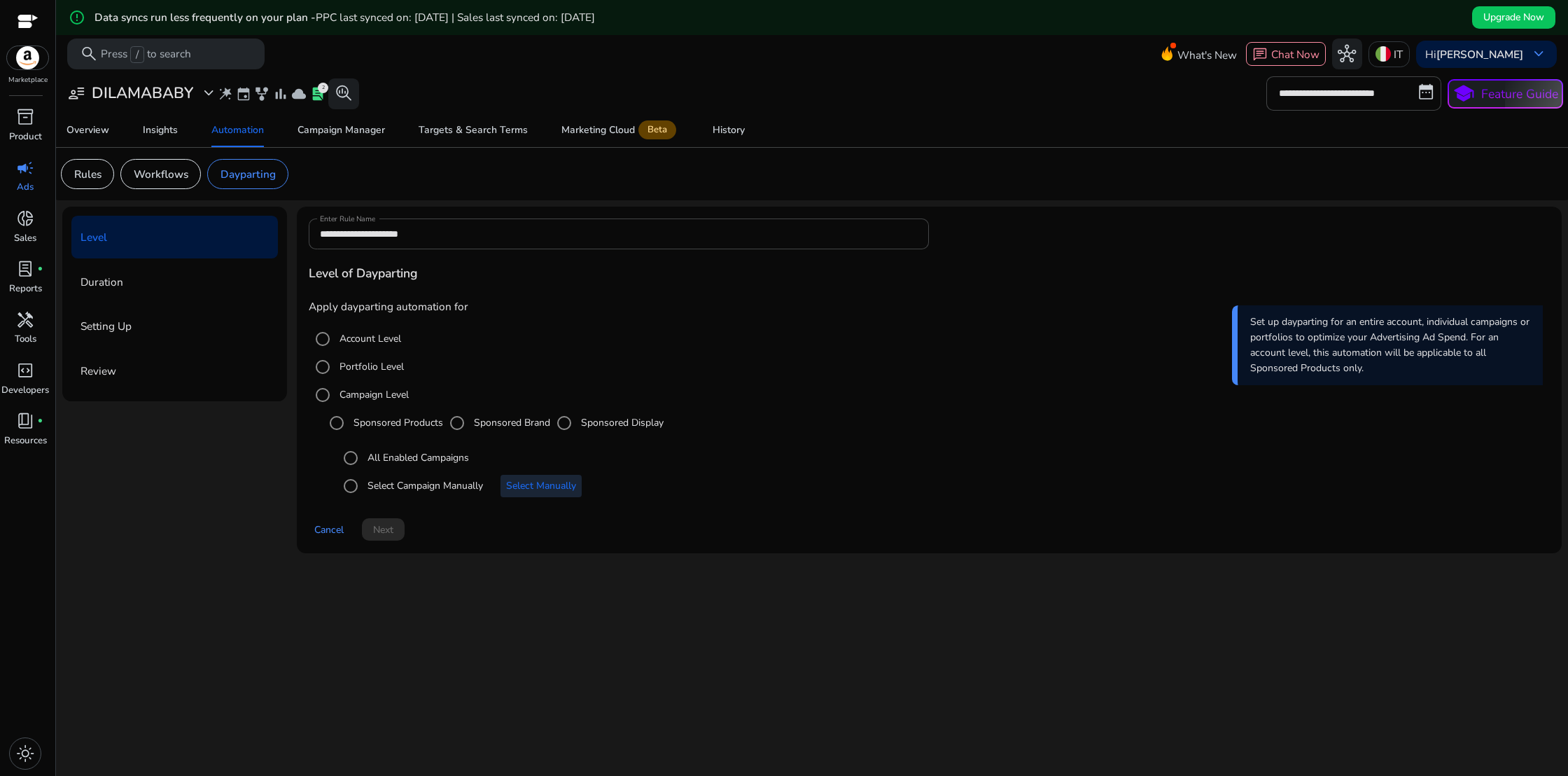
click at [552, 489] on span "Select Manually" at bounding box center [541, 485] width 70 height 14
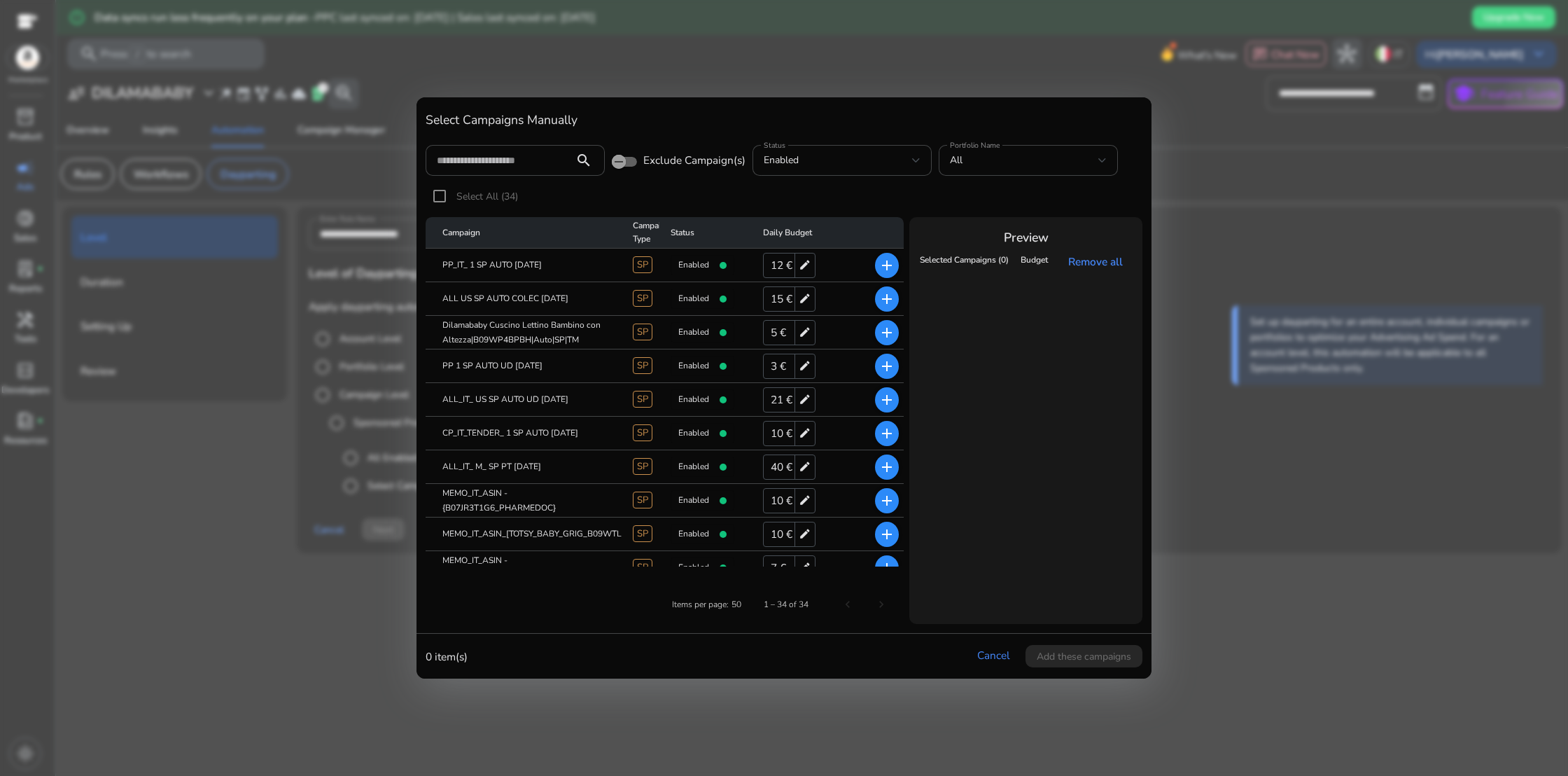
click at [520, 268] on mat-cell "PP_IT_ 1 SP AUTO [DATE]" at bounding box center [523, 265] width 196 height 34
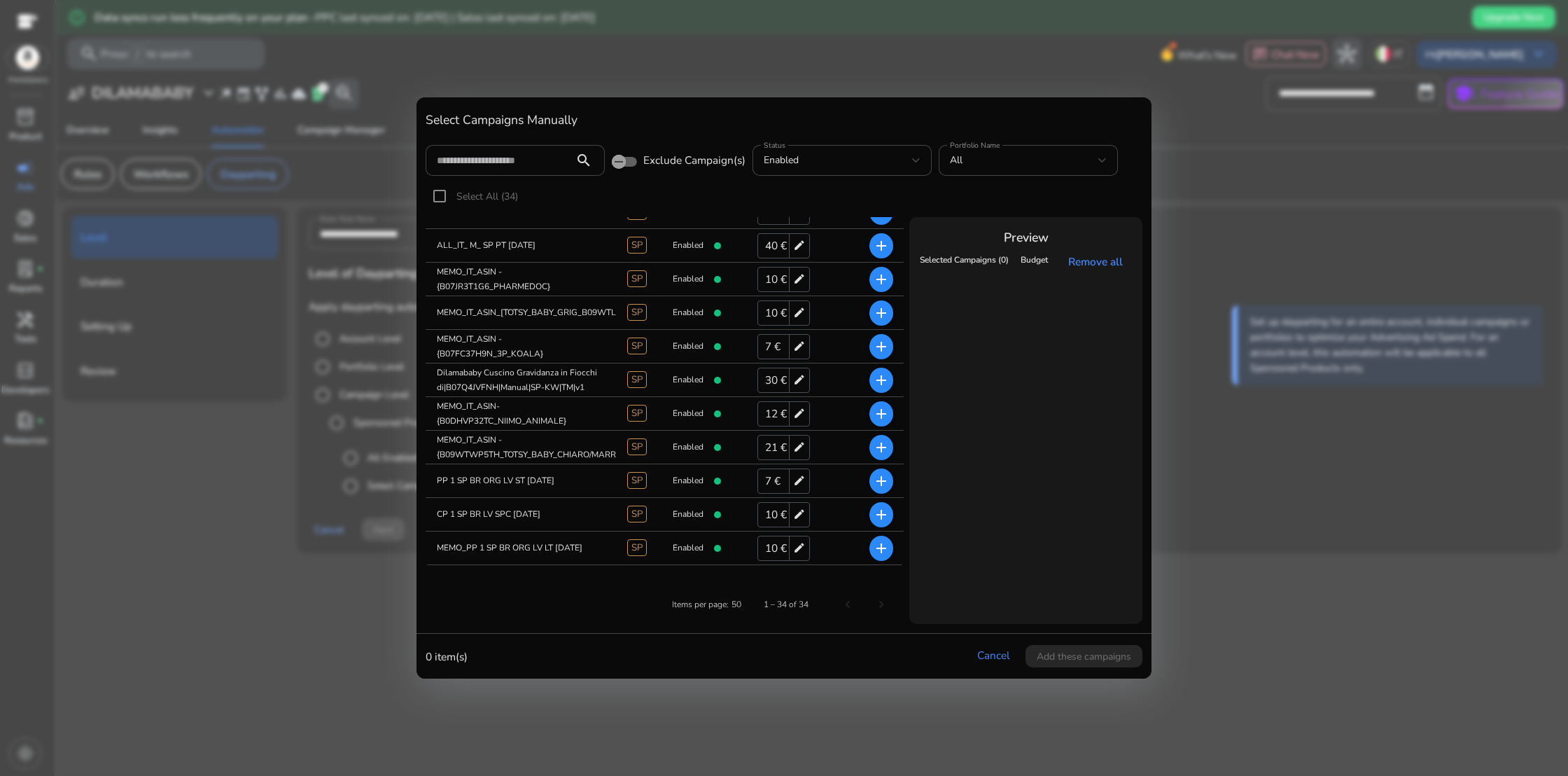
scroll to position [266, 6]
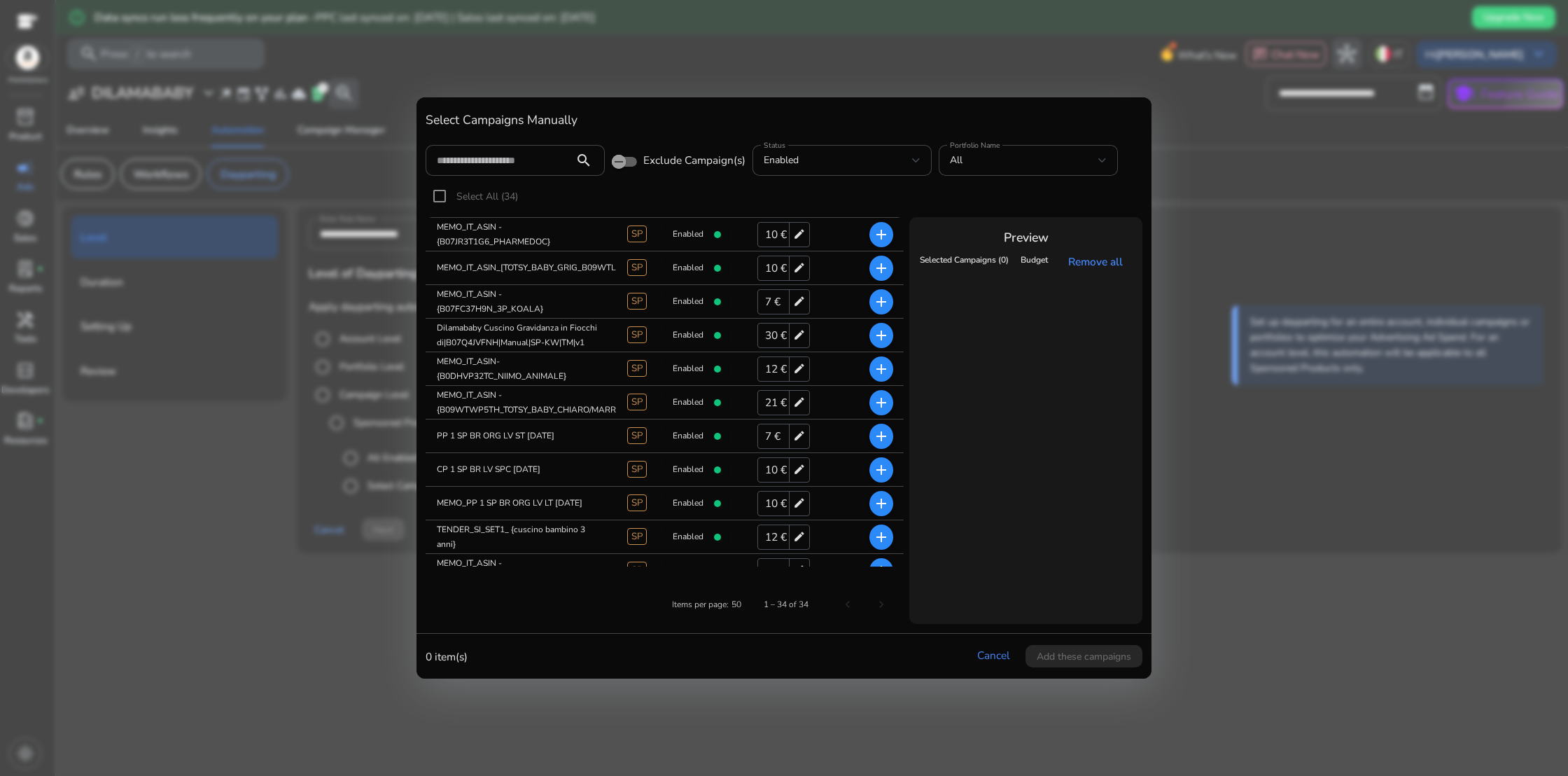
click at [878, 437] on mat-icon "add" at bounding box center [881, 436] width 17 height 17
click at [1076, 658] on span "Add these campaigns" at bounding box center [1084, 656] width 95 height 14
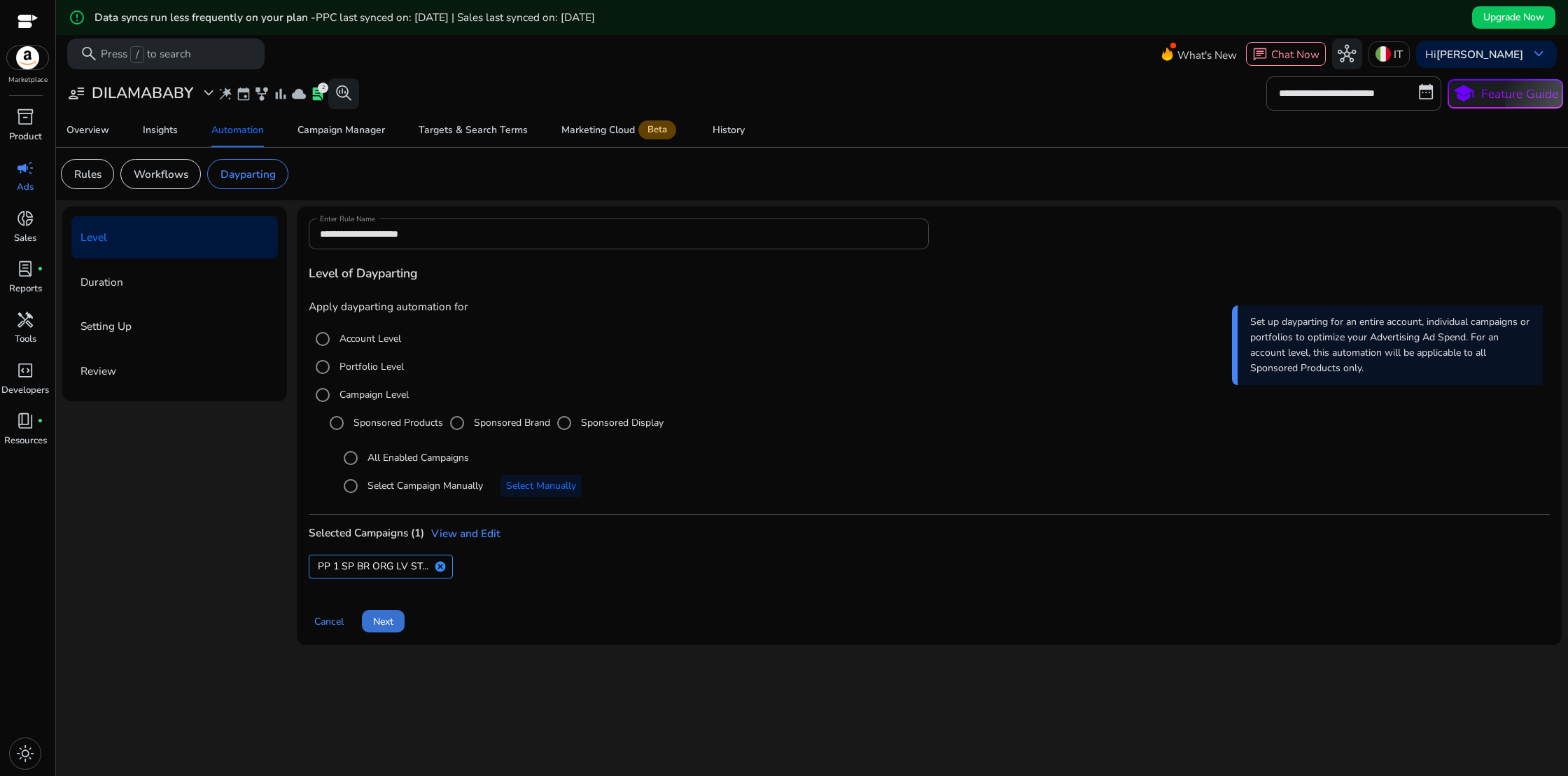
click at [381, 628] on span "Next" at bounding box center [383, 621] width 20 height 14
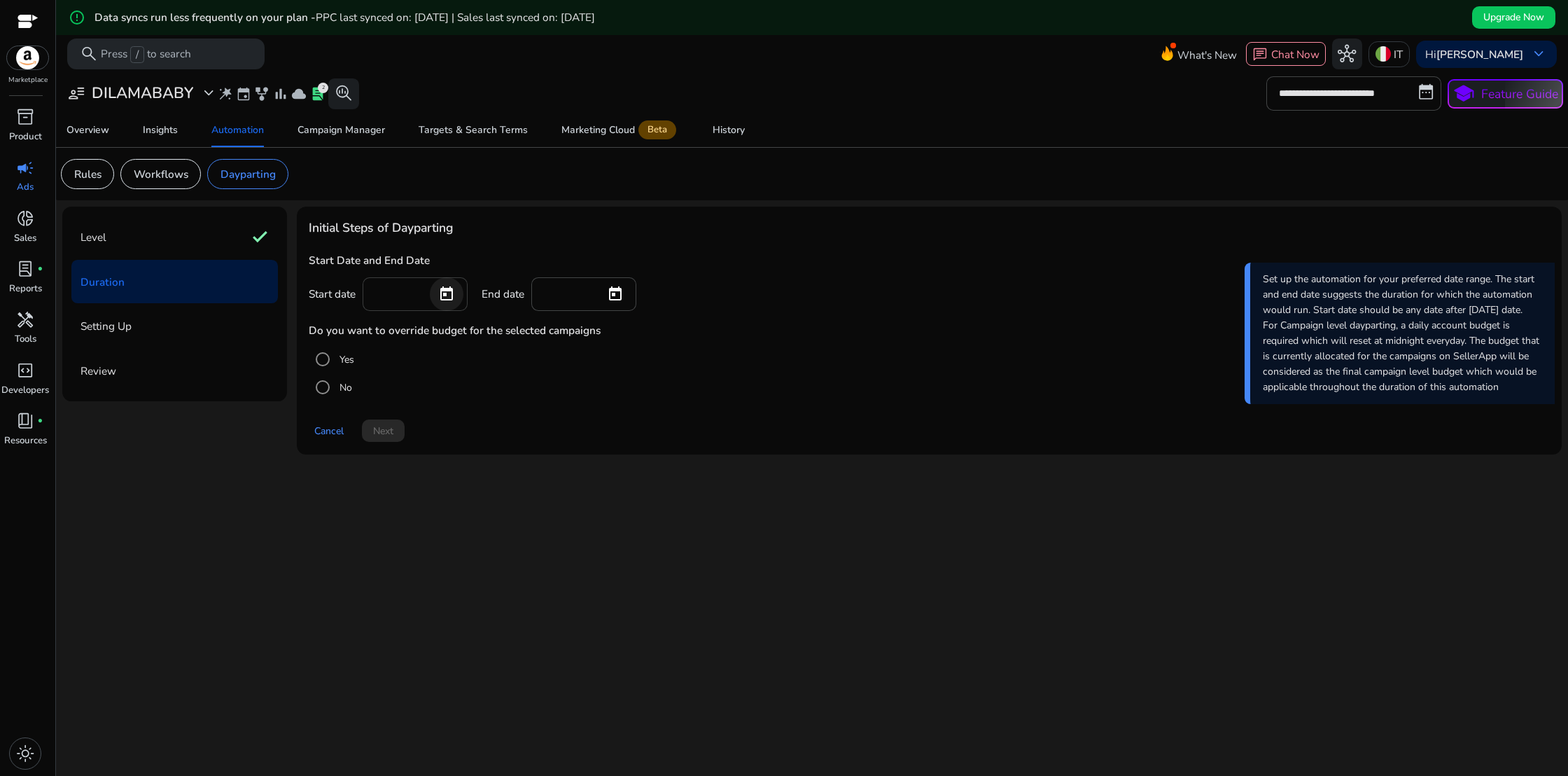
click at [447, 291] on span "Open calendar" at bounding box center [446, 294] width 34 height 34
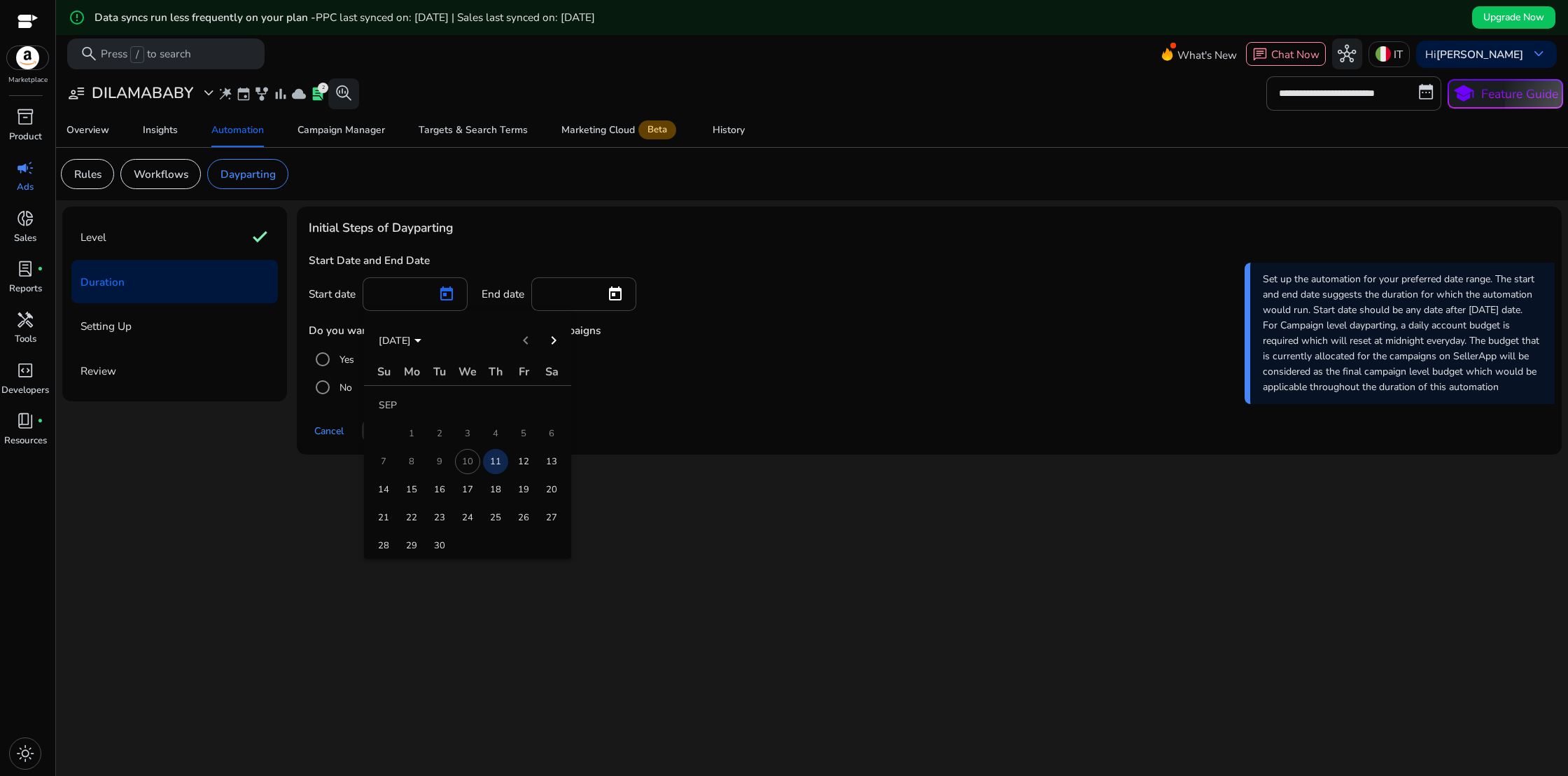
click at [492, 464] on span "11" at bounding box center [495, 461] width 25 height 25
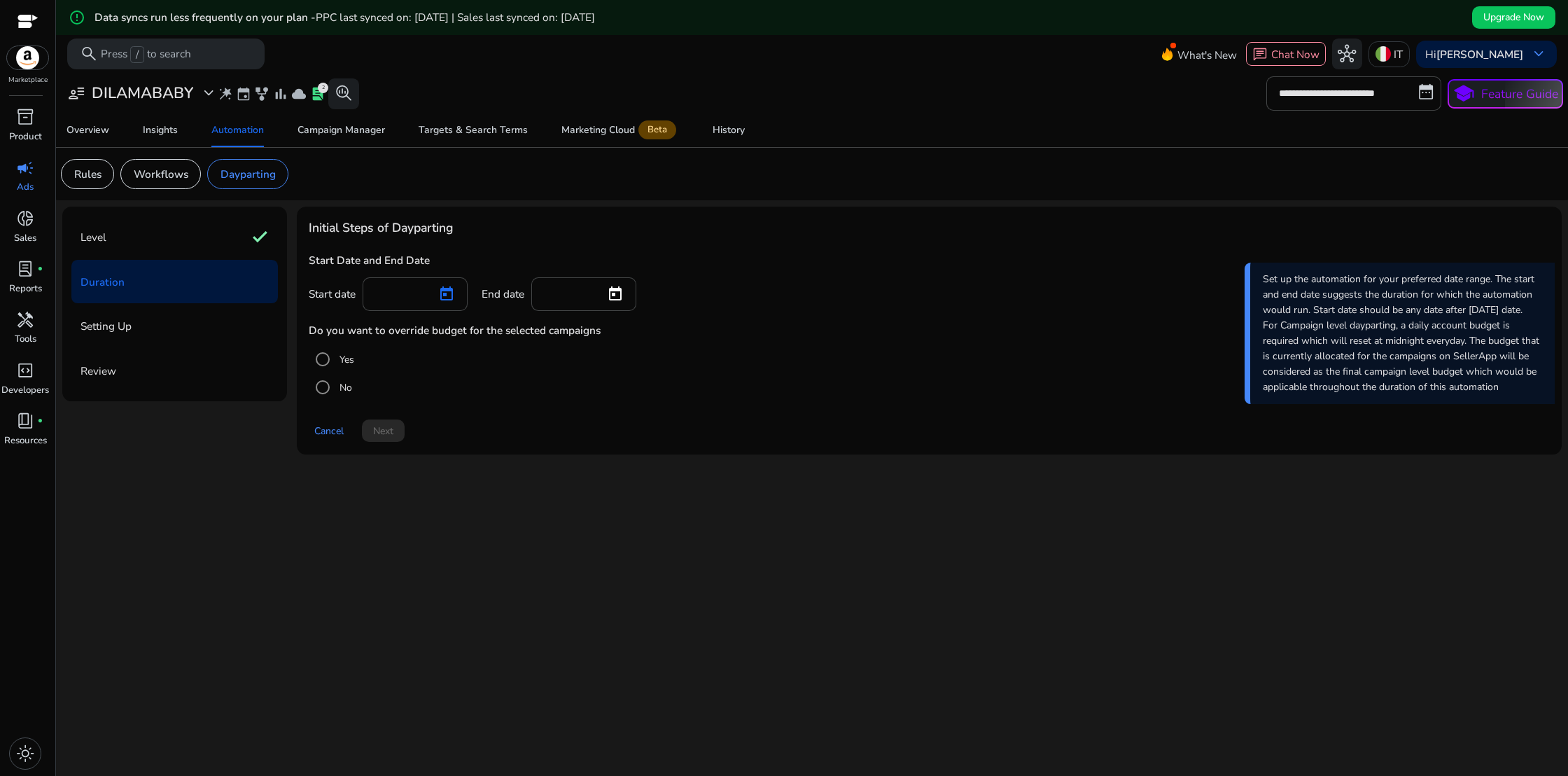
type input "*********"
click at [582, 291] on input at bounding box center [568, 292] width 52 height 15
click at [612, 297] on span "Open calendar" at bounding box center [615, 294] width 34 height 34
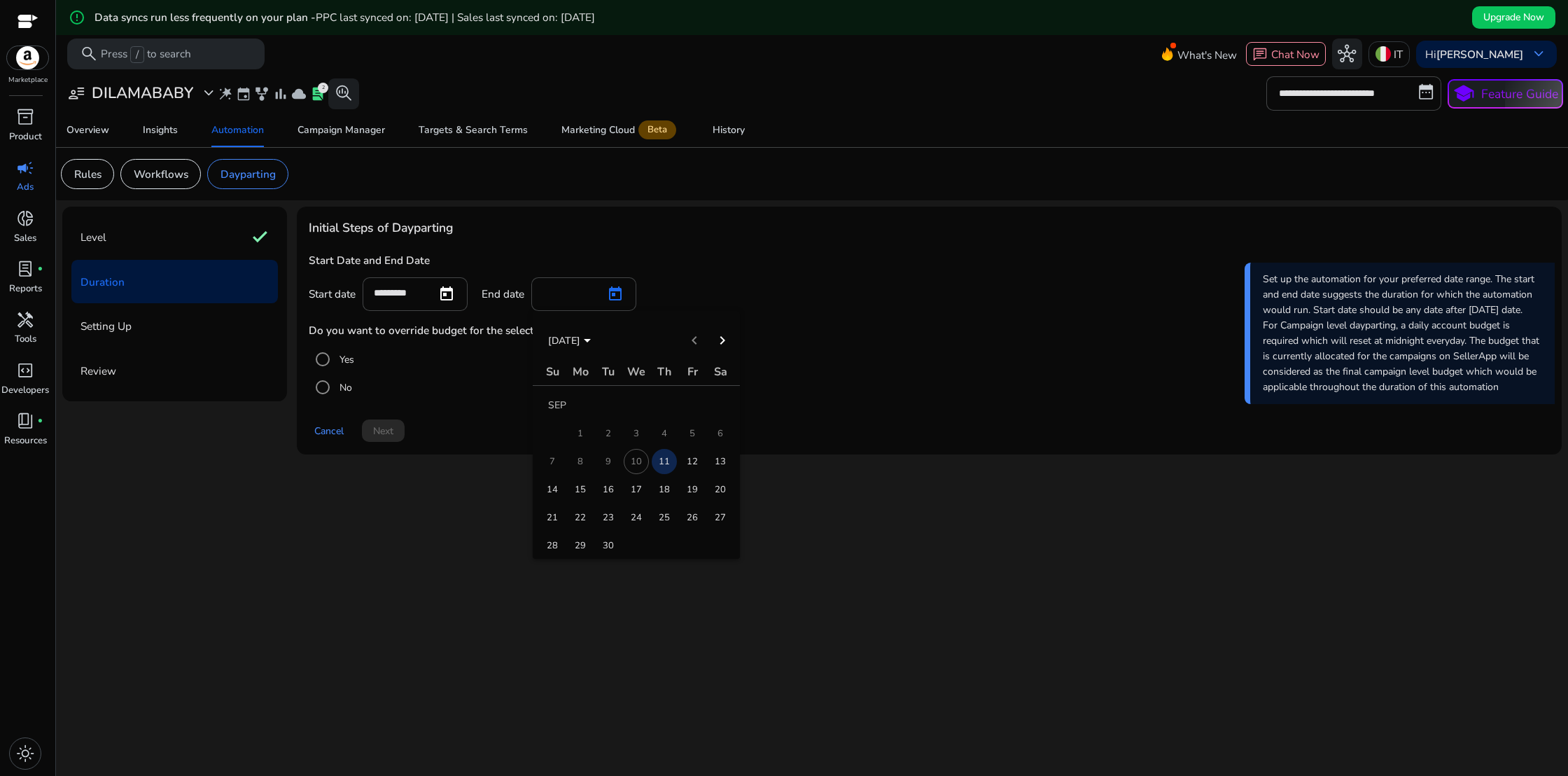
click at [692, 462] on span "12" at bounding box center [692, 461] width 25 height 25
type input "*********"
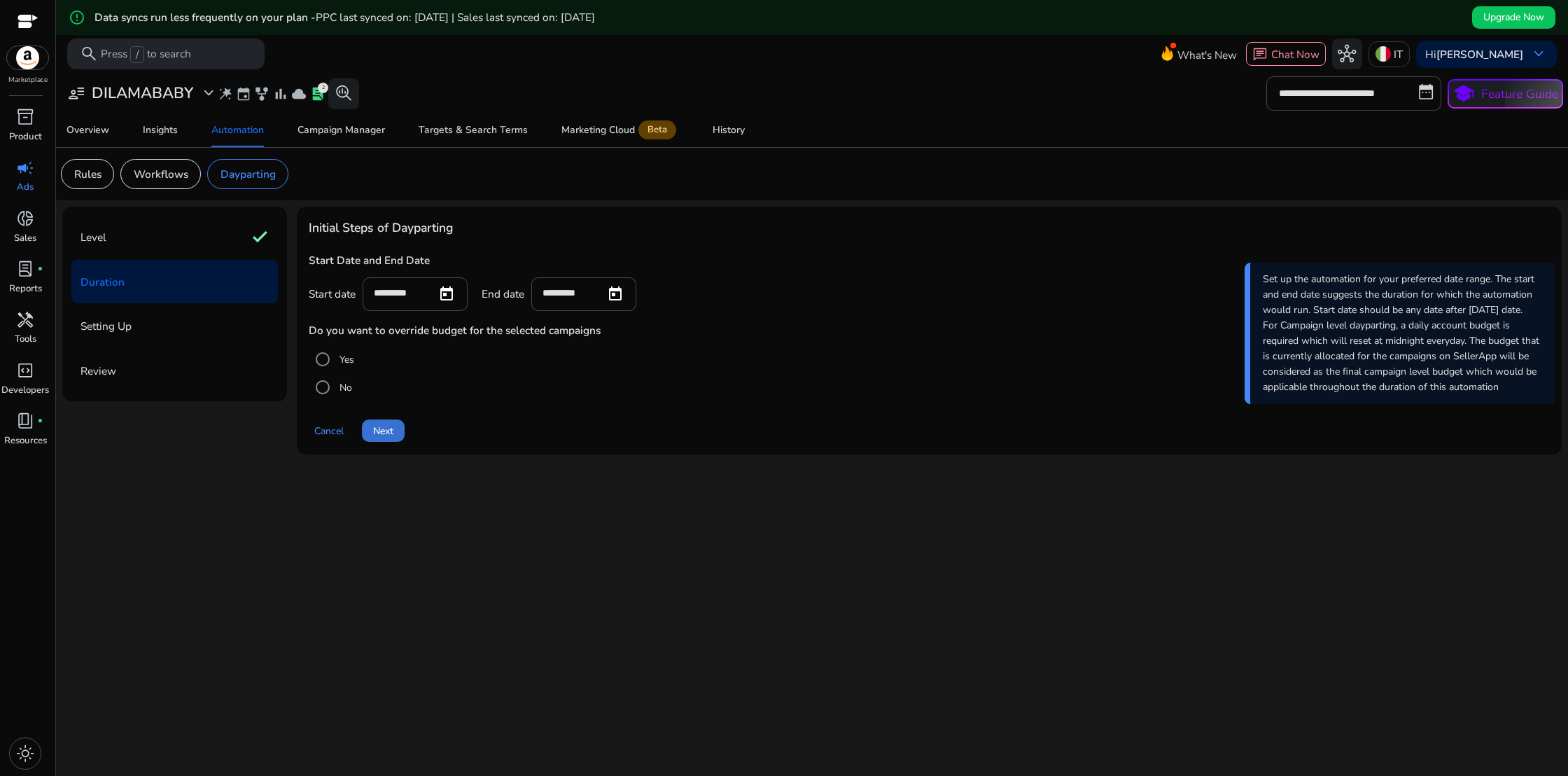
click at [390, 435] on span "Next" at bounding box center [383, 431] width 20 height 14
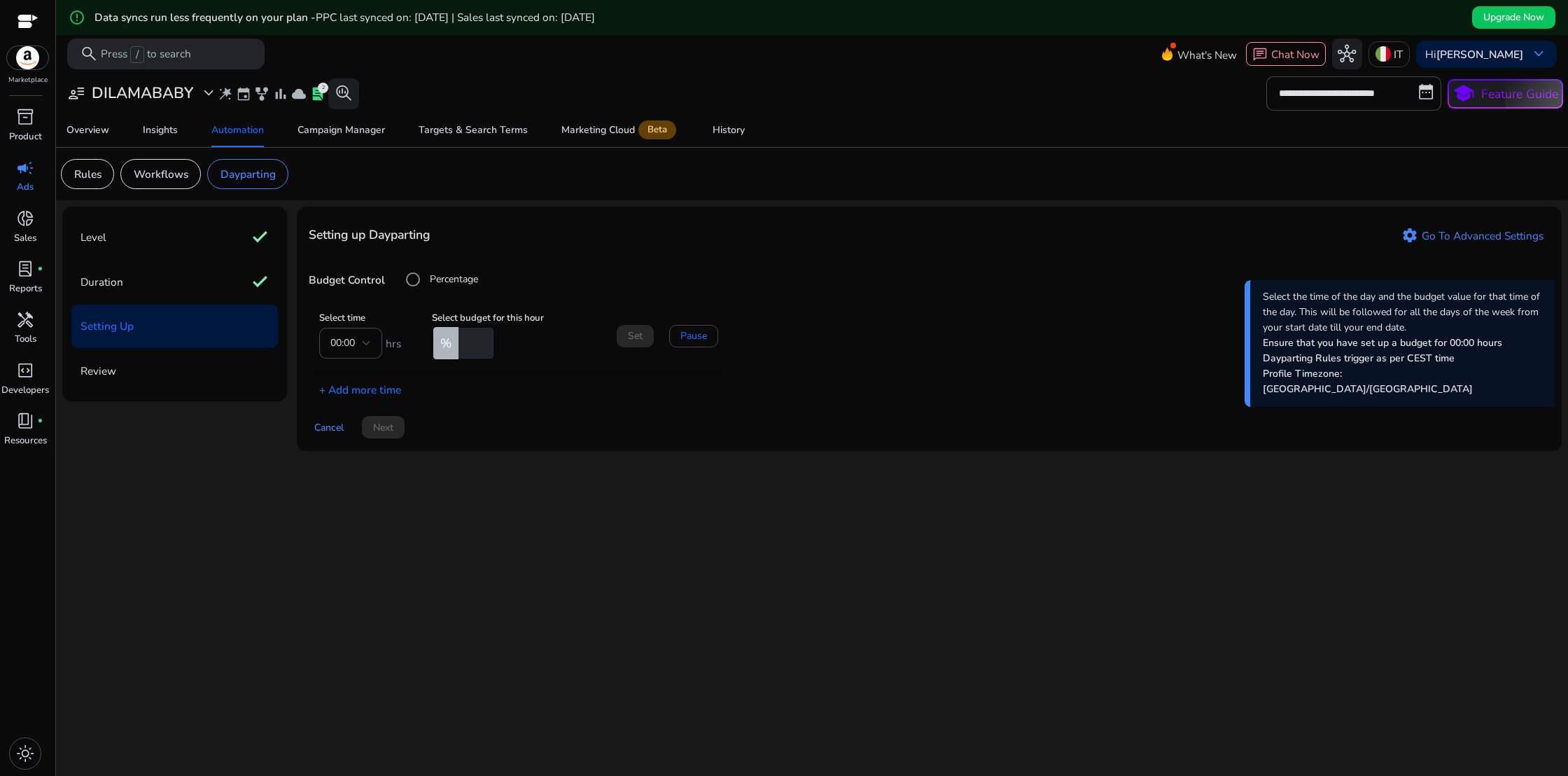
click at [365, 345] on mat-form-field "00:00" at bounding box center [351, 342] width 63 height 31
click at [367, 342] on mat-form-field "00:00" at bounding box center [351, 342] width 63 height 31
click at [350, 342] on mat-form-field "00:00" at bounding box center [351, 342] width 63 height 31
click at [162, 184] on div "Workflows" at bounding box center [161, 174] width 80 height 30
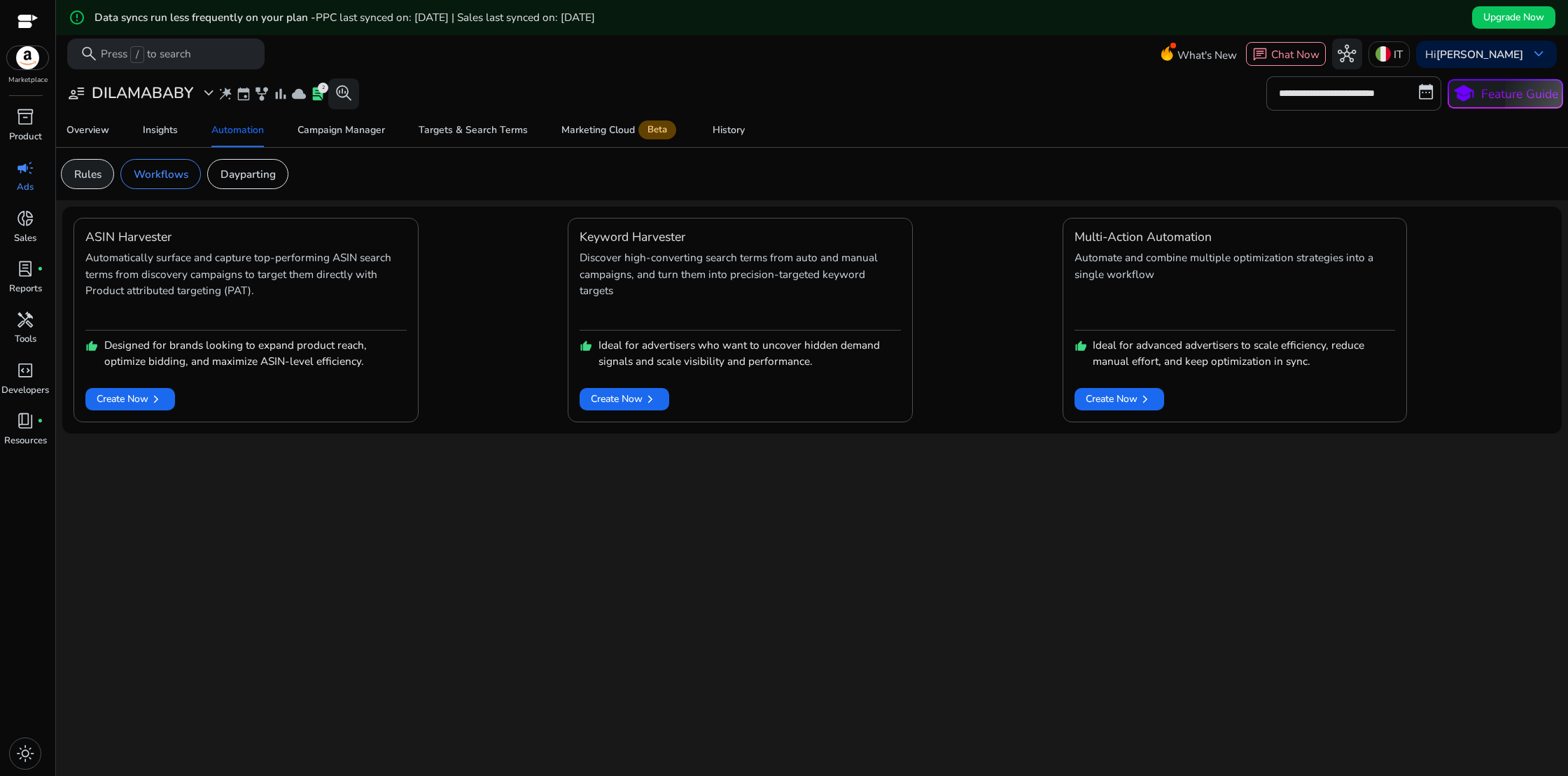
click at [100, 179] on p "Rules" at bounding box center [88, 174] width 27 height 16
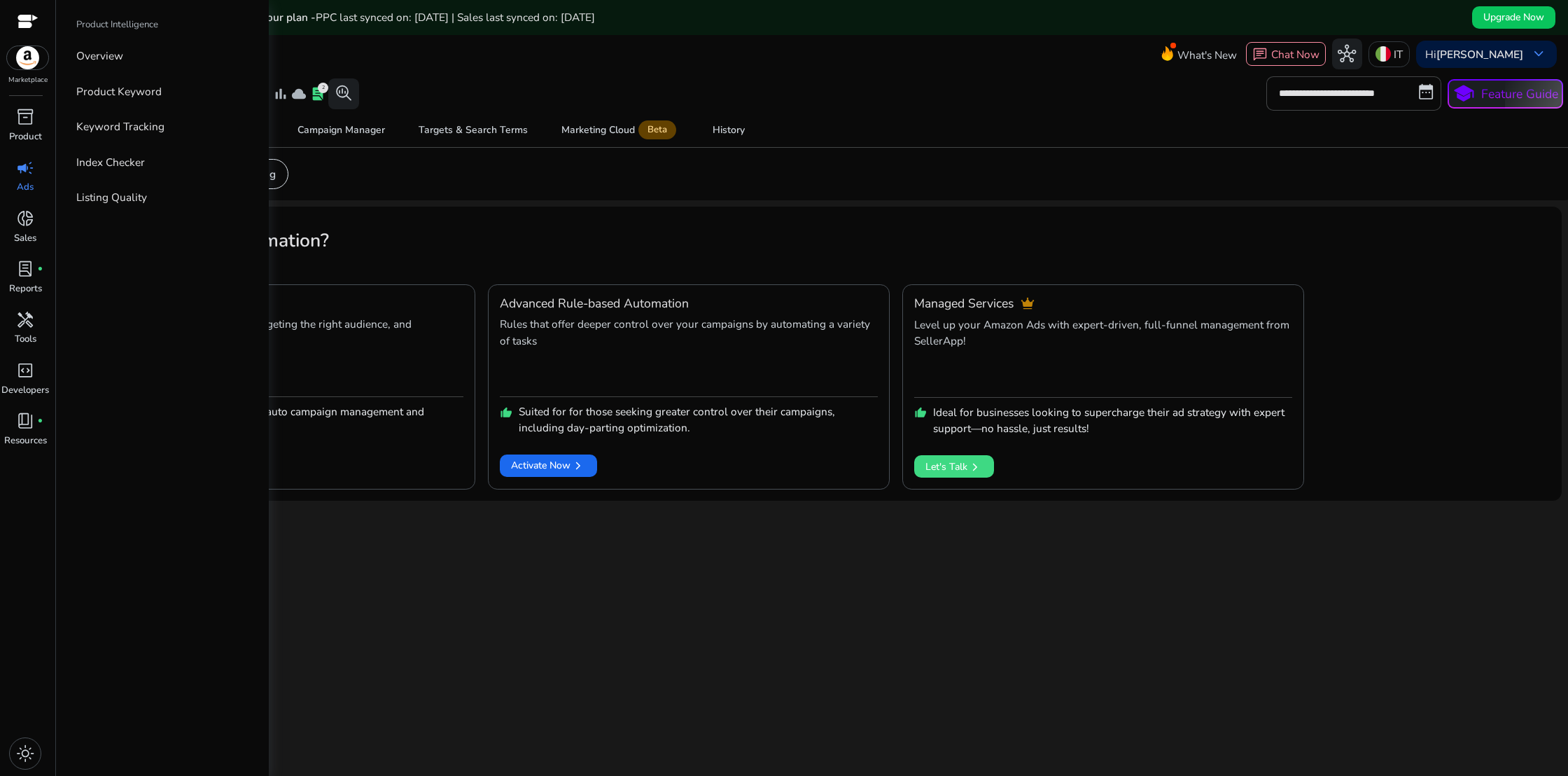
click at [31, 24] on div at bounding box center [27, 22] width 21 height 16
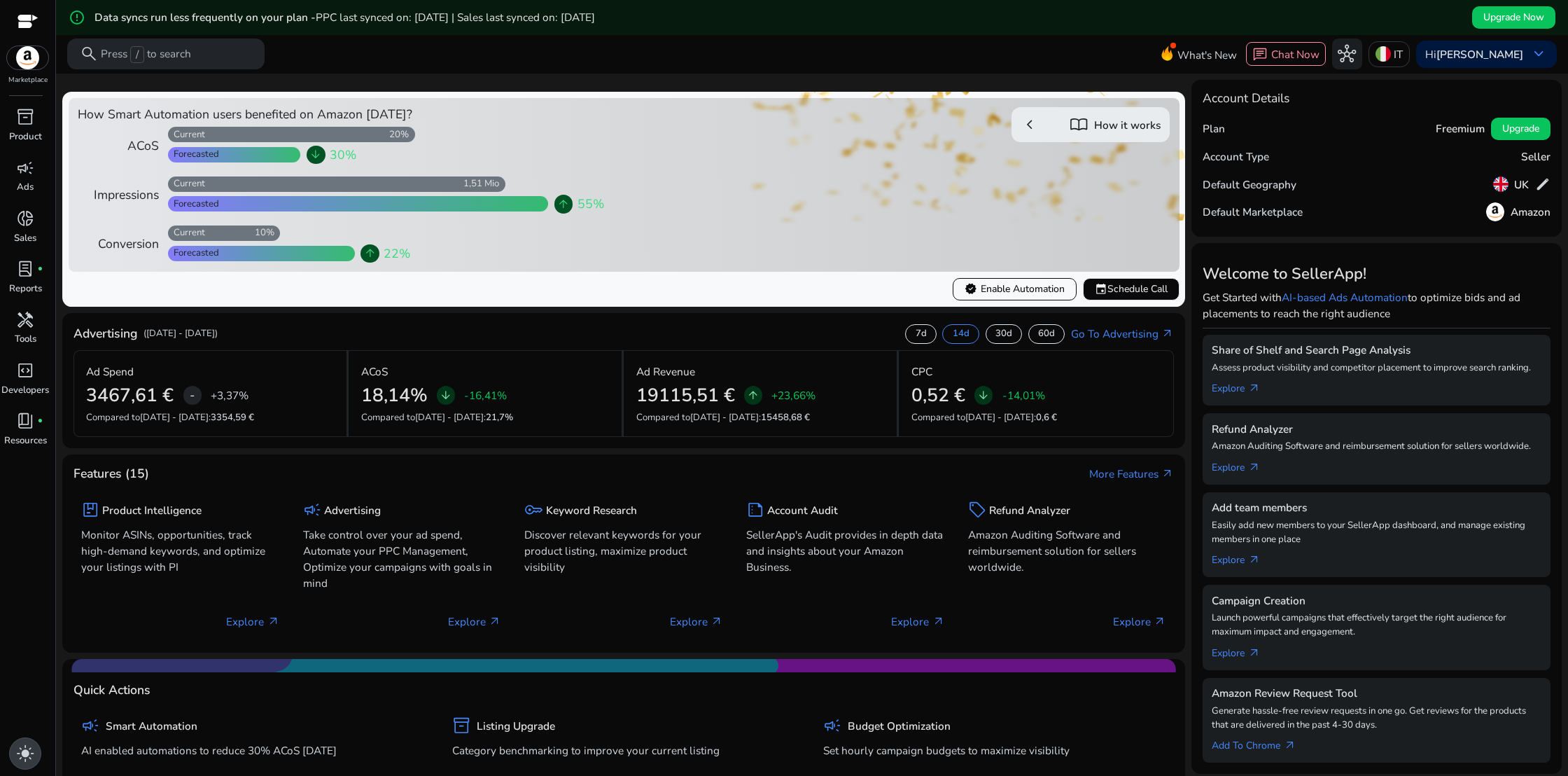
click at [18, 754] on span "light_mode" at bounding box center [24, 753] width 18 height 18
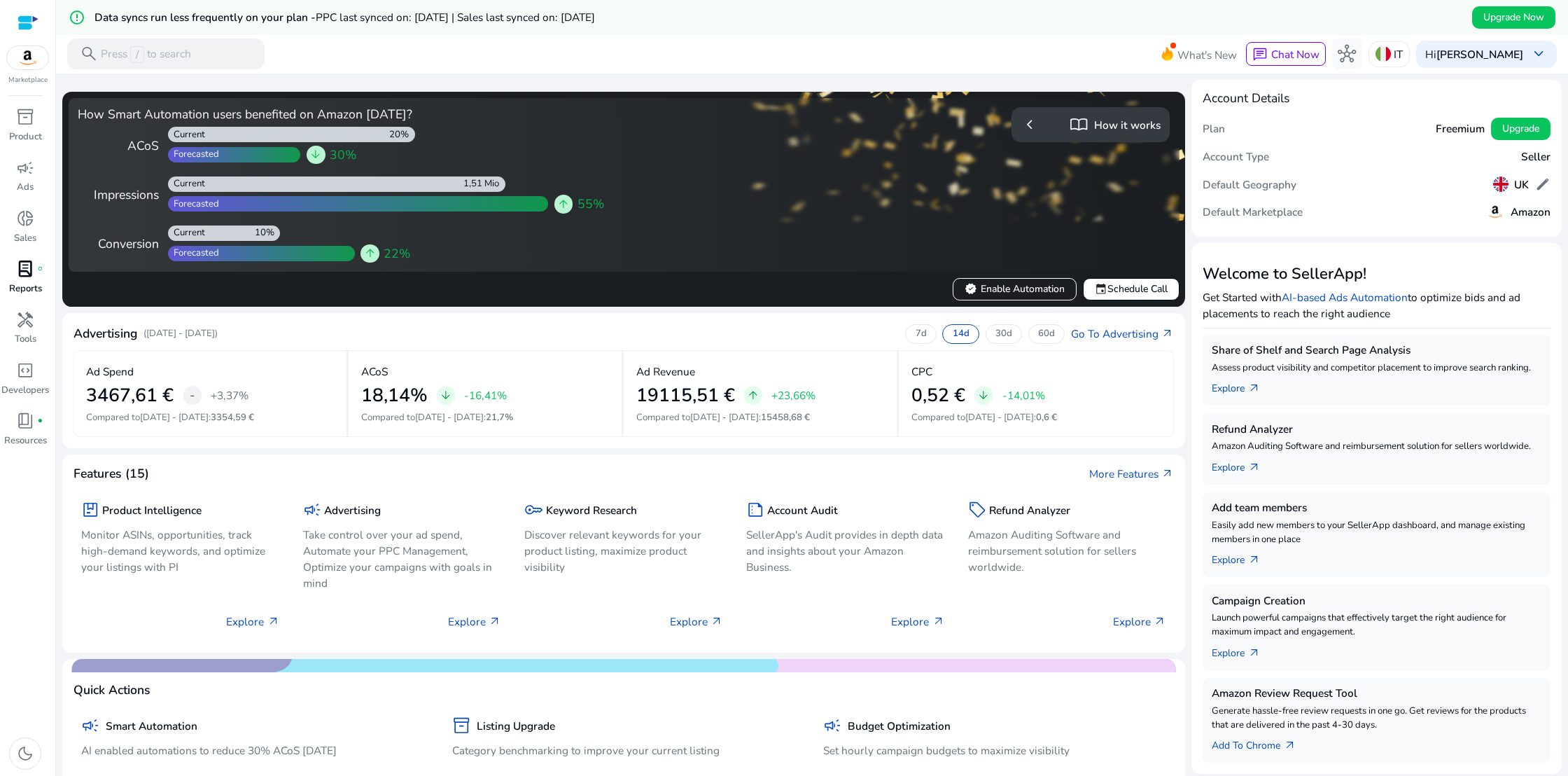
click at [28, 282] on p "Reports" at bounding box center [26, 289] width 33 height 14
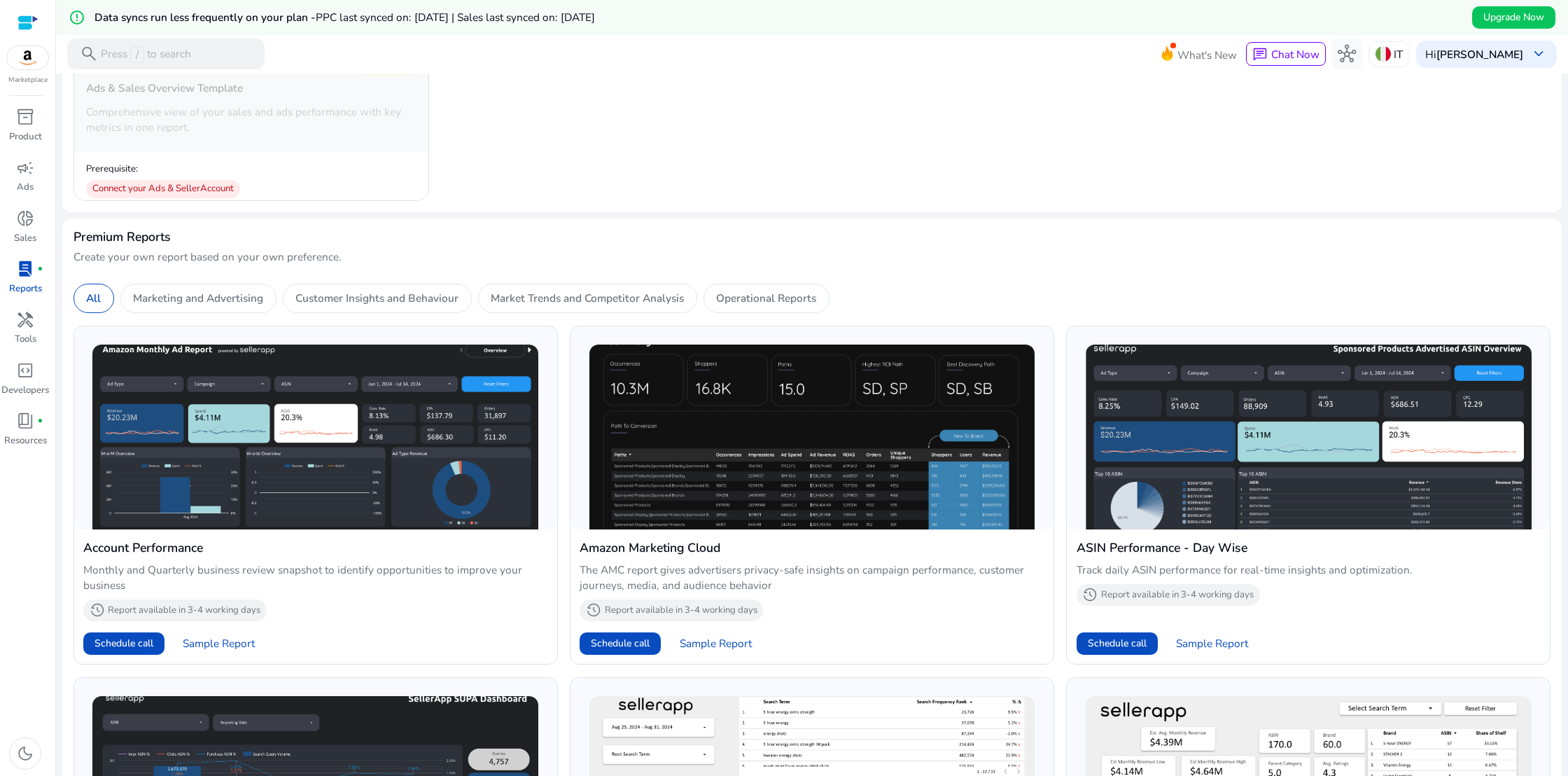
scroll to position [338, 0]
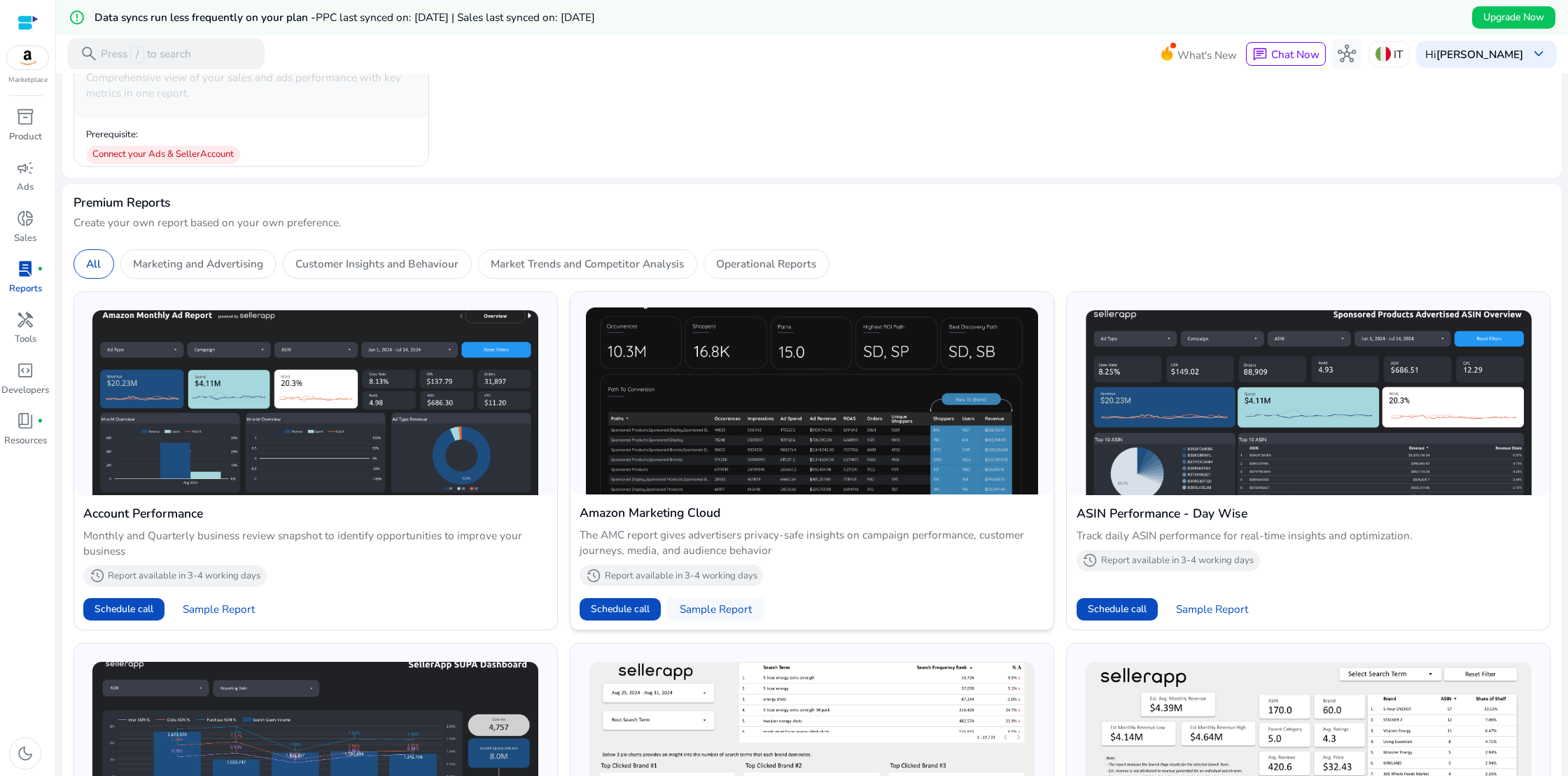
click at [714, 609] on span "Sample Report" at bounding box center [715, 609] width 72 height 15
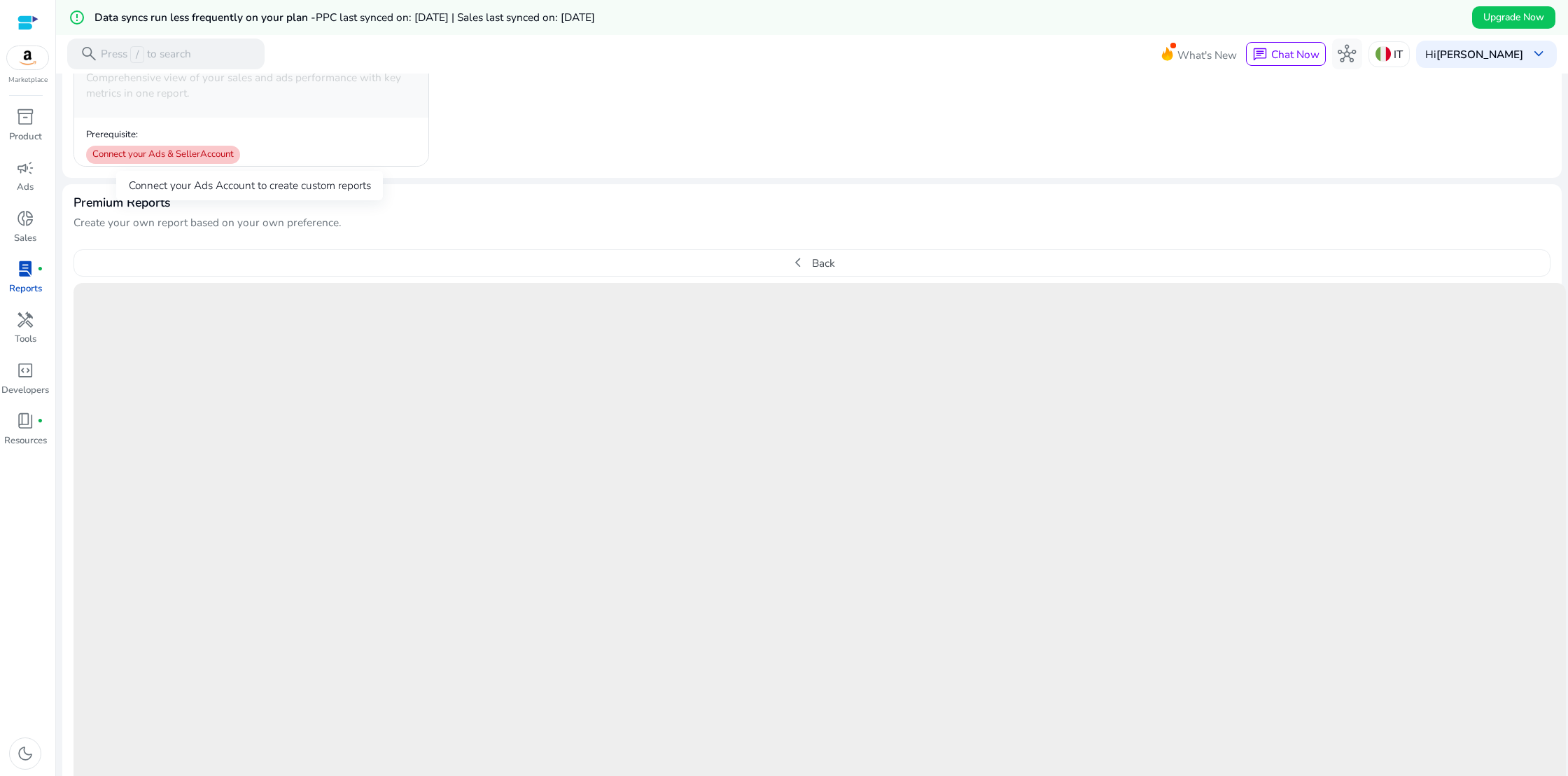
click at [197, 151] on div "Connect your Ads & Seller Account" at bounding box center [163, 154] width 154 height 18
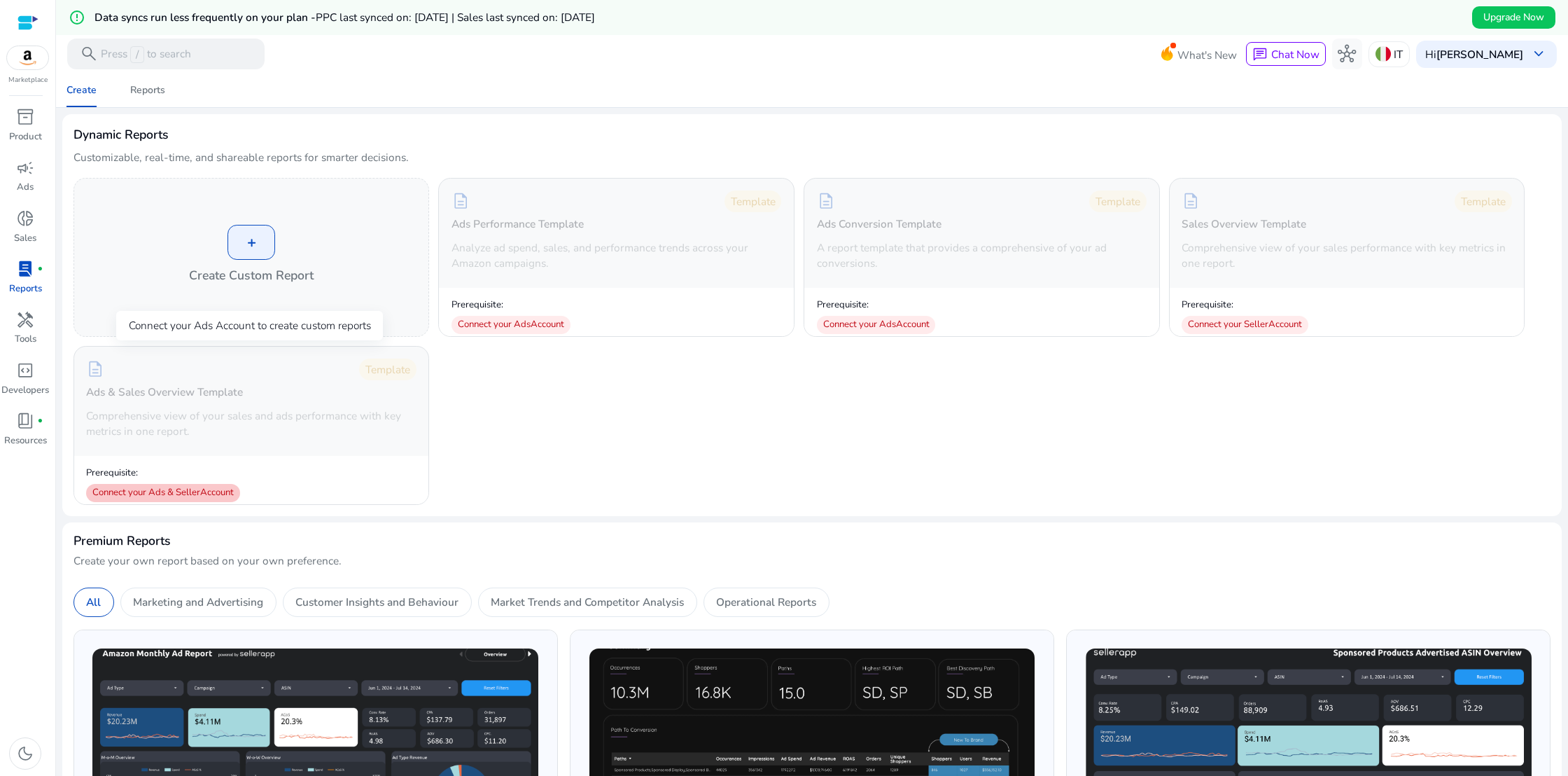
click at [165, 496] on div "Connect your Ads & Seller Account" at bounding box center [163, 492] width 154 height 18
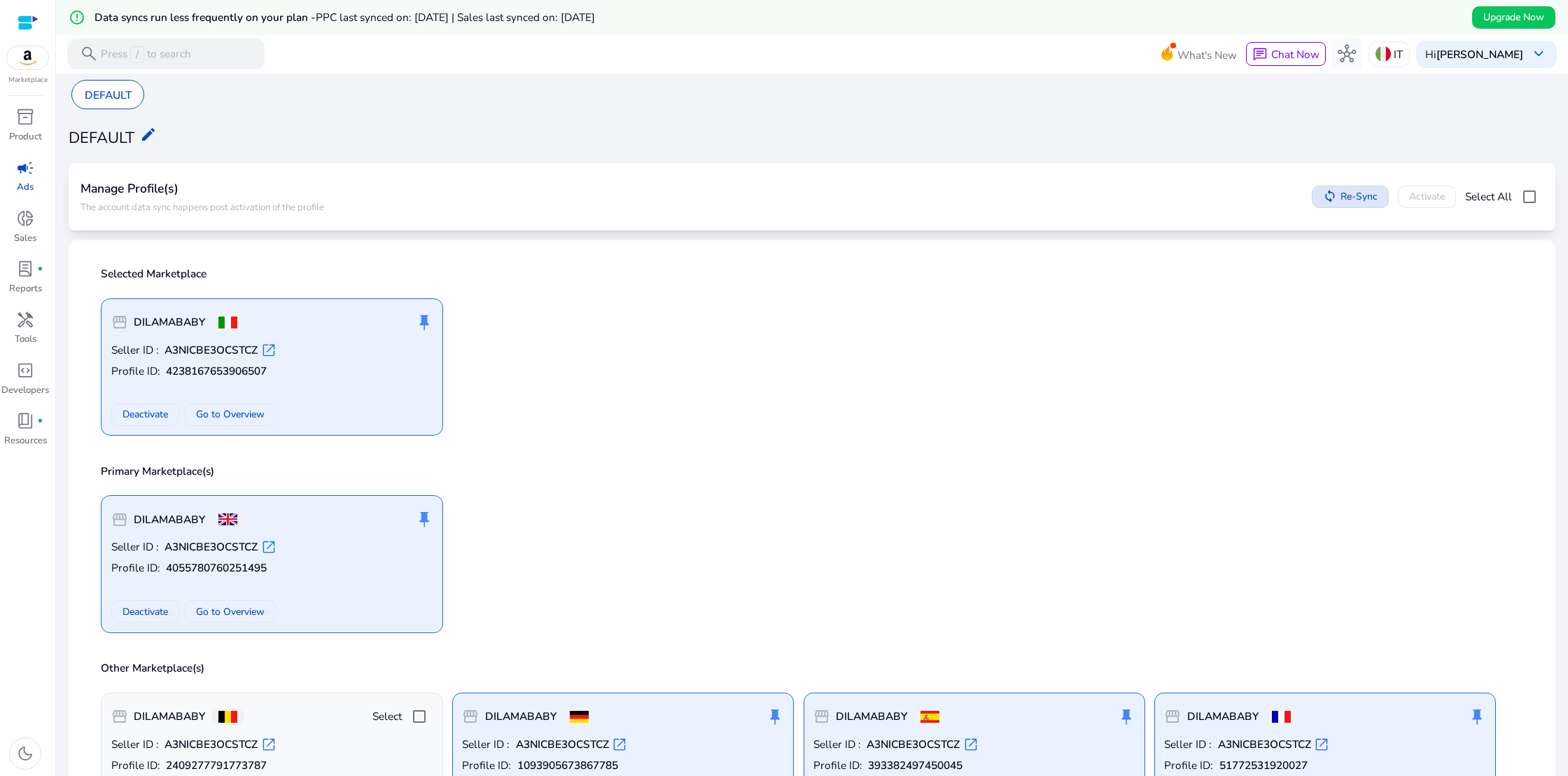
click at [1345, 200] on span "Re-Sync" at bounding box center [1359, 196] width 37 height 14
click at [24, 268] on span "lab_profile" at bounding box center [24, 268] width 18 height 18
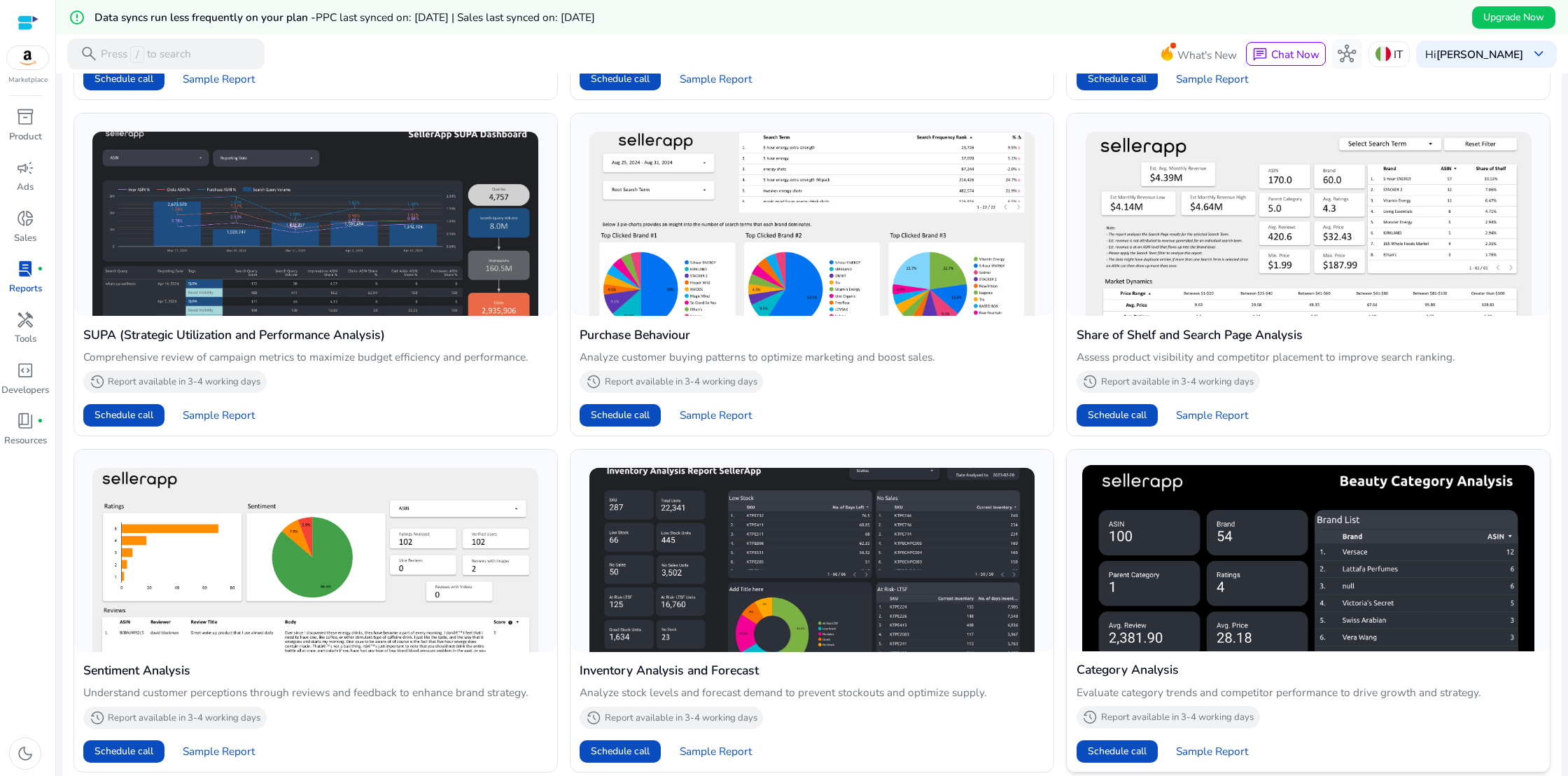
scroll to position [880, 0]
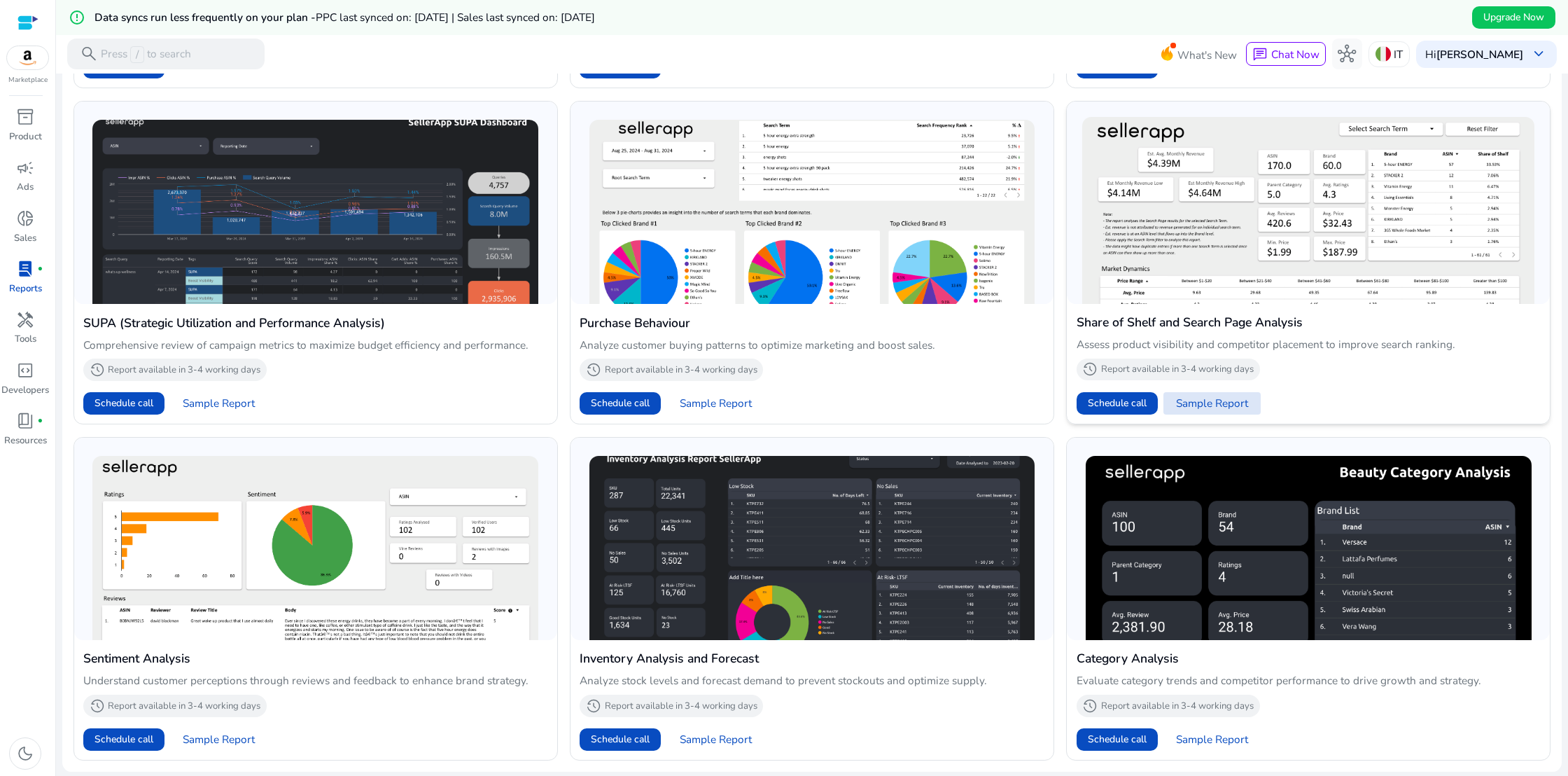
click at [1210, 401] on span "Sample Report" at bounding box center [1211, 403] width 72 height 15
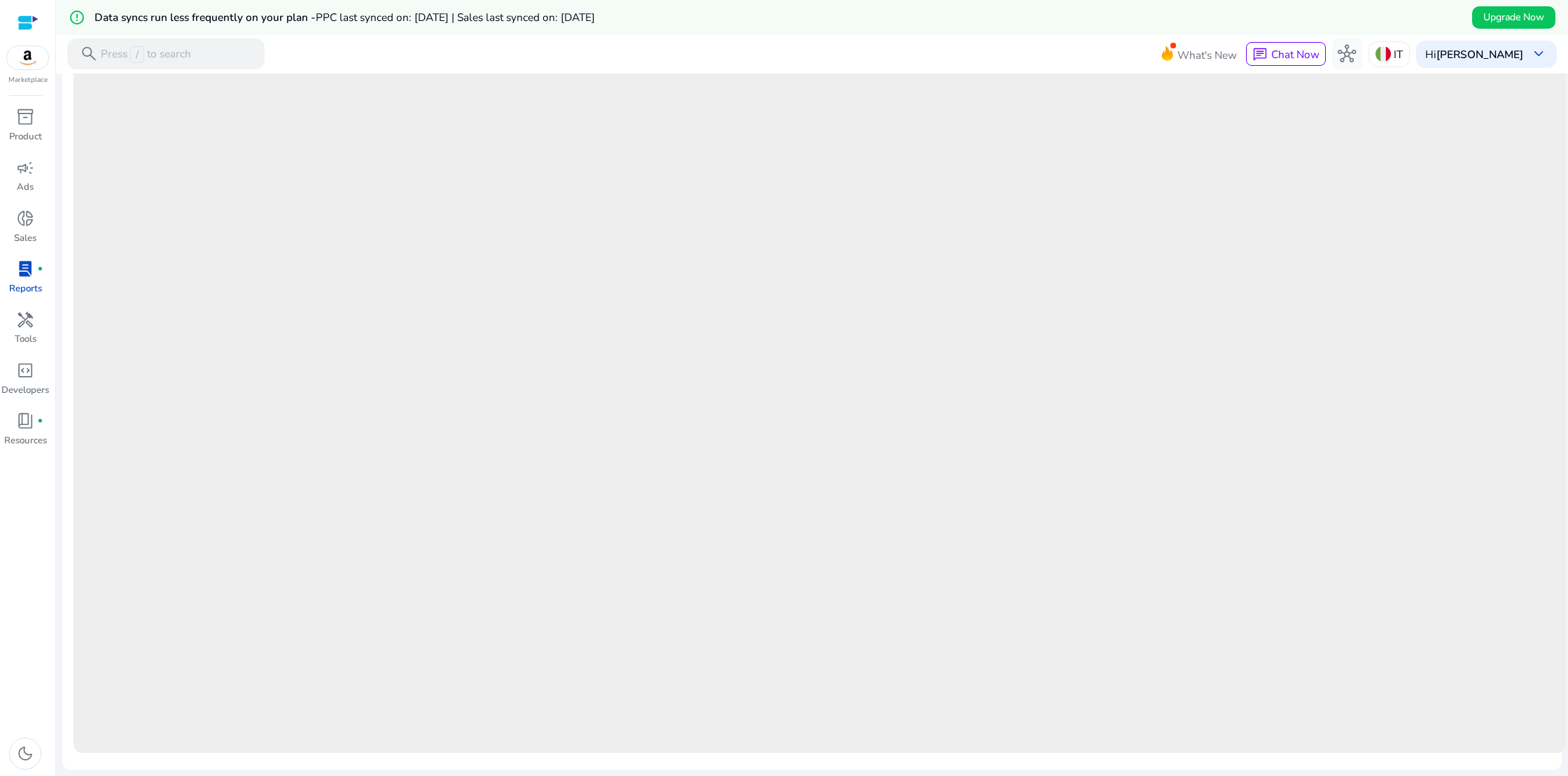
click at [34, 19] on div at bounding box center [27, 22] width 21 height 16
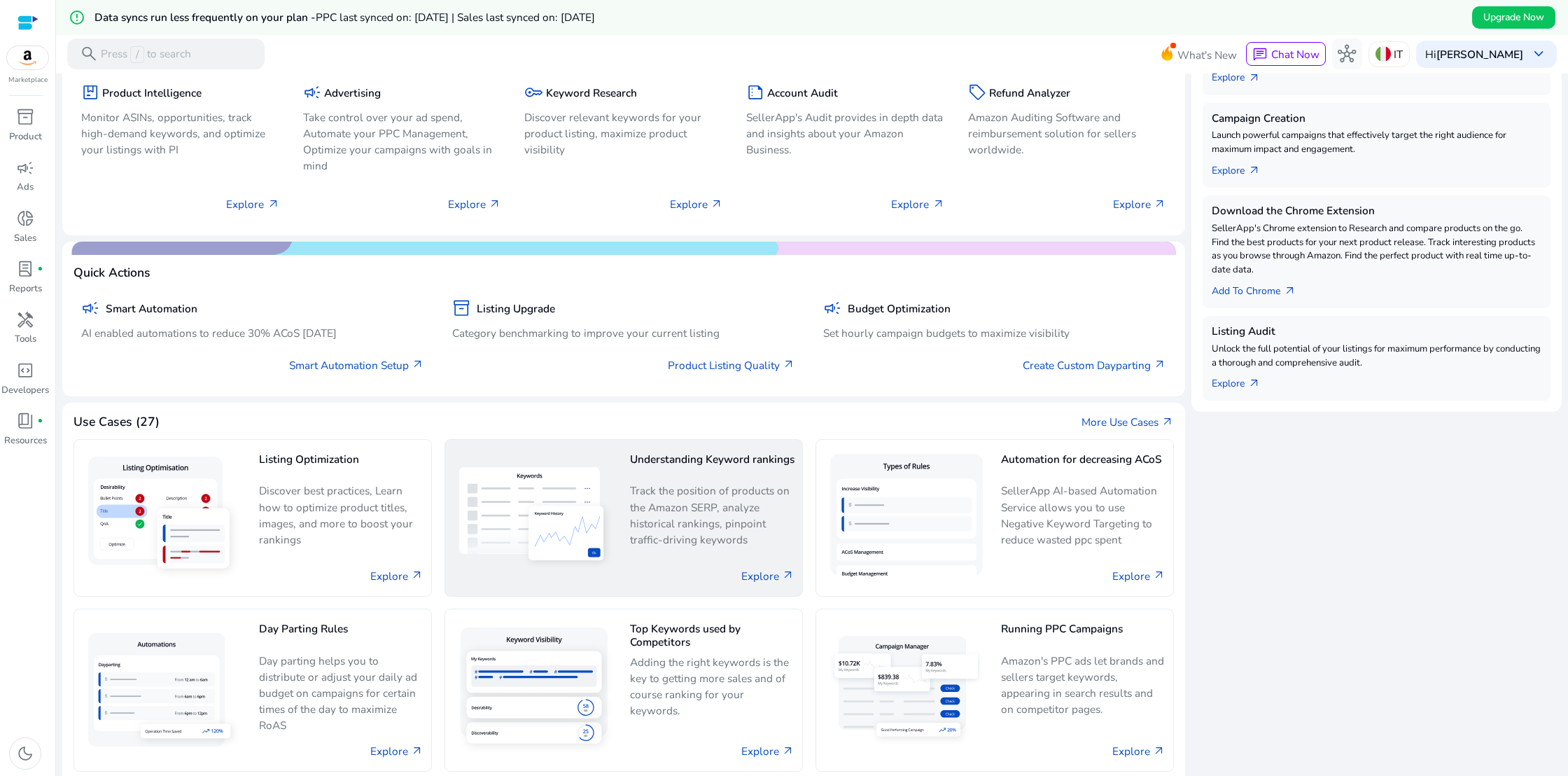
scroll to position [421, 0]
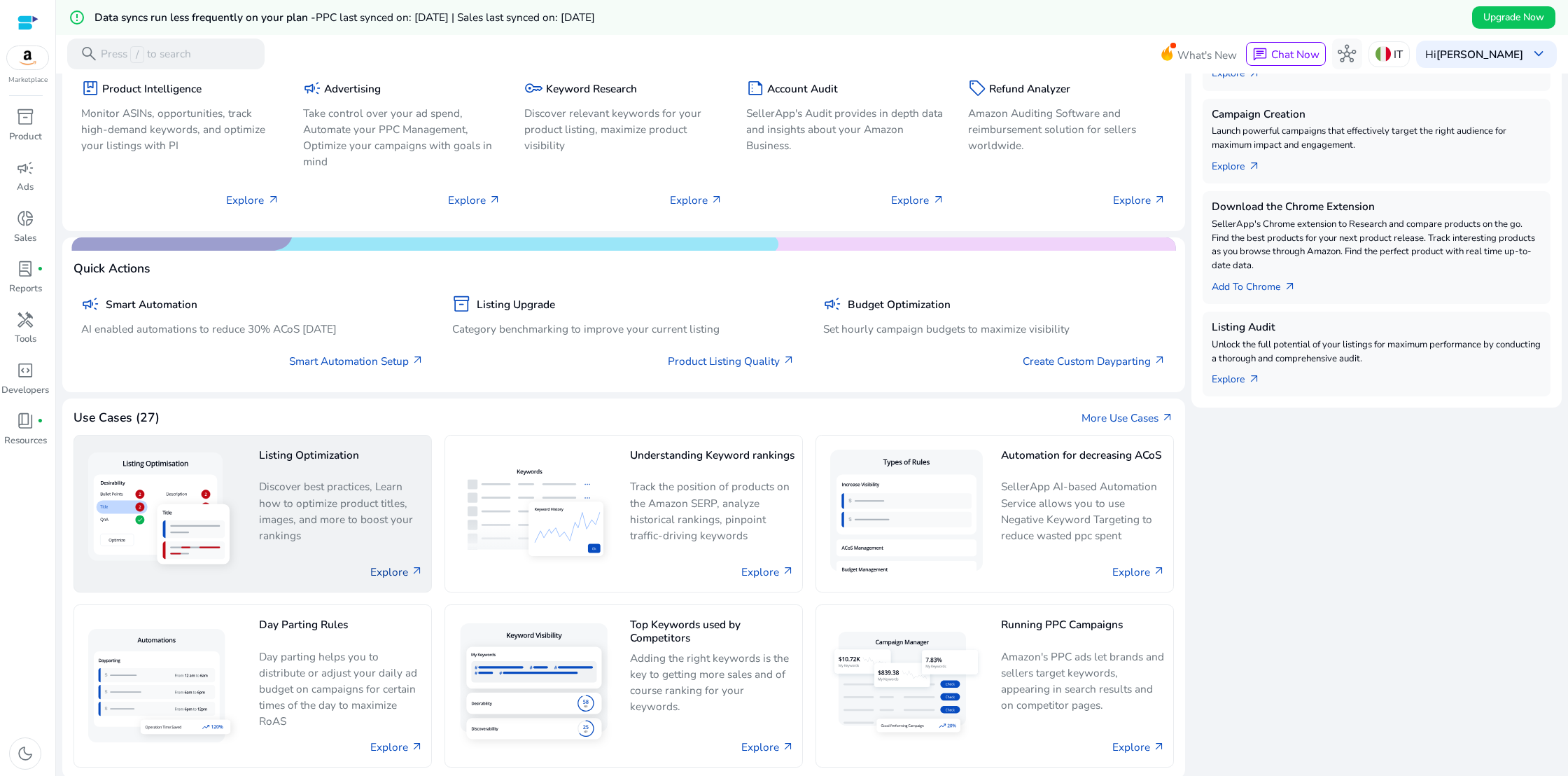
click at [380, 571] on link "Explore arrow_outward" at bounding box center [397, 571] width 53 height 16
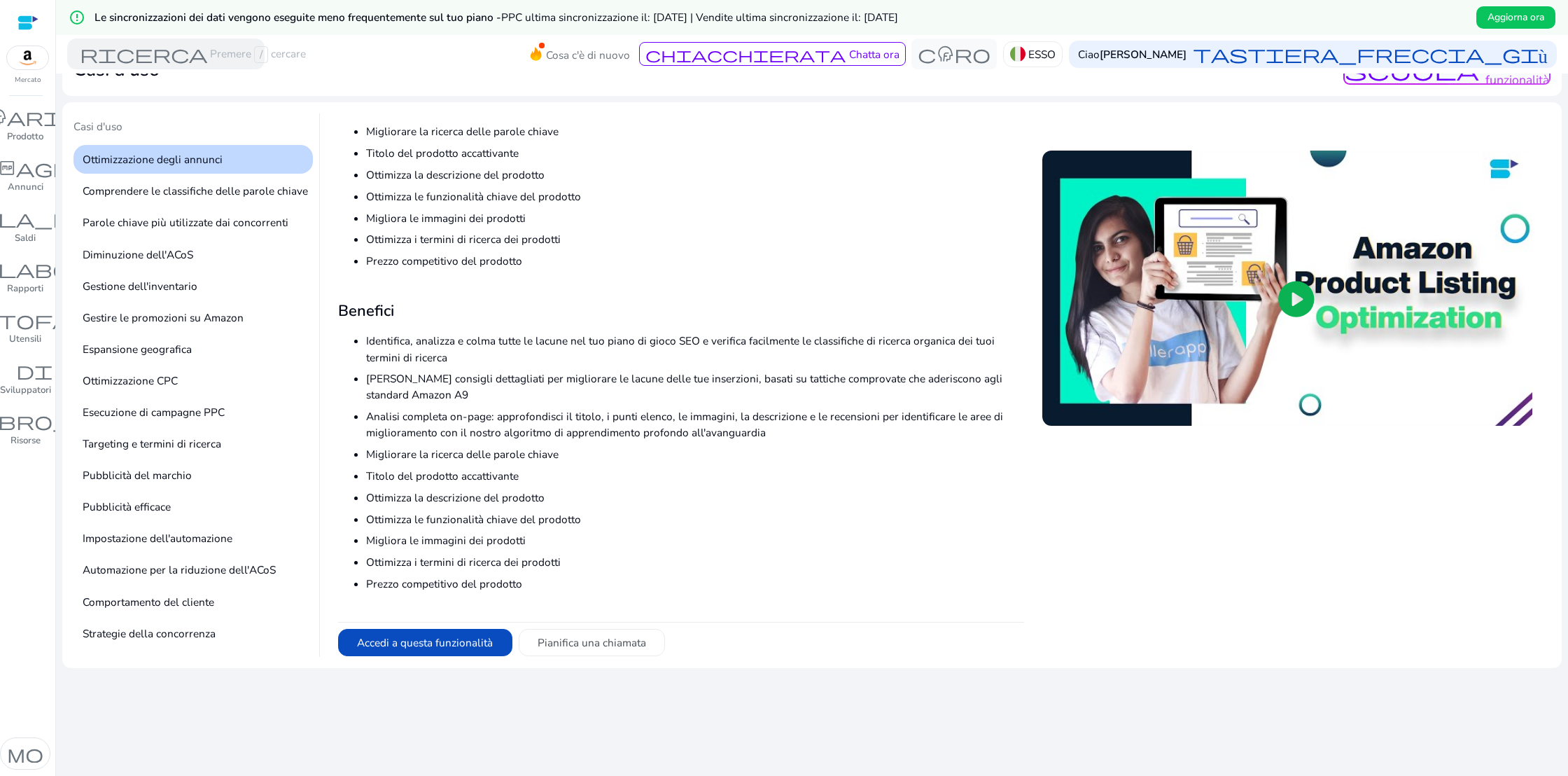
scroll to position [85, 0]
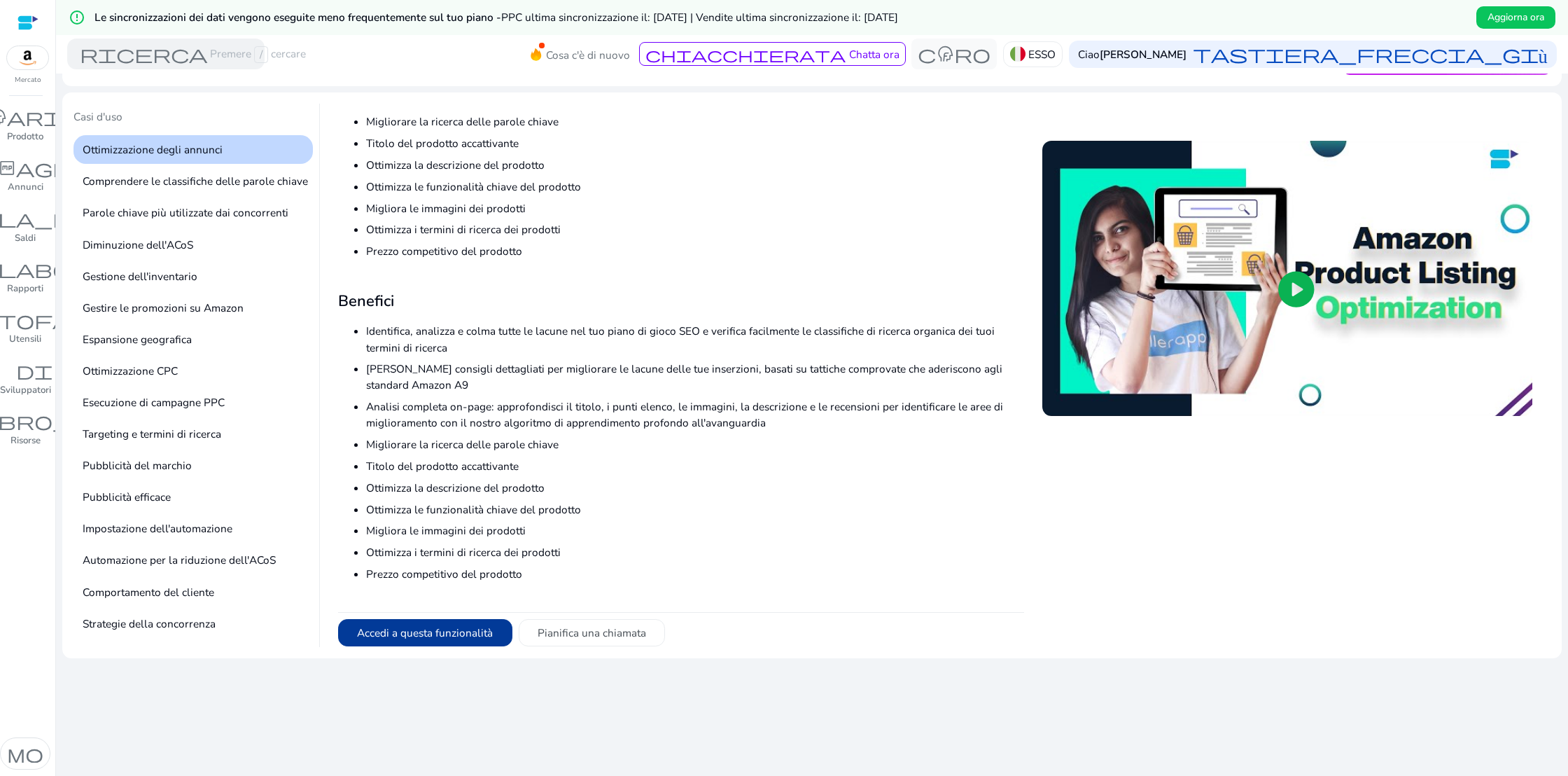
click at [438, 632] on font "Accedi a questa funzionalità" at bounding box center [424, 632] width 136 height 14
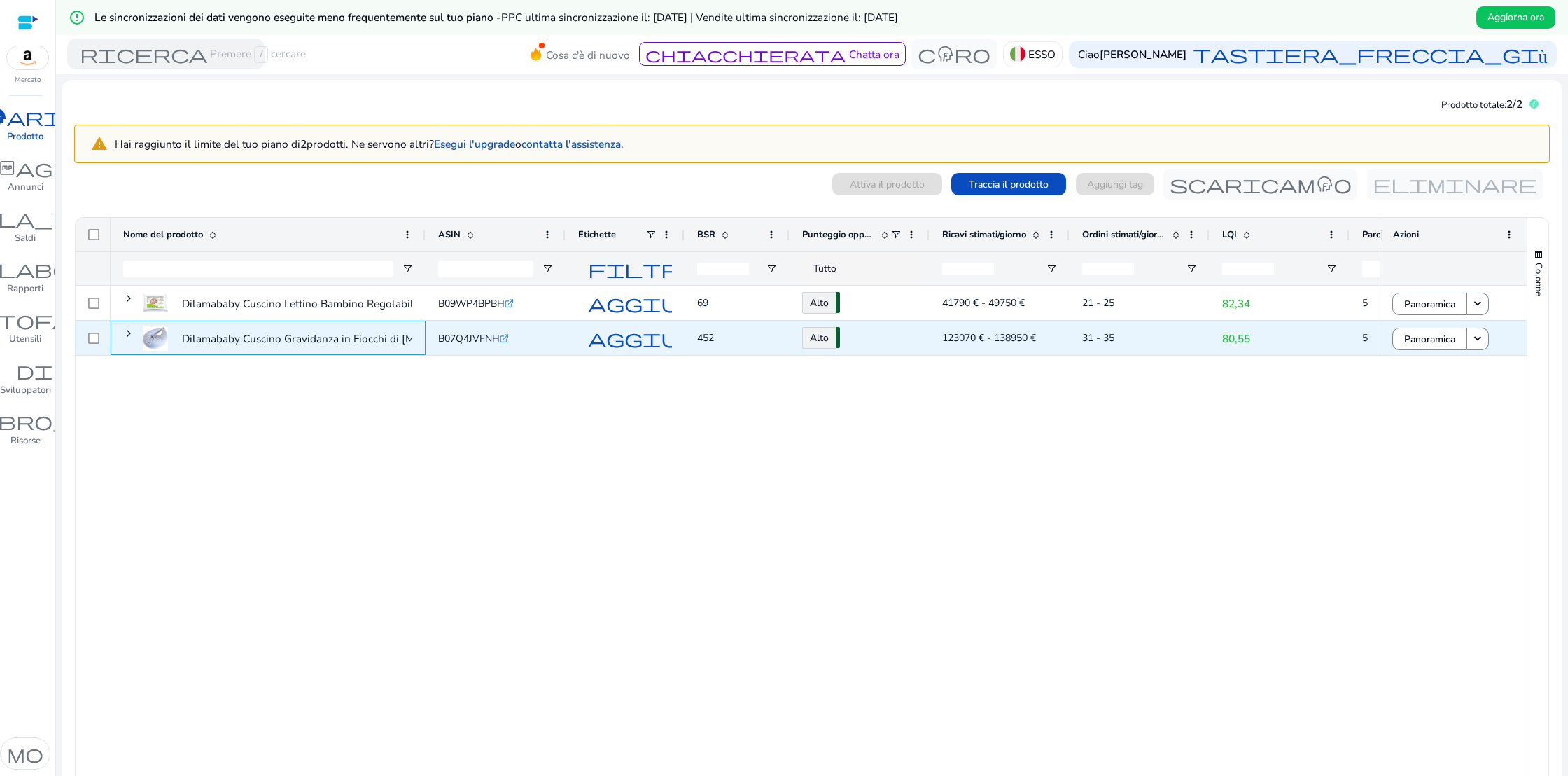
click at [128, 329] on span at bounding box center [129, 333] width 11 height 11
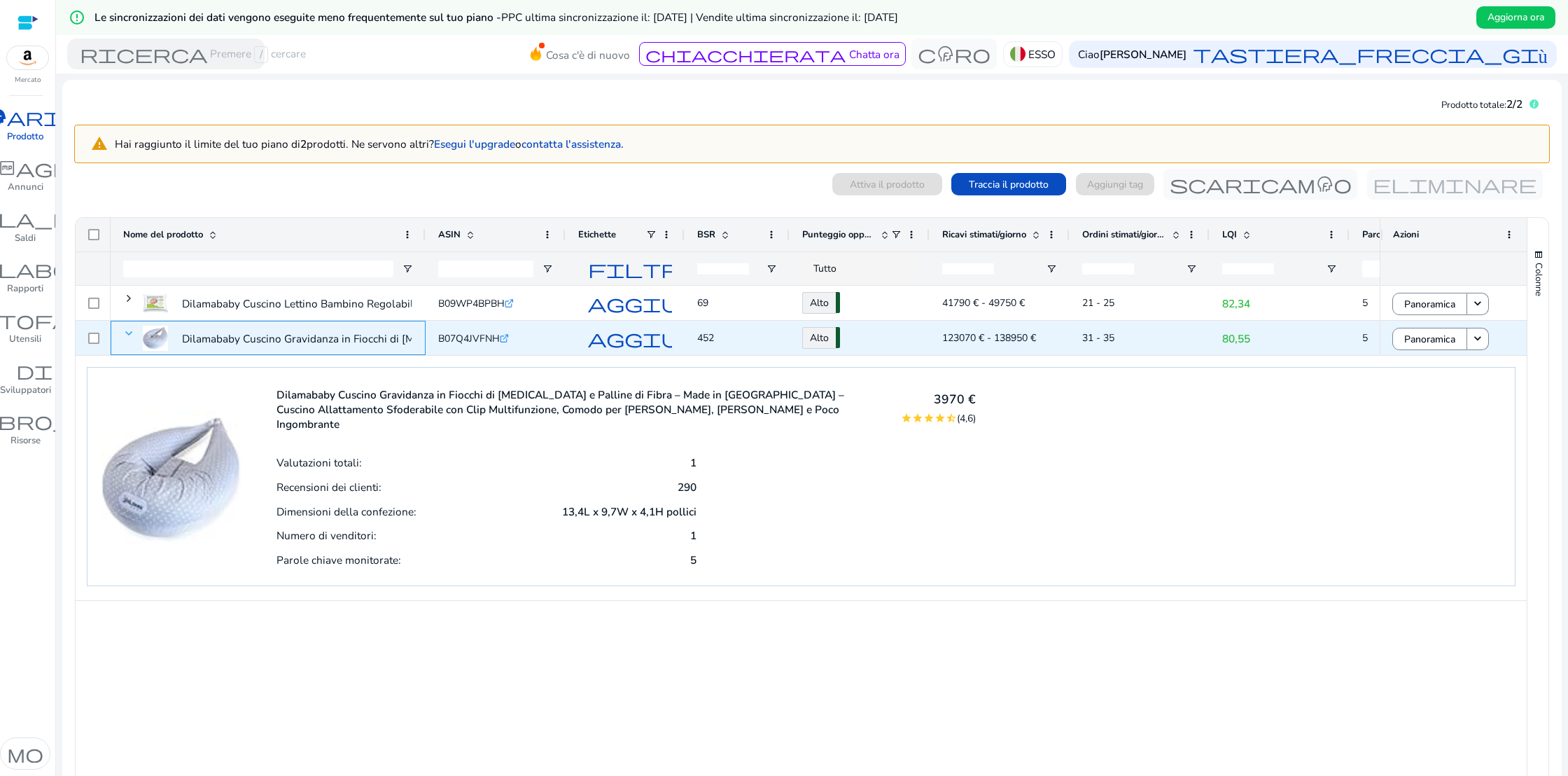
click at [128, 329] on span at bounding box center [129, 333] width 11 height 11
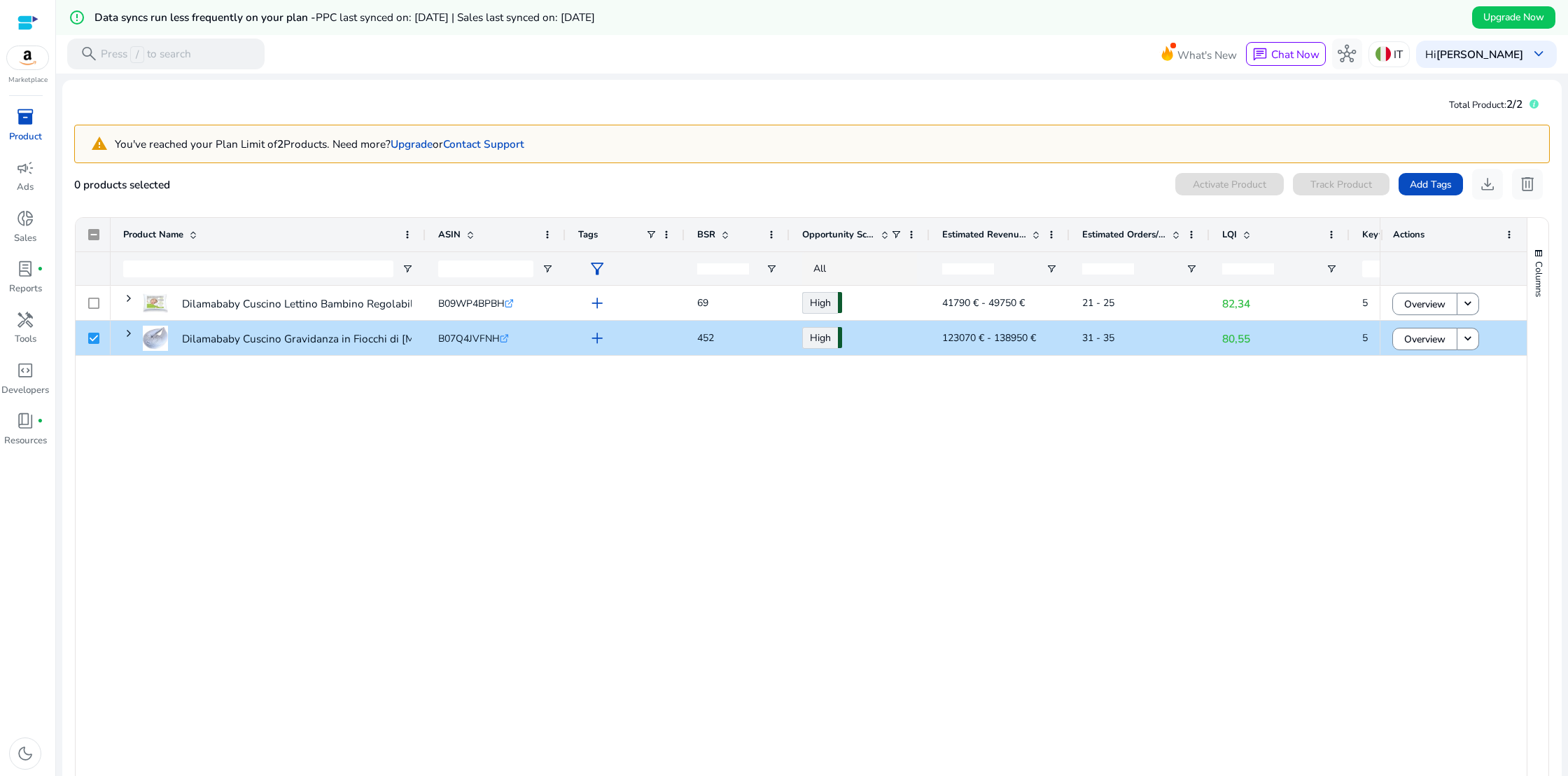
click at [31, 24] on div at bounding box center [27, 22] width 21 height 16
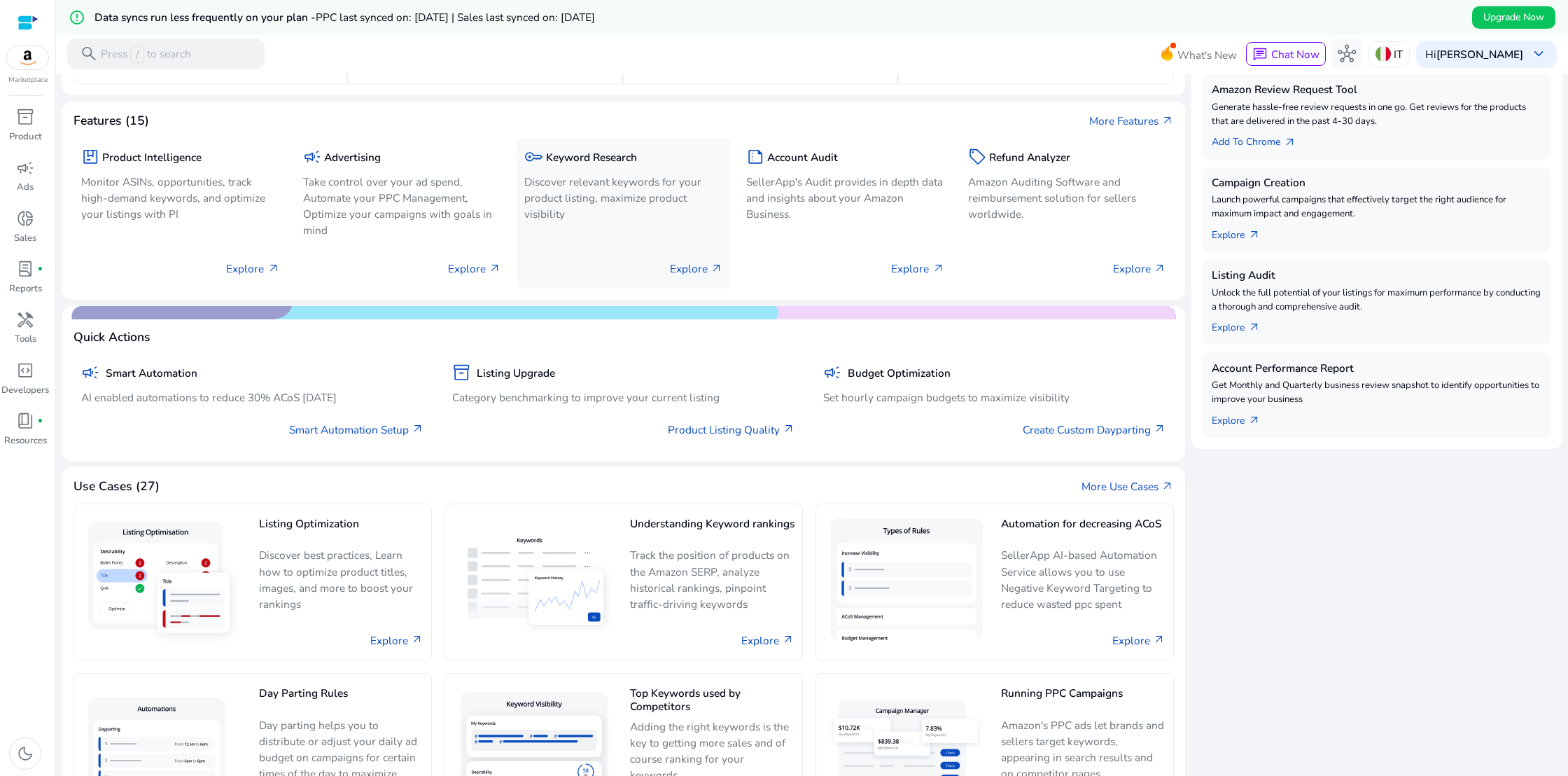
scroll to position [370, 0]
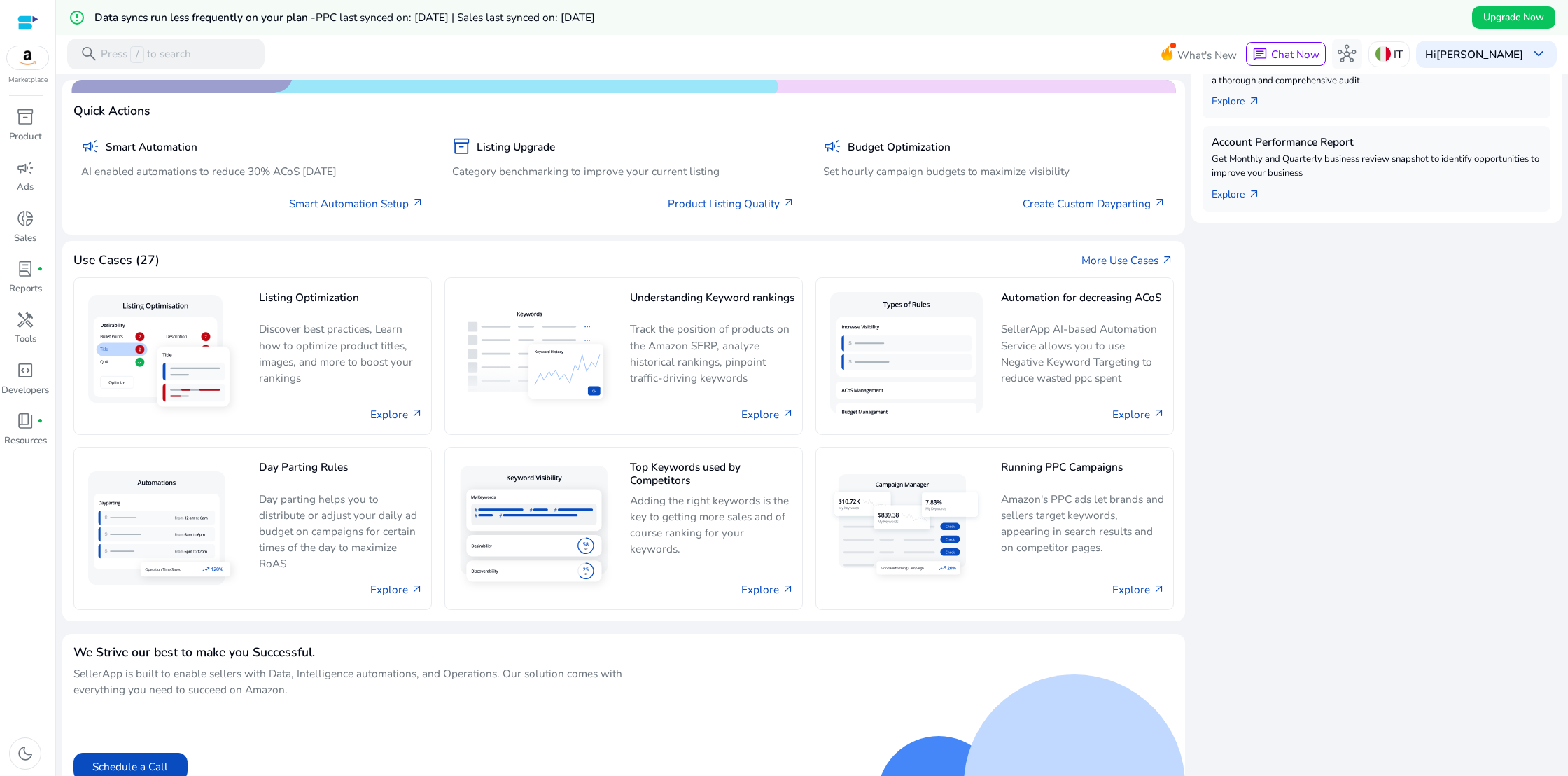
scroll to position [601, 0]
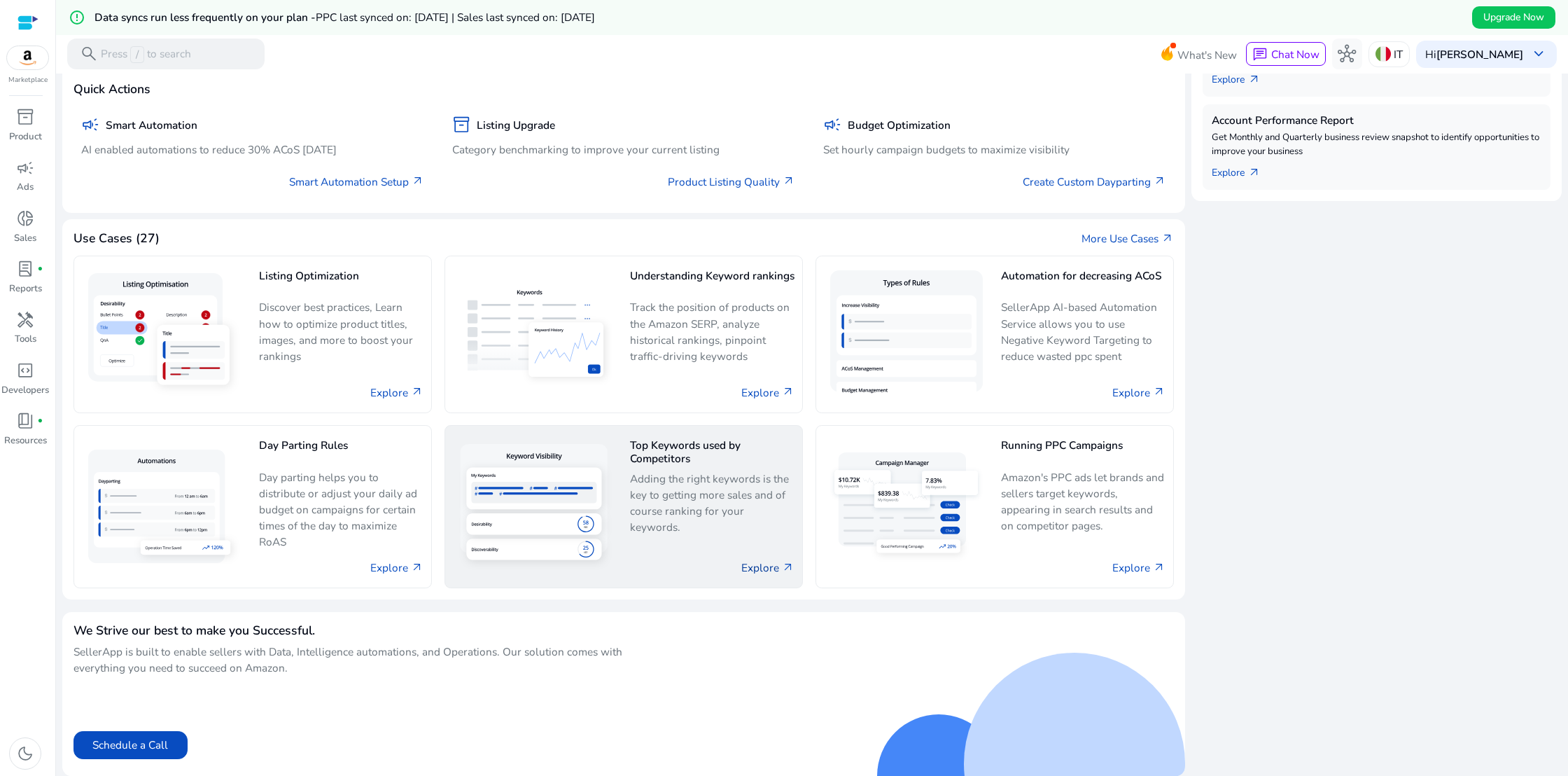
click at [750, 568] on link "Explore arrow_outward" at bounding box center [768, 567] width 53 height 16
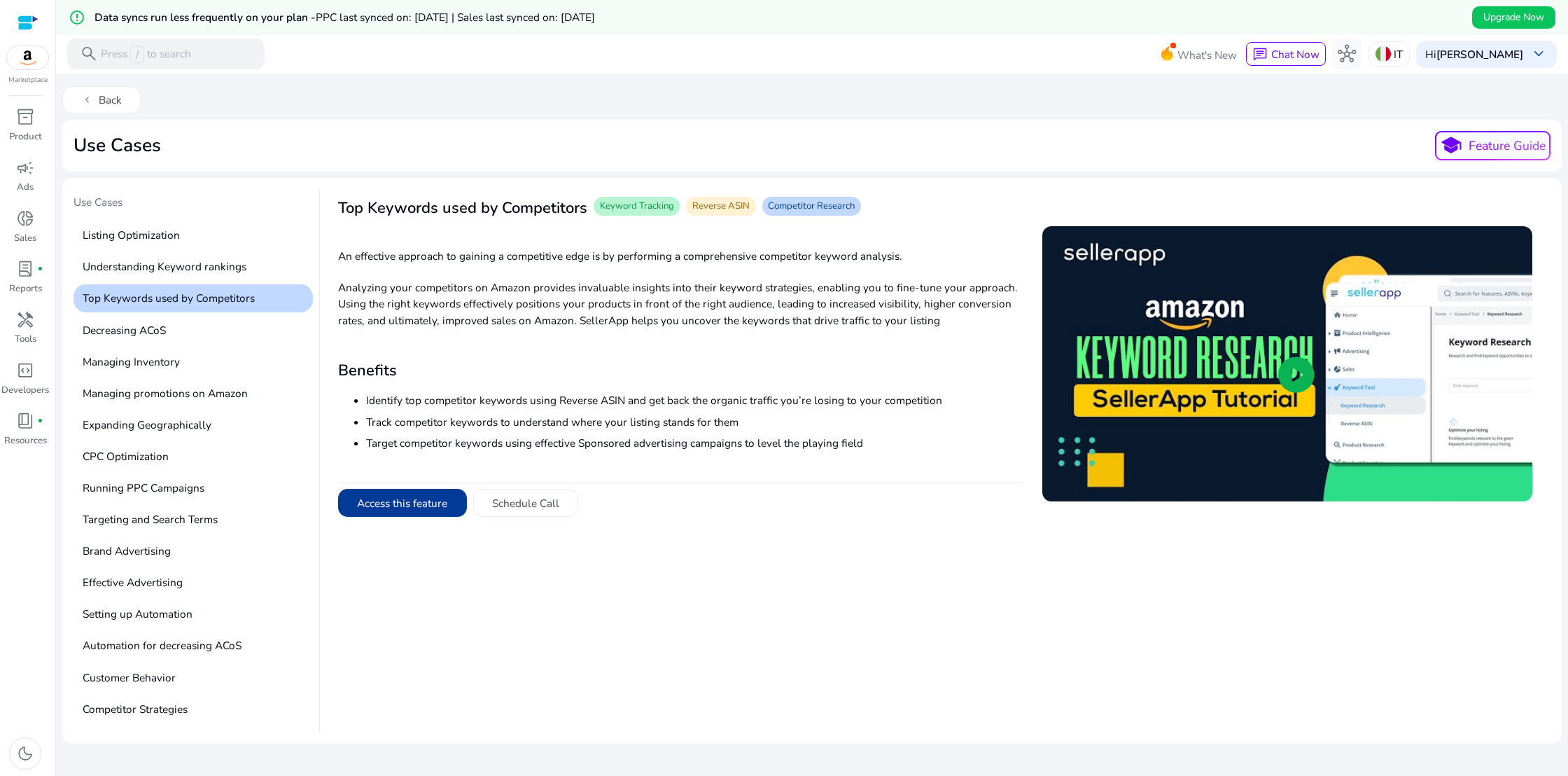
click at [433, 503] on button "Access this feature" at bounding box center [402, 502] width 128 height 28
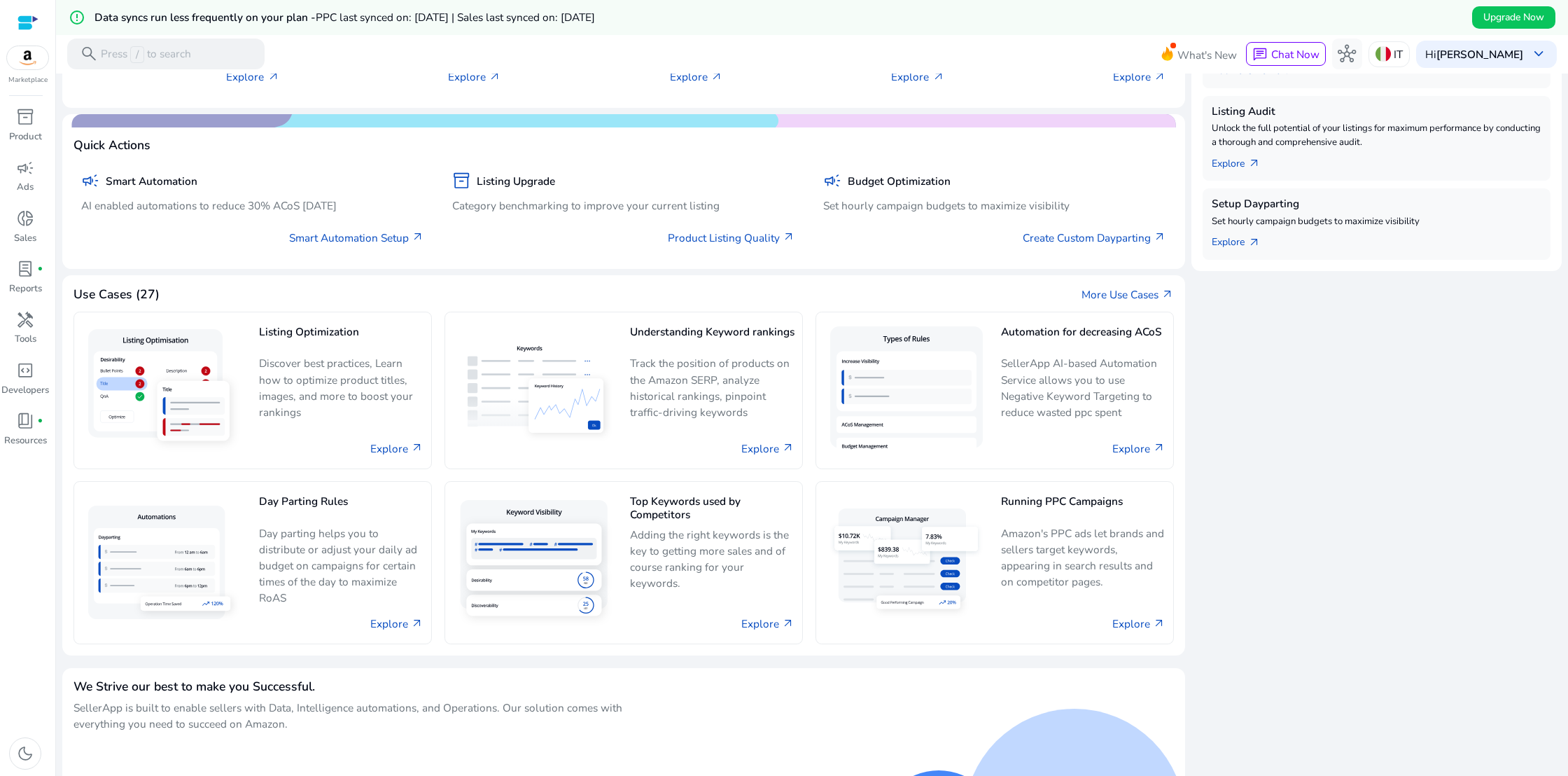
scroll to position [601, 0]
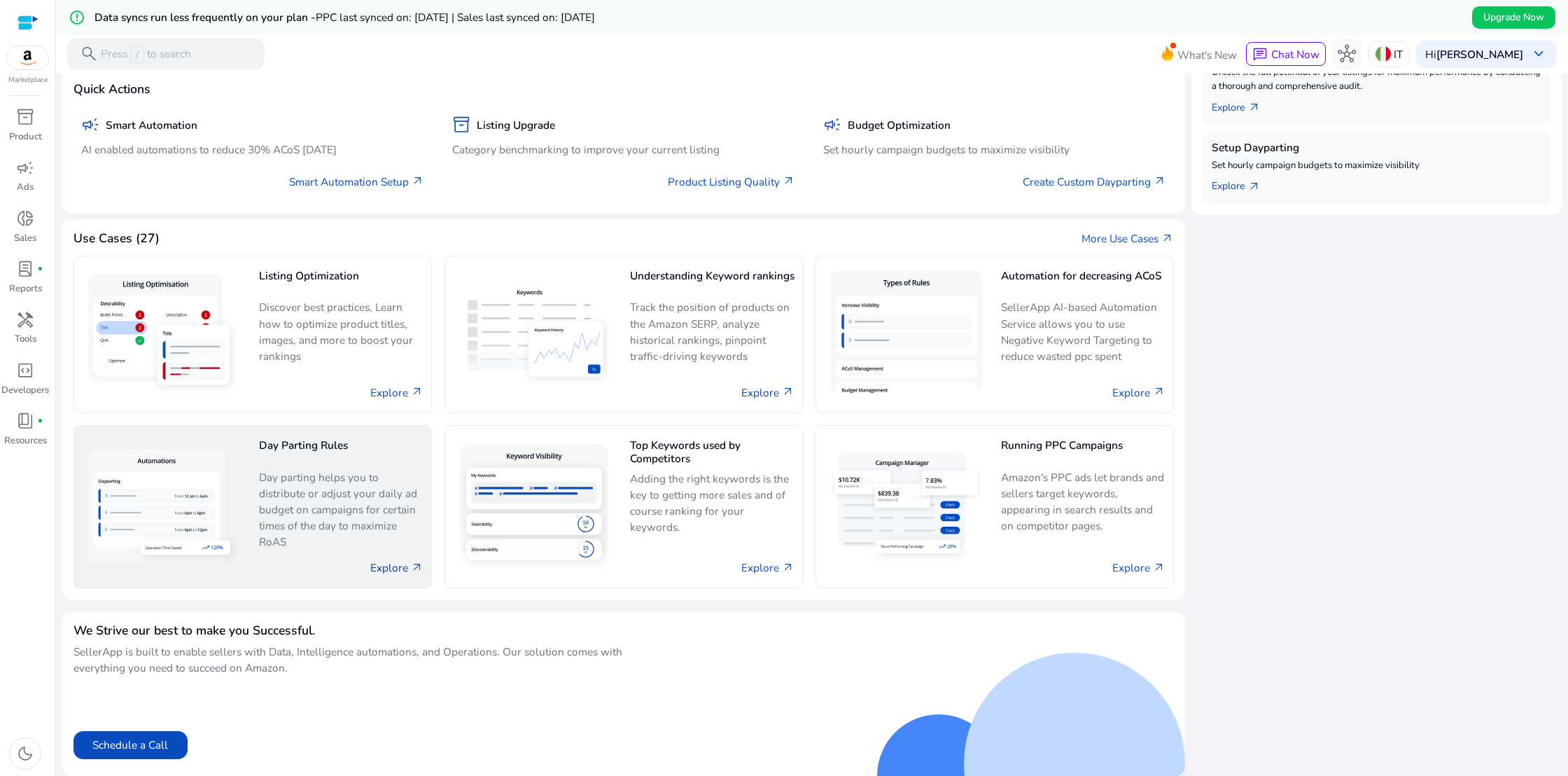
click at [403, 561] on link "Explore arrow_outward" at bounding box center [397, 567] width 53 height 16
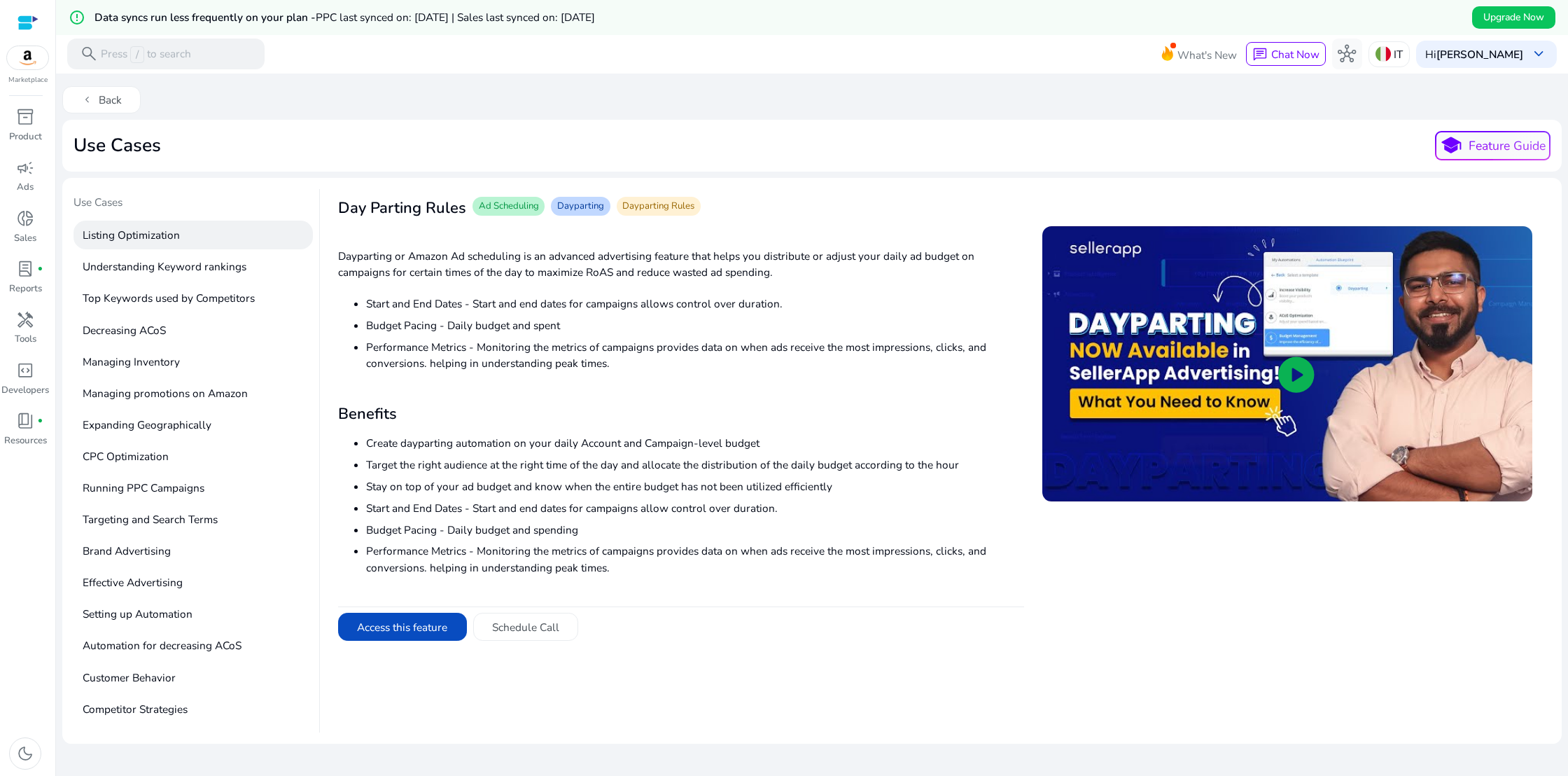
click at [128, 233] on p "Listing Optimization" at bounding box center [193, 235] width 240 height 29
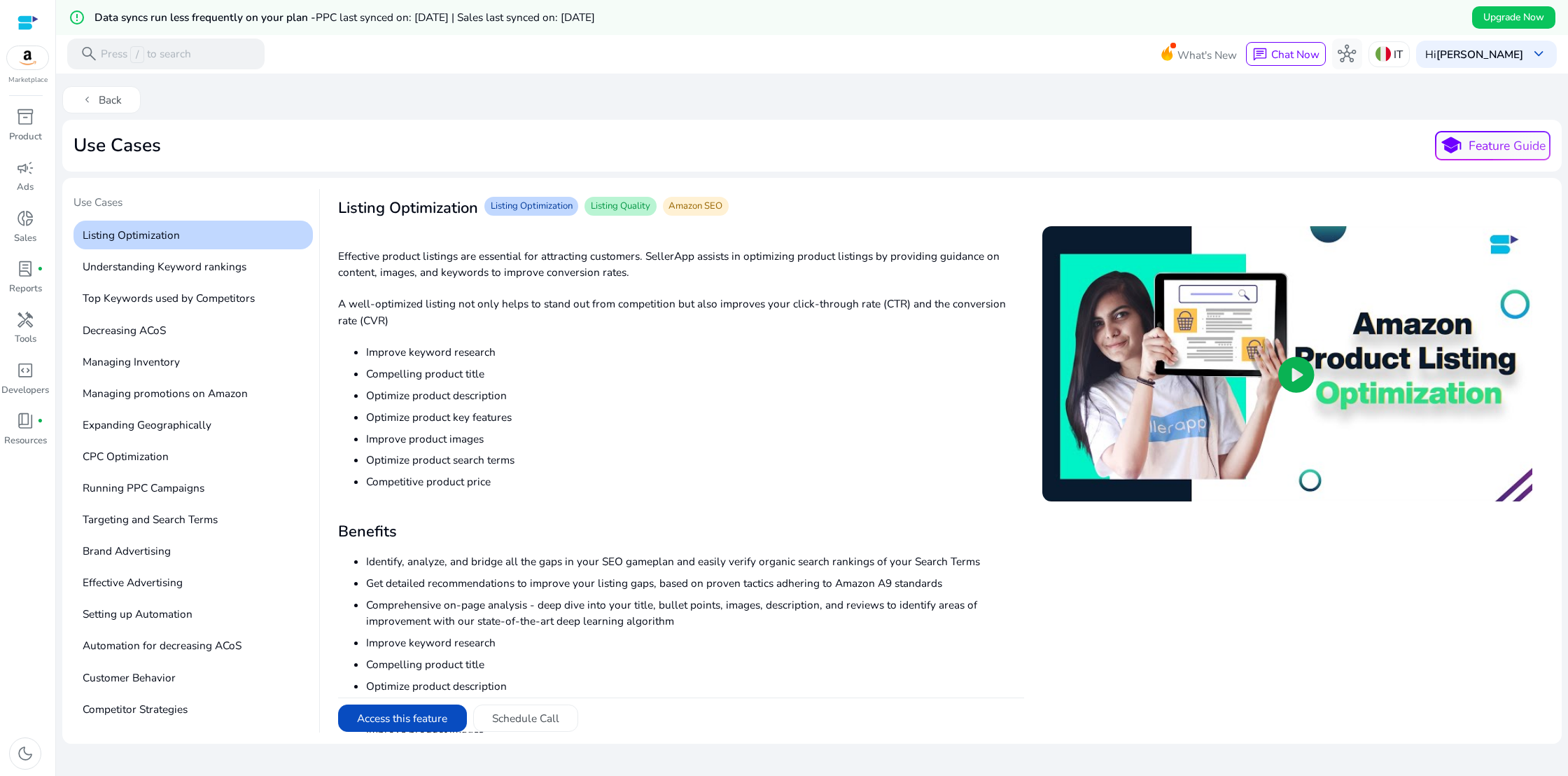
click at [27, 24] on div at bounding box center [27, 22] width 21 height 16
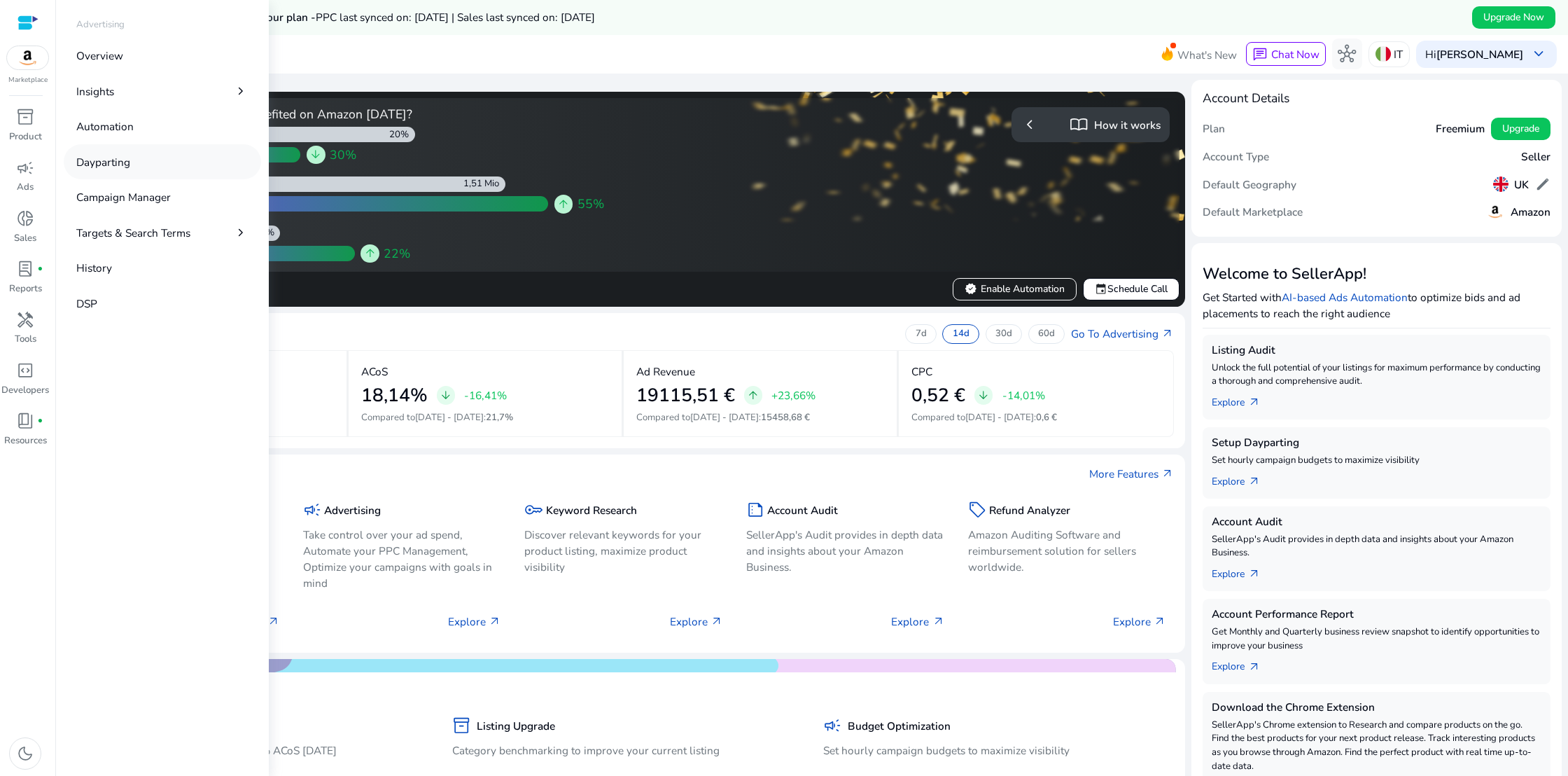
click at [90, 162] on p "Dayparting" at bounding box center [103, 162] width 54 height 16
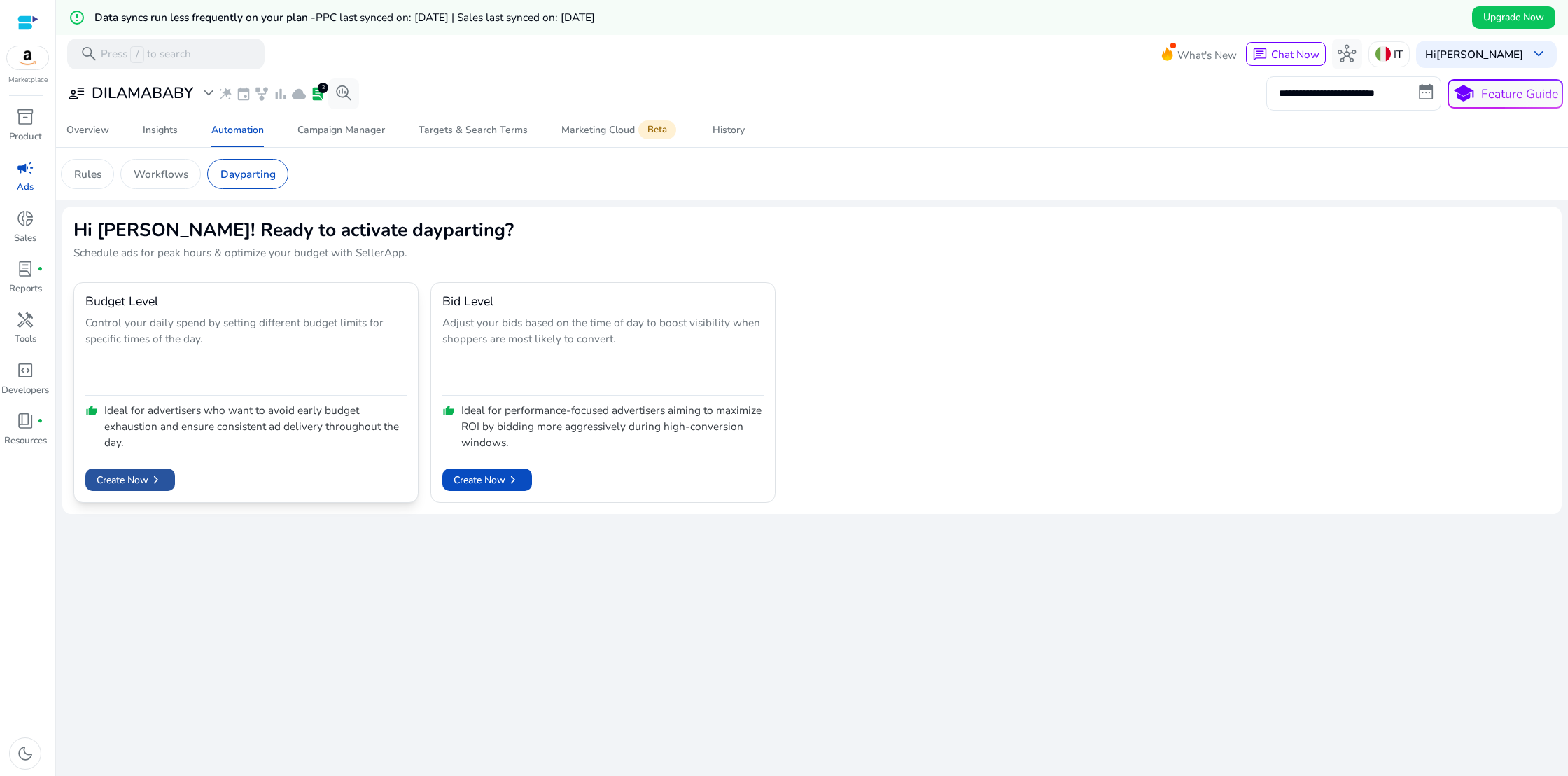
click at [149, 480] on span "chevron_right" at bounding box center [156, 479] width 15 height 15
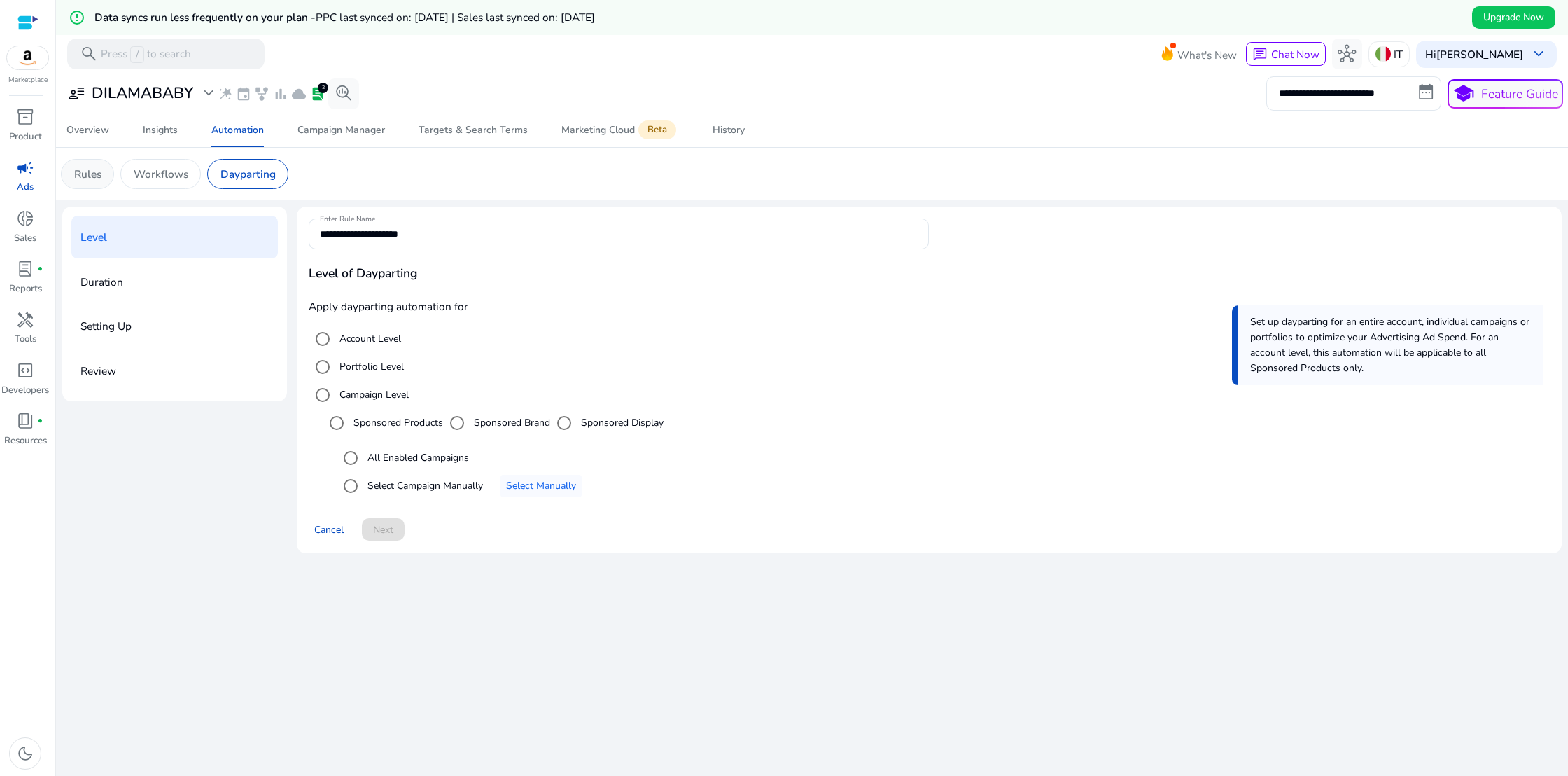
click at [100, 177] on p "Rules" at bounding box center [88, 174] width 27 height 16
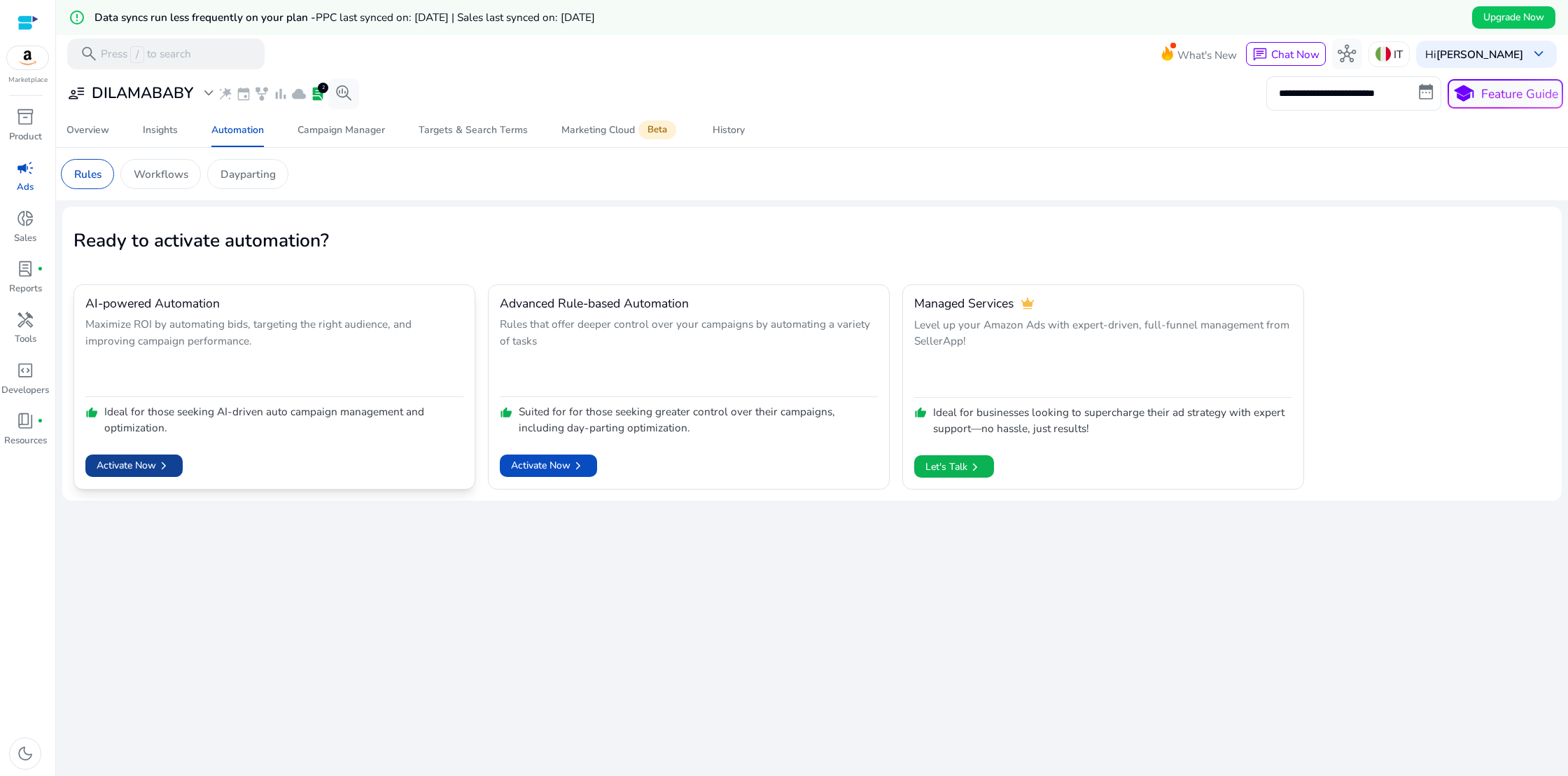
click at [152, 467] on span "Activate Now chevron_right" at bounding box center [134, 465] width 75 height 15
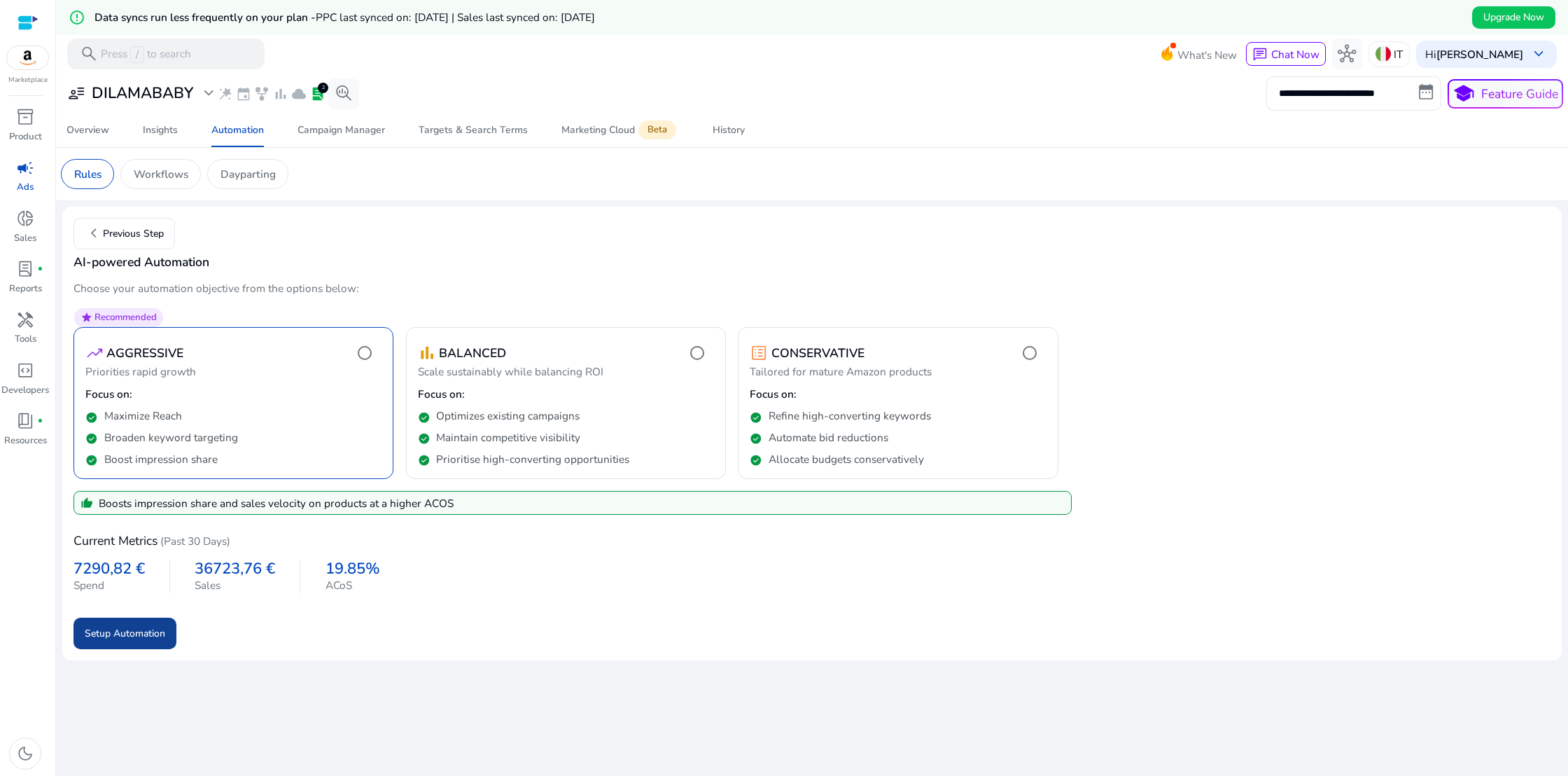
click at [139, 641] on span "submit" at bounding box center [124, 633] width 103 height 34
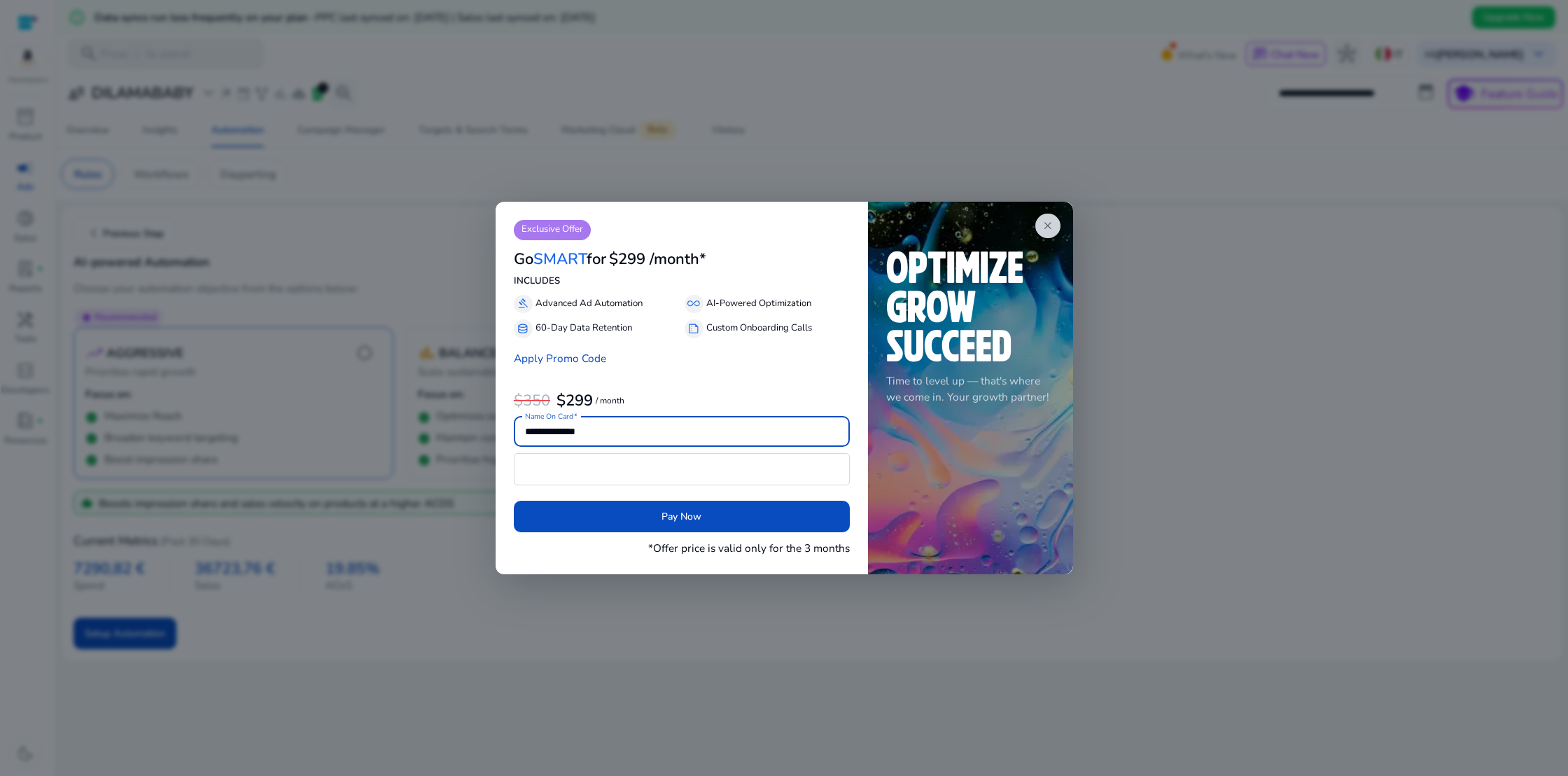
click at [782, 617] on div at bounding box center [784, 388] width 1568 height 776
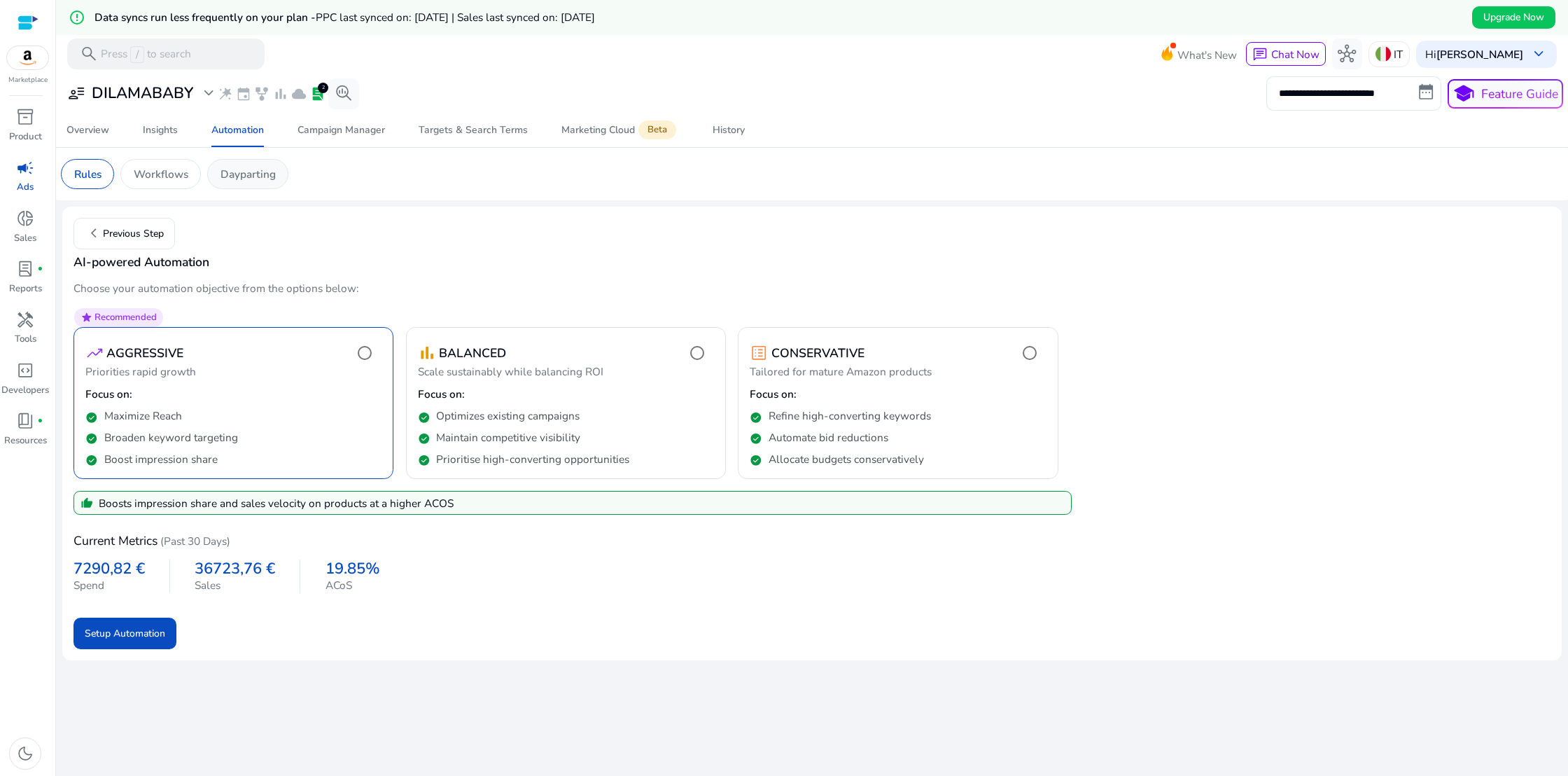
click at [243, 173] on p "Dayparting" at bounding box center [248, 174] width 55 height 16
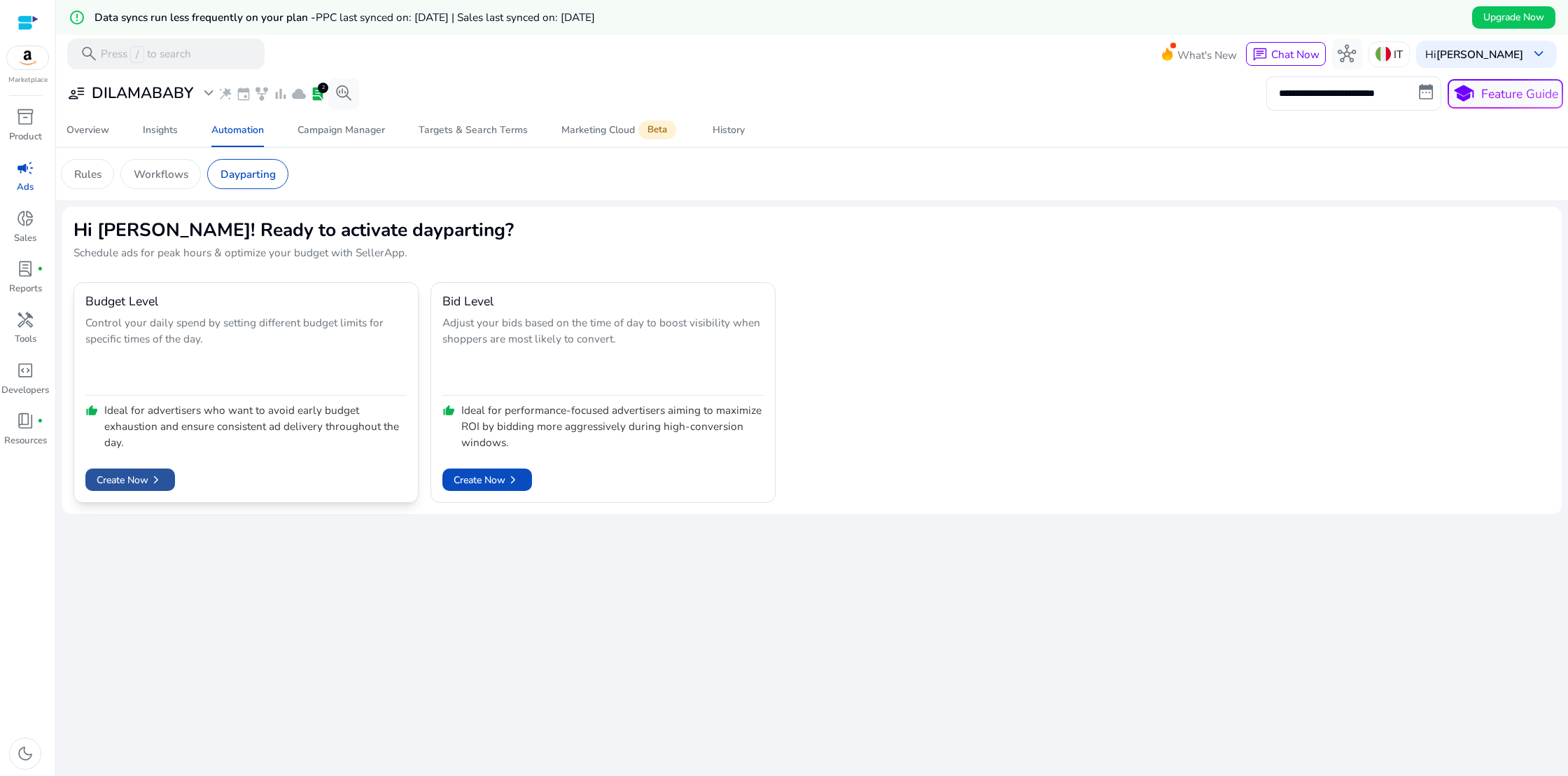
click at [151, 485] on span "chevron_right" at bounding box center [156, 479] width 15 height 15
click at [21, 271] on span "lab_profile" at bounding box center [24, 268] width 18 height 18
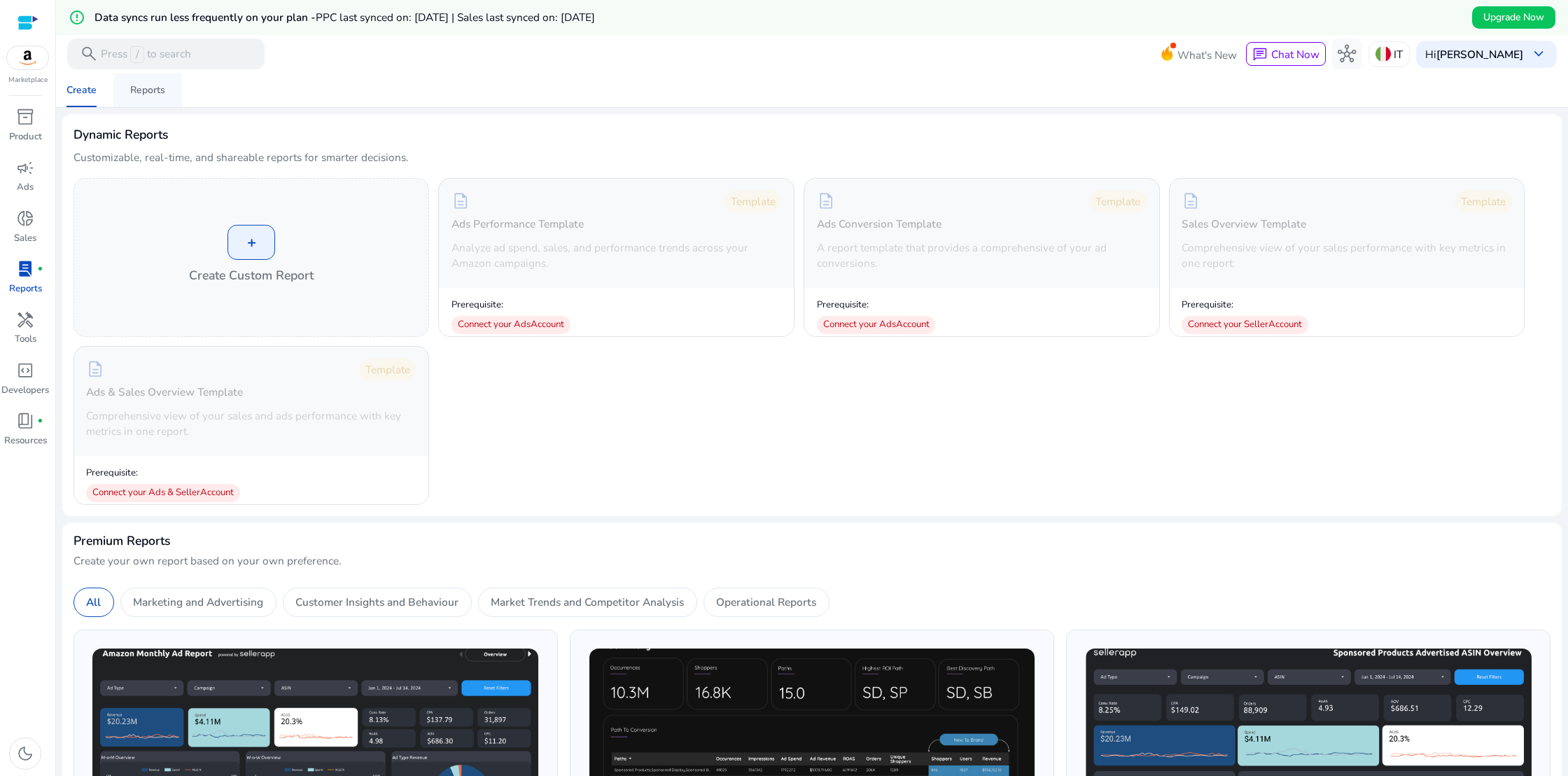
click at [133, 89] on div "Reports" at bounding box center [147, 90] width 35 height 10
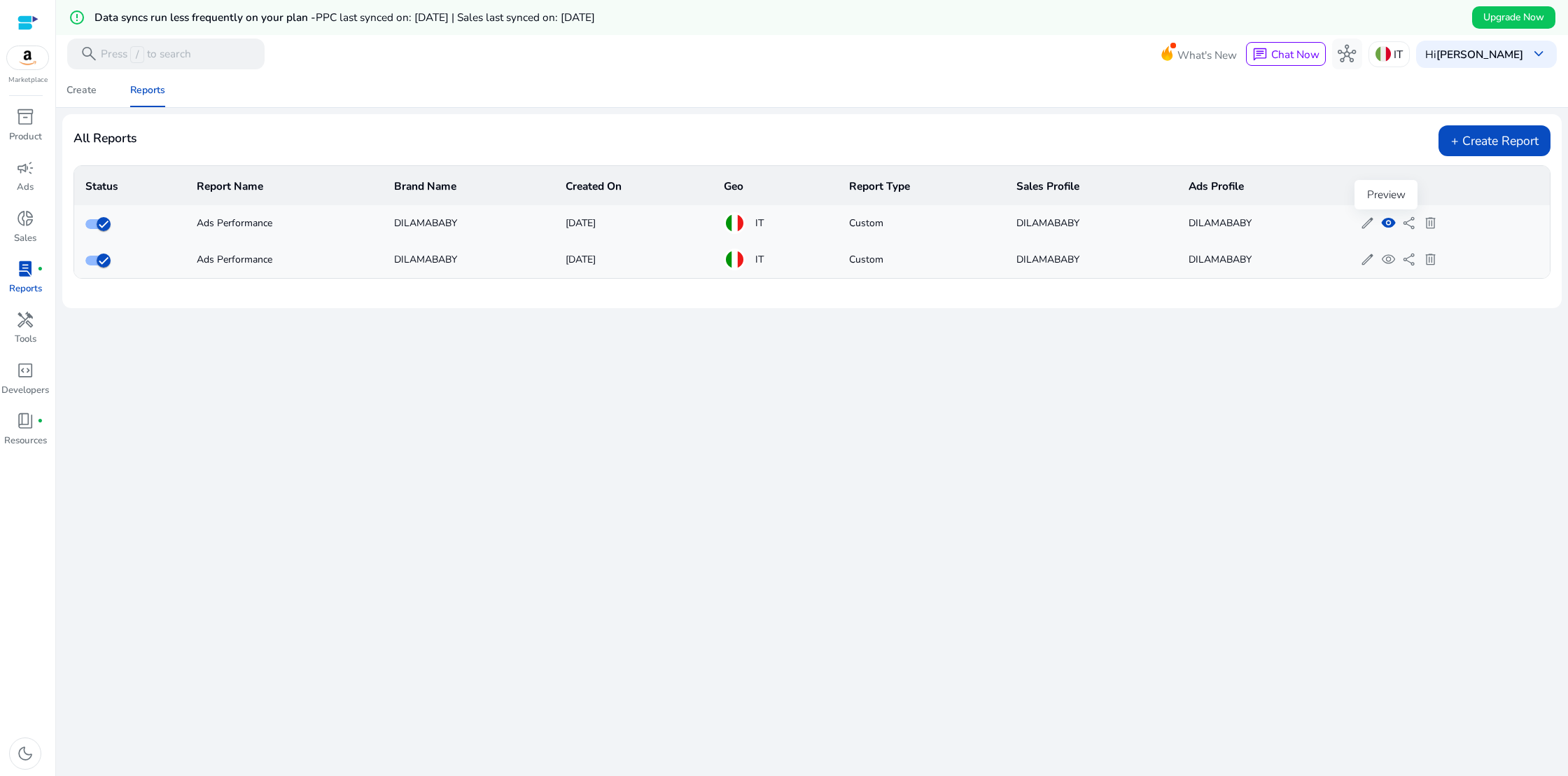
click at [1383, 220] on span "visibility" at bounding box center [1388, 223] width 14 height 14
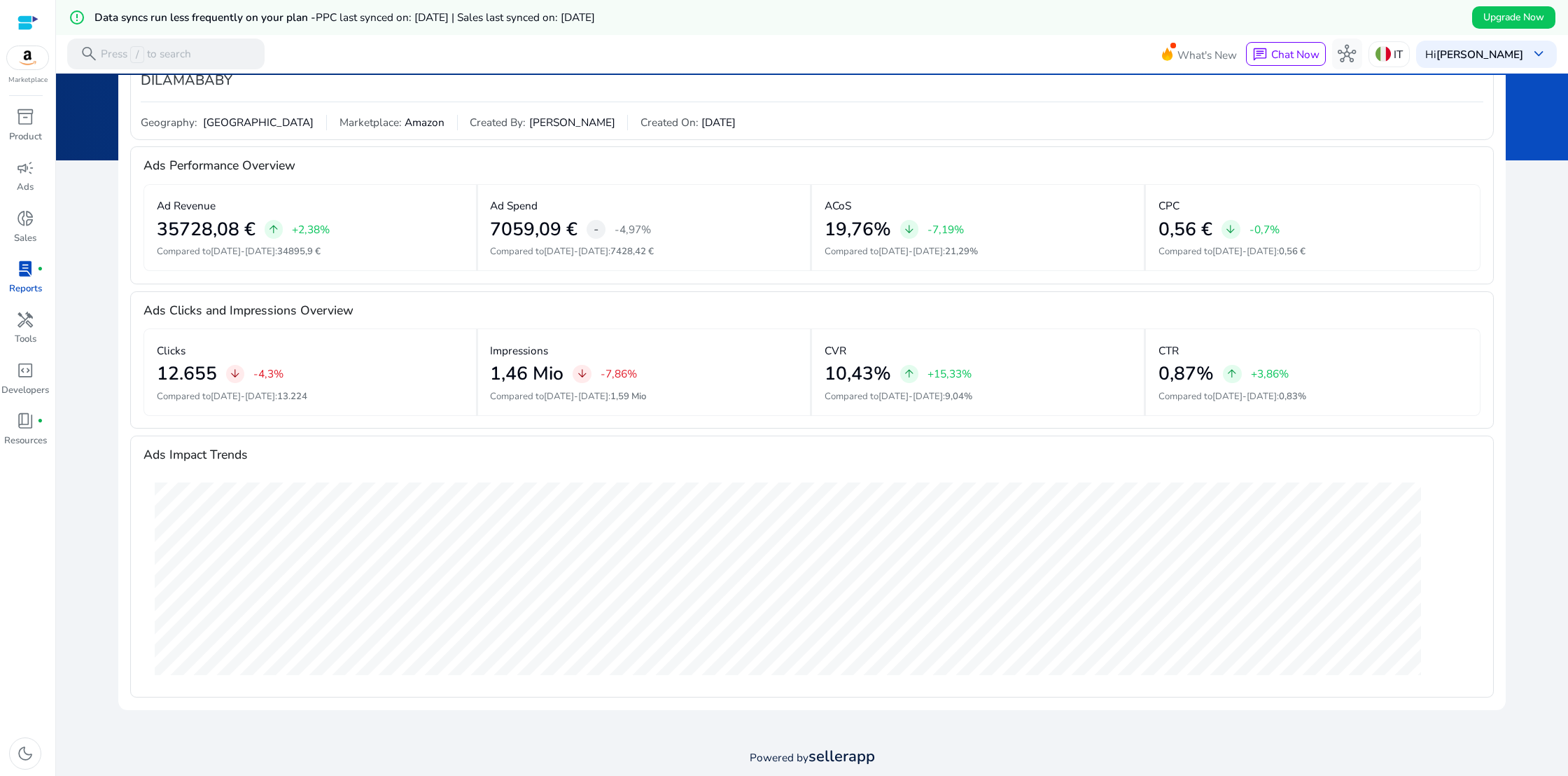
scroll to position [224, 0]
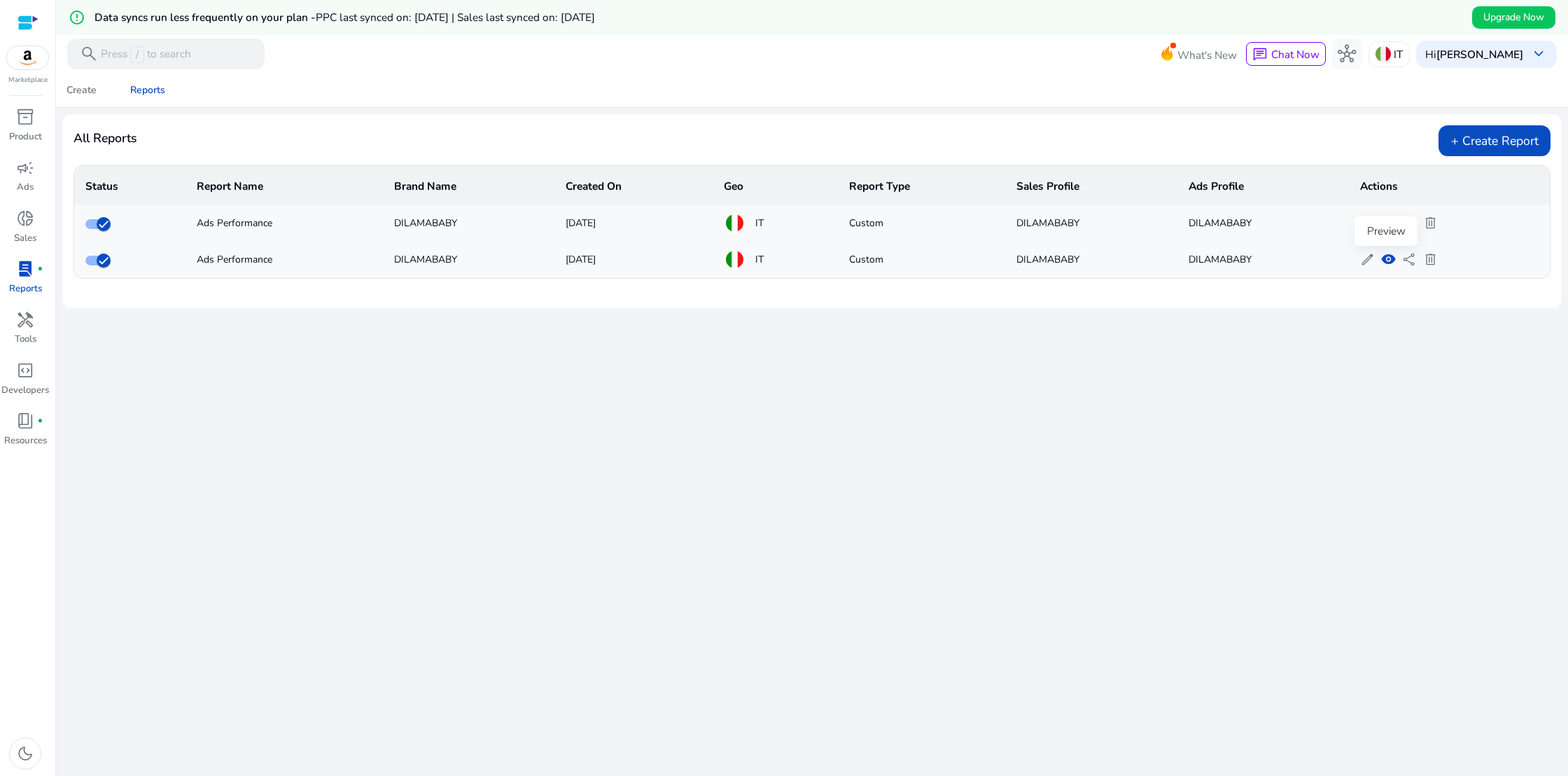
click at [1384, 259] on span "visibility" at bounding box center [1388, 259] width 14 height 14
click at [1369, 259] on span "edit" at bounding box center [1367, 259] width 14 height 14
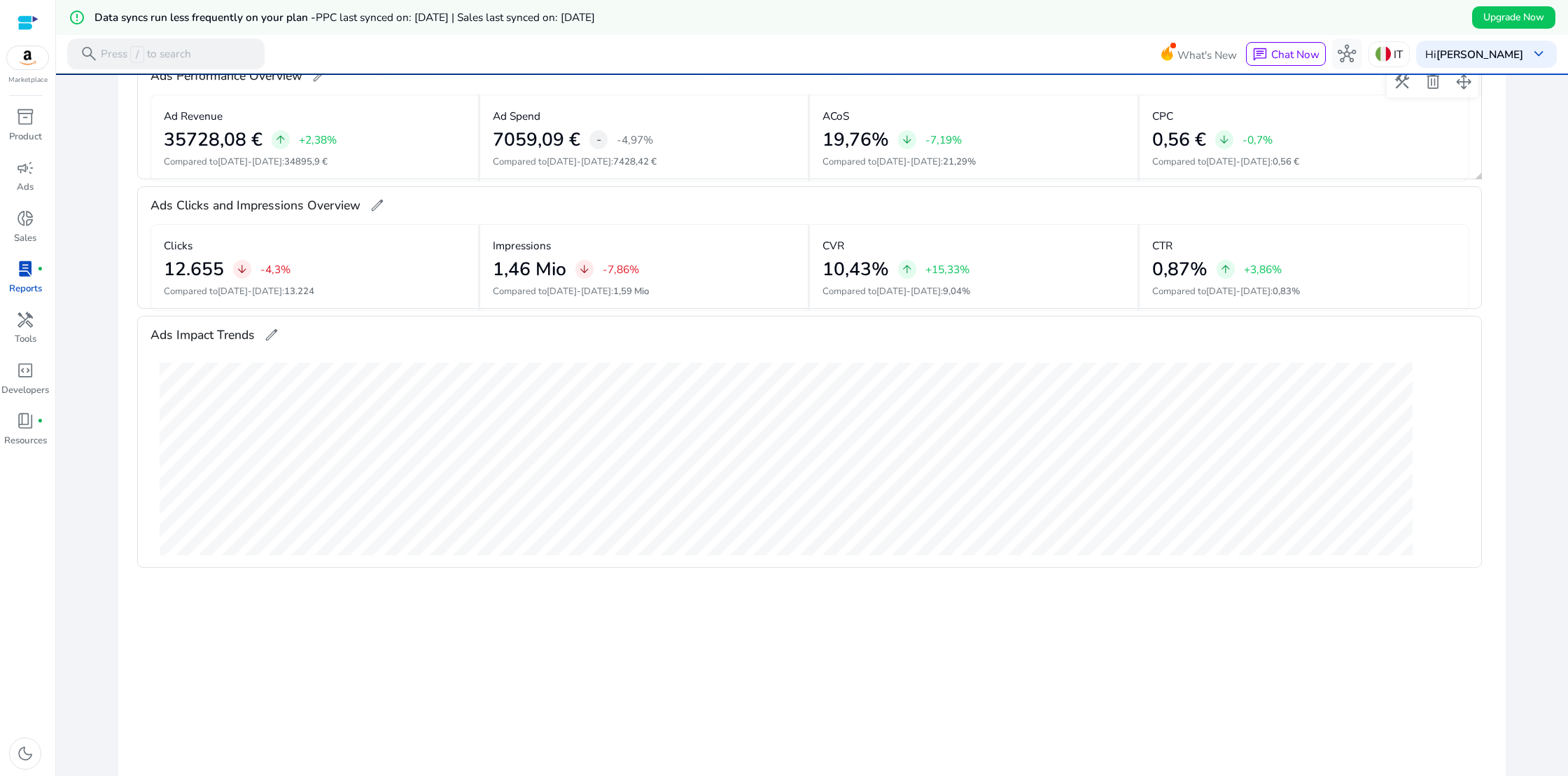
scroll to position [285, 0]
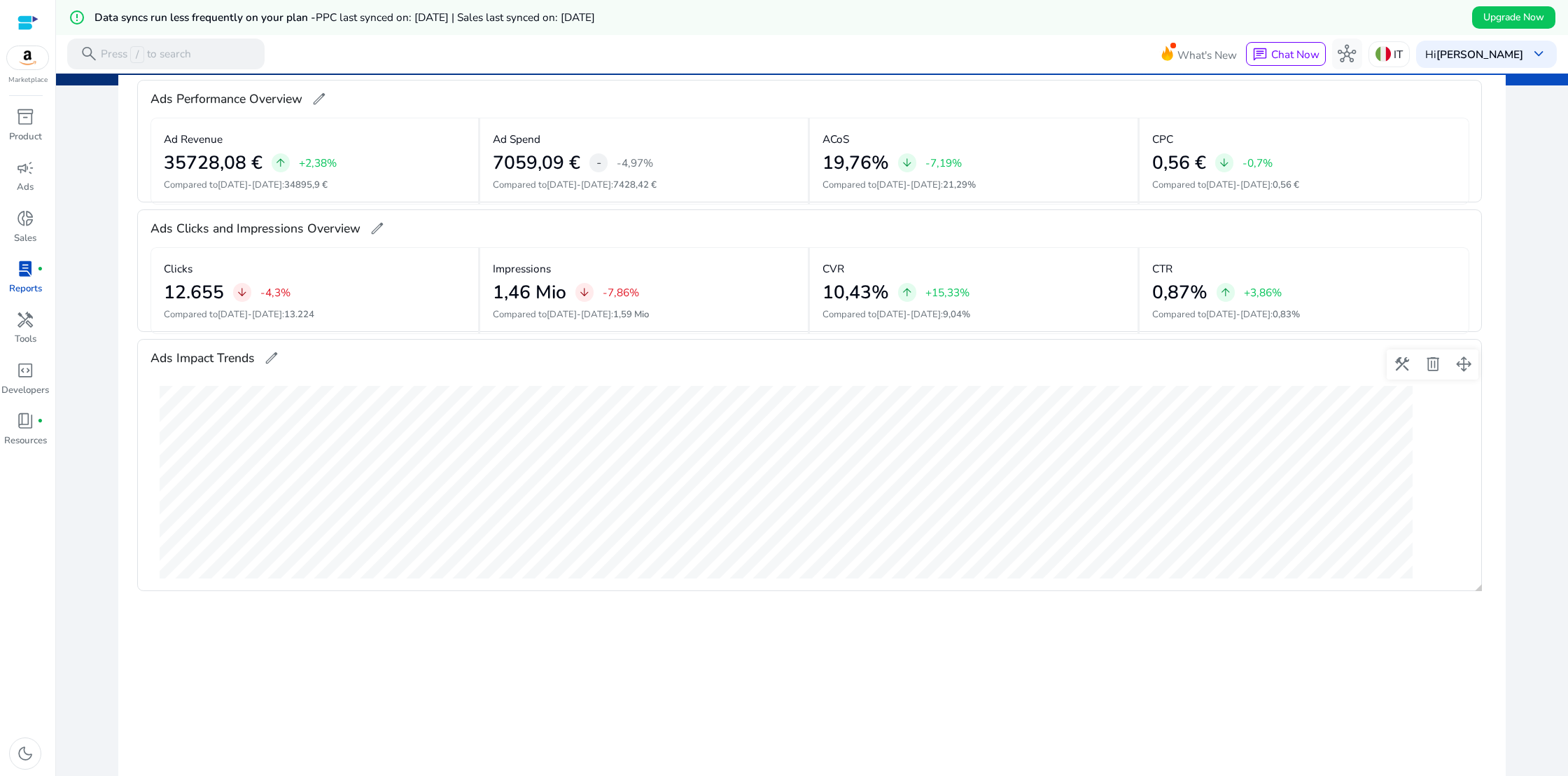
click at [270, 357] on span "edit" at bounding box center [271, 357] width 15 height 15
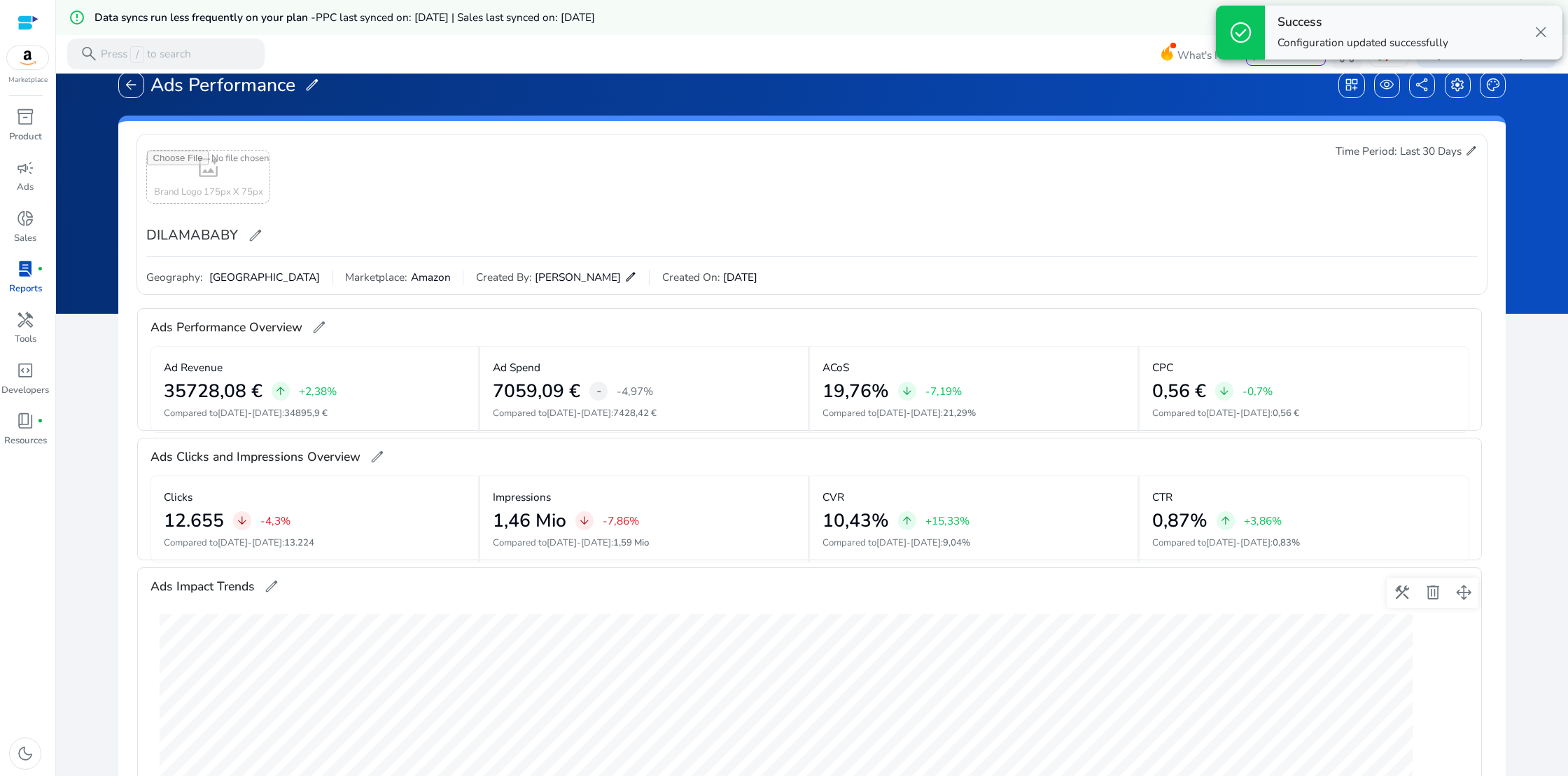
scroll to position [0, 0]
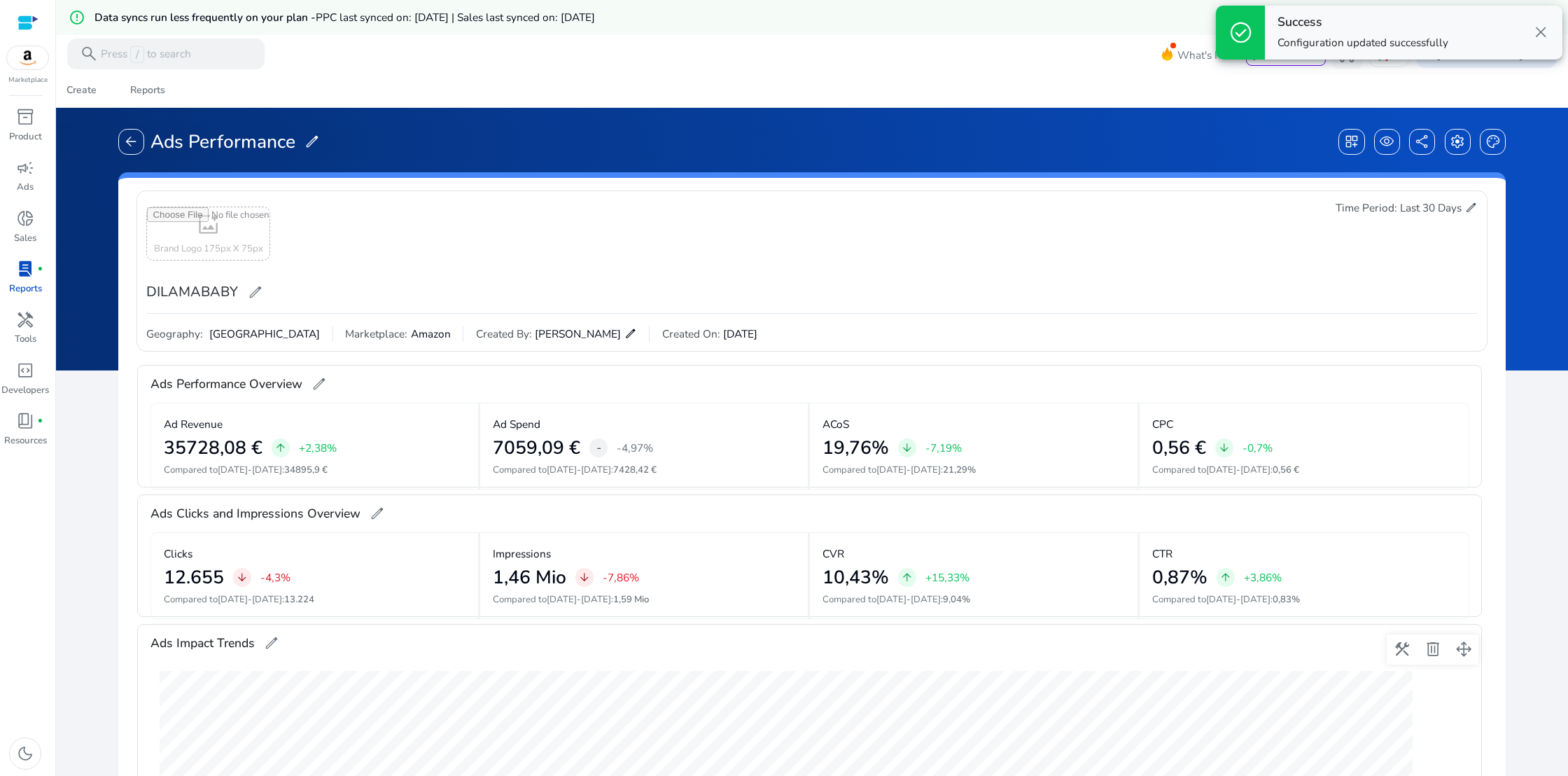
click at [26, 278] on span "lab_profile" at bounding box center [24, 268] width 18 height 18
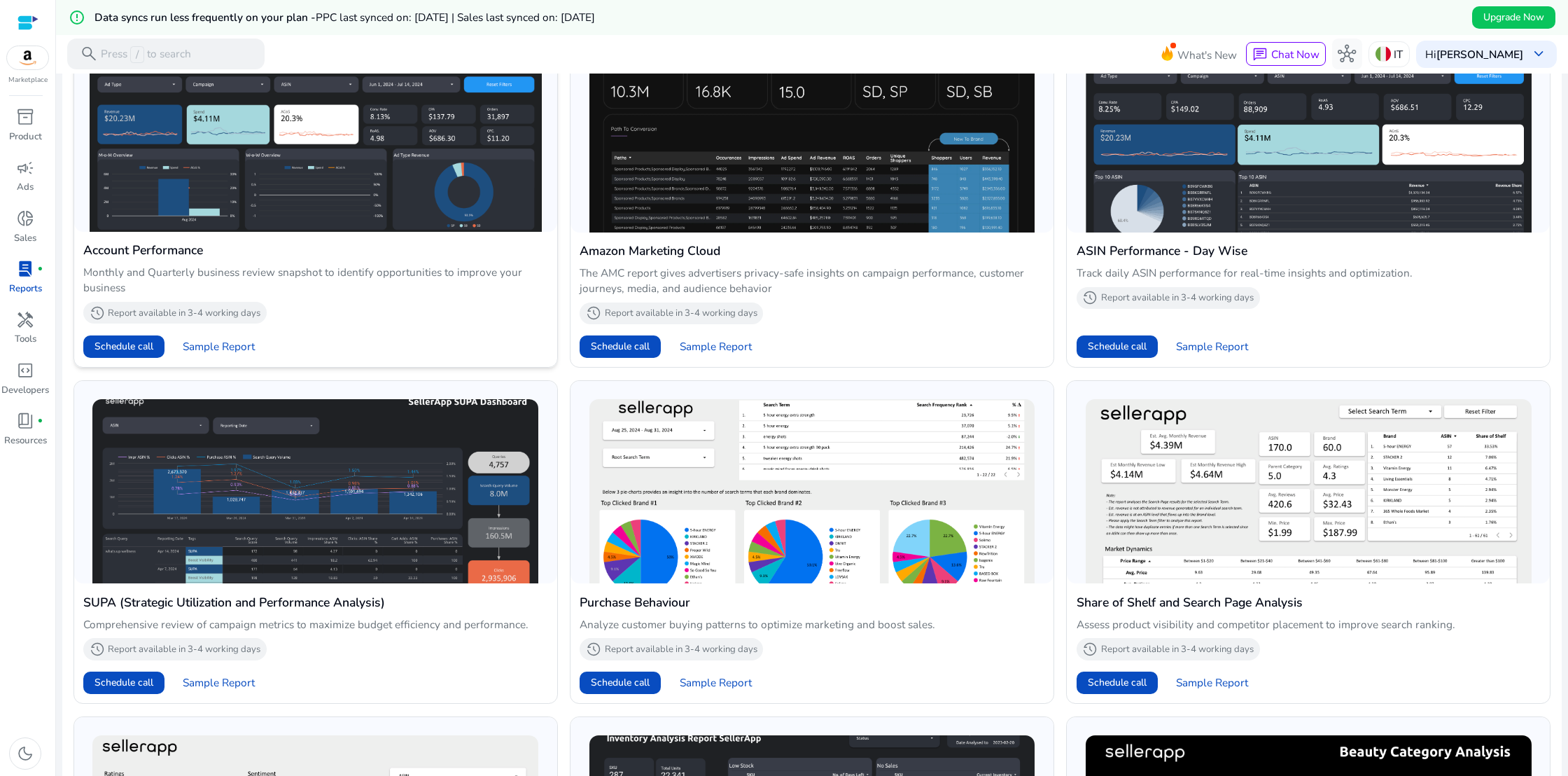
scroll to position [603, 0]
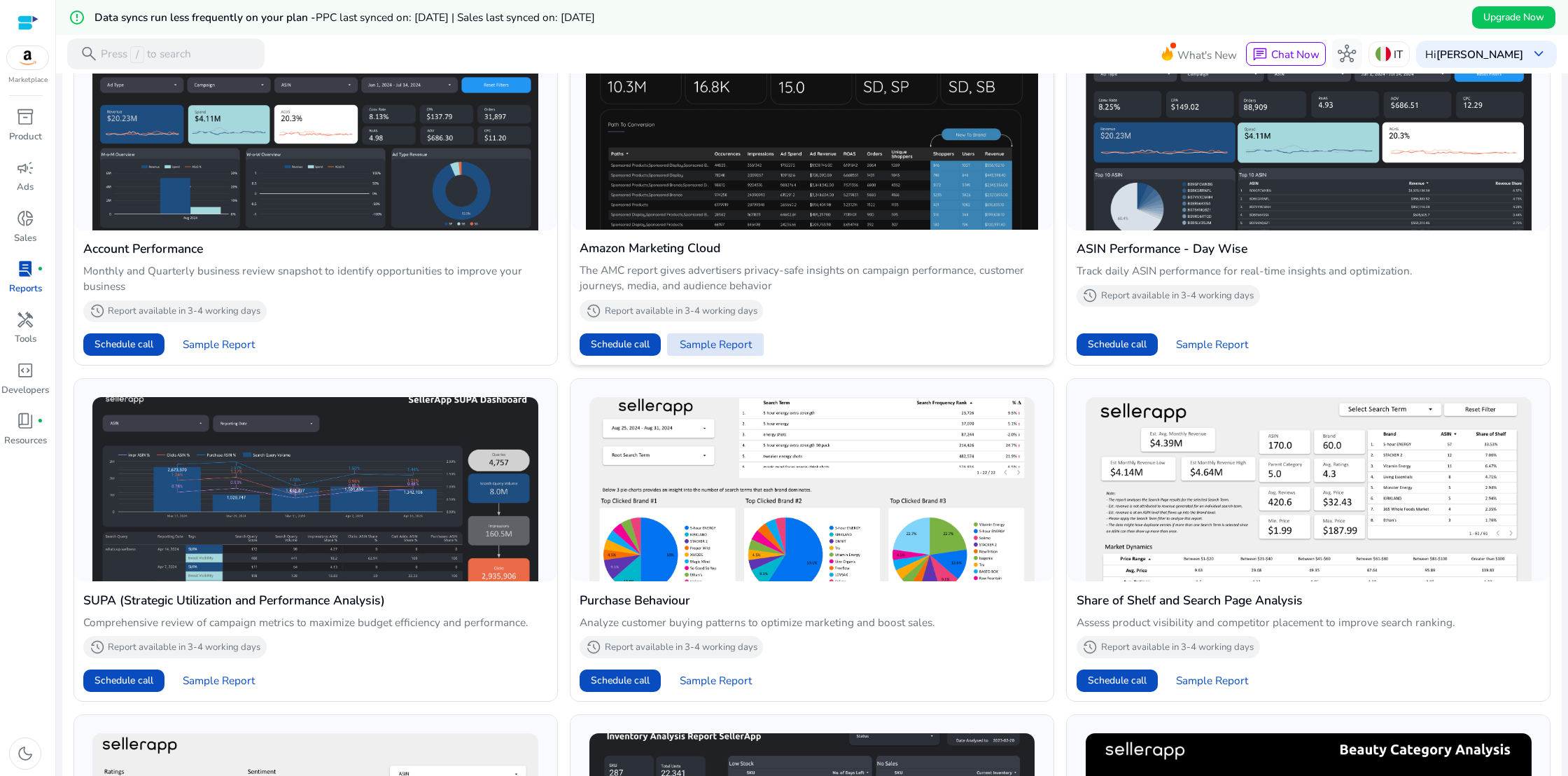
click at [695, 343] on span "Sample Report" at bounding box center [715, 344] width 72 height 15
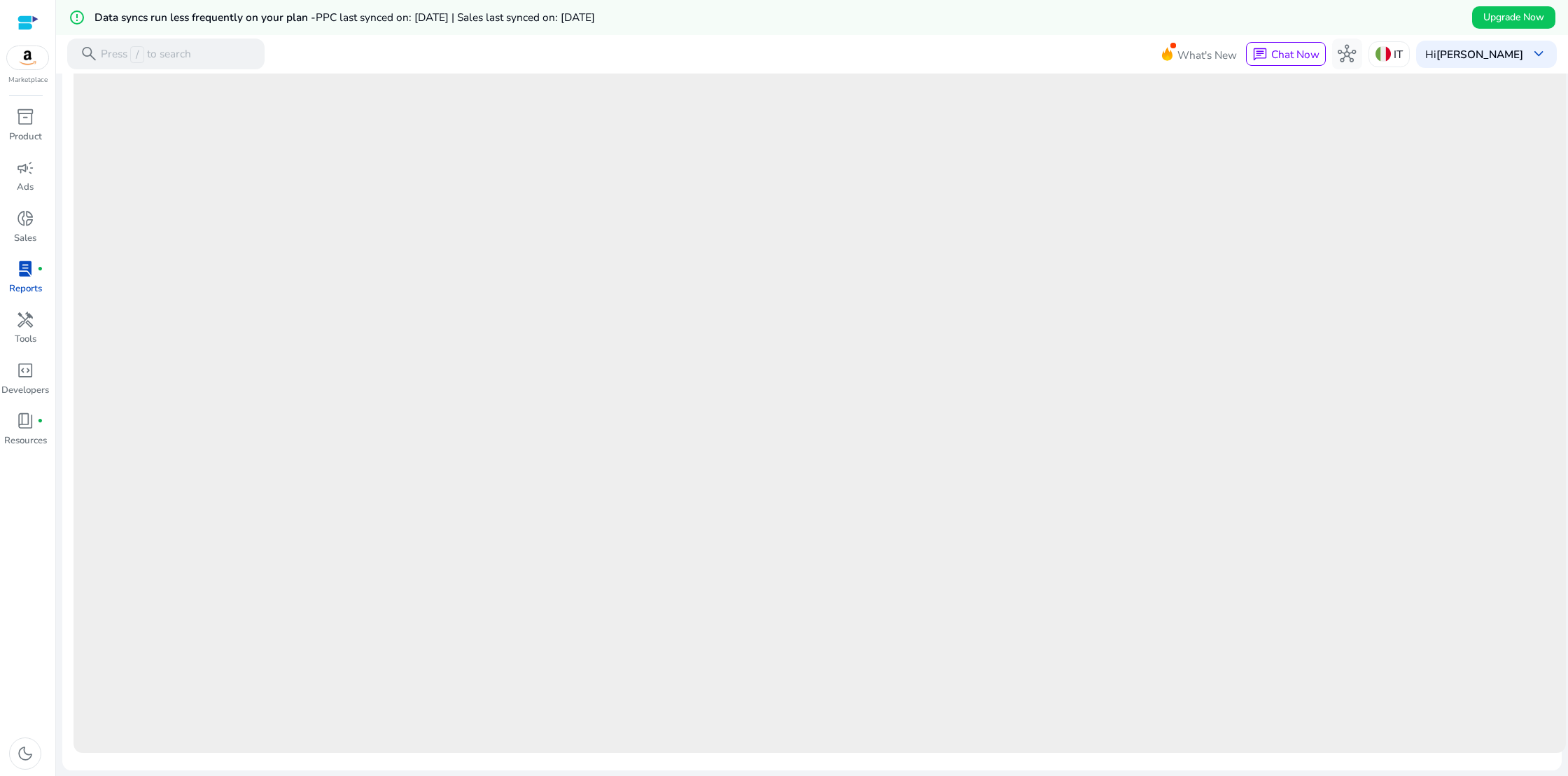
click at [27, 270] on span "lab_profile" at bounding box center [24, 268] width 18 height 18
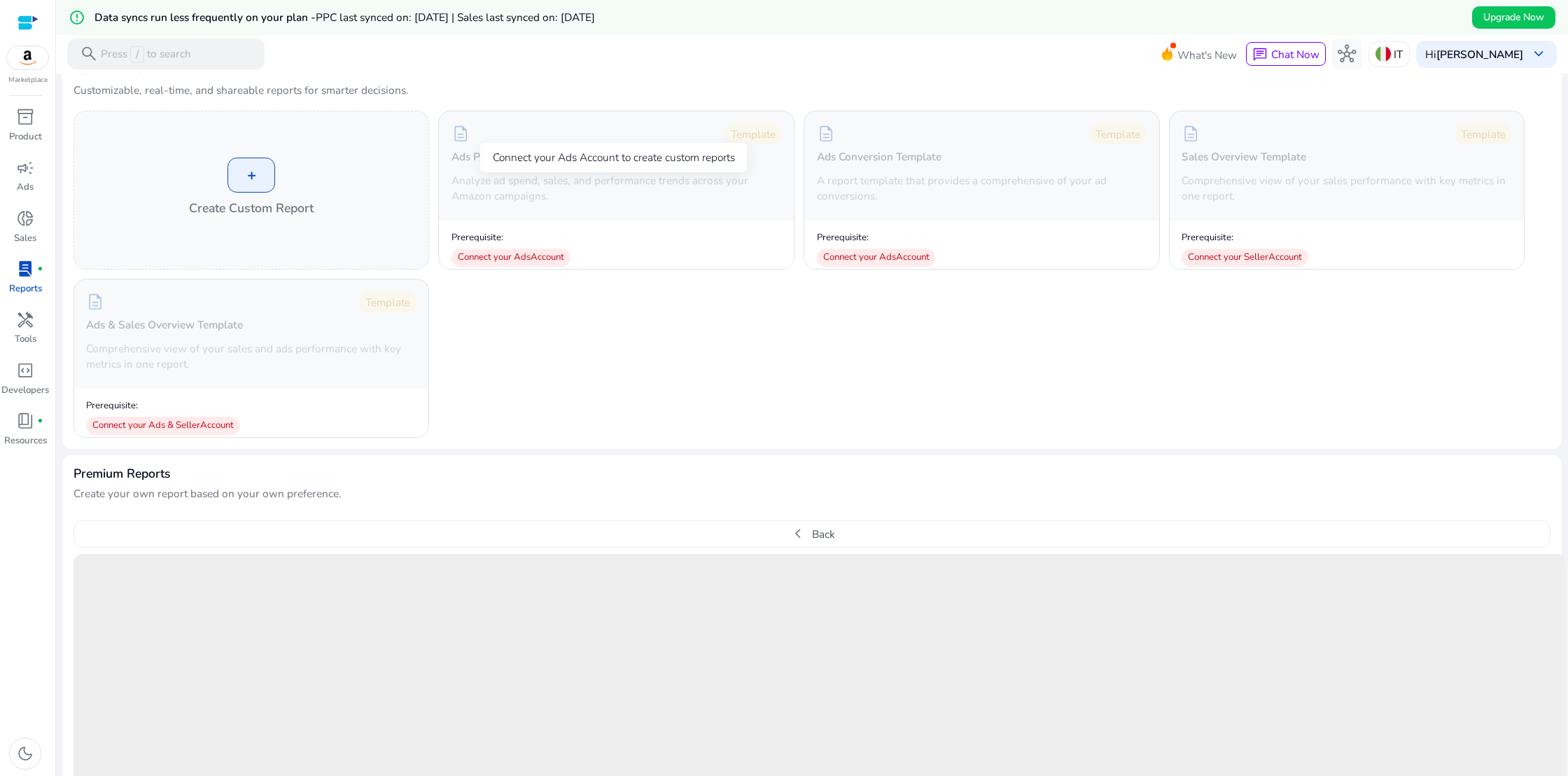
scroll to position [0, 0]
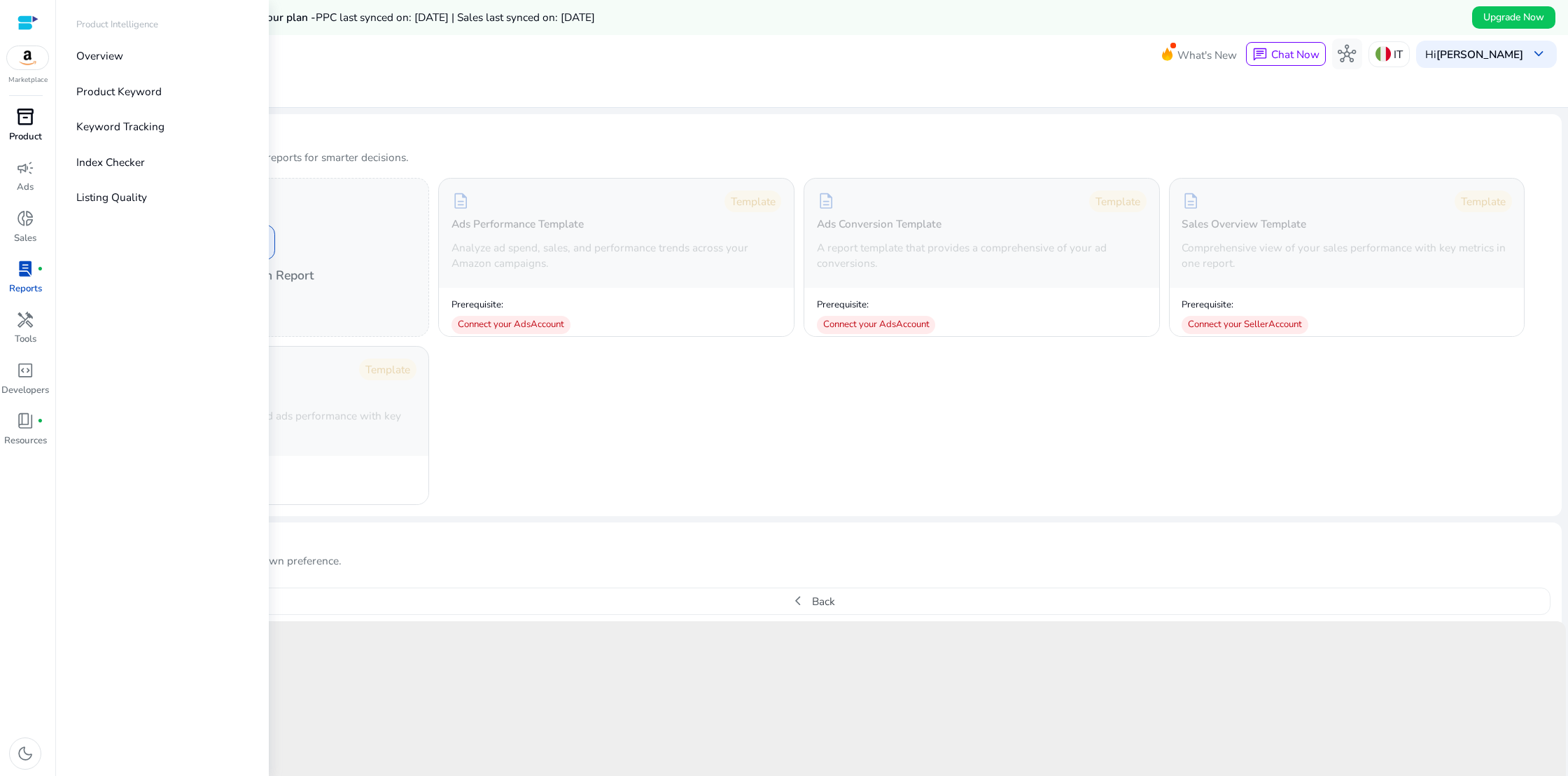
click at [32, 121] on span "inventory_2" at bounding box center [24, 116] width 18 height 18
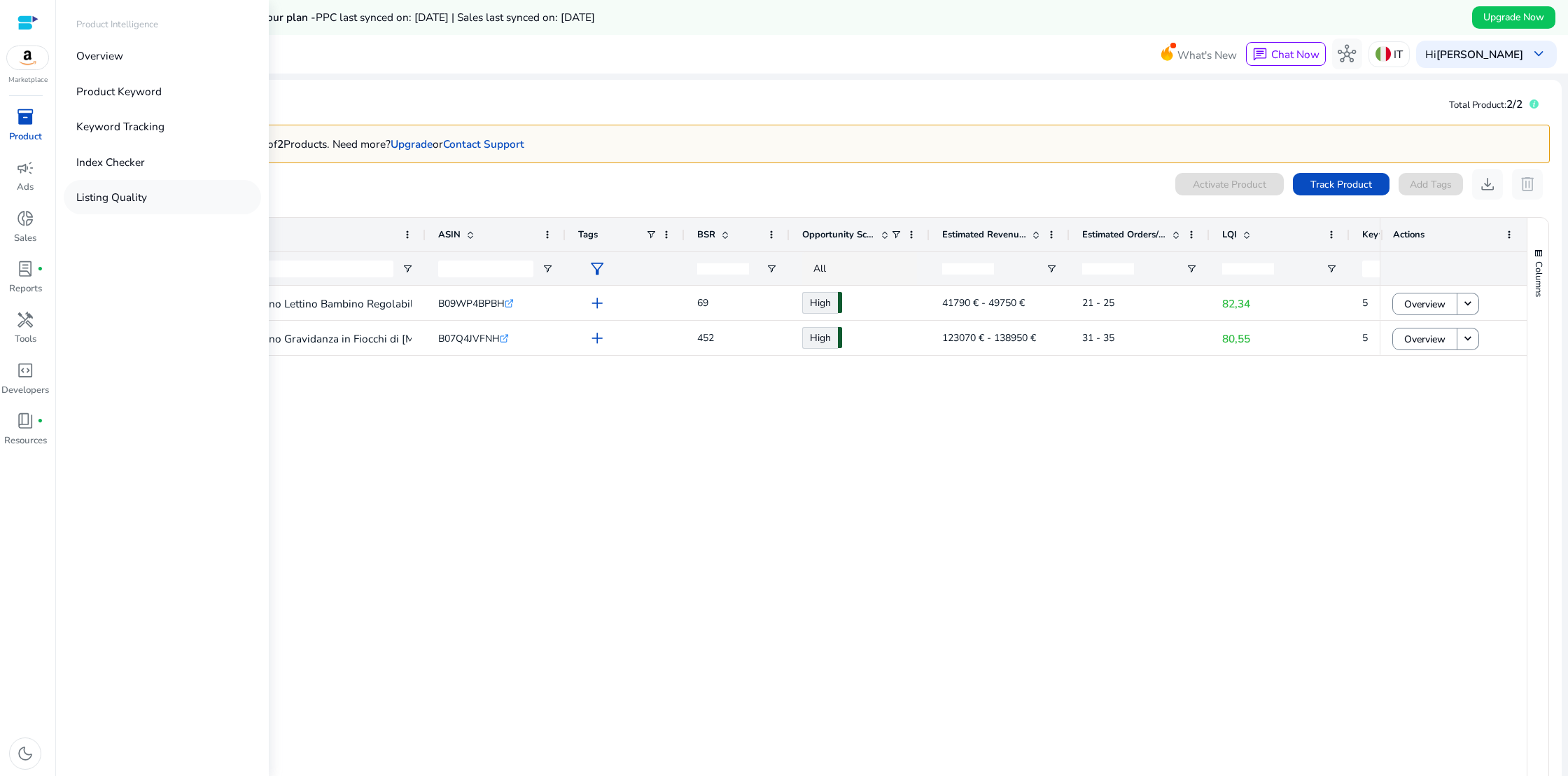
click at [113, 202] on p "Listing Quality" at bounding box center [111, 197] width 71 height 16
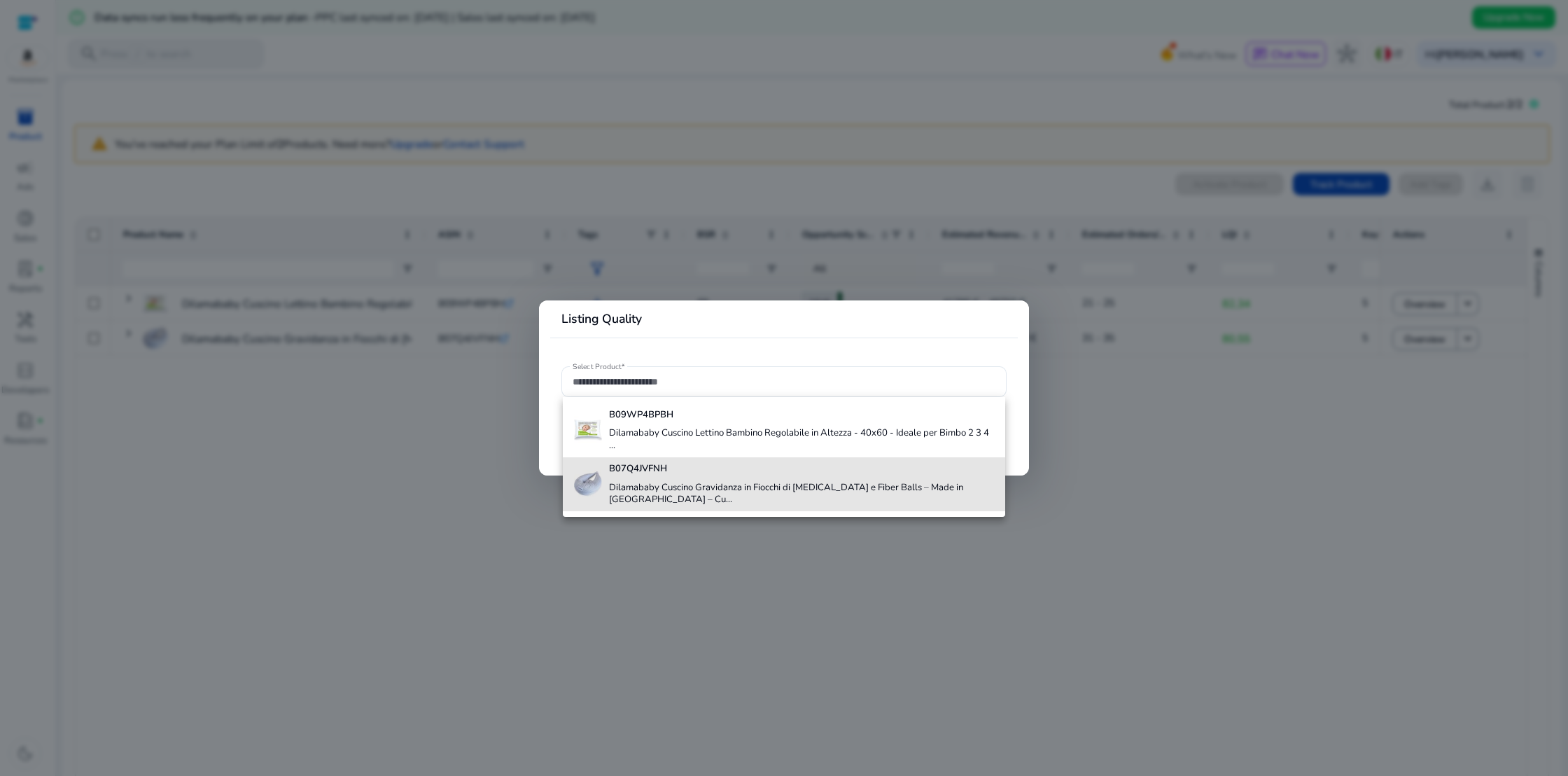
click at [659, 493] on h4 "Dilamababy Cuscino Gravidanza in Fiocchi di [MEDICAL_DATA] e Fiber Balls – Made…" at bounding box center [801, 494] width 385 height 24
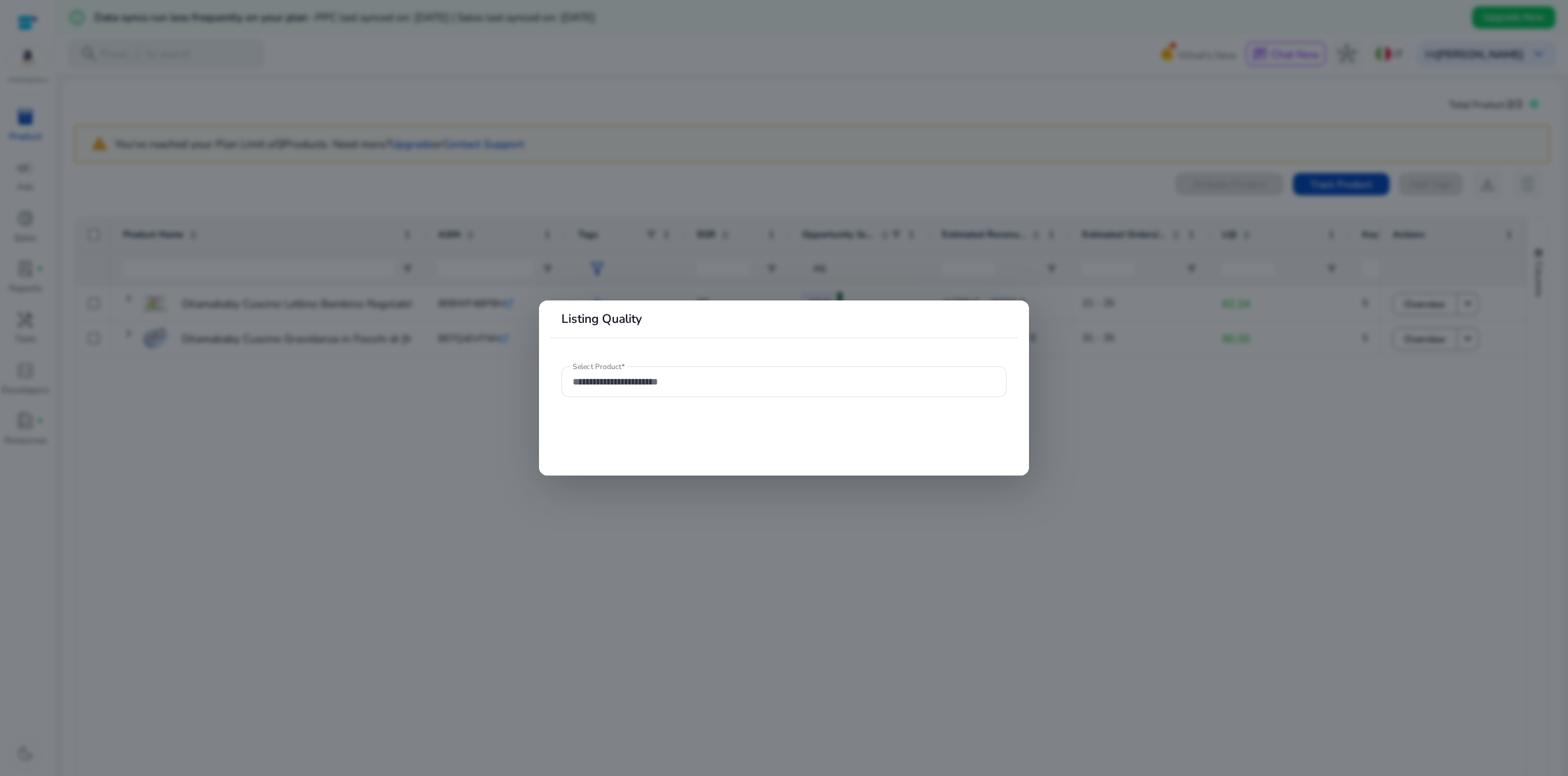
type input "**********"
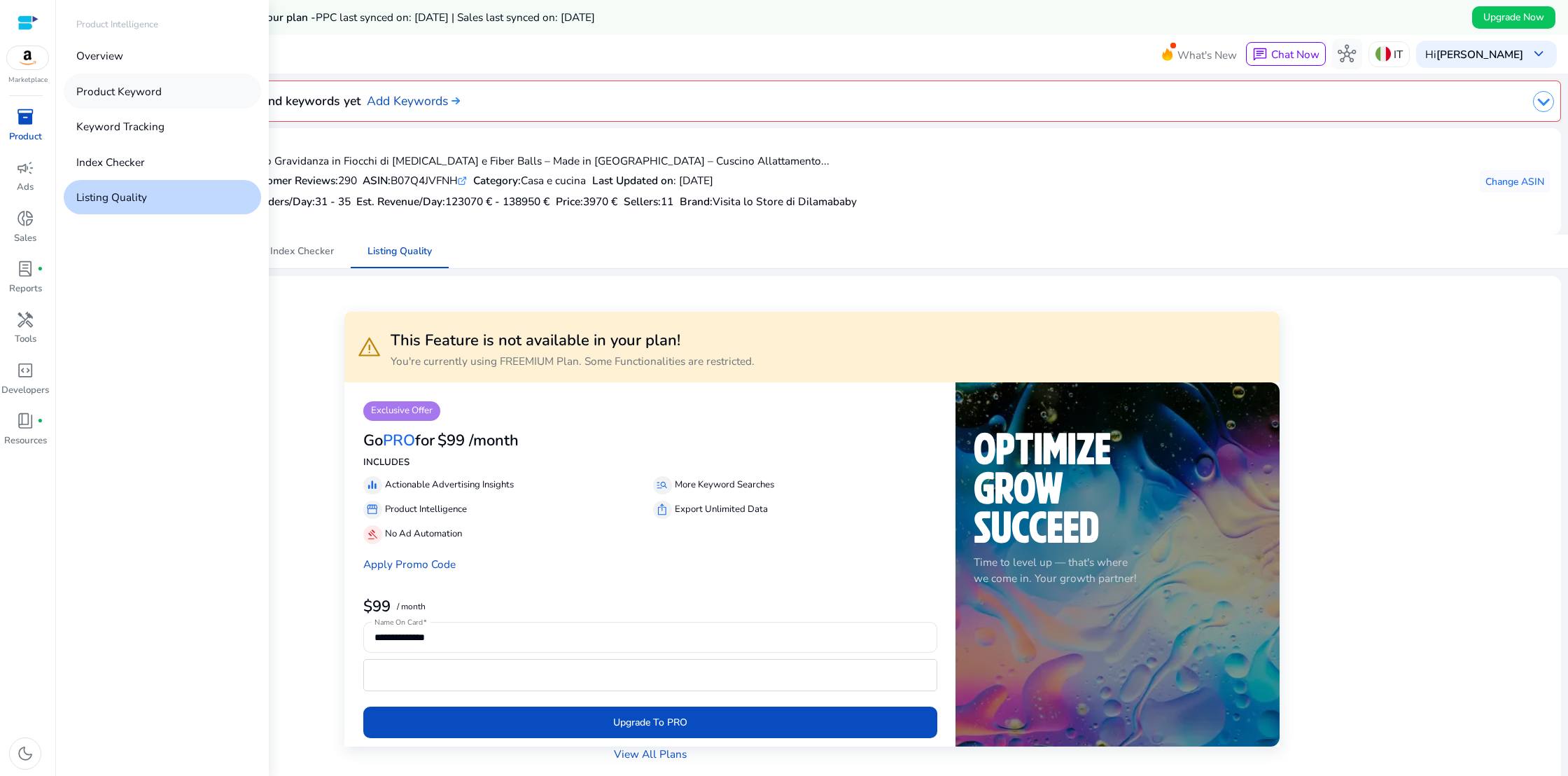
click at [135, 91] on p "Product Keyword" at bounding box center [118, 91] width 85 height 16
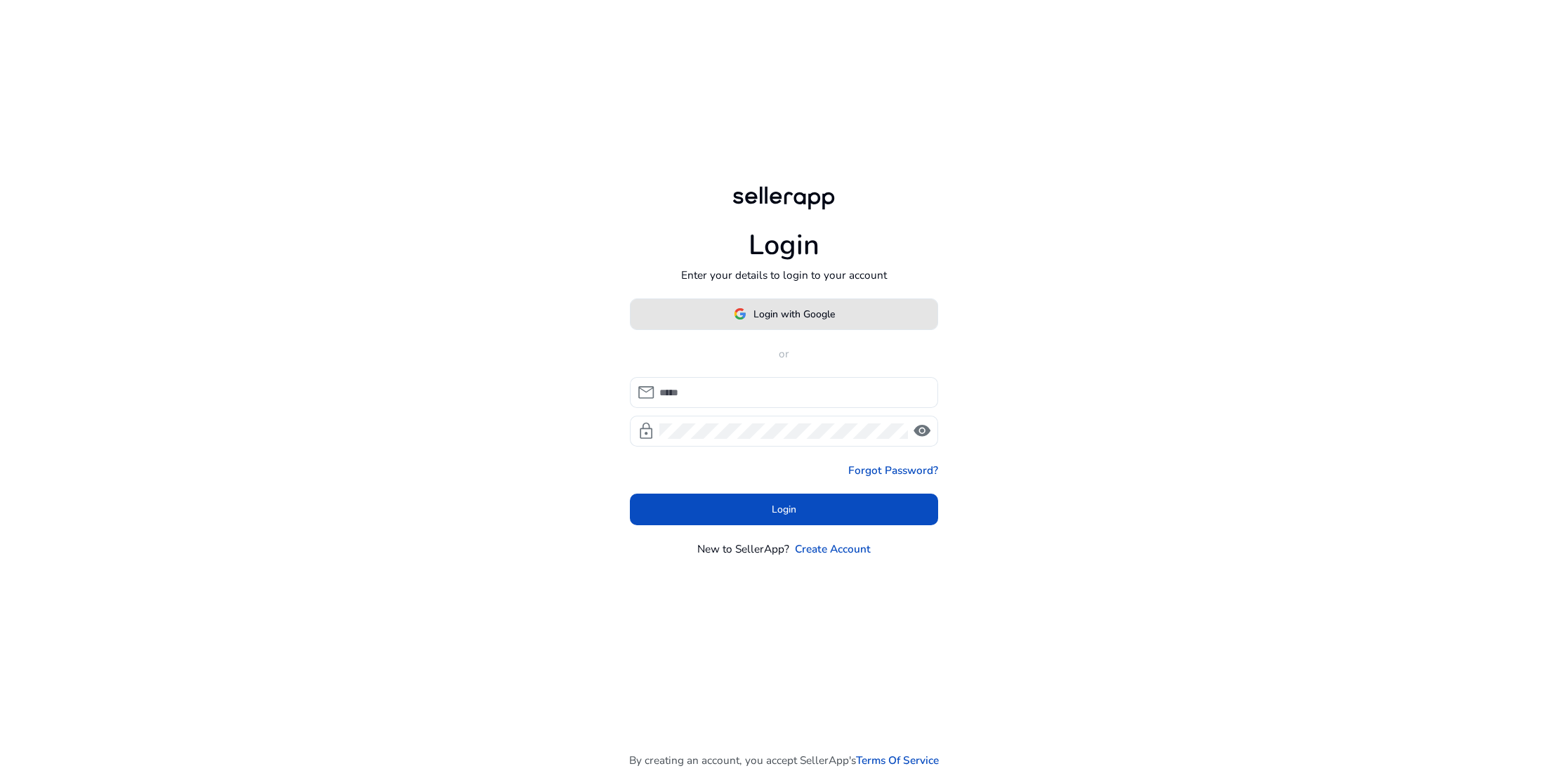
click at [757, 312] on span "Login with Google" at bounding box center [793, 314] width 81 height 14
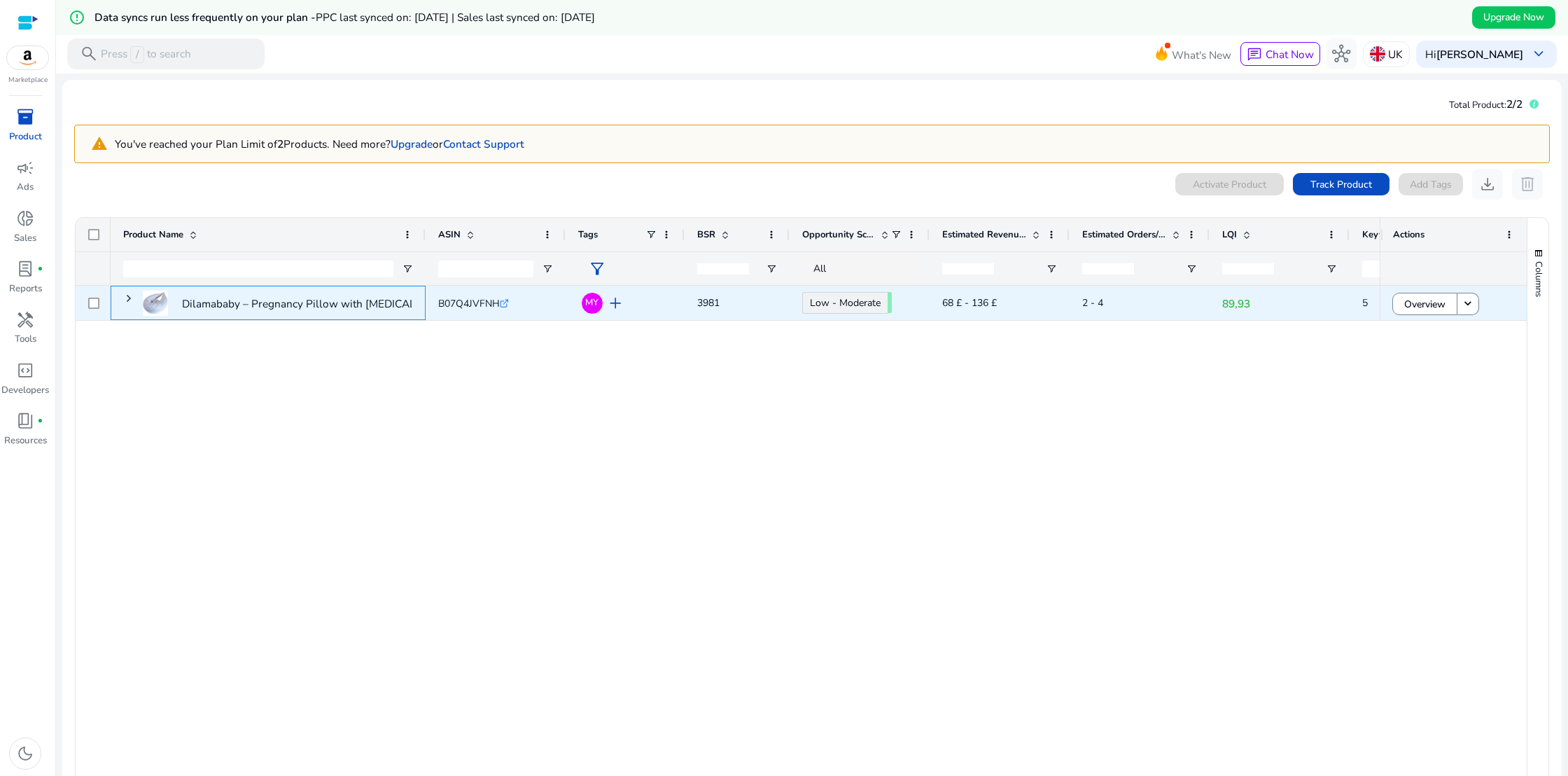
click at [129, 297] on span at bounding box center [129, 299] width 11 height 11
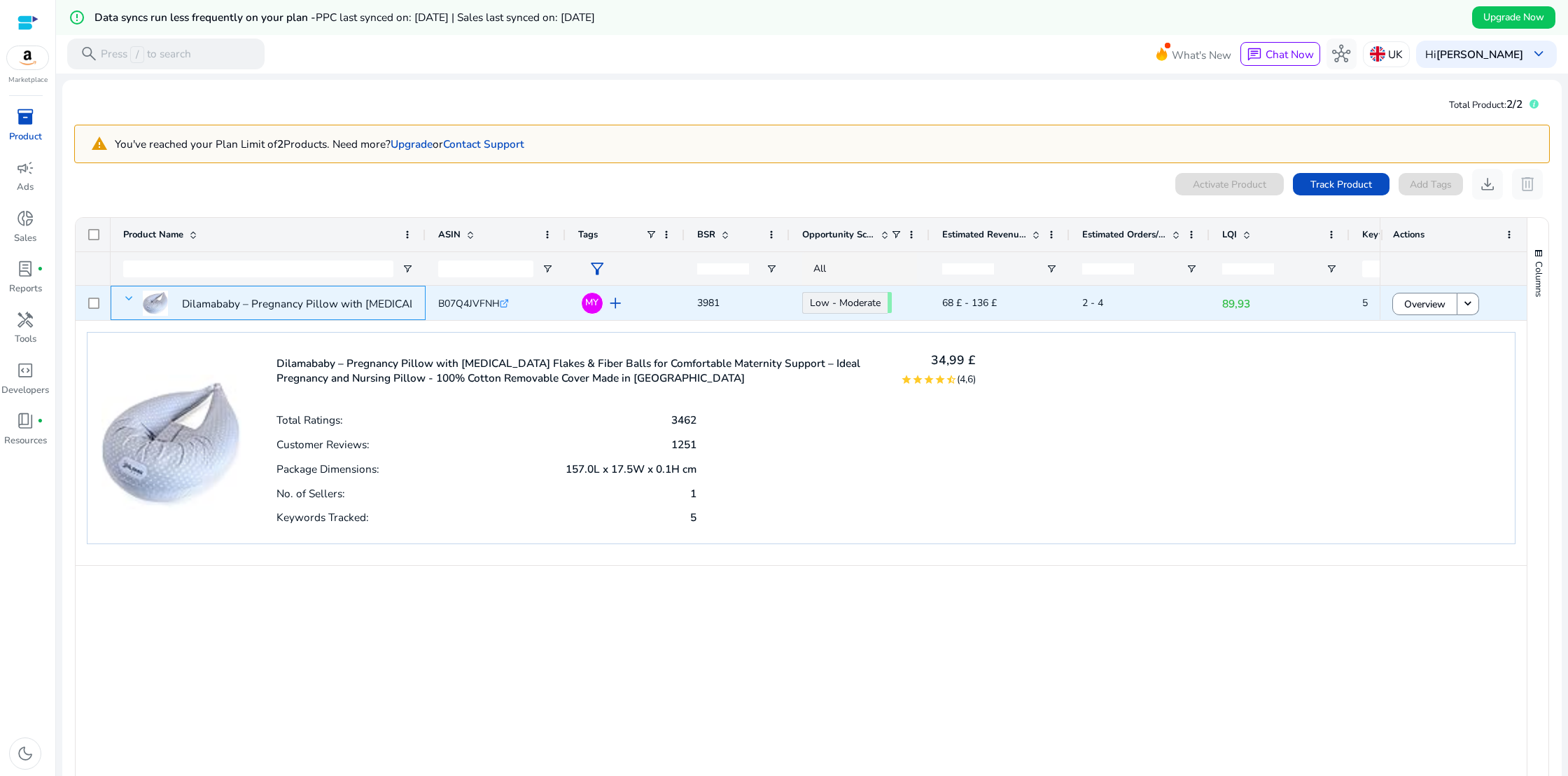
click at [129, 297] on span at bounding box center [129, 299] width 11 height 11
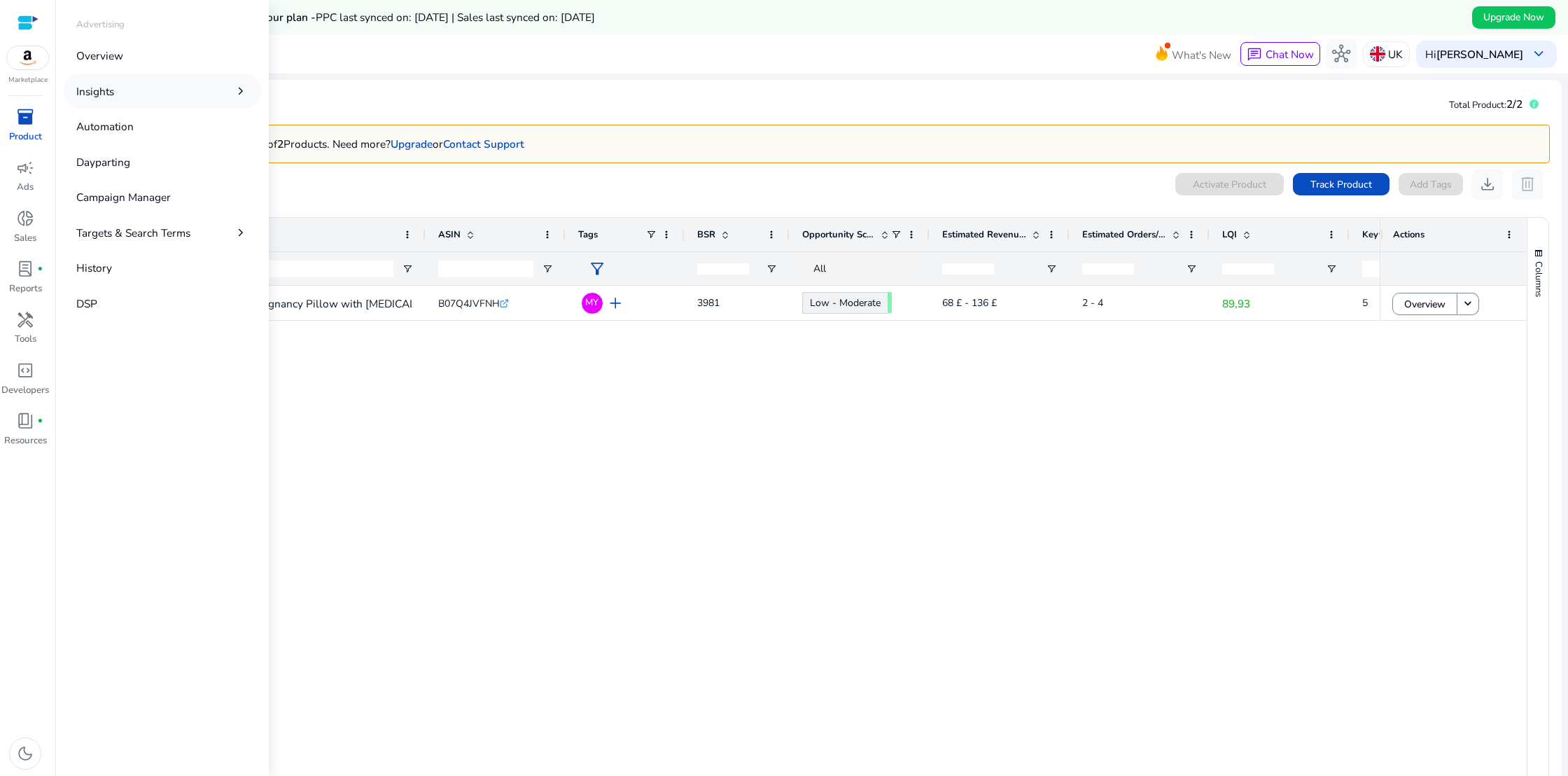
click at [185, 87] on link "Insights chevron_right" at bounding box center [162, 90] width 197 height 34
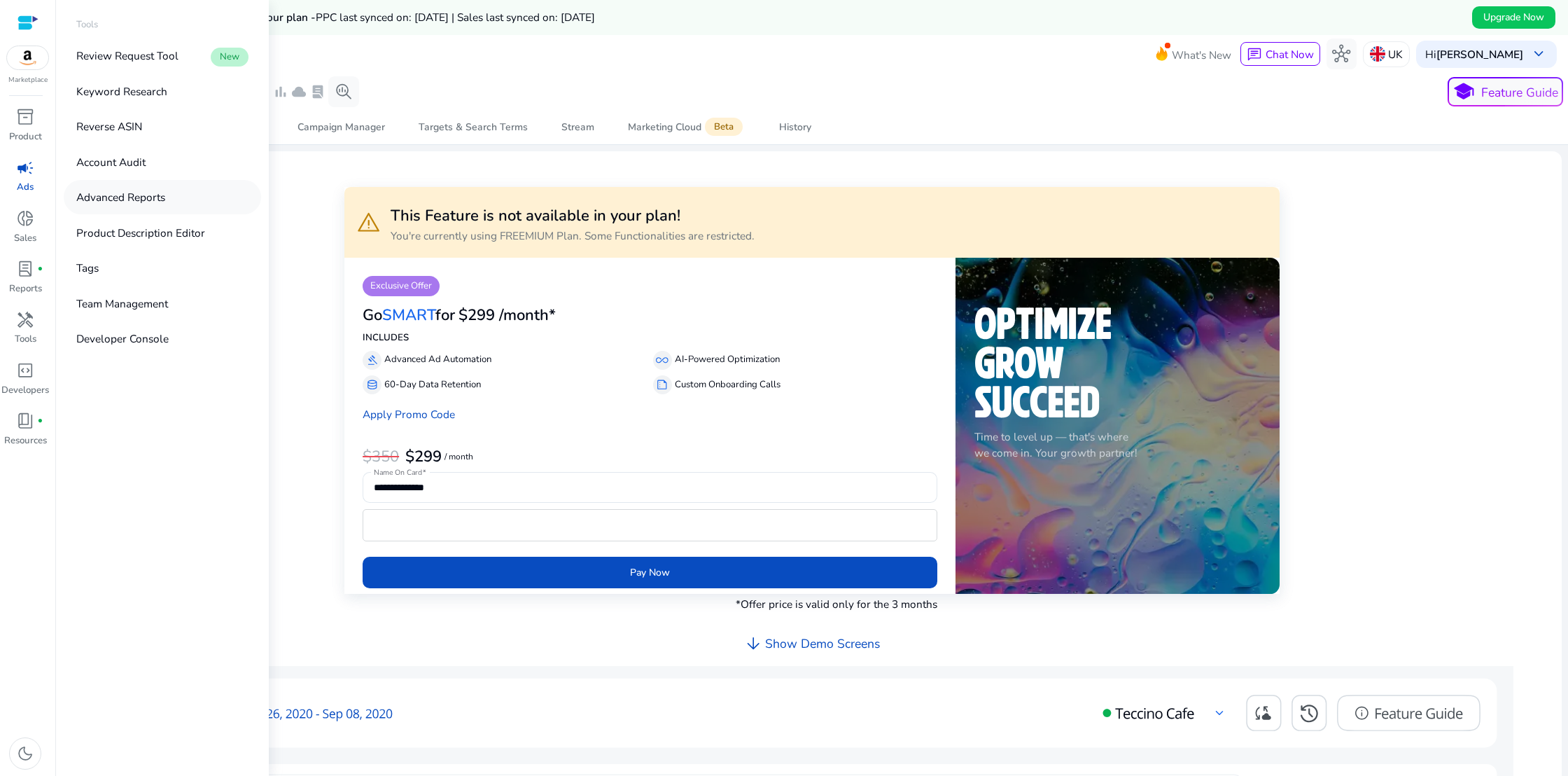
click at [118, 197] on p "Advanced Reports" at bounding box center [121, 197] width 89 height 16
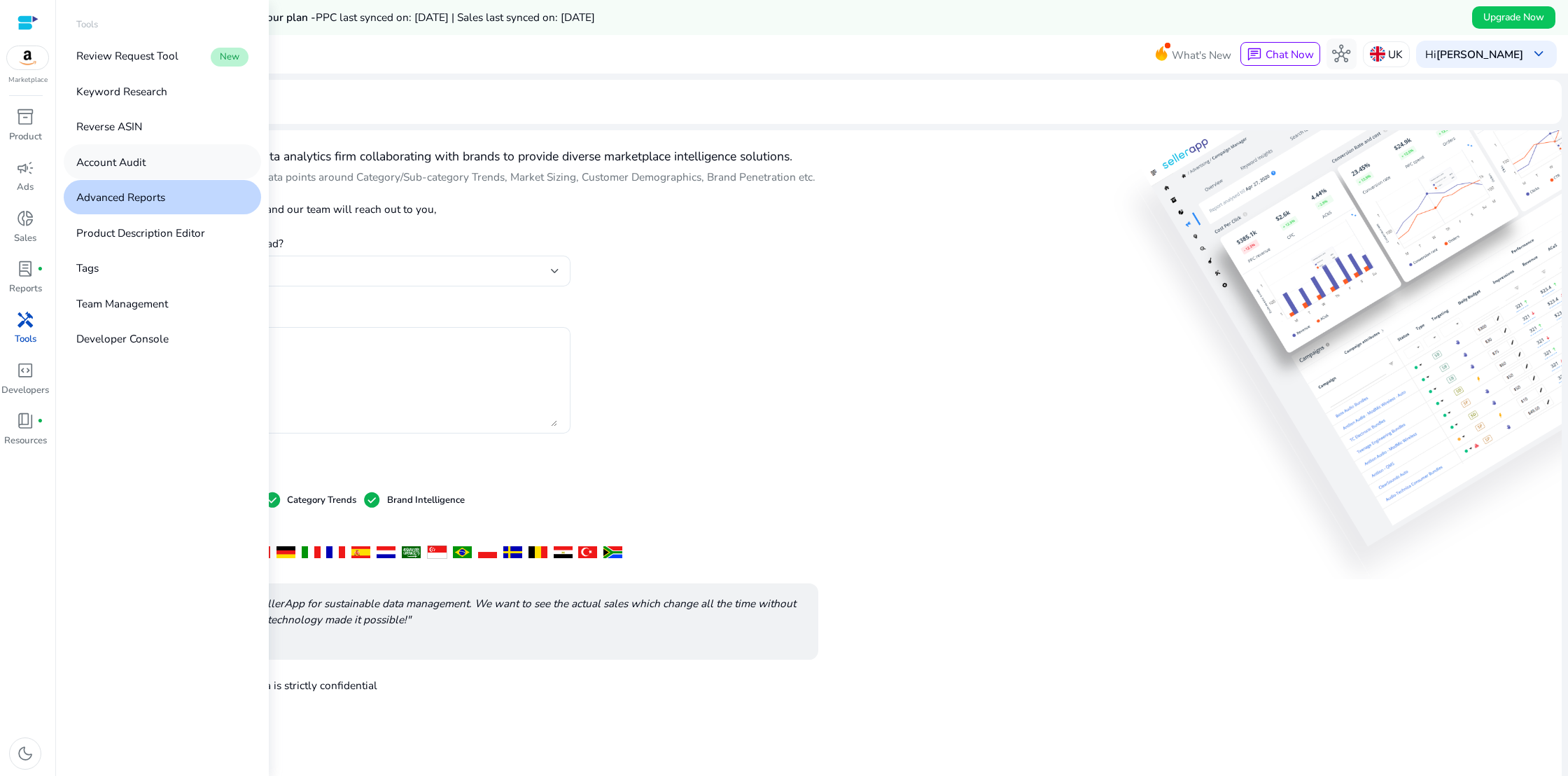
click at [118, 162] on p "Account Audit" at bounding box center [111, 162] width 70 height 16
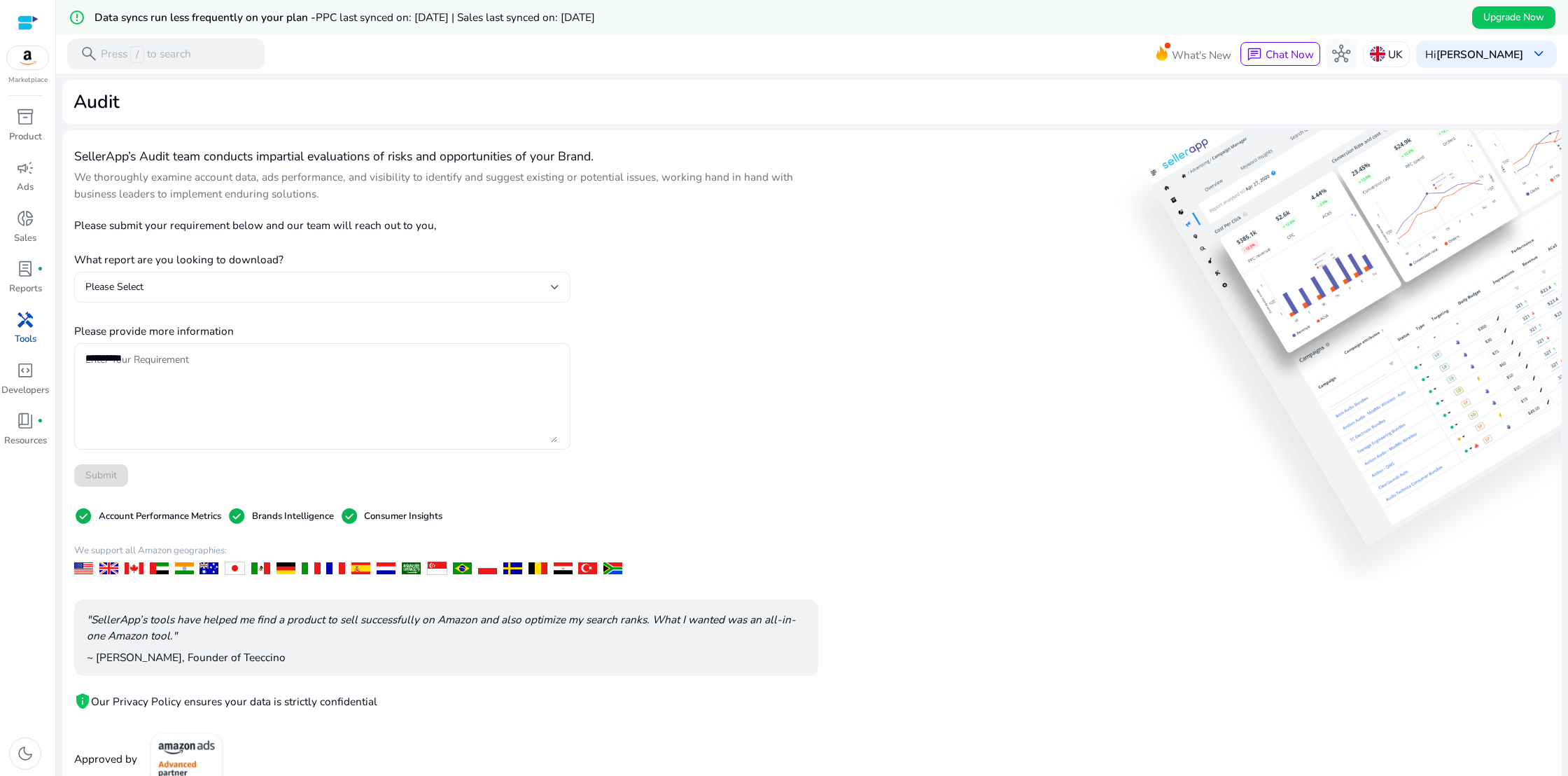
click at [449, 294] on div "Please Select" at bounding box center [318, 286] width 465 height 15
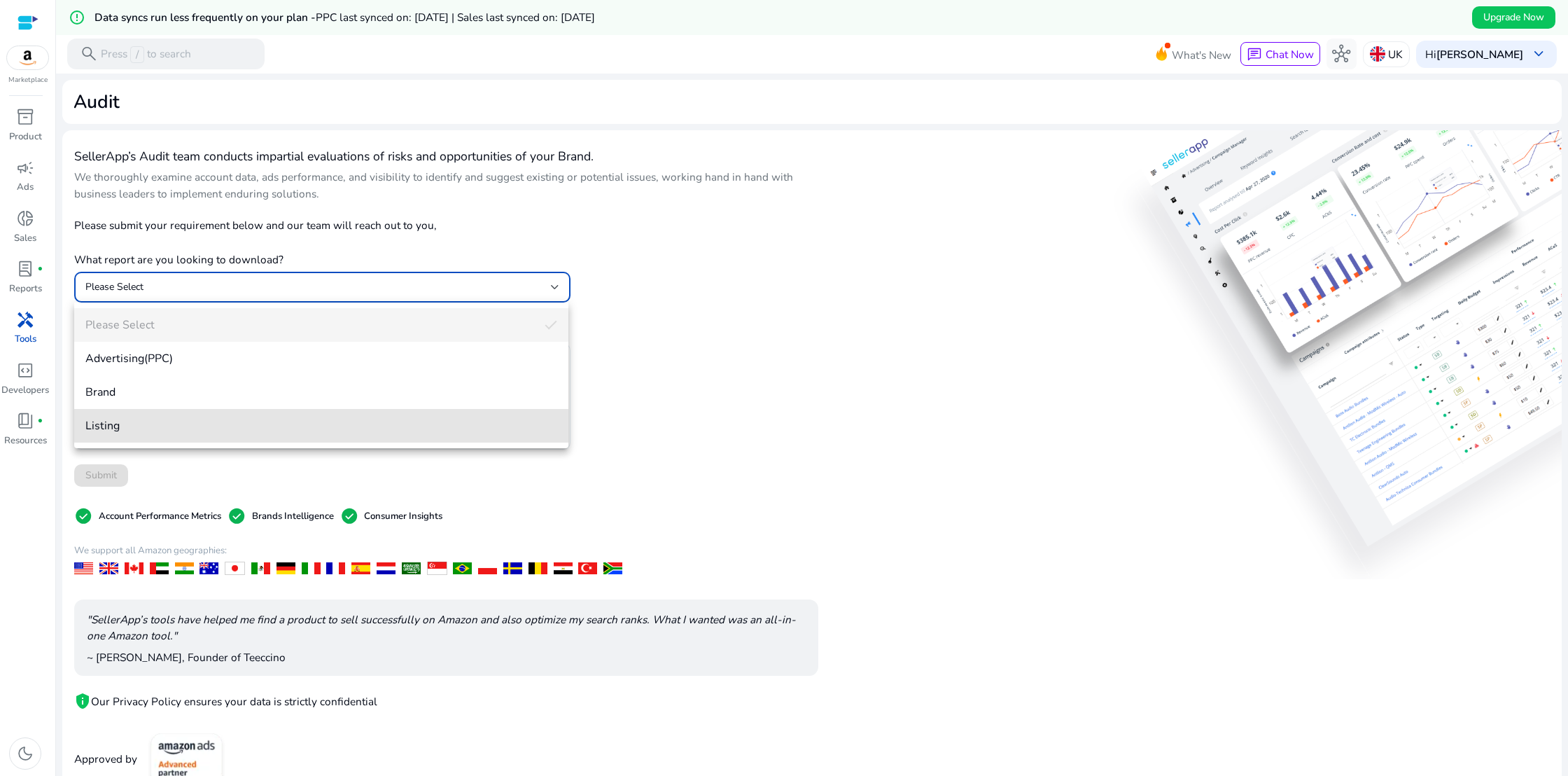
click at [136, 426] on span "Listing" at bounding box center [321, 425] width 471 height 15
